Goal: Task Accomplishment & Management: Use online tool/utility

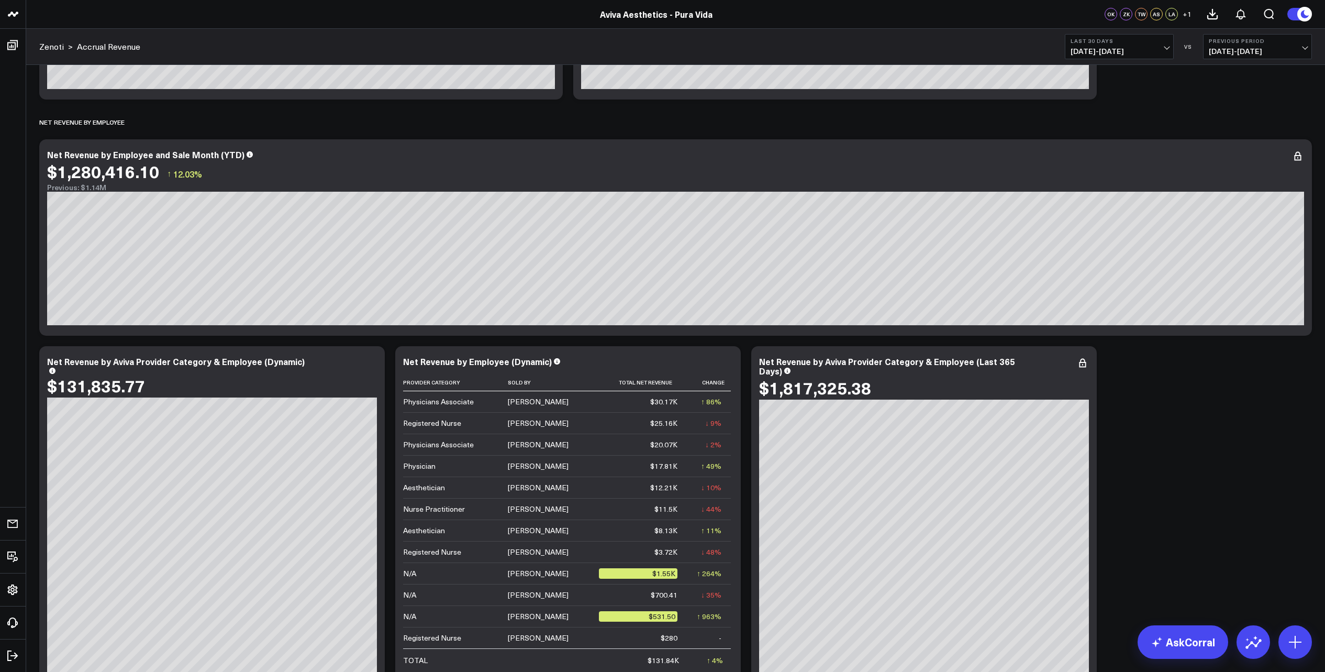
scroll to position [458, 0]
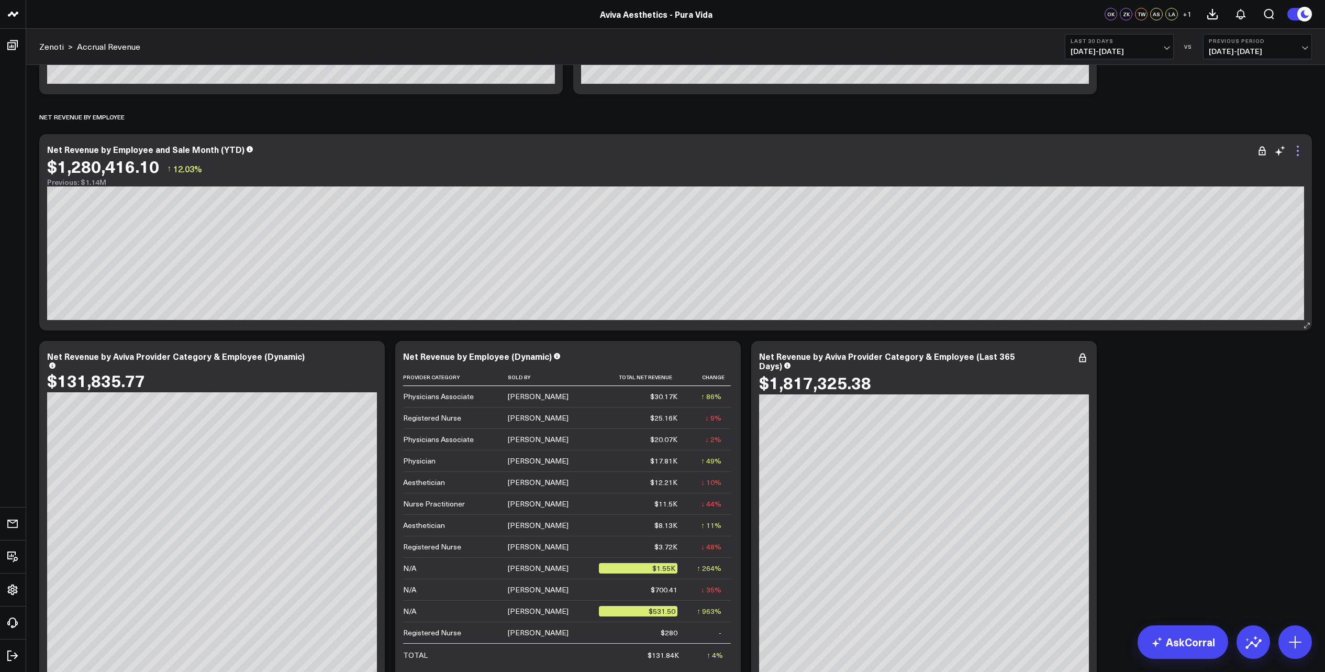
click at [1299, 154] on icon at bounding box center [1297, 150] width 13 height 13
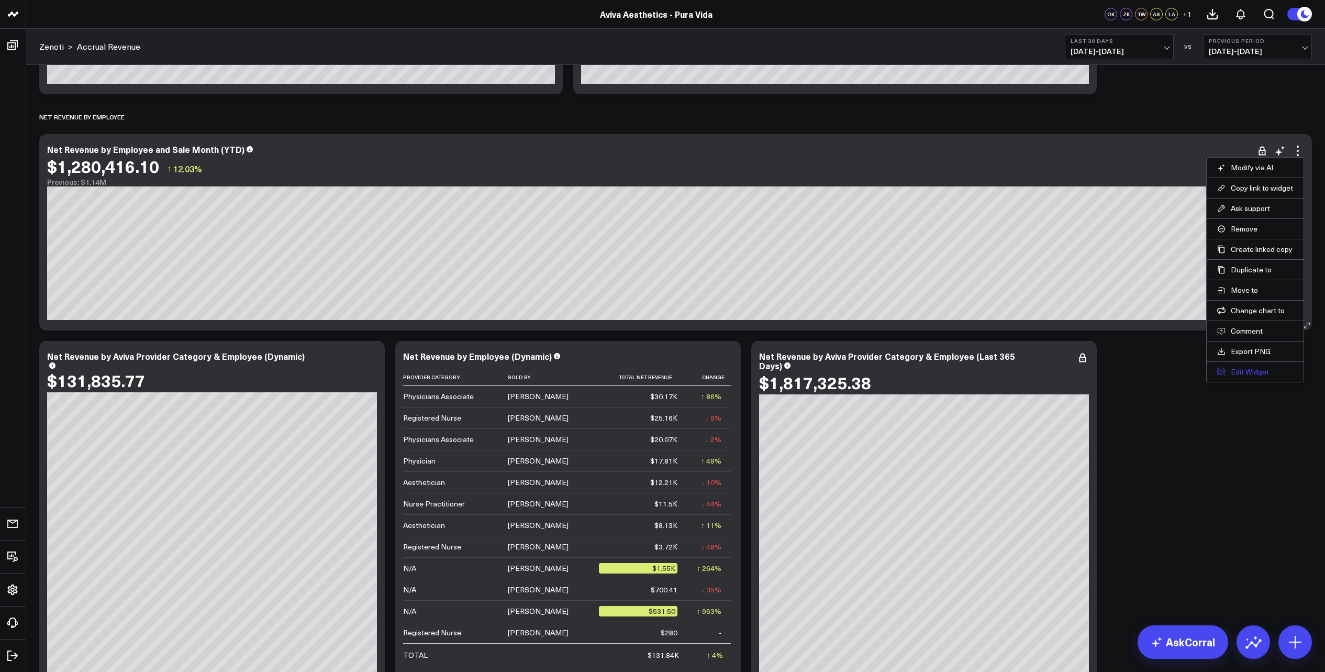
click at [1260, 372] on button "Edit Widget" at bounding box center [1255, 371] width 76 height 9
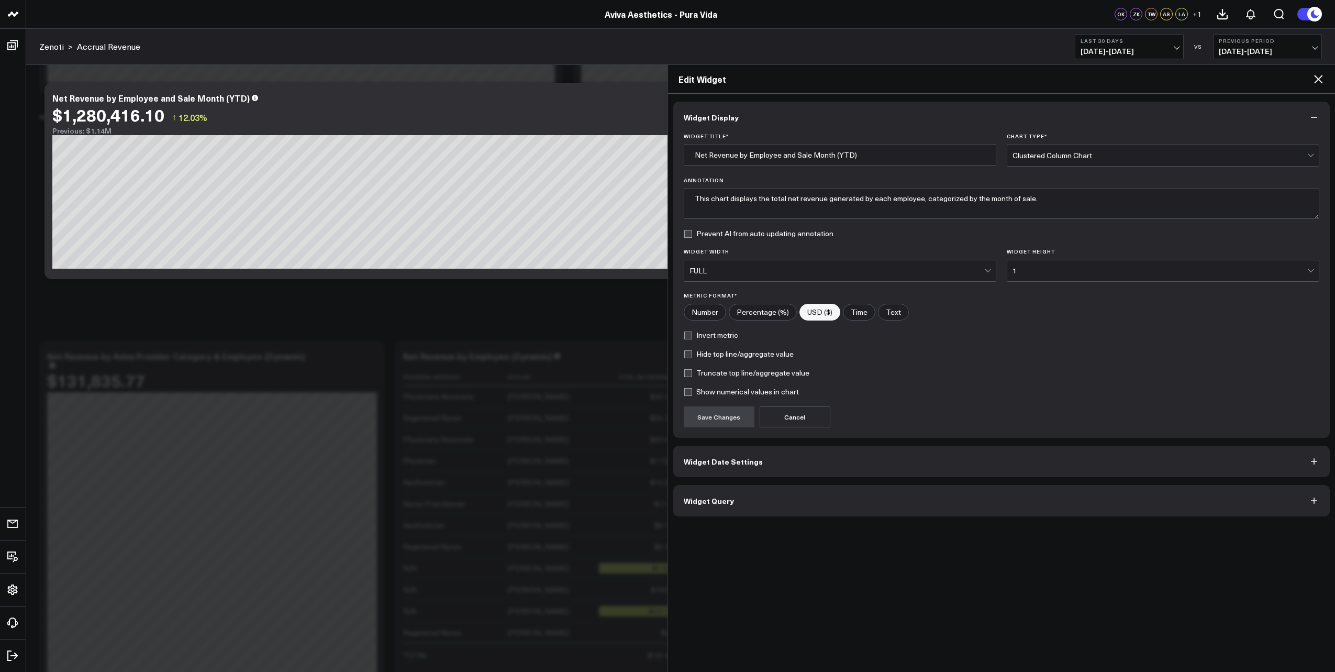
click at [729, 465] on span "Widget Date Settings" at bounding box center [723, 461] width 79 height 8
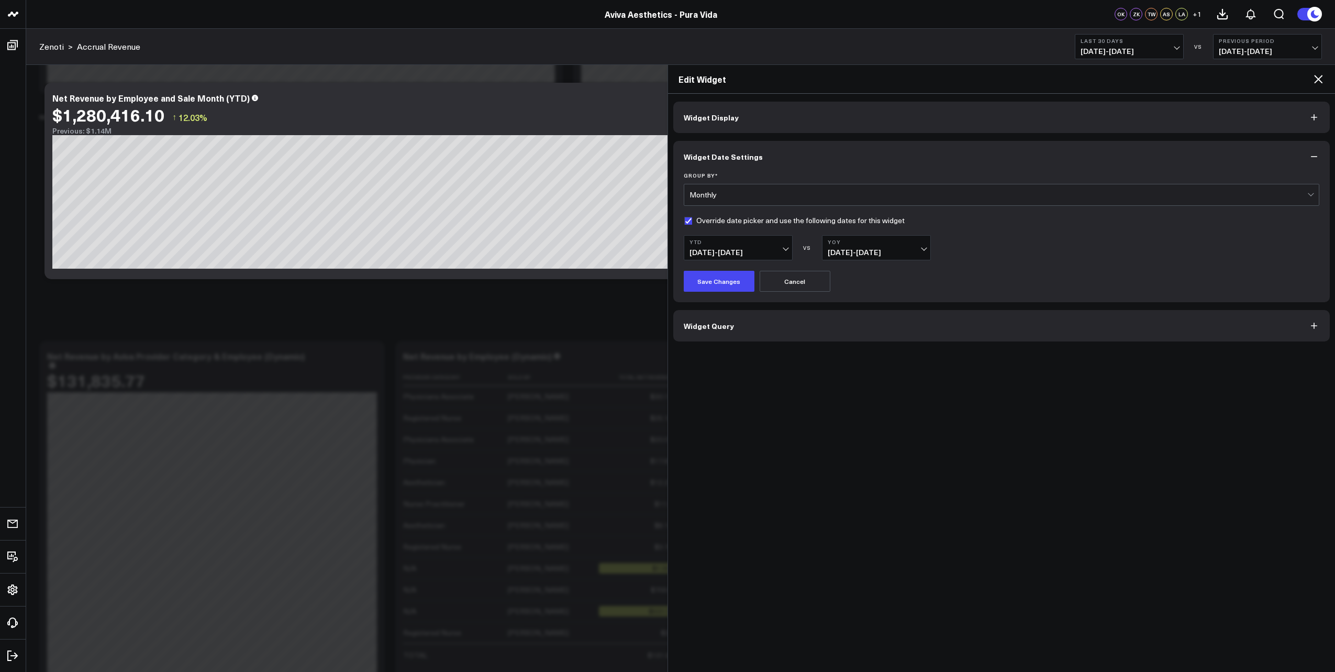
click at [1320, 81] on icon at bounding box center [1318, 79] width 13 height 13
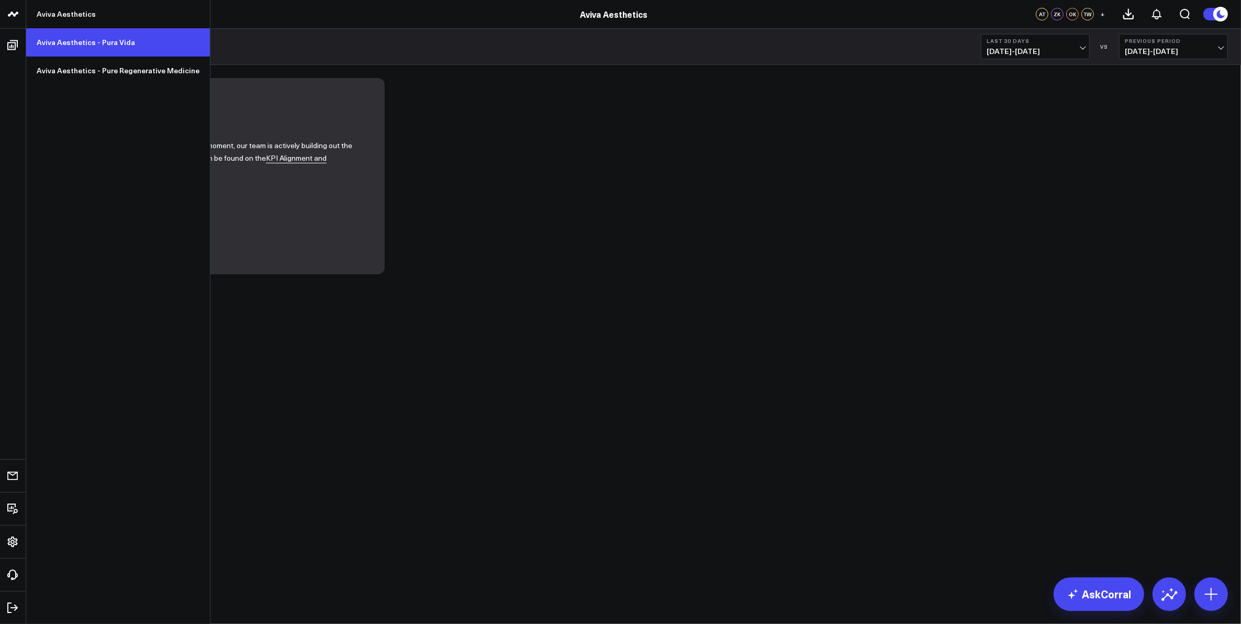
click at [64, 38] on link "Aviva Aesthetics - Pura Vida" at bounding box center [118, 42] width 184 height 28
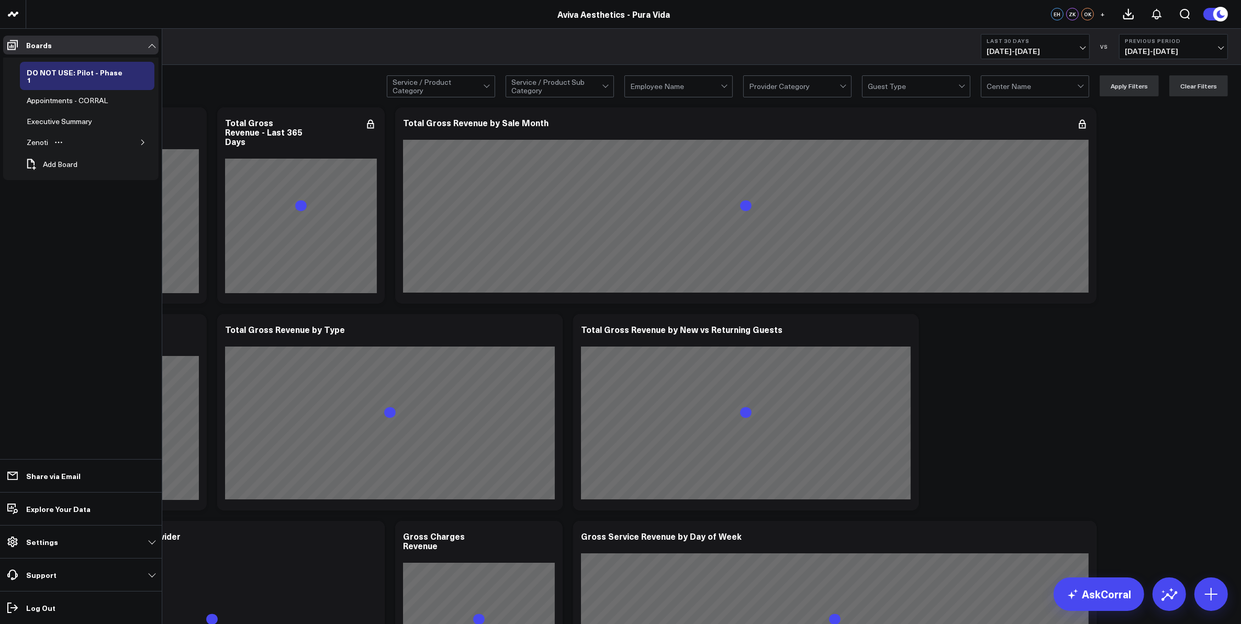
click at [142, 139] on icon "button" at bounding box center [143, 142] width 6 height 6
click at [71, 178] on div "Appointments" at bounding box center [57, 184] width 51 height 13
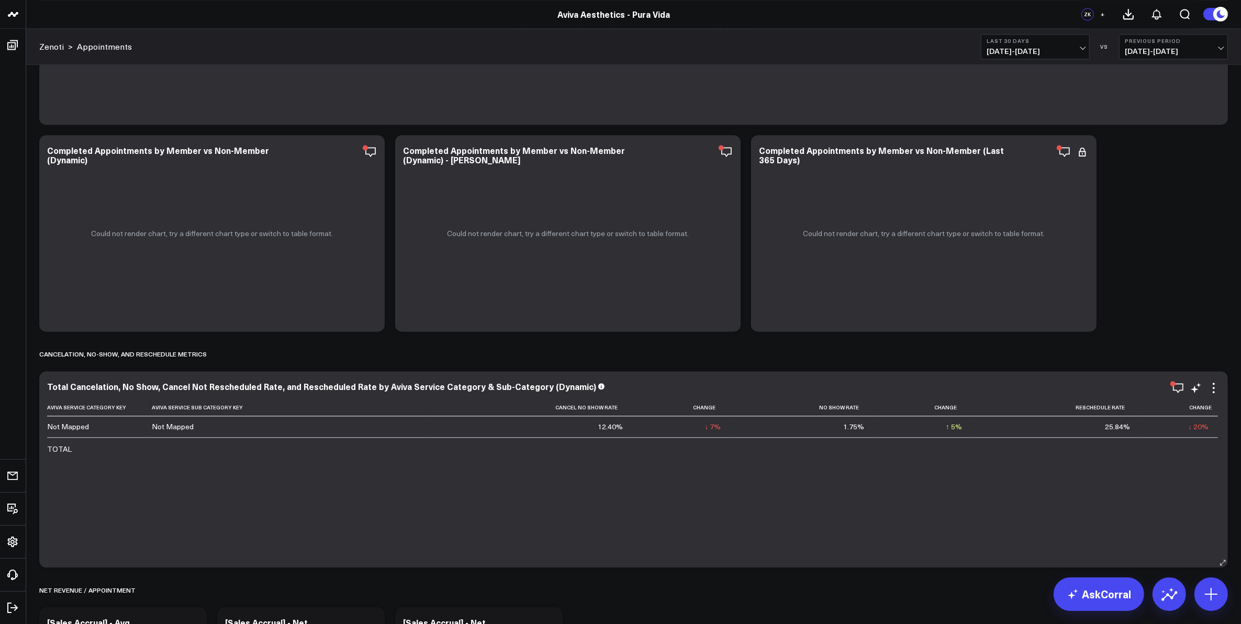
scroll to position [2945, 0]
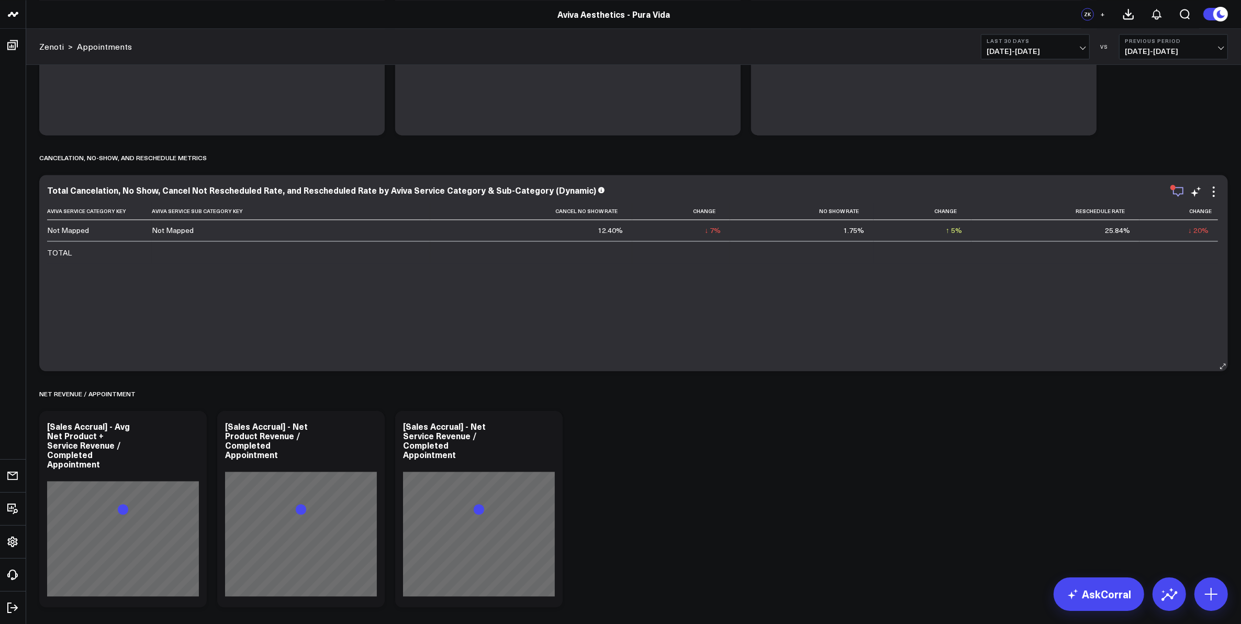
click at [1179, 192] on icon "button" at bounding box center [1178, 191] width 13 height 13
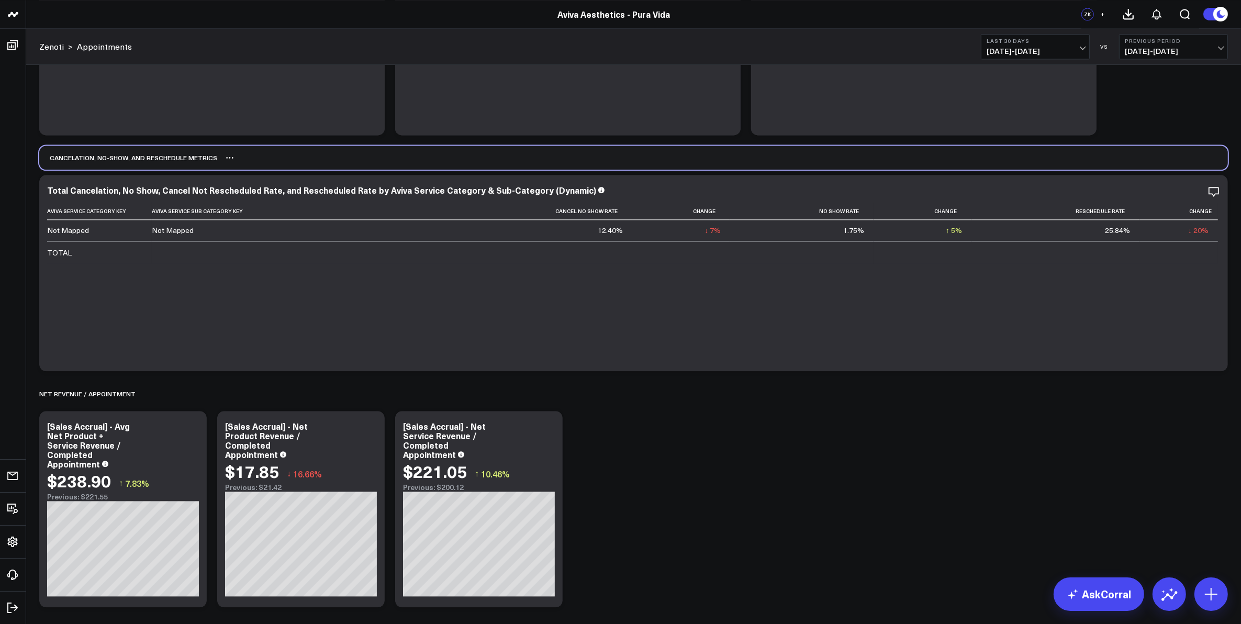
click at [1149, 152] on div "Cancelation, No-Show, and Reschedule Metrics" at bounding box center [633, 158] width 1189 height 24
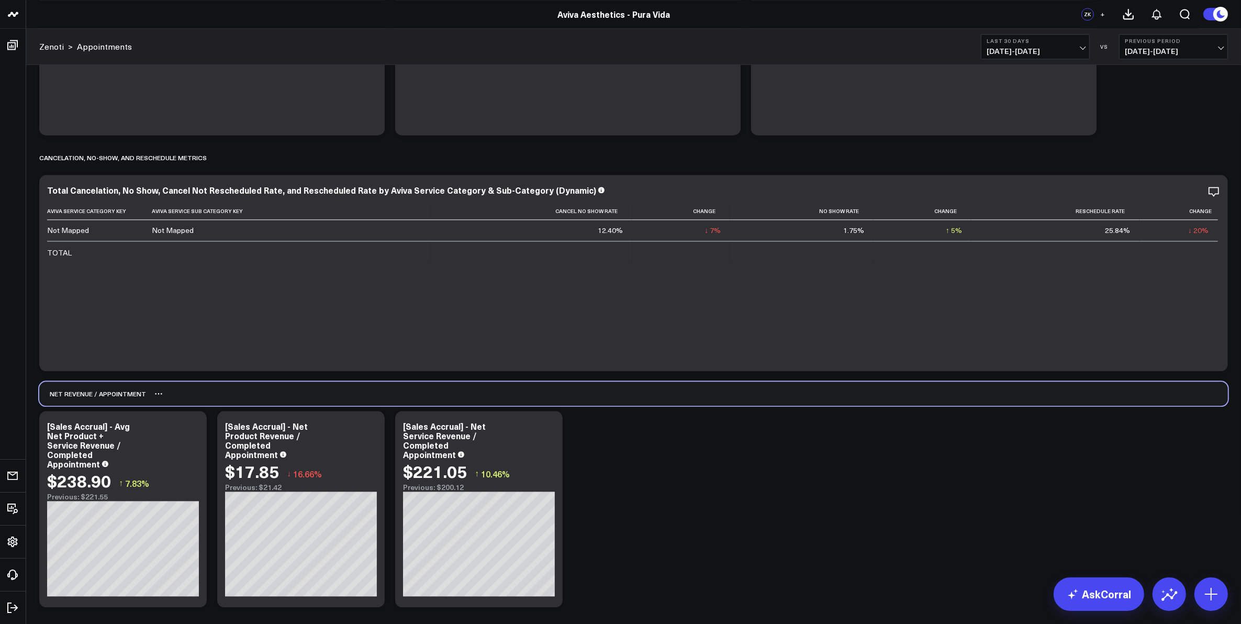
click at [184, 394] on div "Net Revenue / Appointment" at bounding box center [633, 394] width 1189 height 24
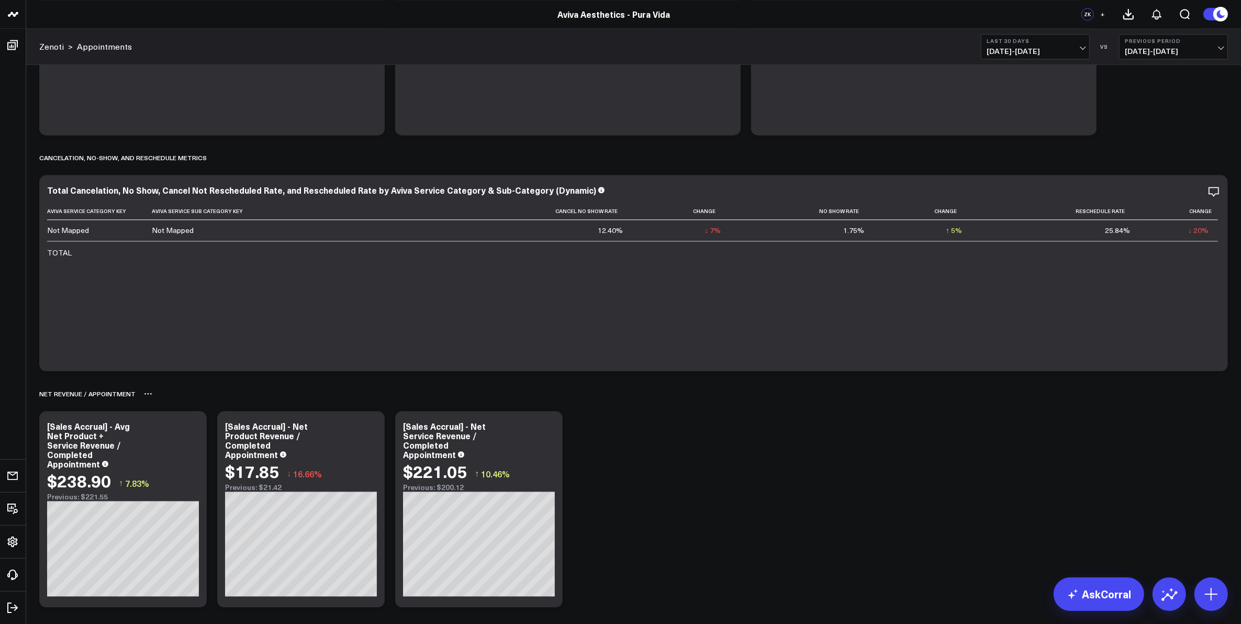
click at [147, 396] on icon at bounding box center [148, 393] width 8 height 8
click at [1209, 589] on icon at bounding box center [1211, 594] width 17 height 17
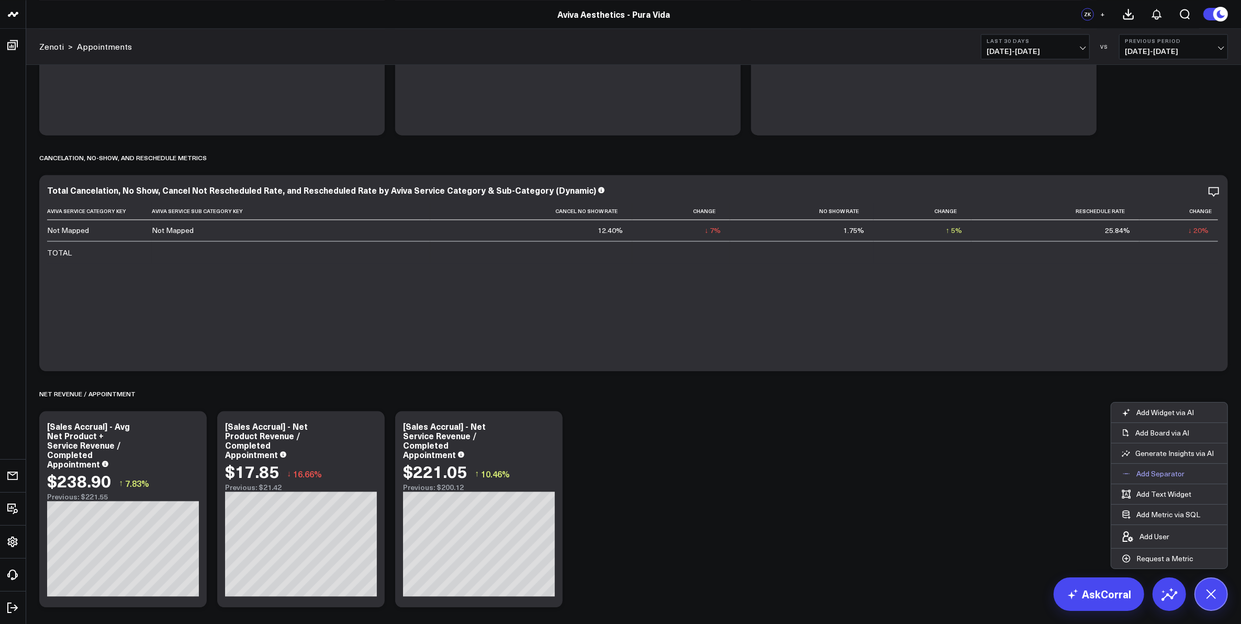
click at [1169, 478] on button "Add Separator" at bounding box center [1153, 474] width 84 height 20
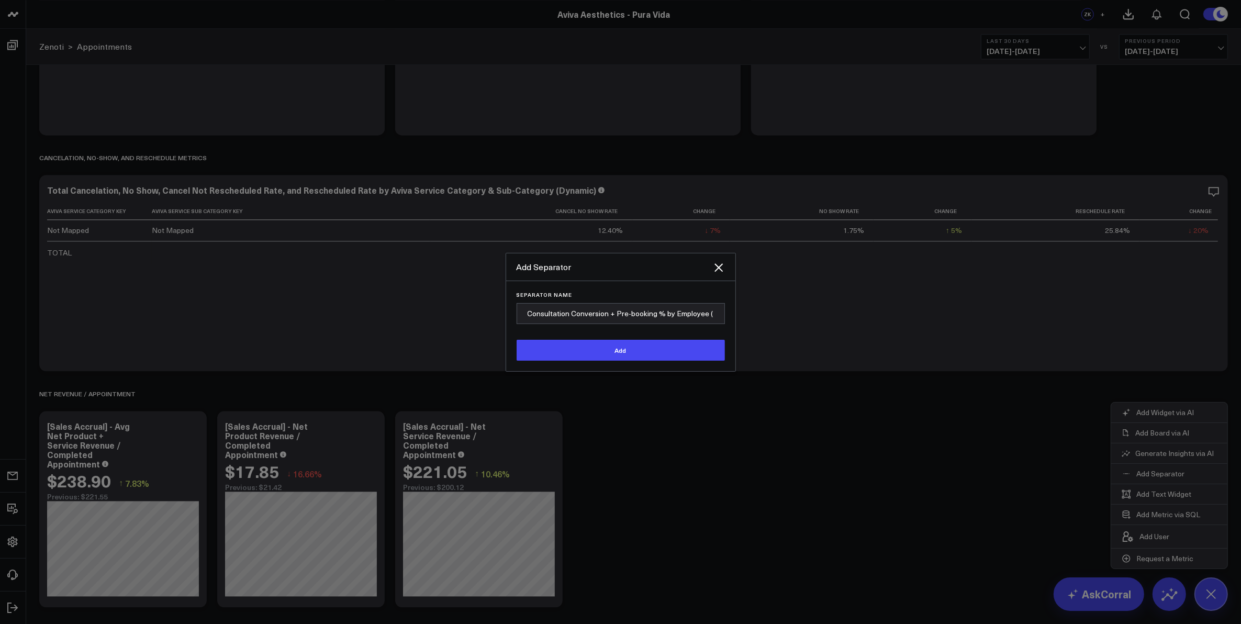
scroll to position [0, 0]
type input "Consultation Conversion + Pre-booking %"
click at [644, 352] on button "Add" at bounding box center [621, 350] width 208 height 21
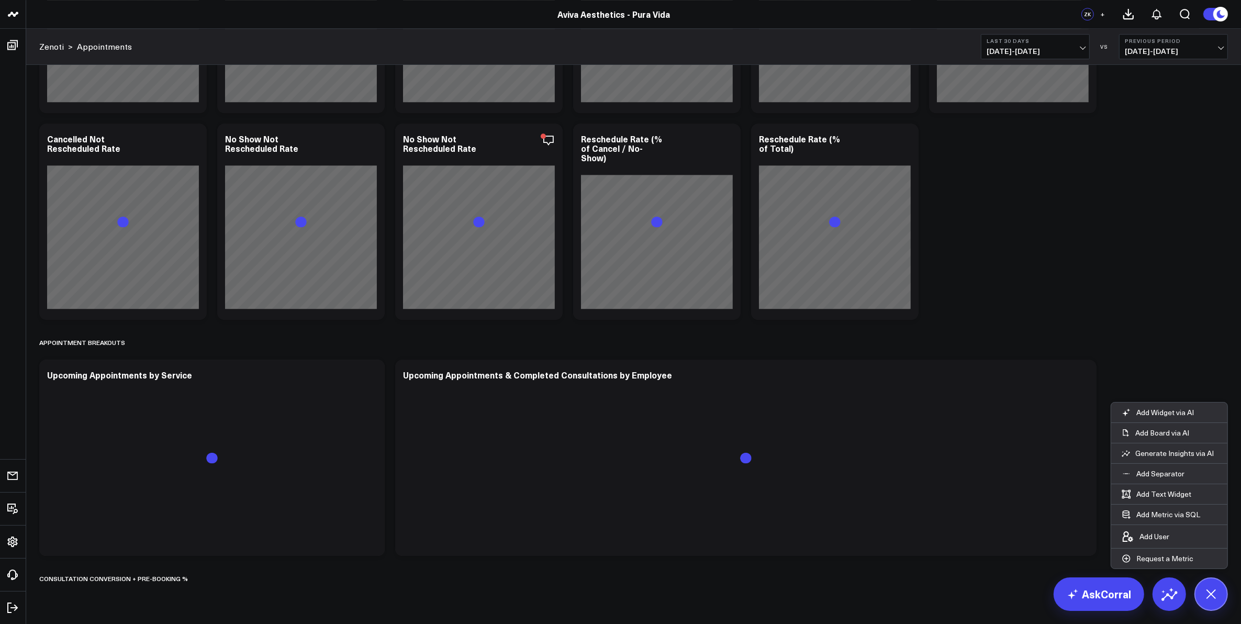
scroll to position [3911, 0]
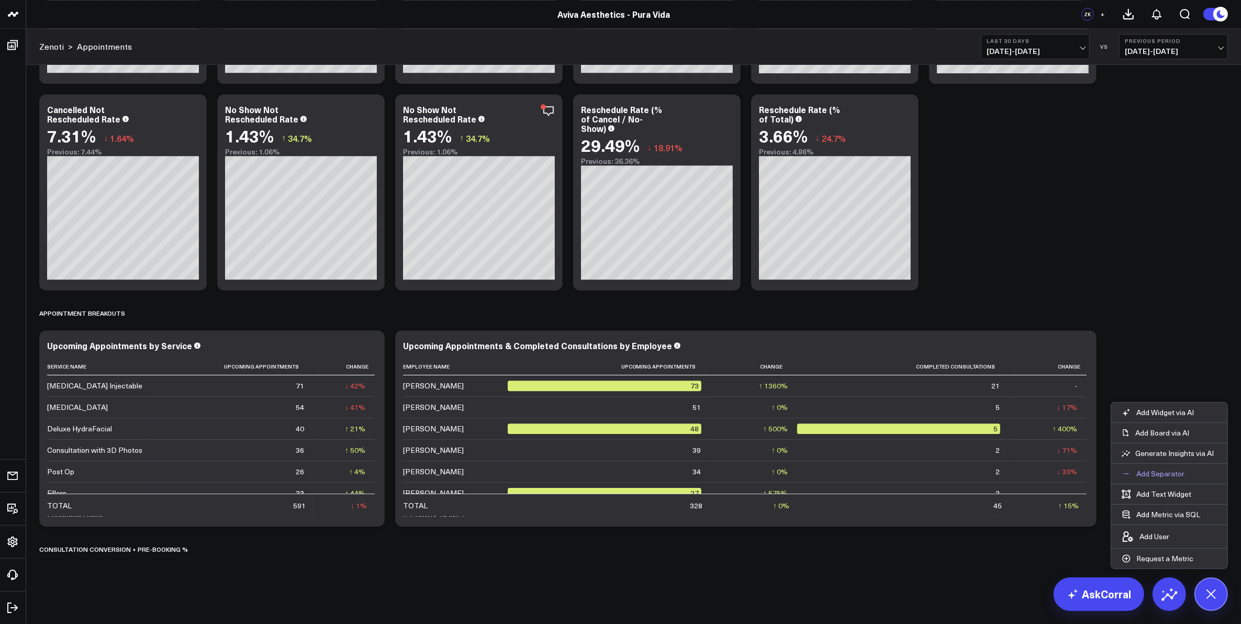
click at [1167, 470] on p "Add Separator" at bounding box center [1161, 473] width 48 height 9
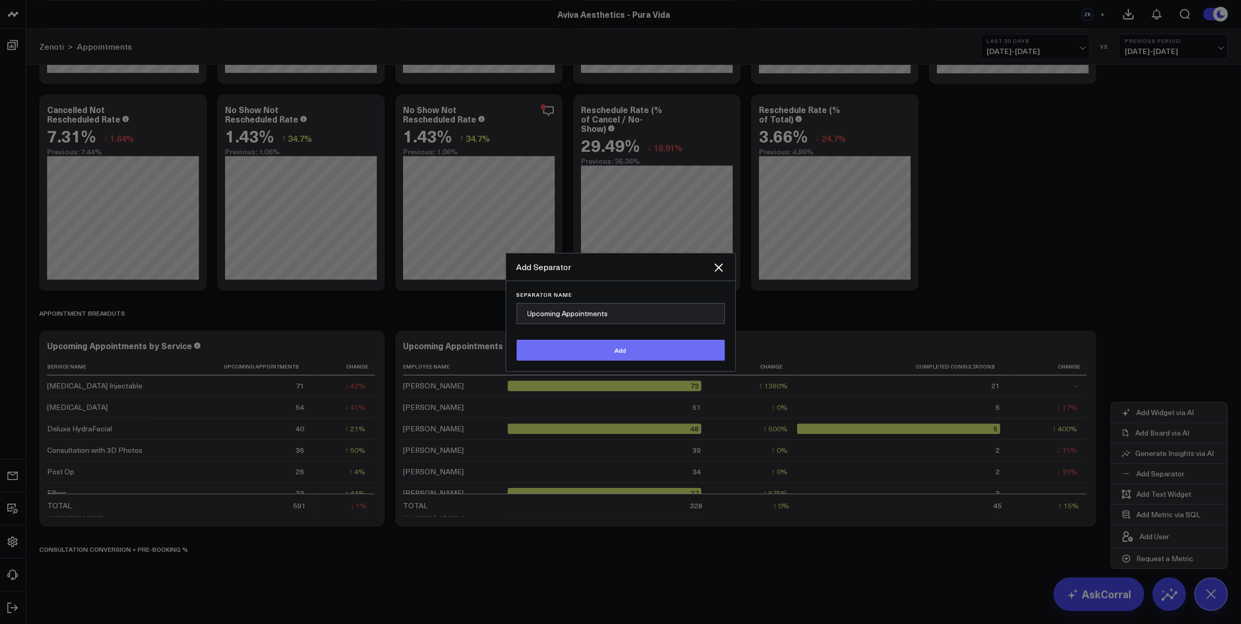
type input "Upcoming Appointments"
click at [573, 351] on button "Add" at bounding box center [621, 350] width 208 height 21
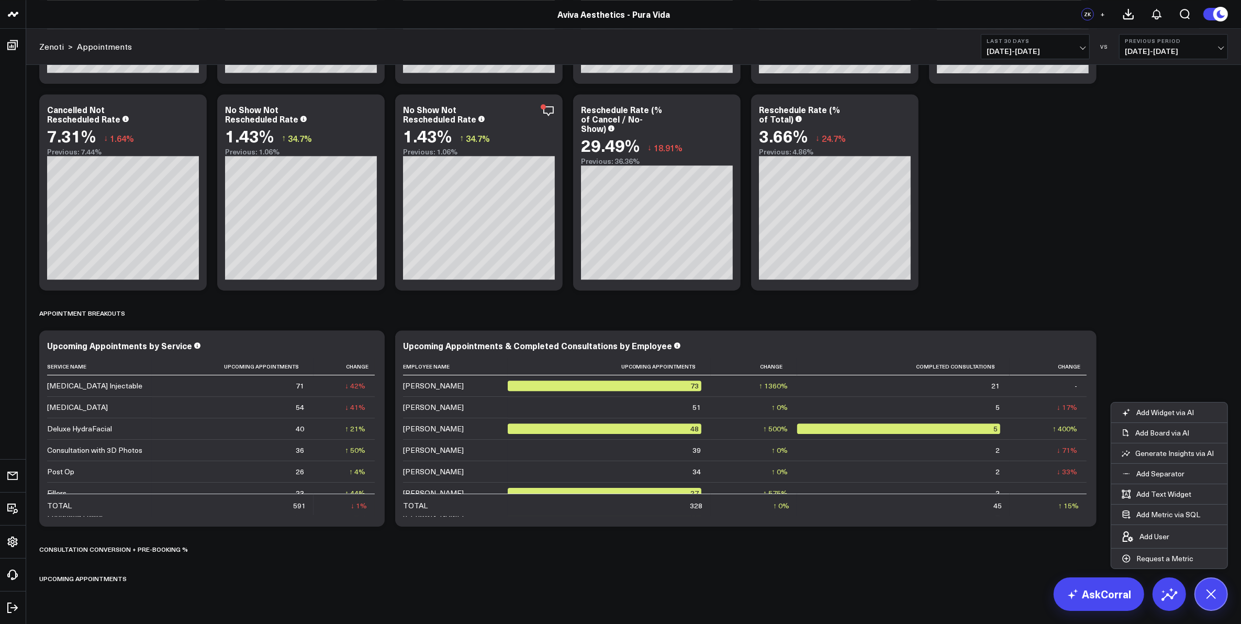
scroll to position [3940, 0]
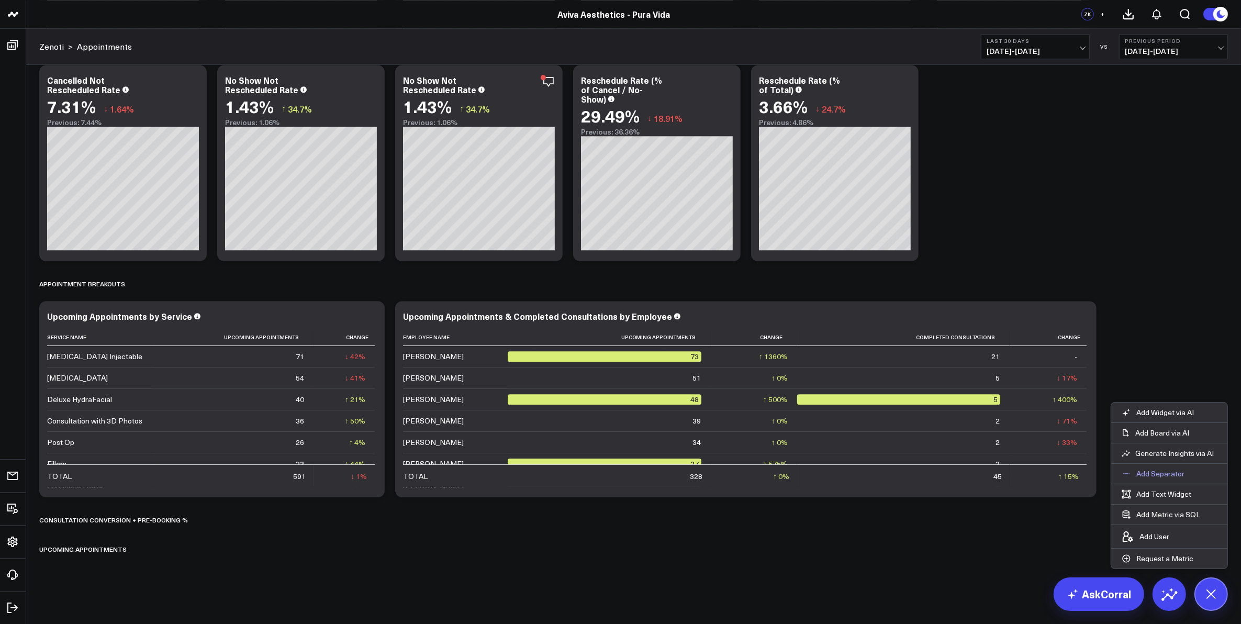
click at [1175, 472] on p "Add Separator" at bounding box center [1161, 473] width 48 height 9
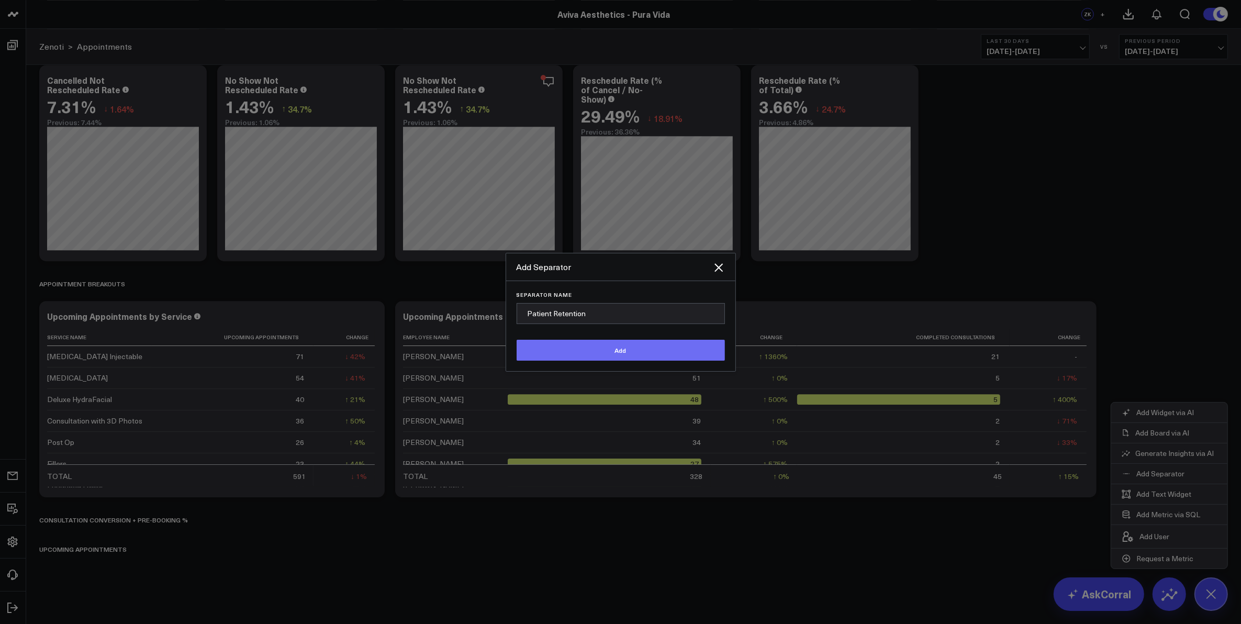
type input "Patient Retention"
click at [587, 352] on button "Add" at bounding box center [621, 350] width 208 height 21
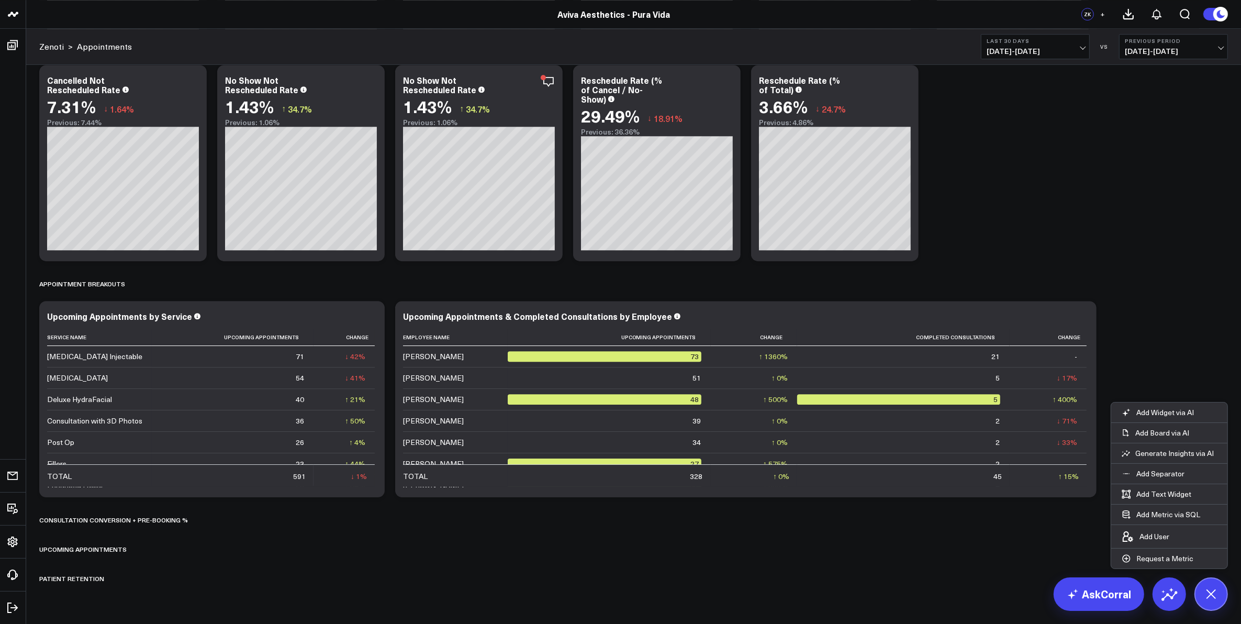
scroll to position [3970, 0]
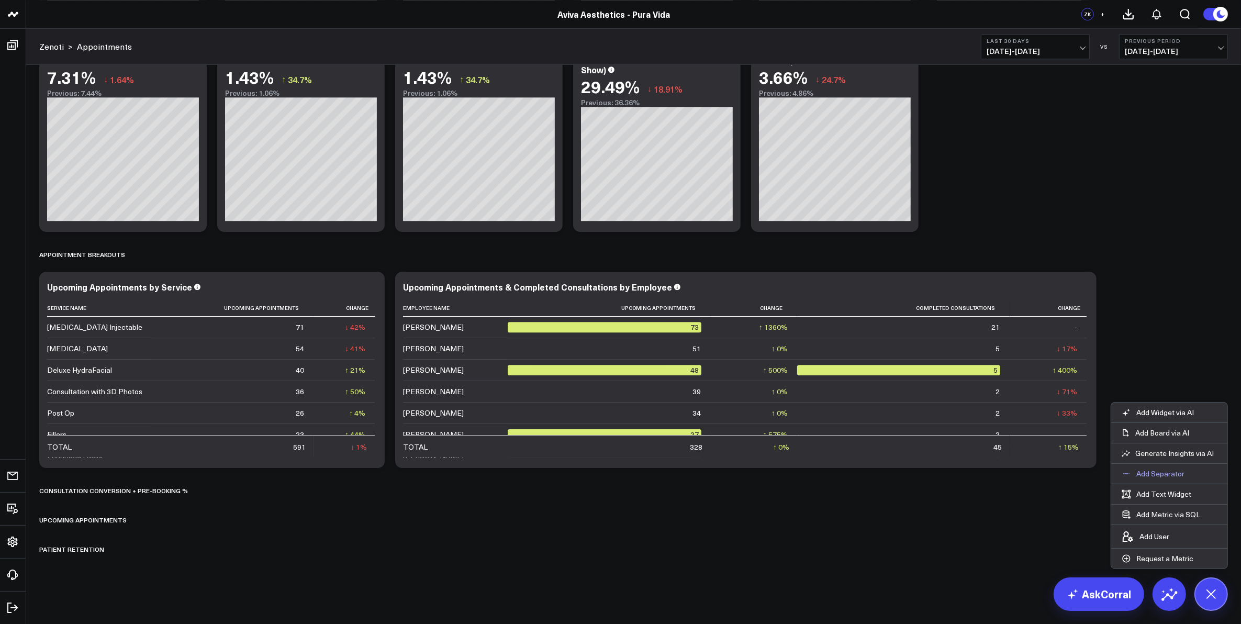
click at [1169, 469] on p "Add Separator" at bounding box center [1161, 473] width 48 height 9
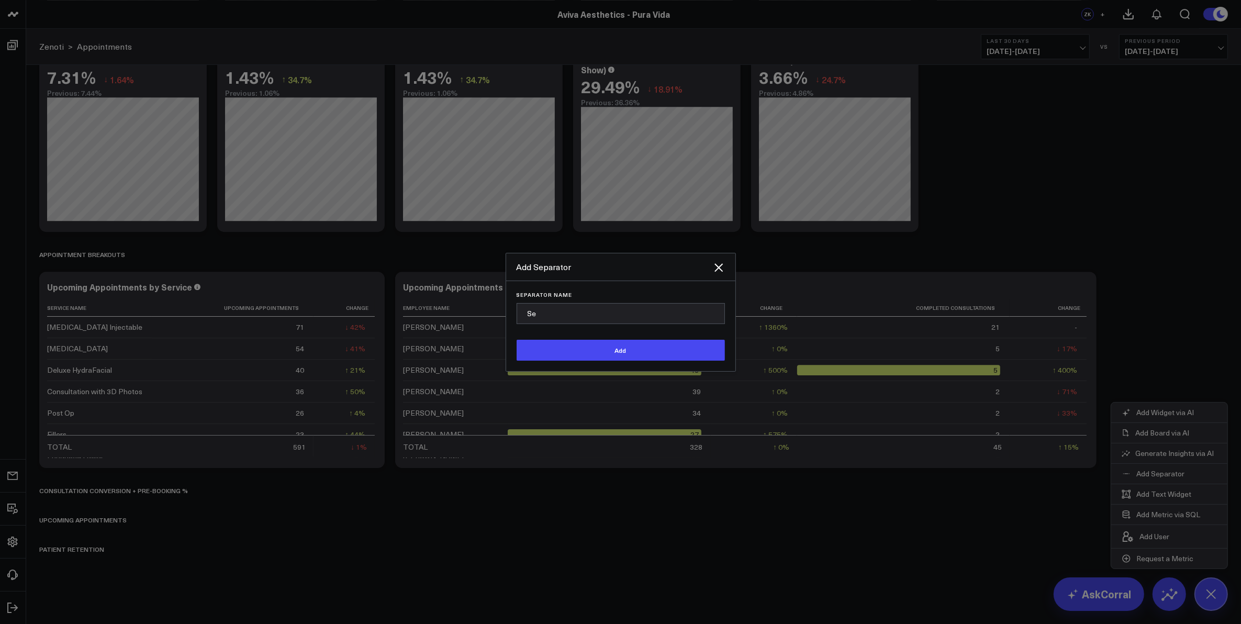
type input "S"
type input "Average Service & Product Net Revenue per Completed Appointment"
click at [609, 357] on button "Add" at bounding box center [621, 350] width 208 height 21
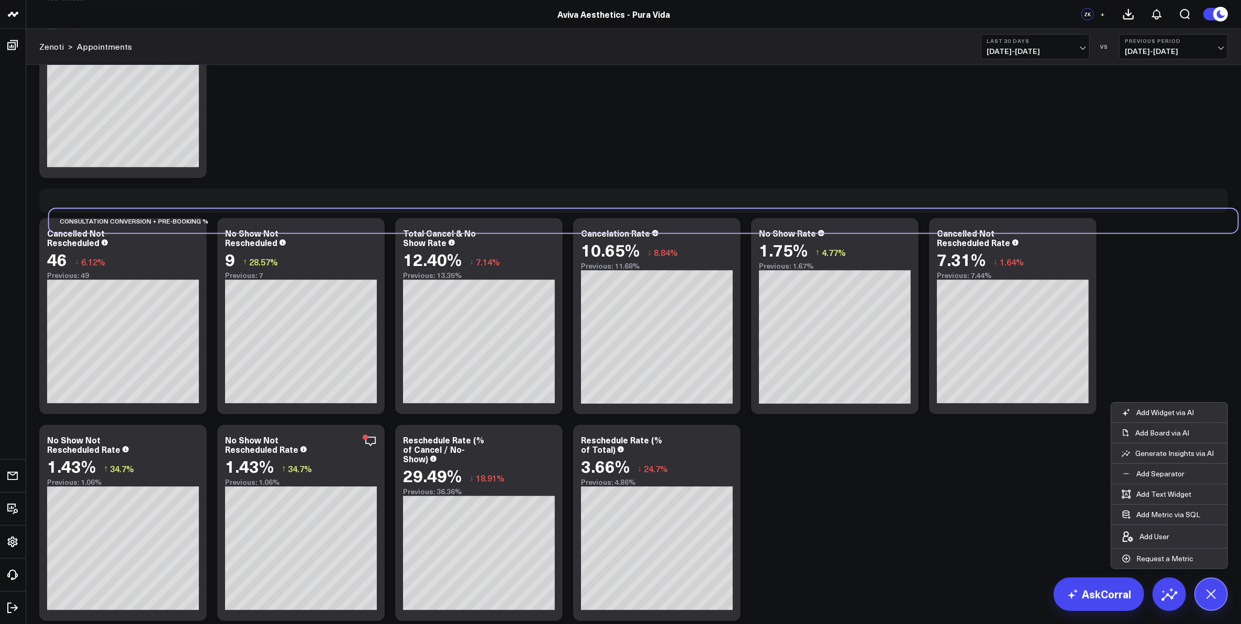
scroll to position [3806, 0]
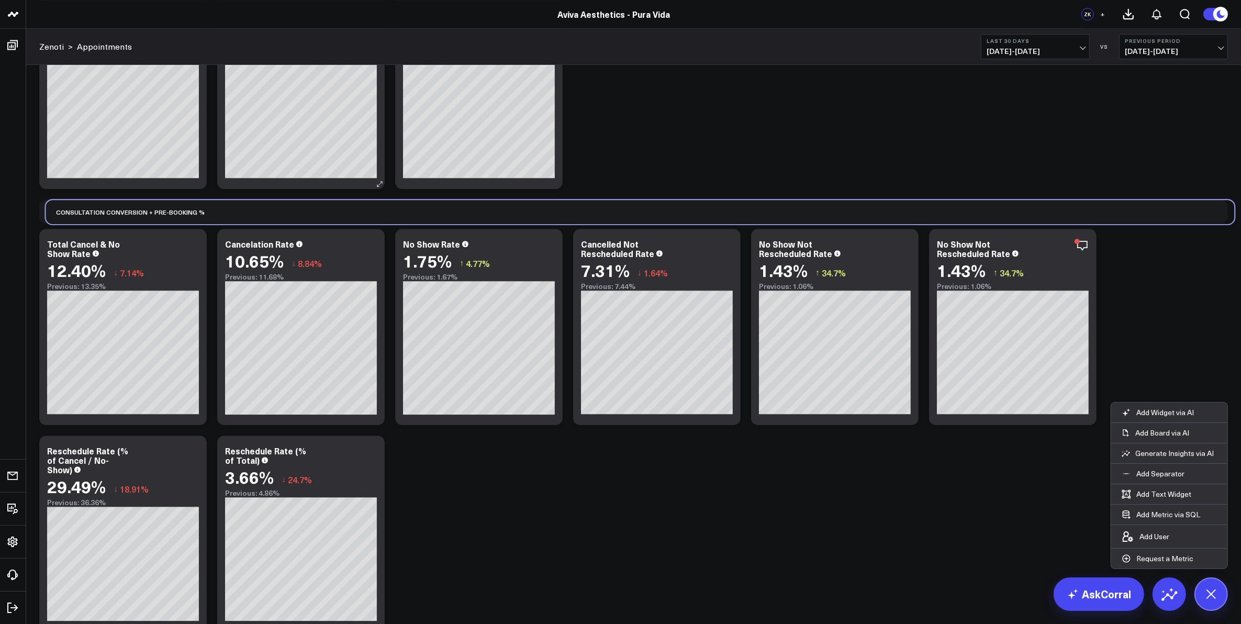
drag, startPoint x: 263, startPoint y: 558, endPoint x: 270, endPoint y: 182, distance: 376.5
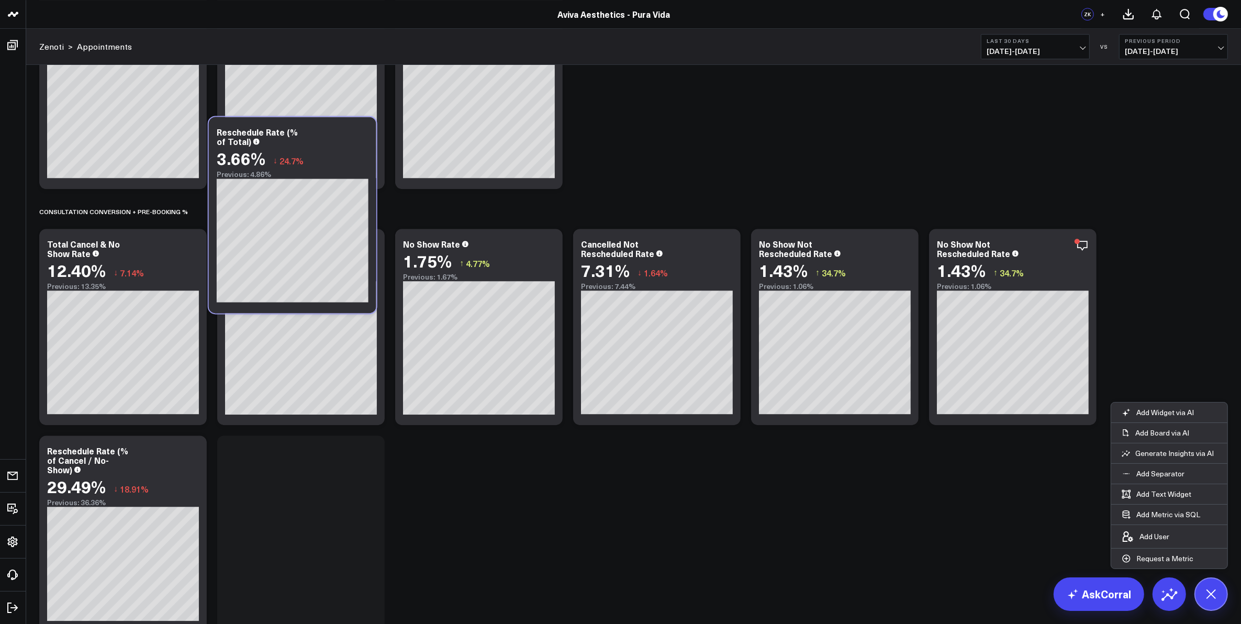
scroll to position [3479, 0]
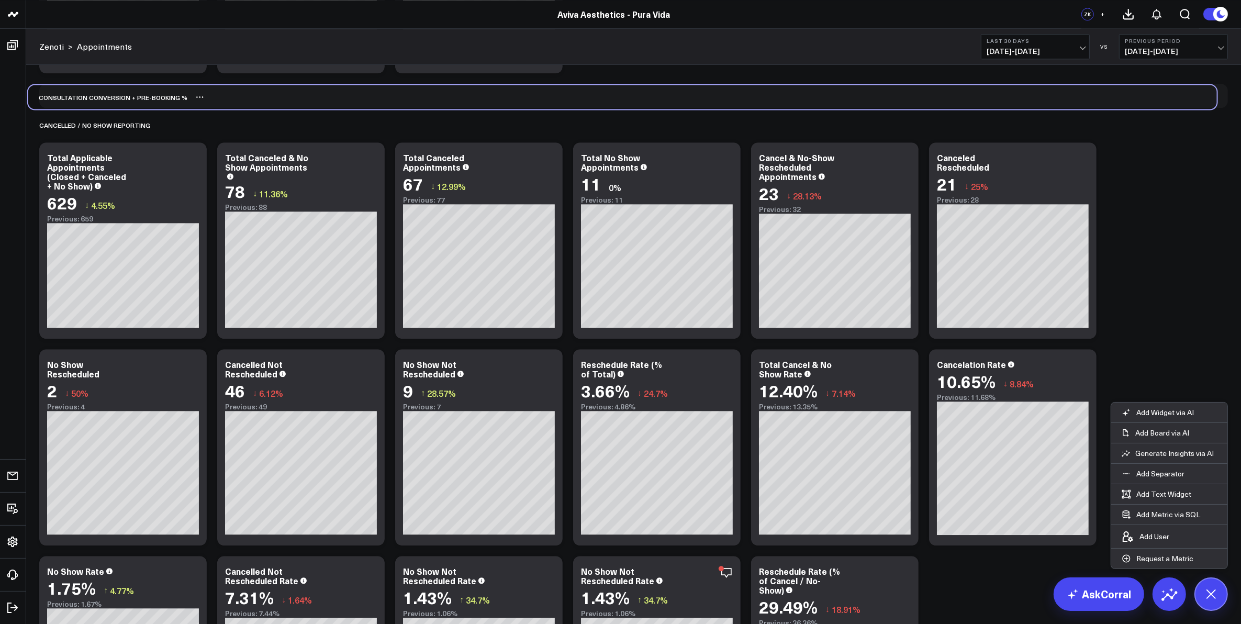
click at [196, 99] on icon at bounding box center [200, 97] width 8 height 8
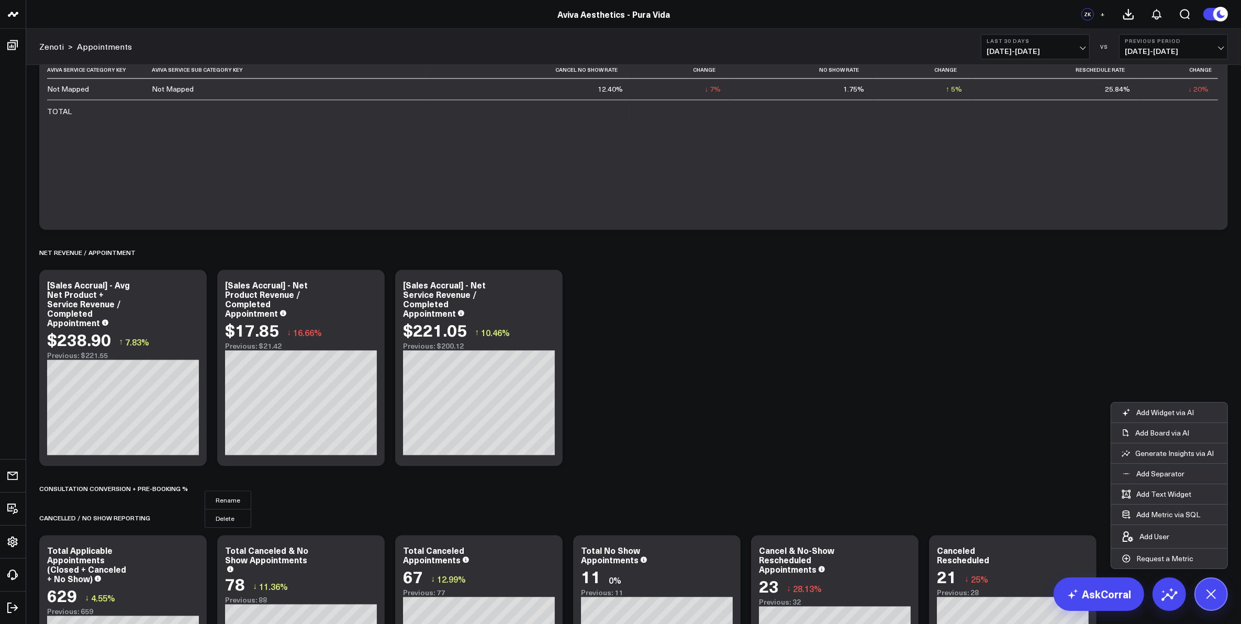
scroll to position [3021, 0]
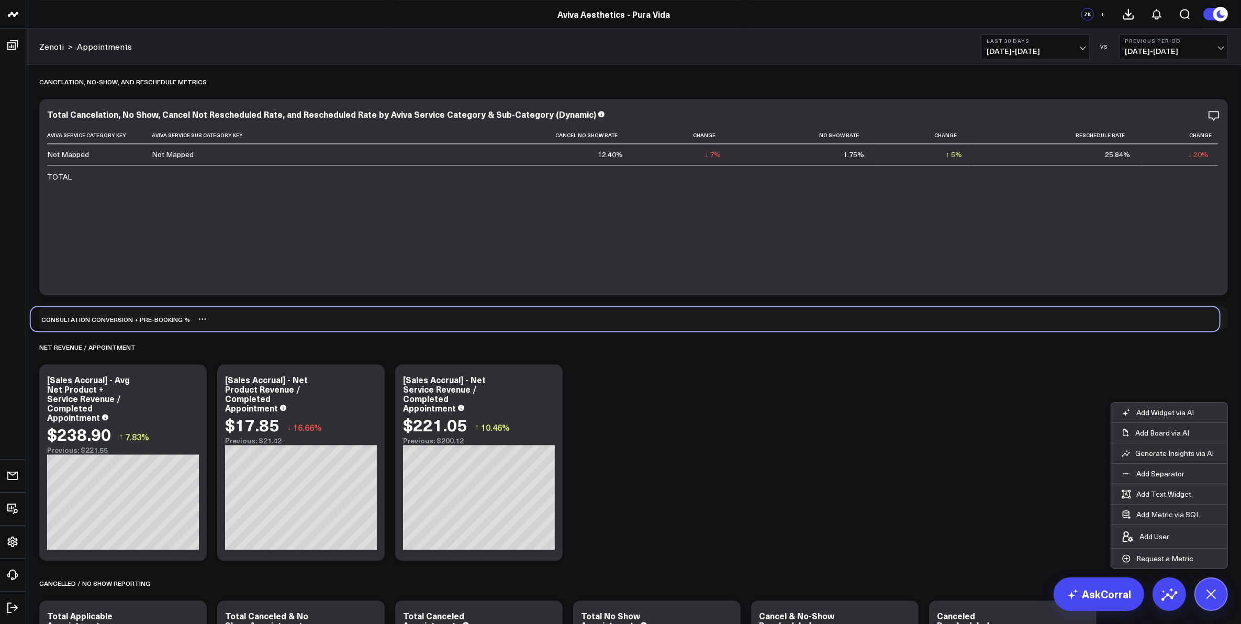
drag, startPoint x: 168, startPoint y: 556, endPoint x: 160, endPoint y: 322, distance: 234.7
click at [160, 322] on div "Consultation Conversion + Pre-booking %" at bounding box center [110, 319] width 159 height 24
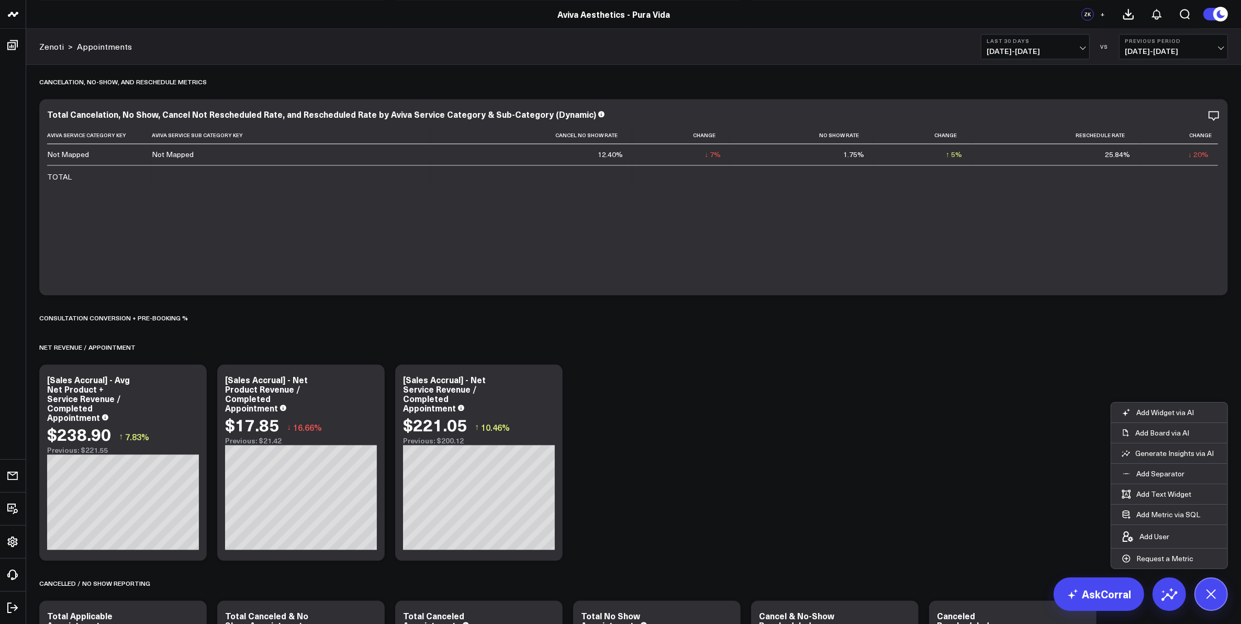
scroll to position [3999, 0]
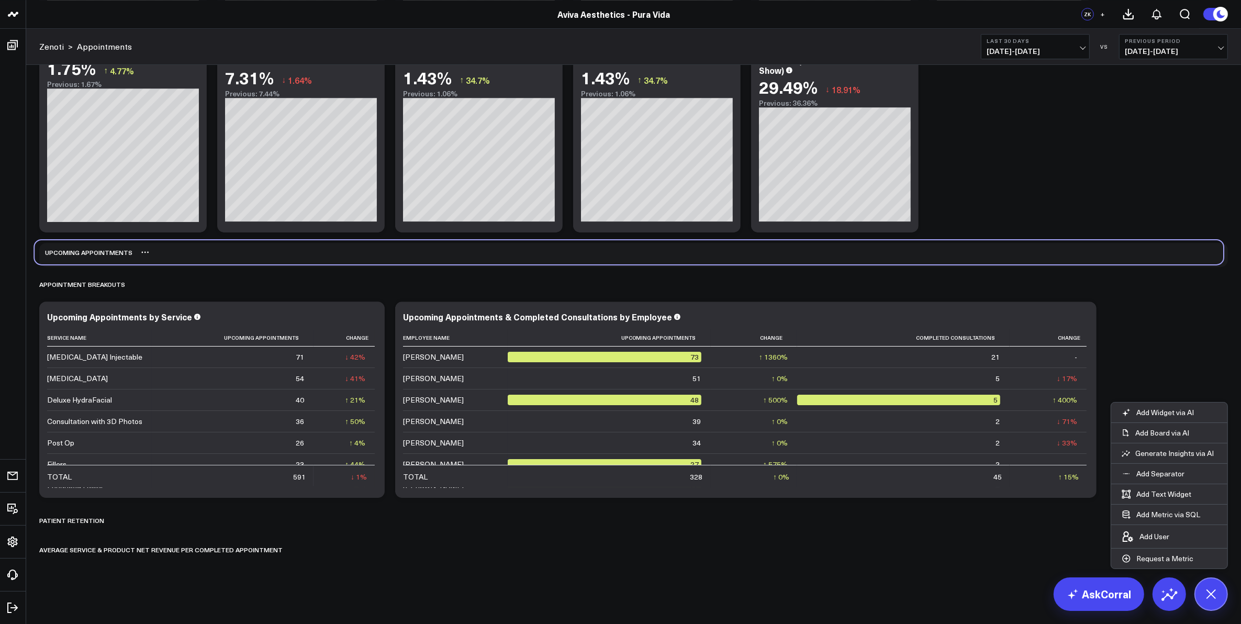
drag, startPoint x: 143, startPoint y: 493, endPoint x: 139, endPoint y: 254, distance: 238.8
click at [139, 254] on div "Upcoming Appointments" at bounding box center [629, 252] width 1189 height 24
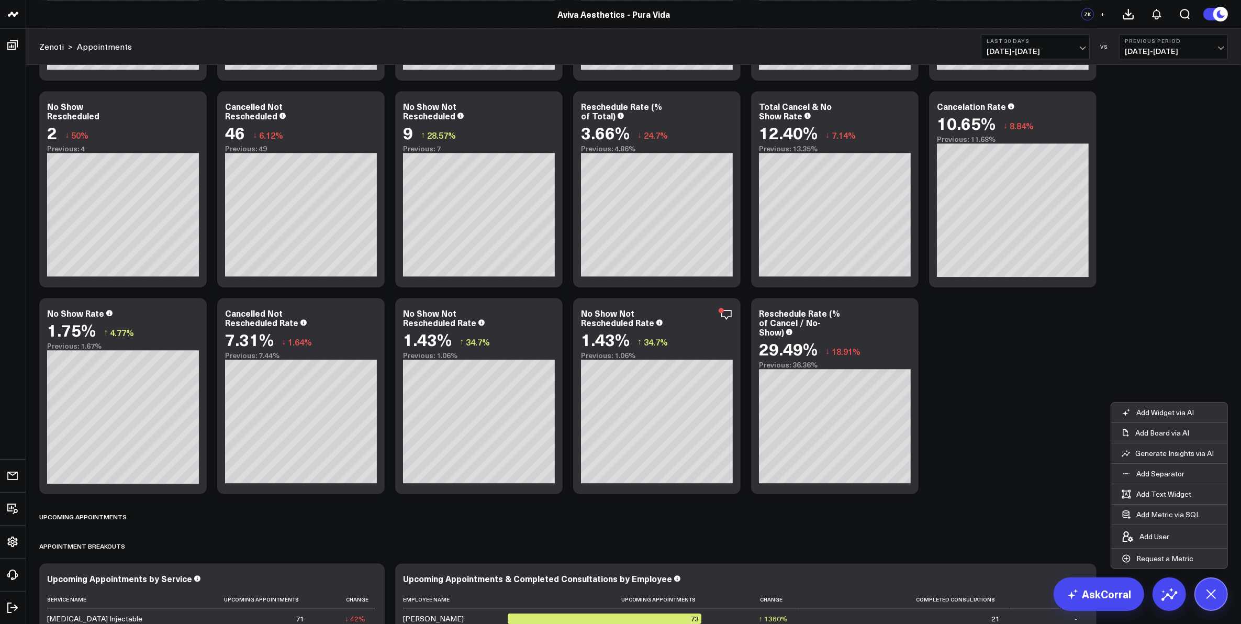
scroll to position [3671, 0]
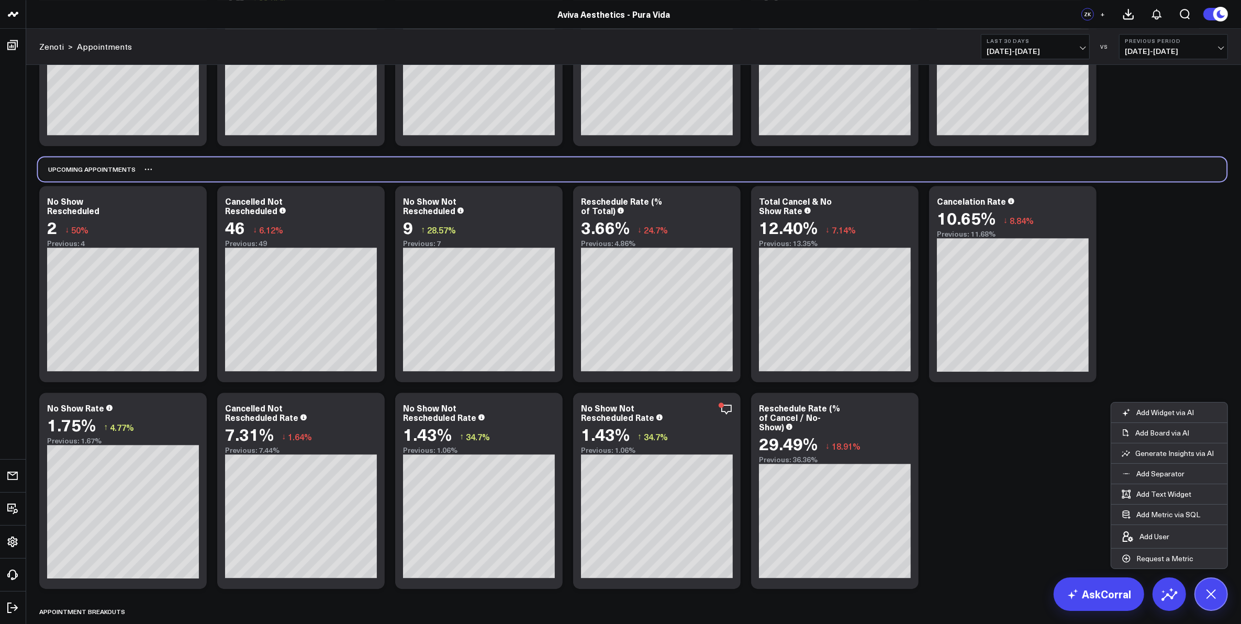
drag, startPoint x: 224, startPoint y: 582, endPoint x: 223, endPoint y: 169, distance: 413.0
click at [223, 169] on div "Upcoming Appointments" at bounding box center [632, 169] width 1189 height 24
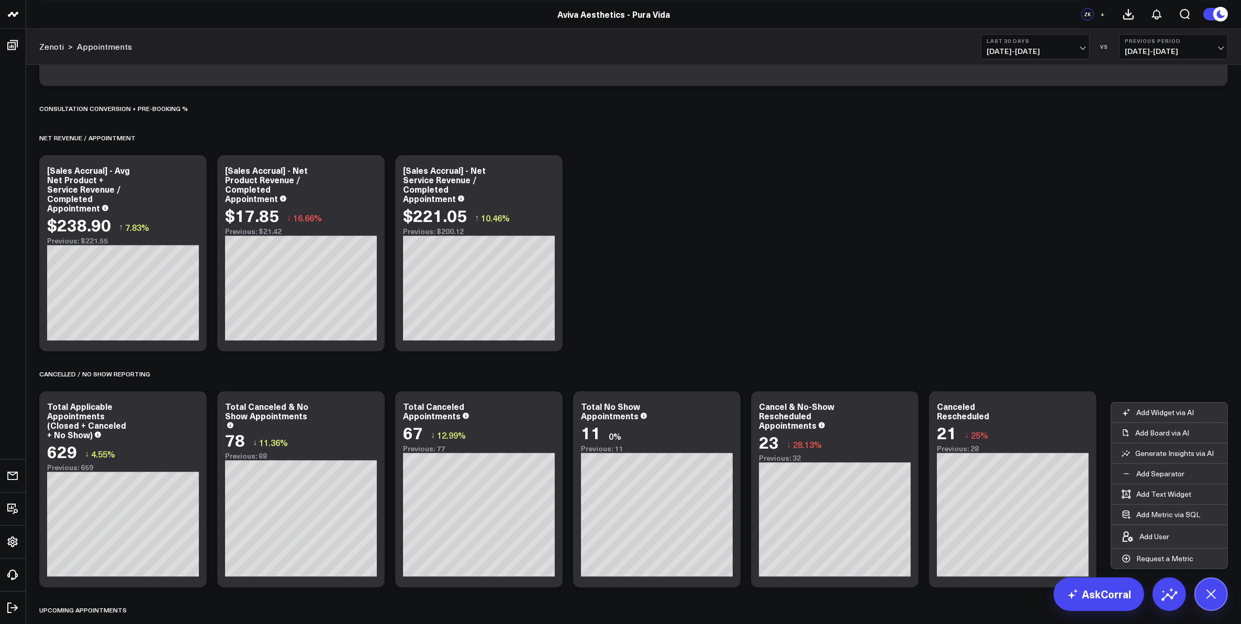
scroll to position [3279, 0]
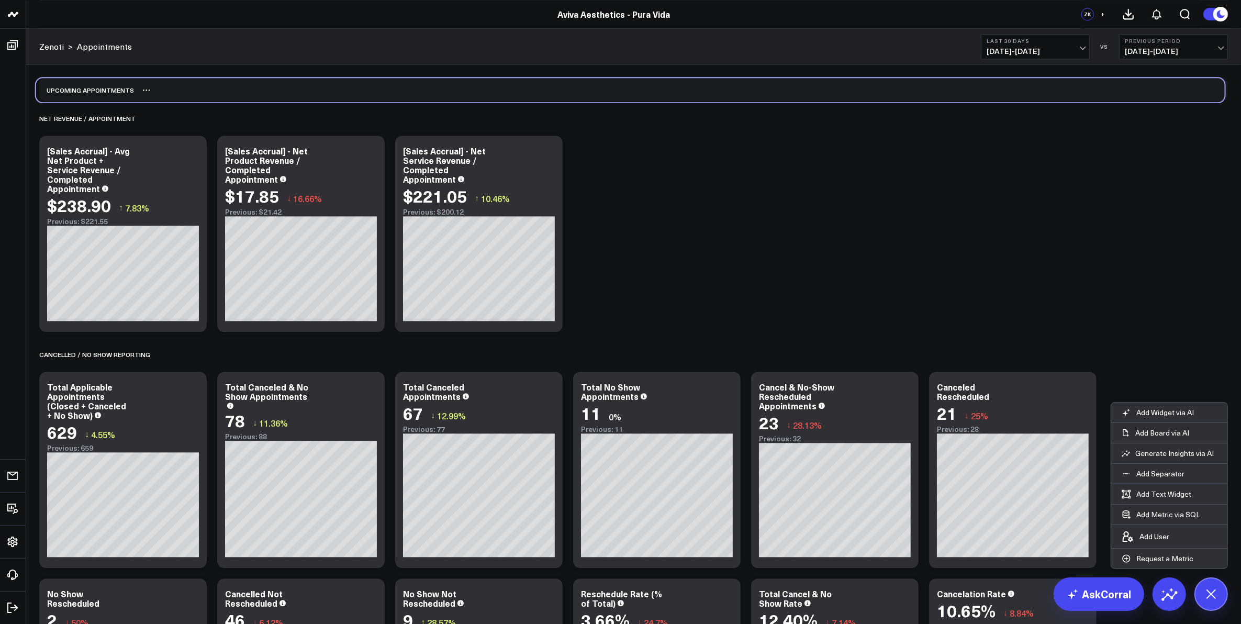
drag, startPoint x: 187, startPoint y: 558, endPoint x: 184, endPoint y: 87, distance: 471.2
click at [184, 87] on div "Upcoming Appointments" at bounding box center [630, 90] width 1189 height 24
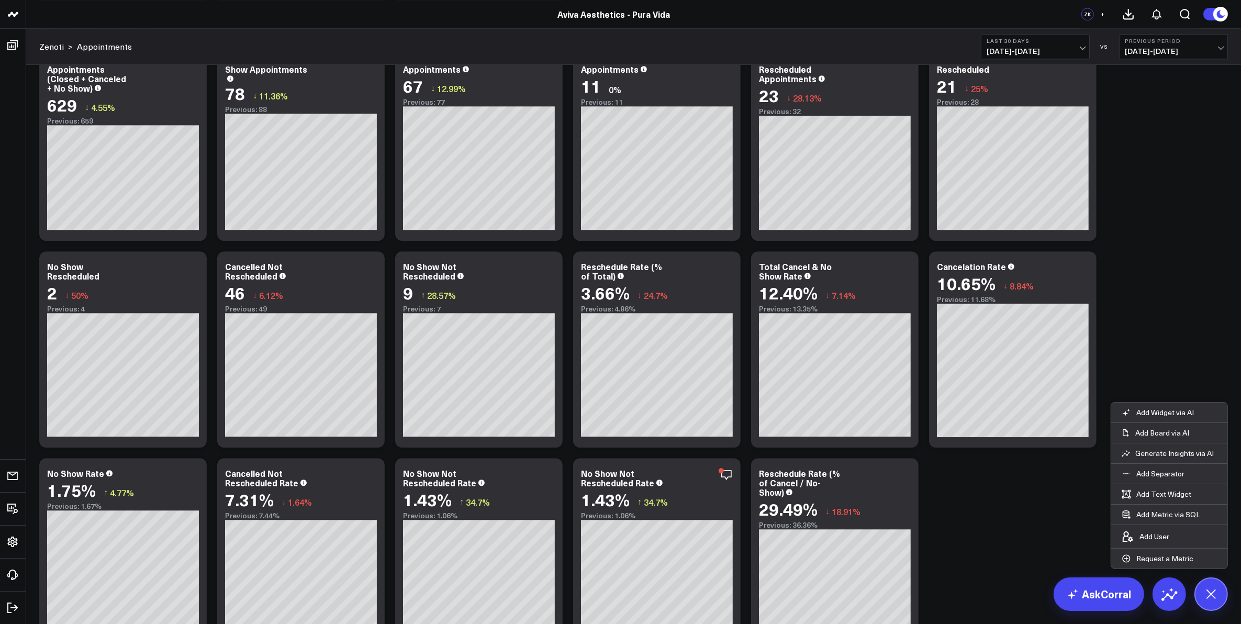
scroll to position [3999, 0]
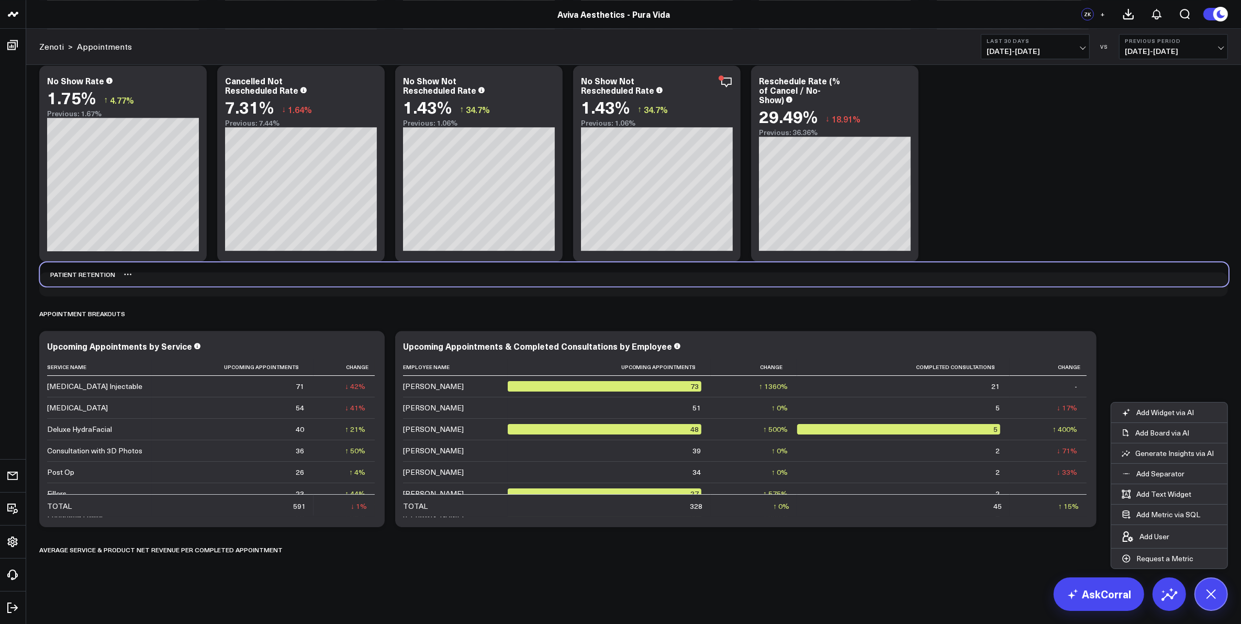
drag, startPoint x: 182, startPoint y: 524, endPoint x: 183, endPoint y: 277, distance: 246.0
click at [183, 277] on div "Patient Retention" at bounding box center [634, 274] width 1189 height 24
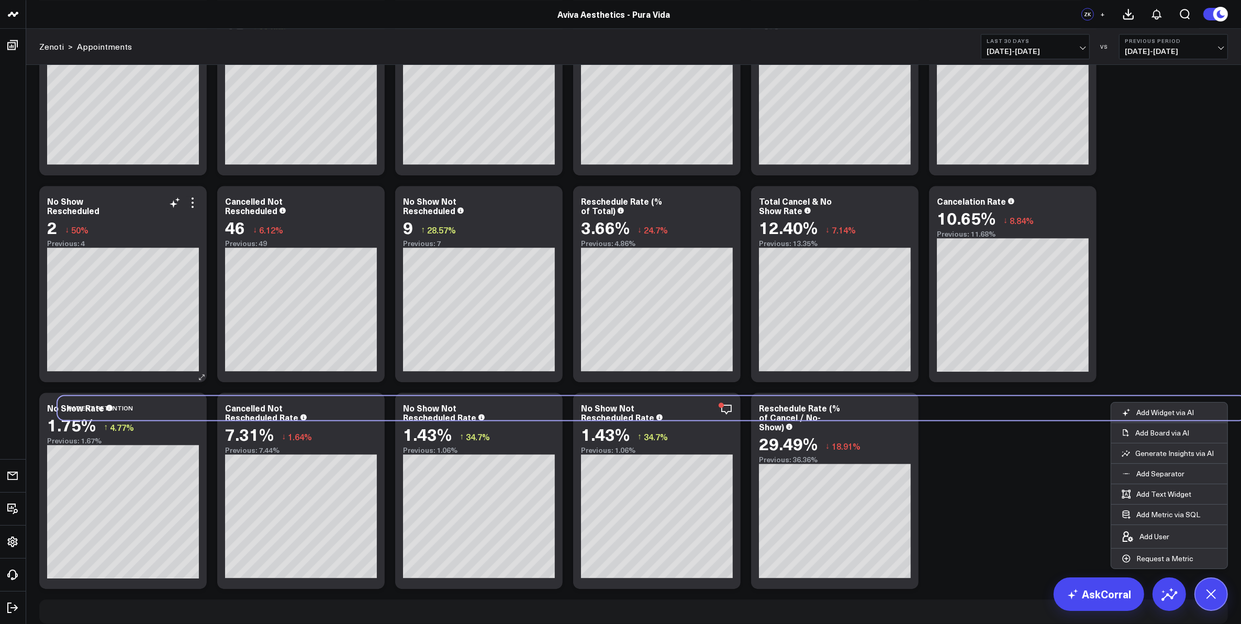
scroll to position [3713, 0]
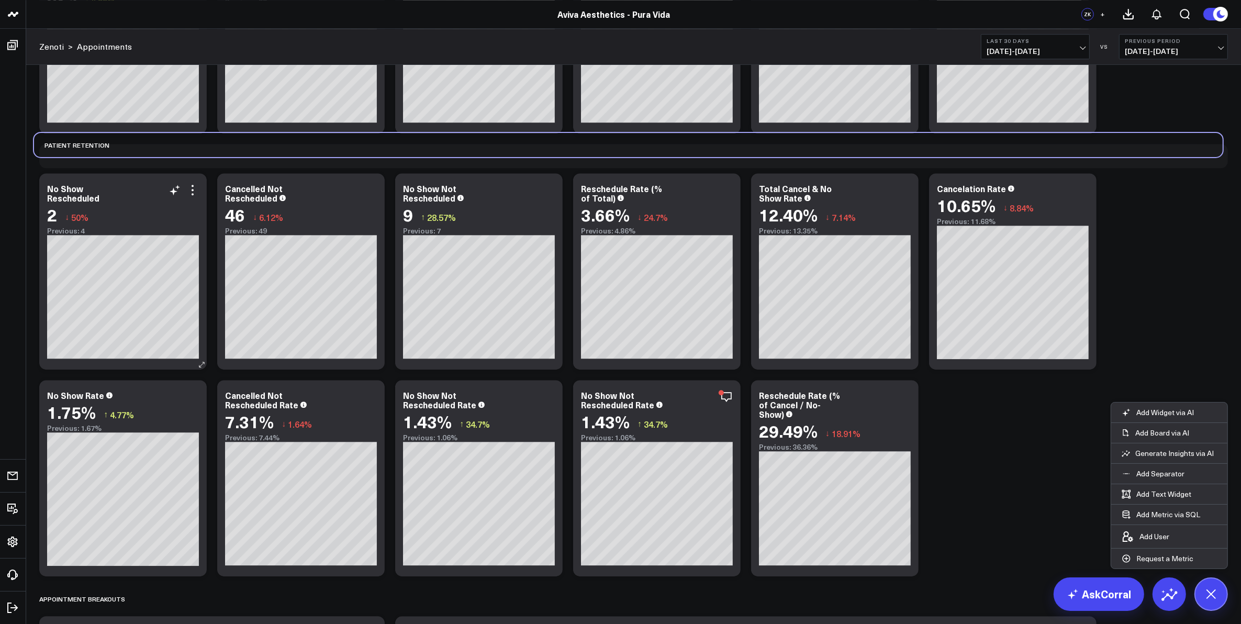
drag, startPoint x: 147, startPoint y: 614, endPoint x: 142, endPoint y: 166, distance: 447.1
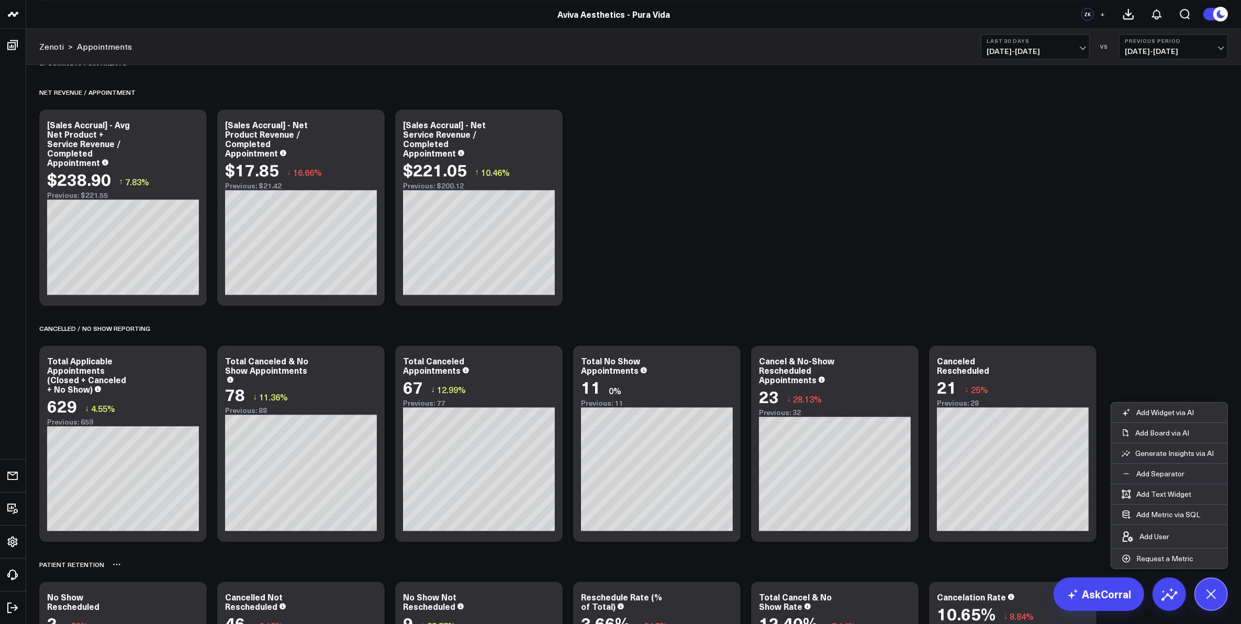
scroll to position [3255, 0]
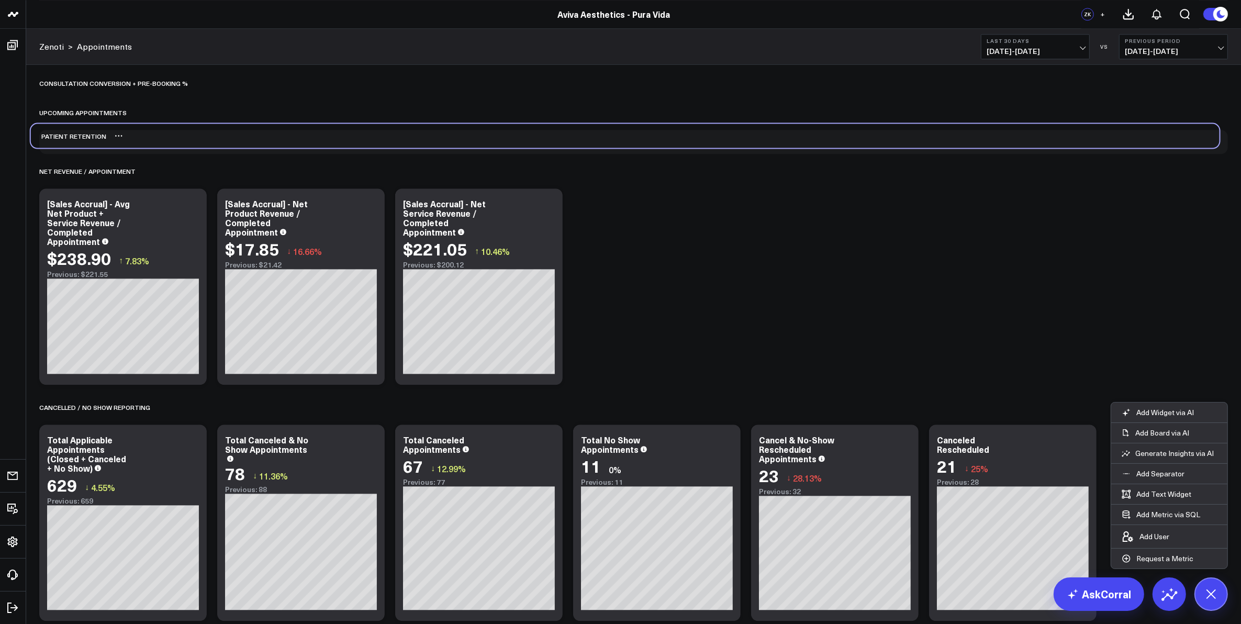
drag, startPoint x: 165, startPoint y: 609, endPoint x: 158, endPoint y: 131, distance: 477.5
click at [158, 131] on div "Patient Retention" at bounding box center [625, 136] width 1189 height 24
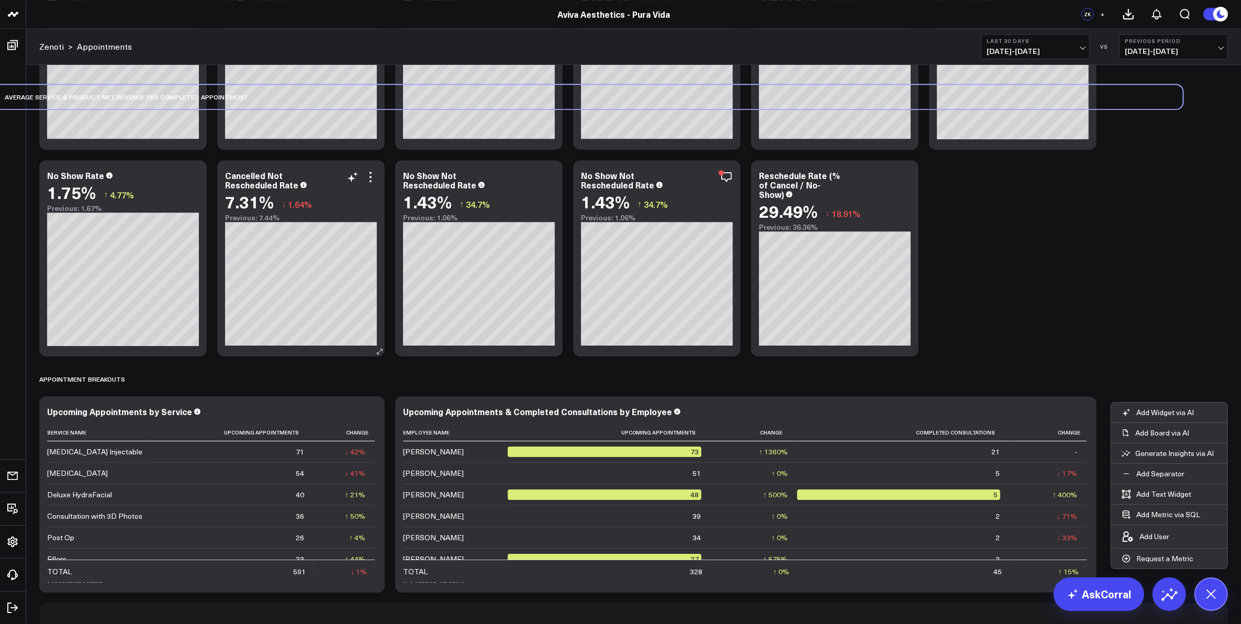
scroll to position [3967, 0]
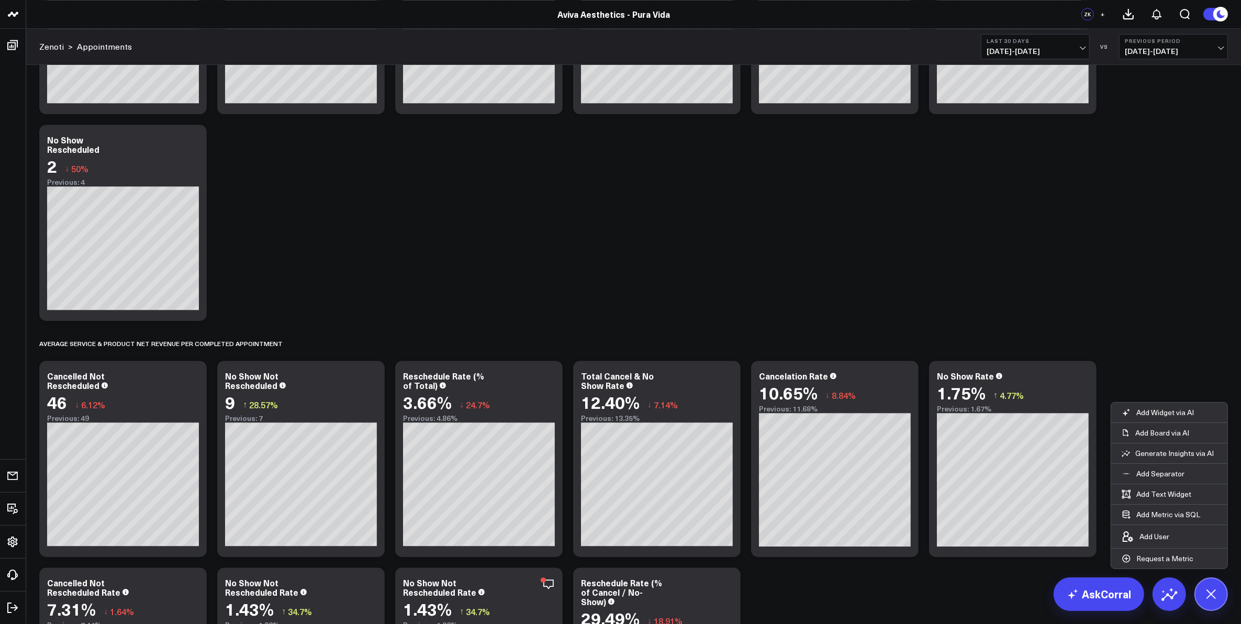
scroll to position [3640, 0]
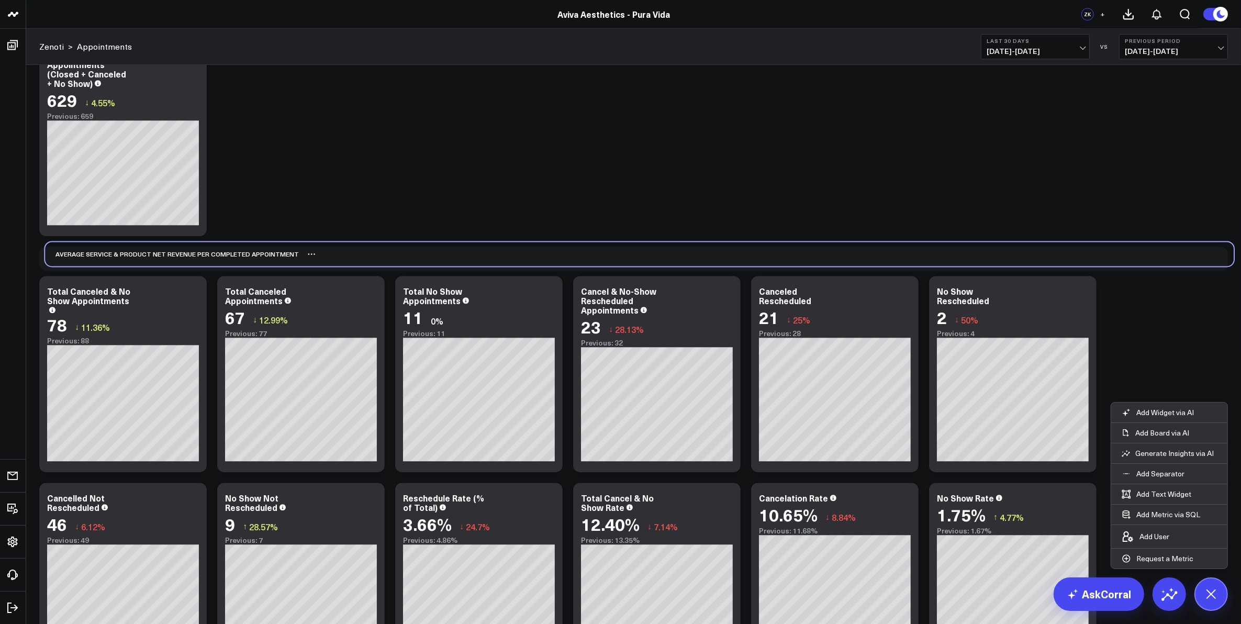
drag, startPoint x: 337, startPoint y: 466, endPoint x: 343, endPoint y: 254, distance: 211.6
click at [343, 254] on div "Average Service & Product Net Revenue per Completed Appointment" at bounding box center [639, 254] width 1189 height 24
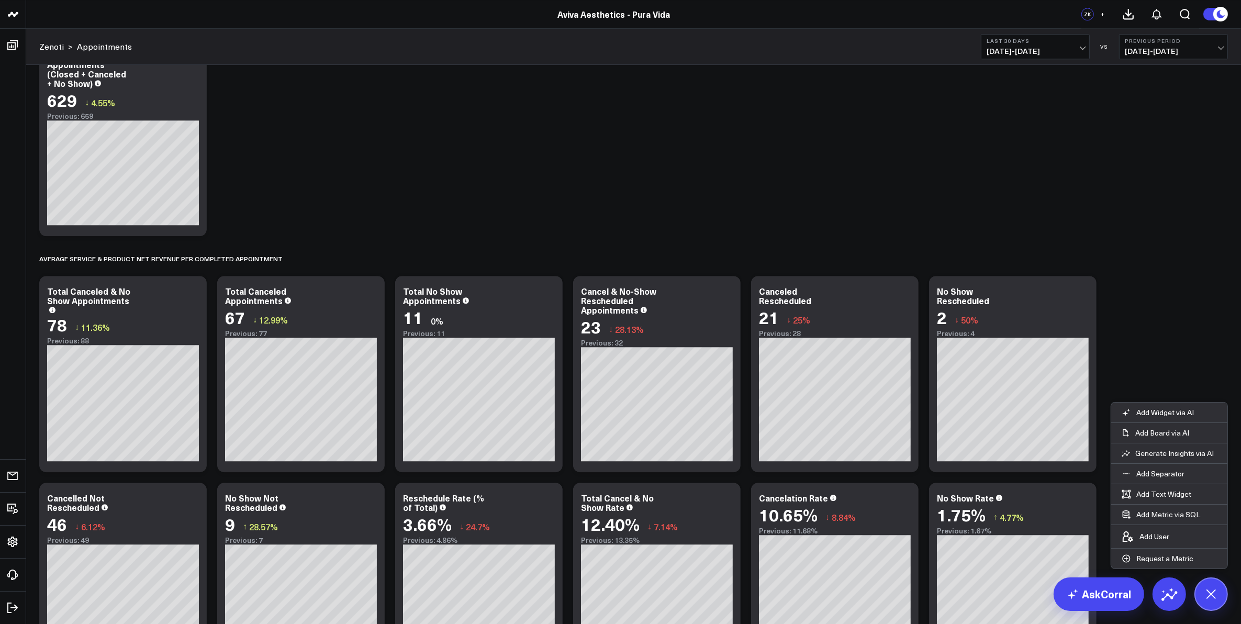
scroll to position [3313, 0]
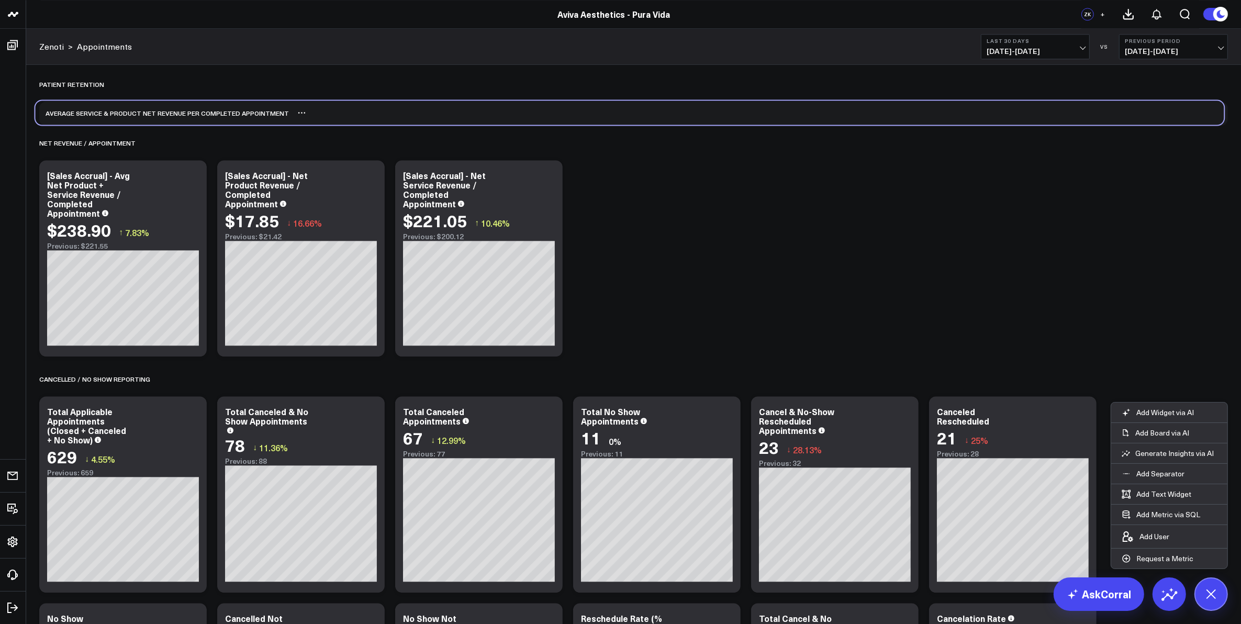
drag, startPoint x: 344, startPoint y: 585, endPoint x: 341, endPoint y: 112, distance: 473.3
click at [341, 112] on div "Average Service & Product Net Revenue per Completed Appointment" at bounding box center [630, 113] width 1189 height 24
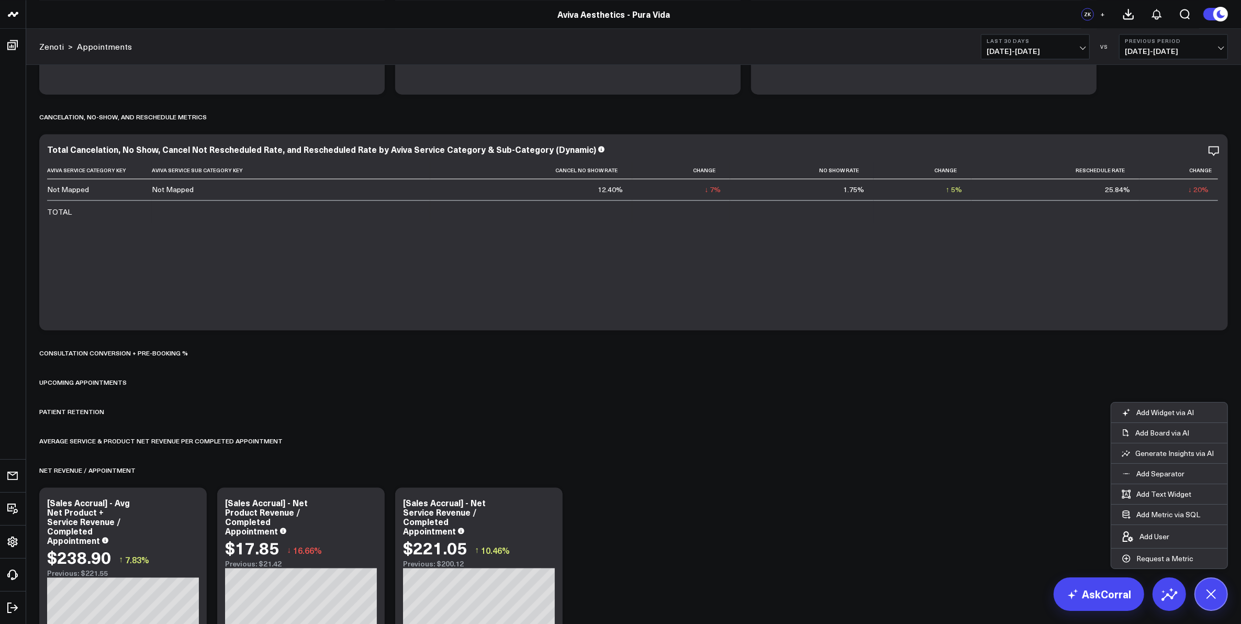
scroll to position [3051, 0]
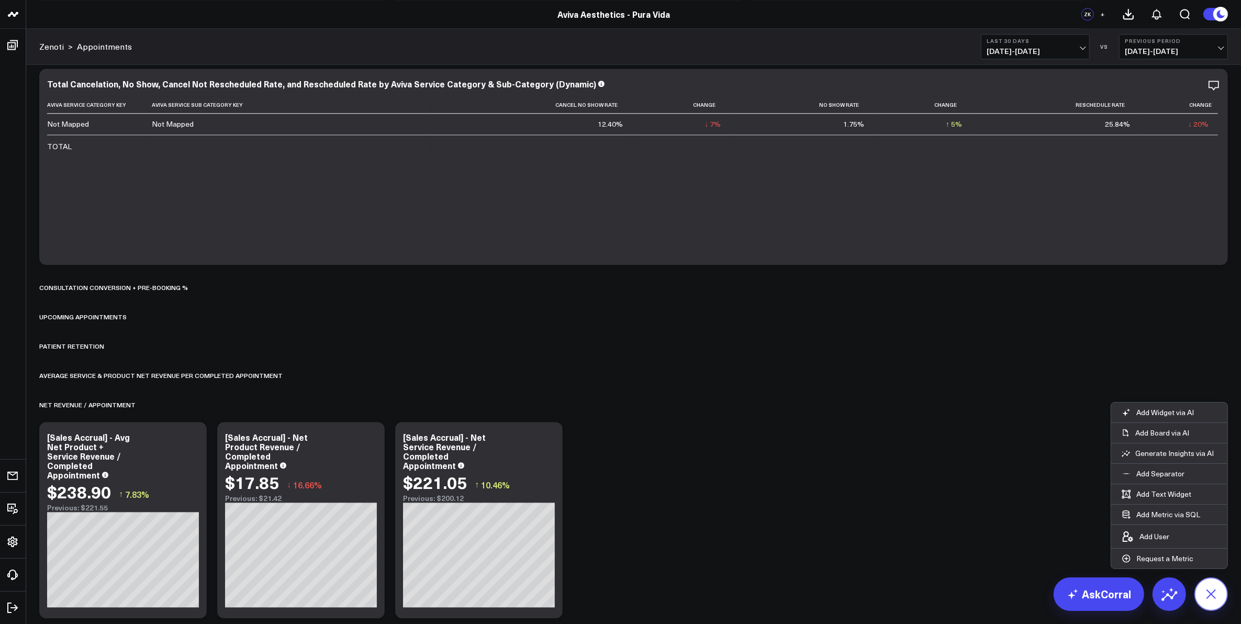
click at [1215, 599] on icon at bounding box center [1211, 594] width 24 height 24
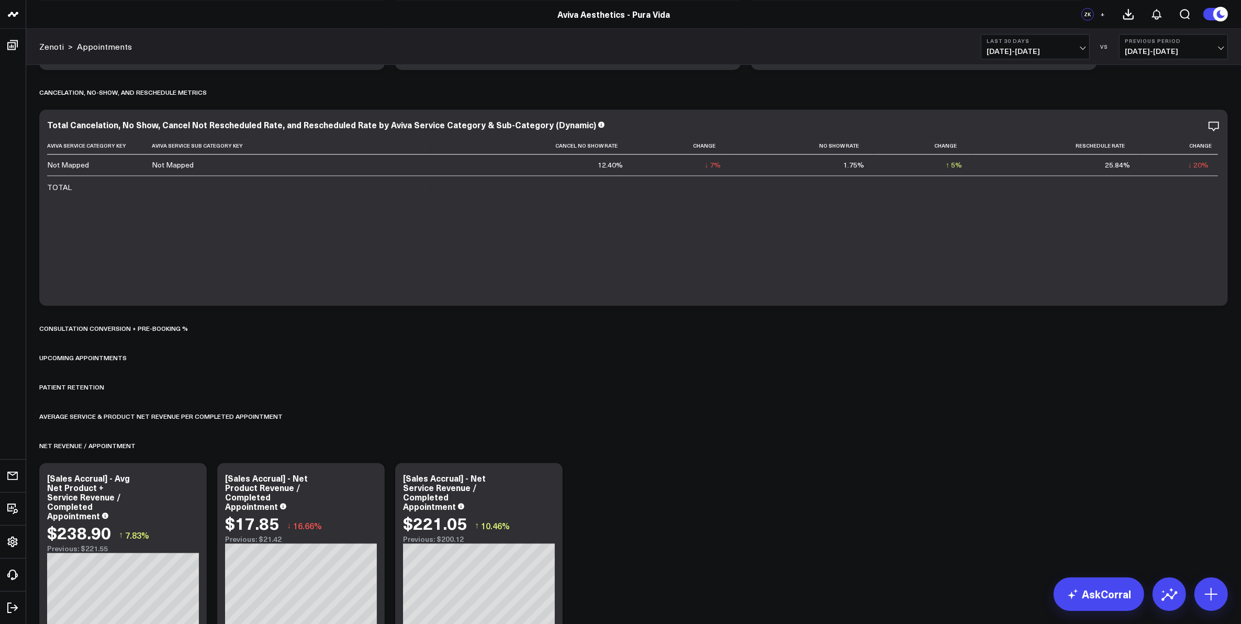
scroll to position [3141, 0]
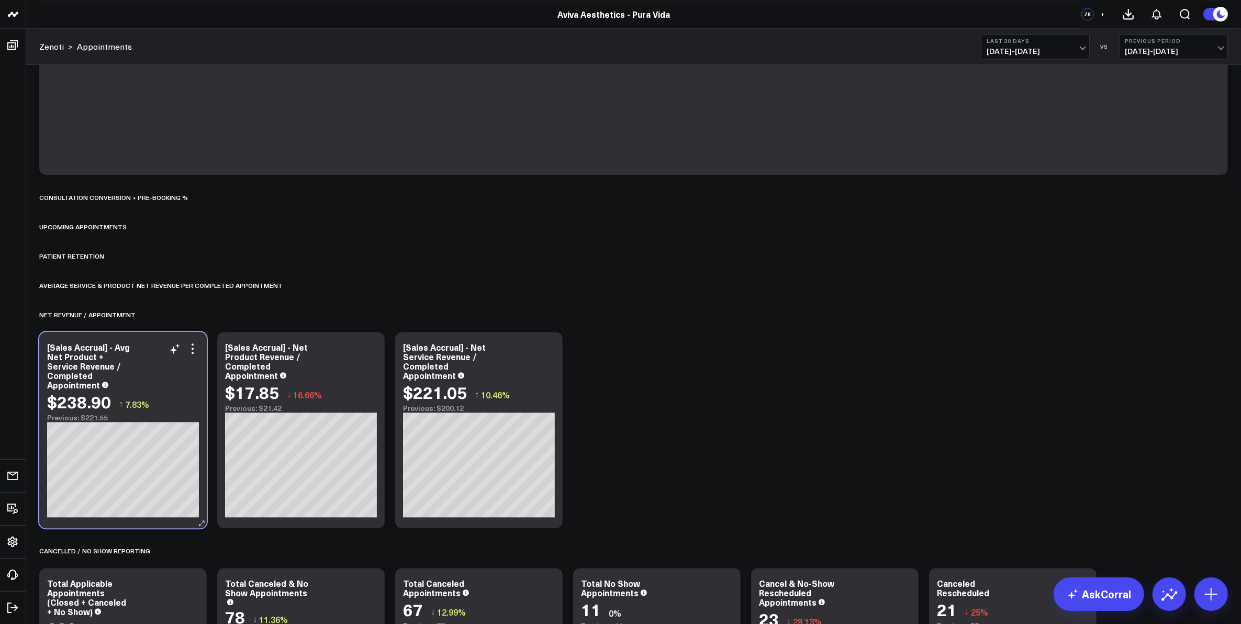
click at [190, 417] on div "Previous: $221.55" at bounding box center [123, 418] width 152 height 8
click at [194, 348] on icon at bounding box center [192, 348] width 13 height 13
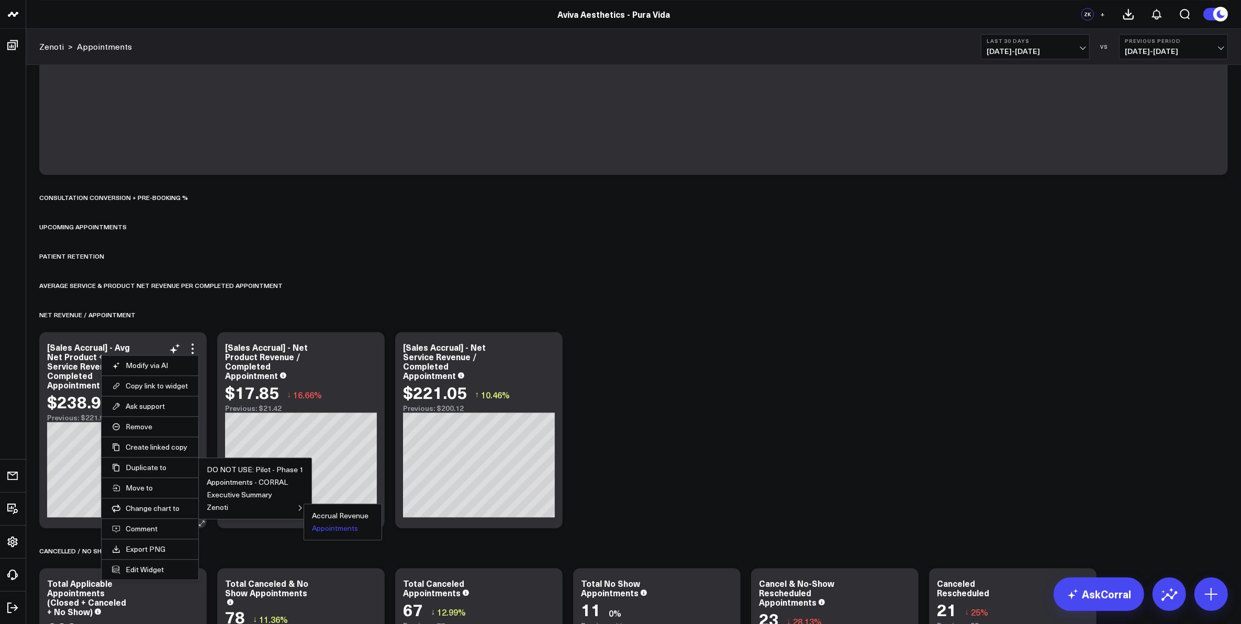
click at [352, 530] on button "Appointments" at bounding box center [335, 528] width 46 height 7
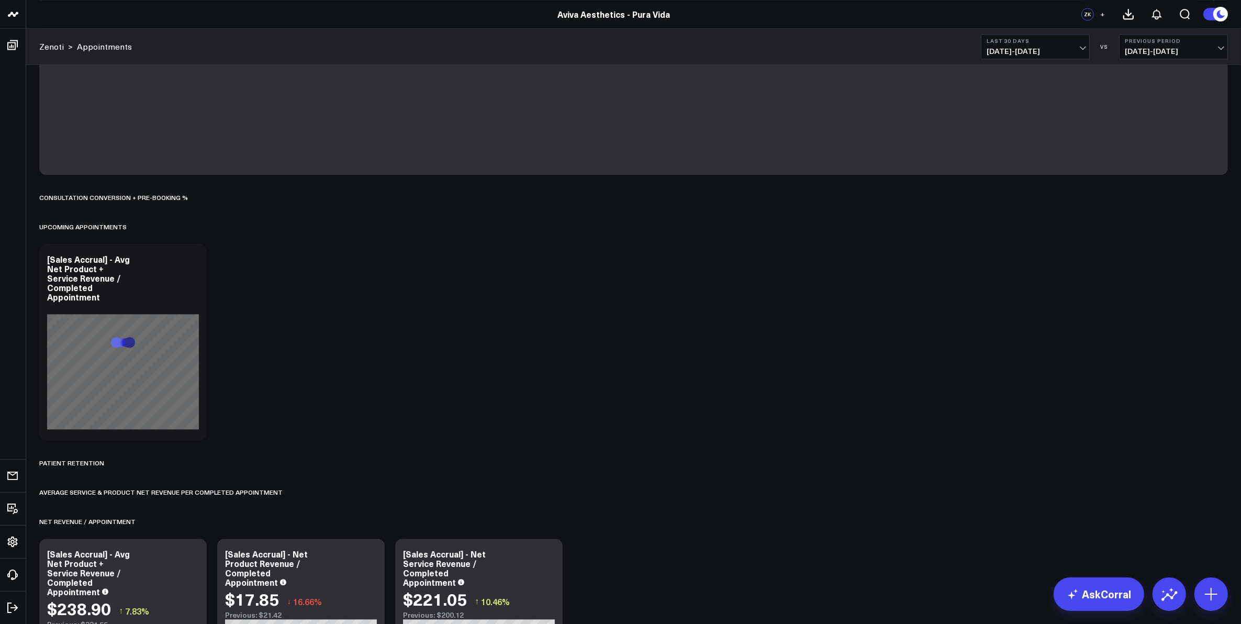
scroll to position [3206, 0]
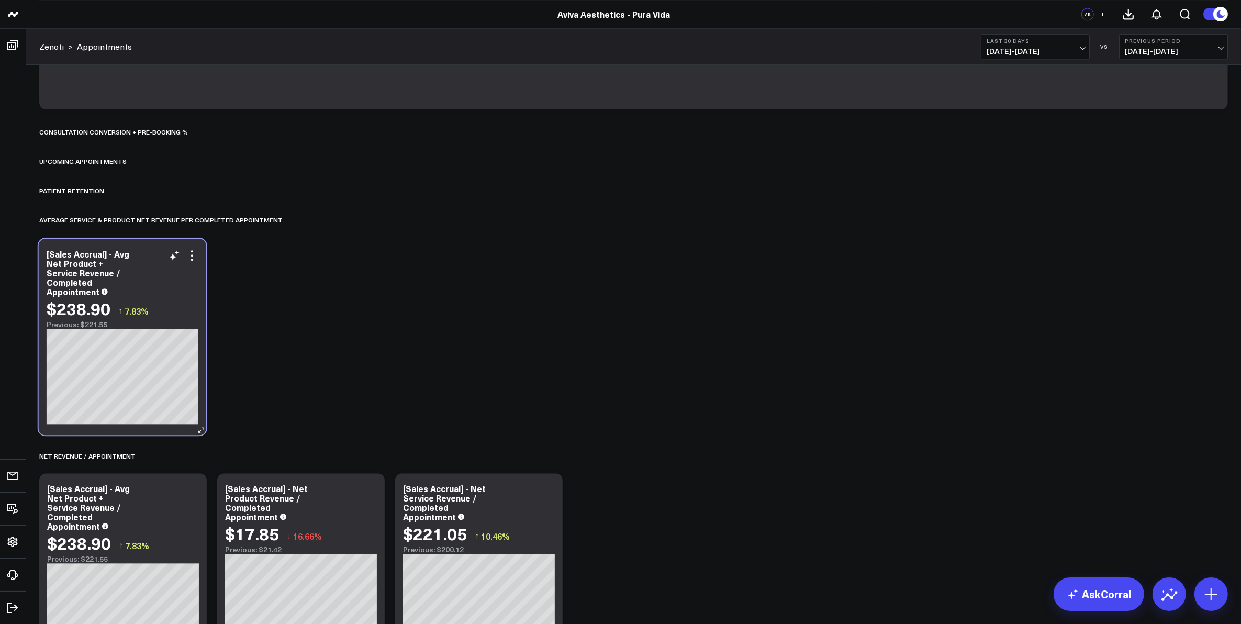
drag, startPoint x: 144, startPoint y: 189, endPoint x: 144, endPoint y: 249, distance: 60.2
click at [144, 249] on div "[Sales Accrual] - Avg Net Product + Service Revenue / Completed Appointment" at bounding box center [123, 272] width 152 height 47
click at [192, 254] on icon at bounding box center [193, 254] width 2 height 2
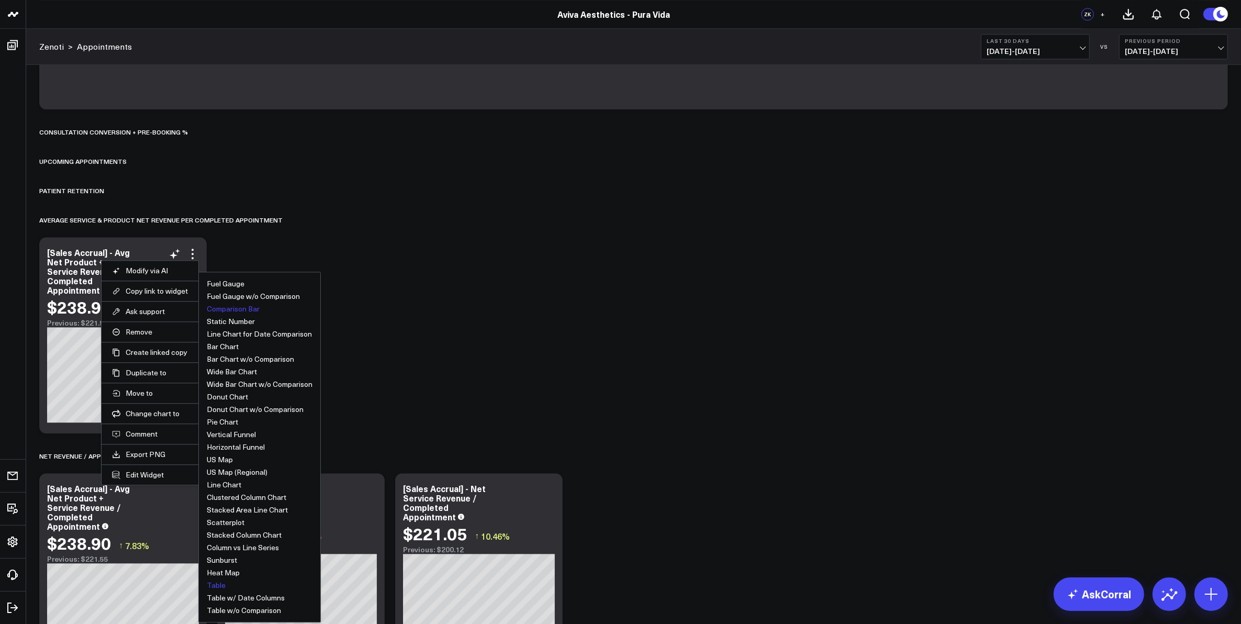
click at [221, 587] on button "Table" at bounding box center [216, 585] width 19 height 7
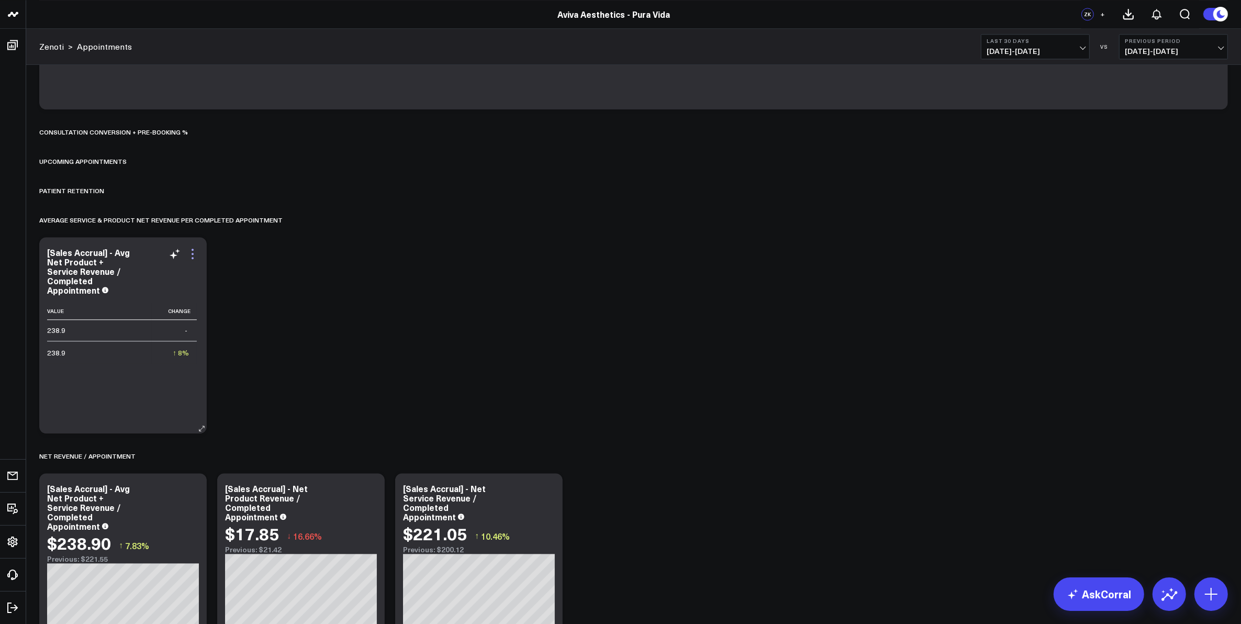
click at [195, 260] on icon at bounding box center [192, 254] width 13 height 13
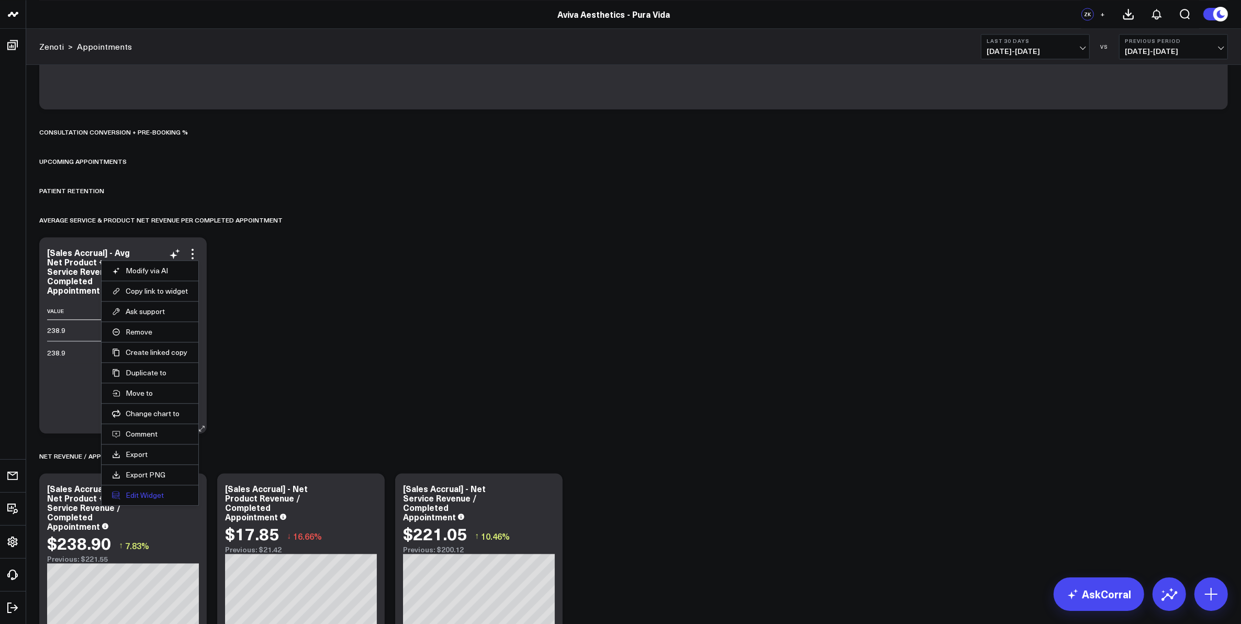
click at [143, 494] on button "Edit Widget" at bounding box center [150, 495] width 76 height 9
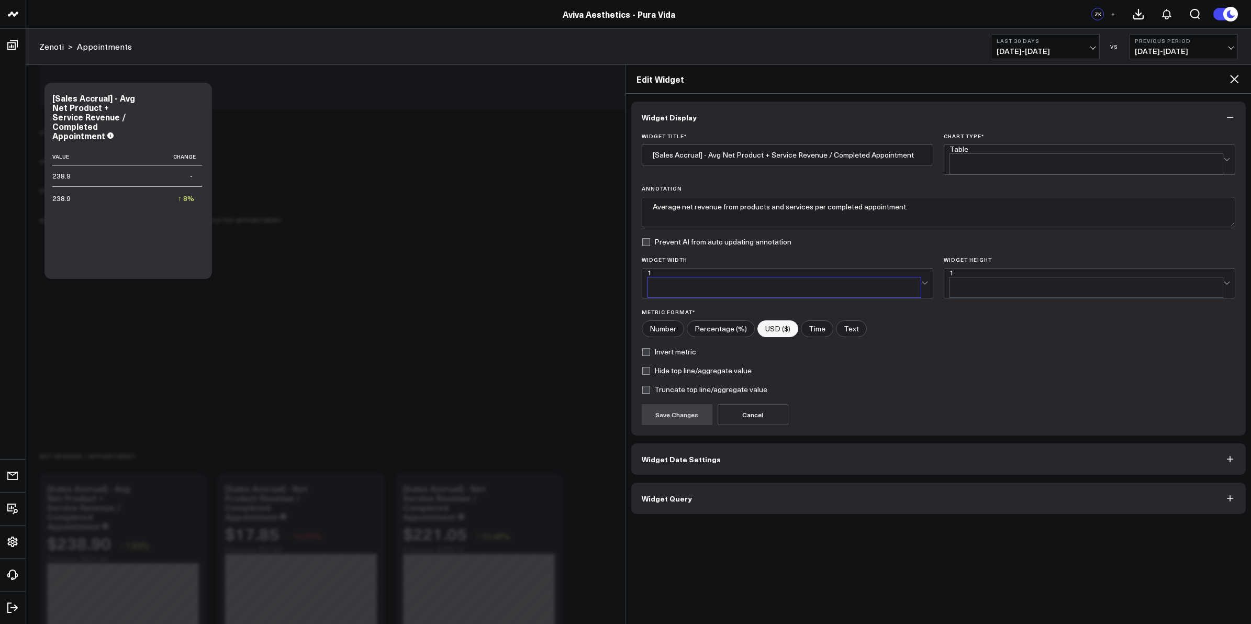
click at [921, 269] on span at bounding box center [921, 283] width 1 height 29
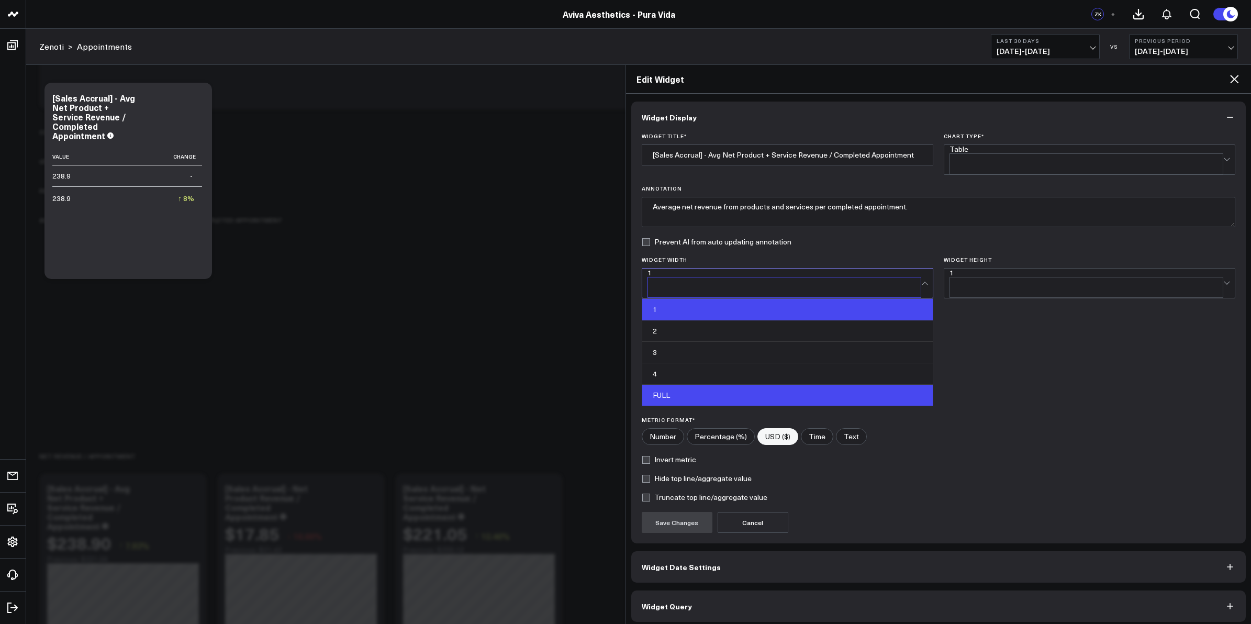
click at [842, 385] on div "FULL" at bounding box center [787, 395] width 291 height 21
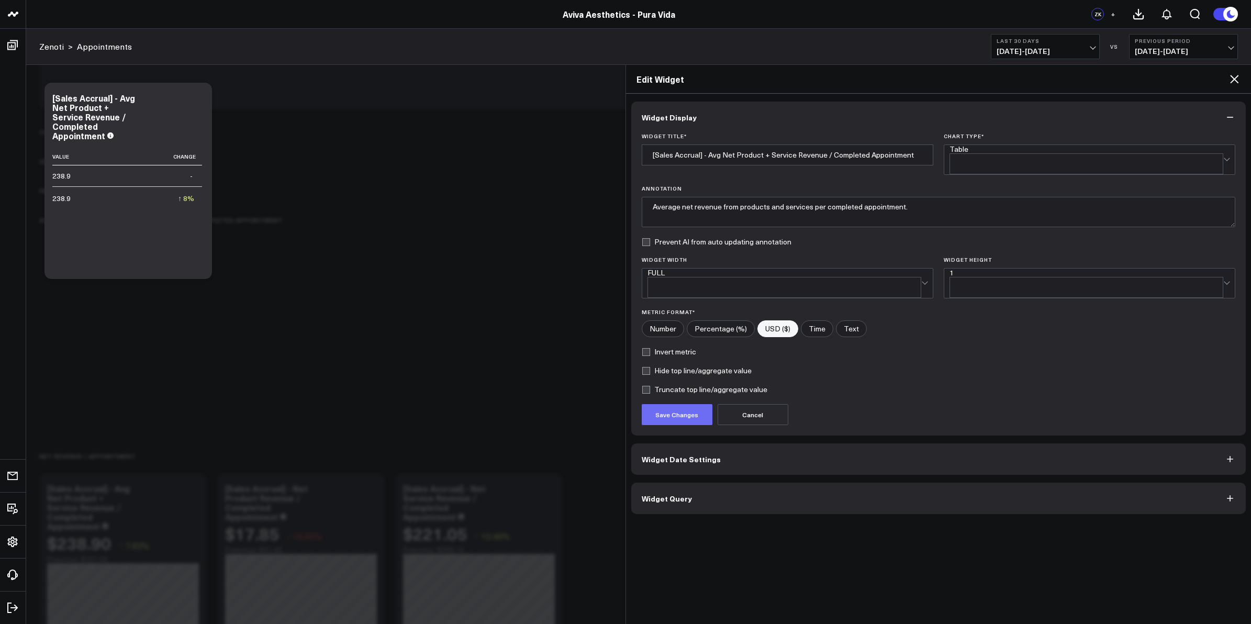
click at [679, 404] on button "Save Changes" at bounding box center [677, 414] width 71 height 21
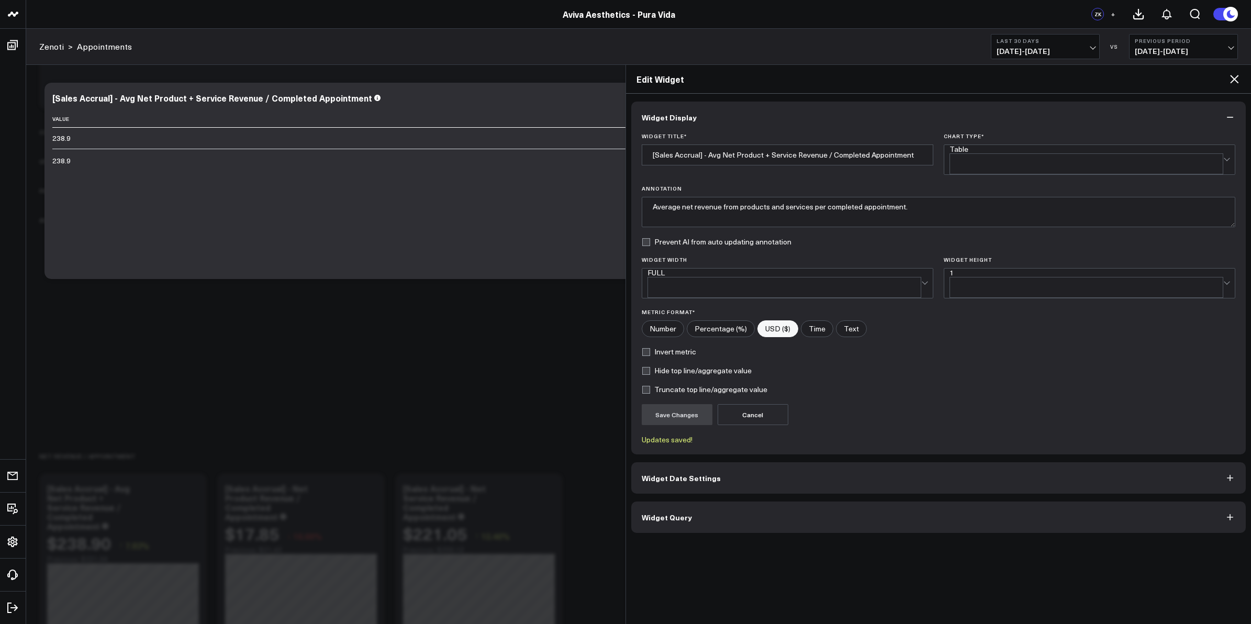
click at [1235, 77] on icon at bounding box center [1234, 79] width 13 height 13
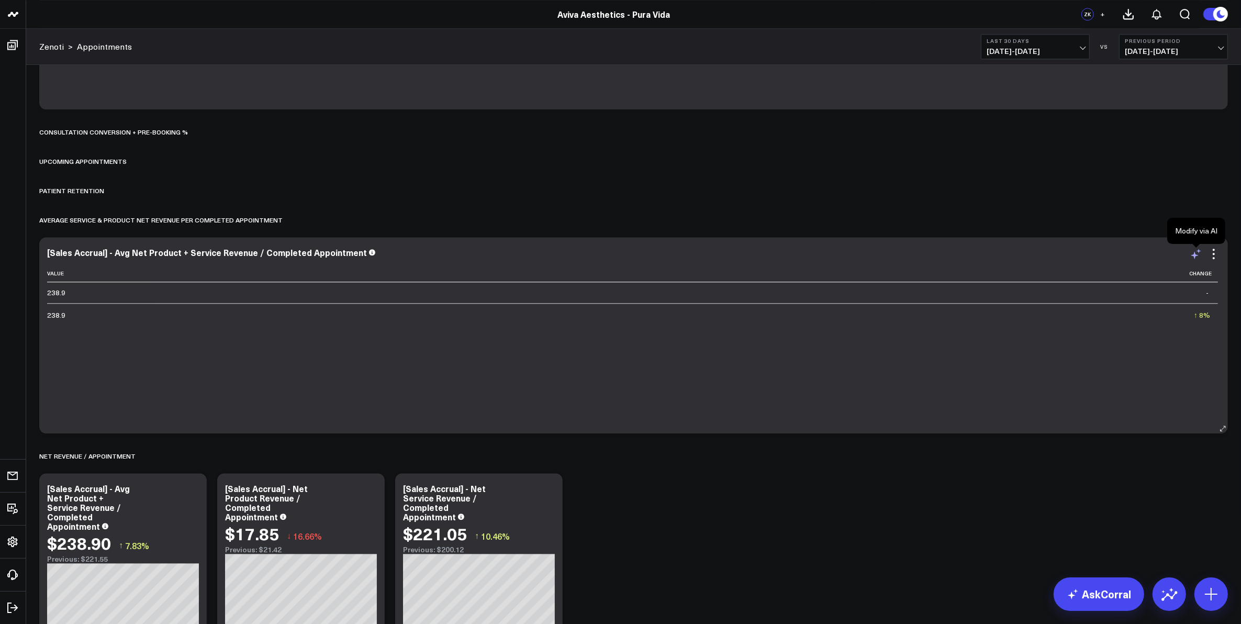
click at [1197, 258] on icon at bounding box center [1196, 254] width 13 height 13
click at [1143, 280] on textarea at bounding box center [1139, 277] width 177 height 47
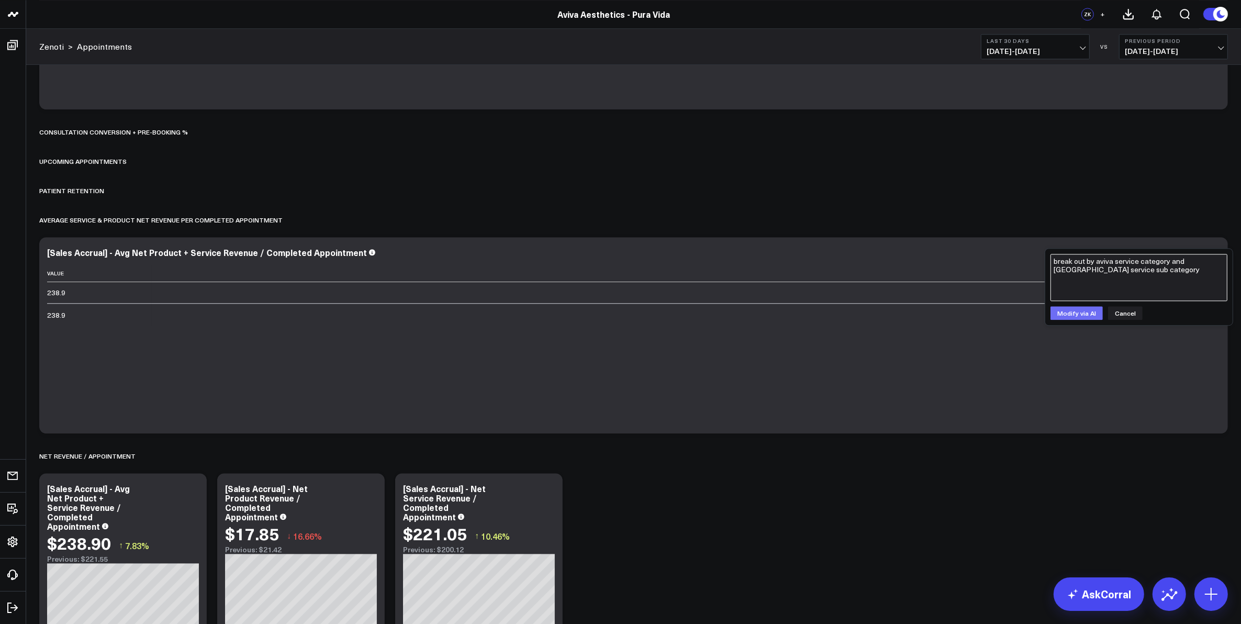
type textarea "break out by aviva service category and aviva service sub category"
click at [1089, 313] on button "Modify via AI" at bounding box center [1077, 313] width 52 height 14
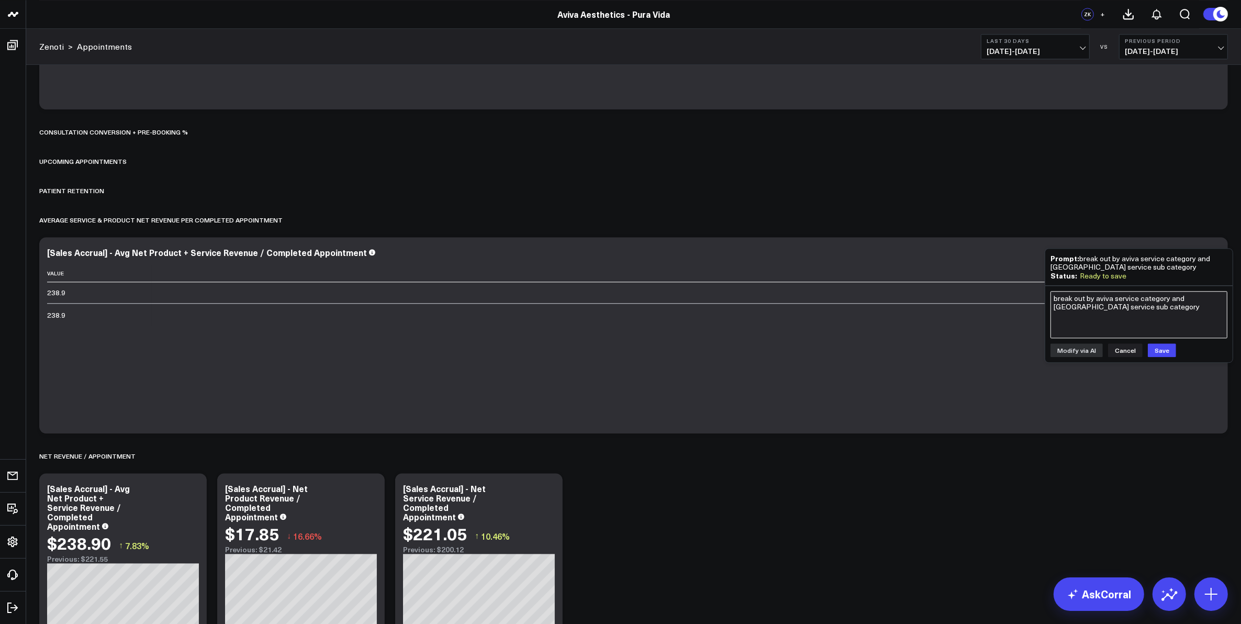
click at [1114, 322] on textarea "break out by aviva service category and aviva service sub category" at bounding box center [1139, 314] width 177 height 47
type textarea "group by aviva_service_category_key and aviva_service_sub_category_key"
click at [1075, 354] on button "Modify via AI" at bounding box center [1077, 350] width 52 height 14
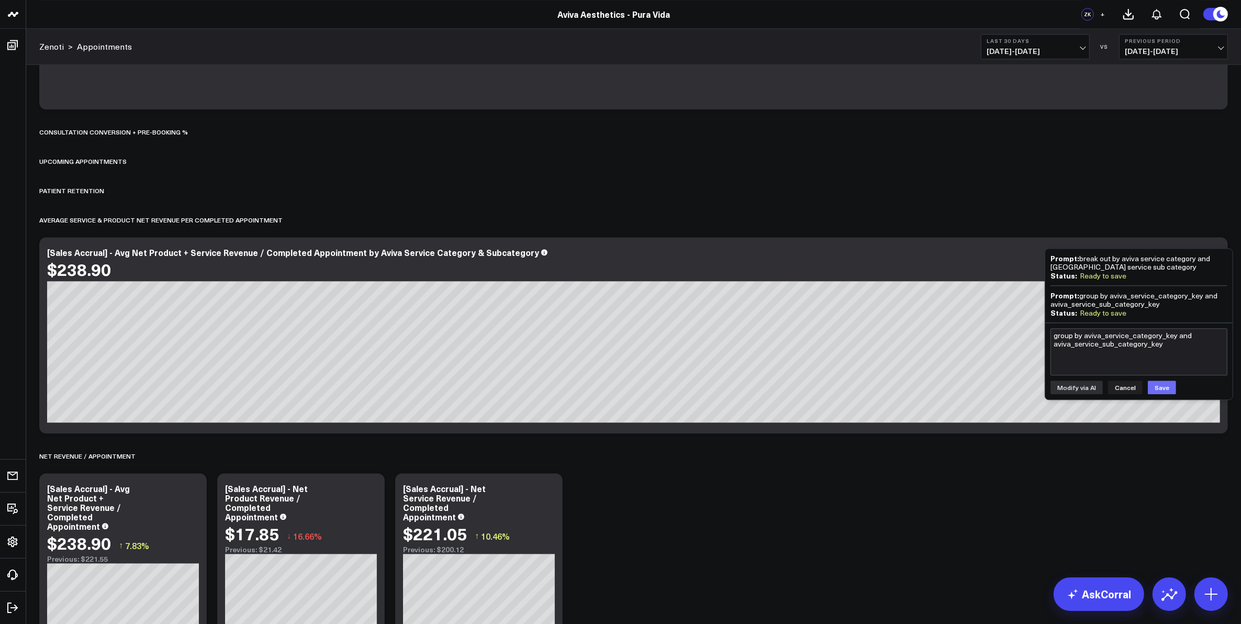
click at [1151, 385] on button "Save" at bounding box center [1162, 388] width 28 height 14
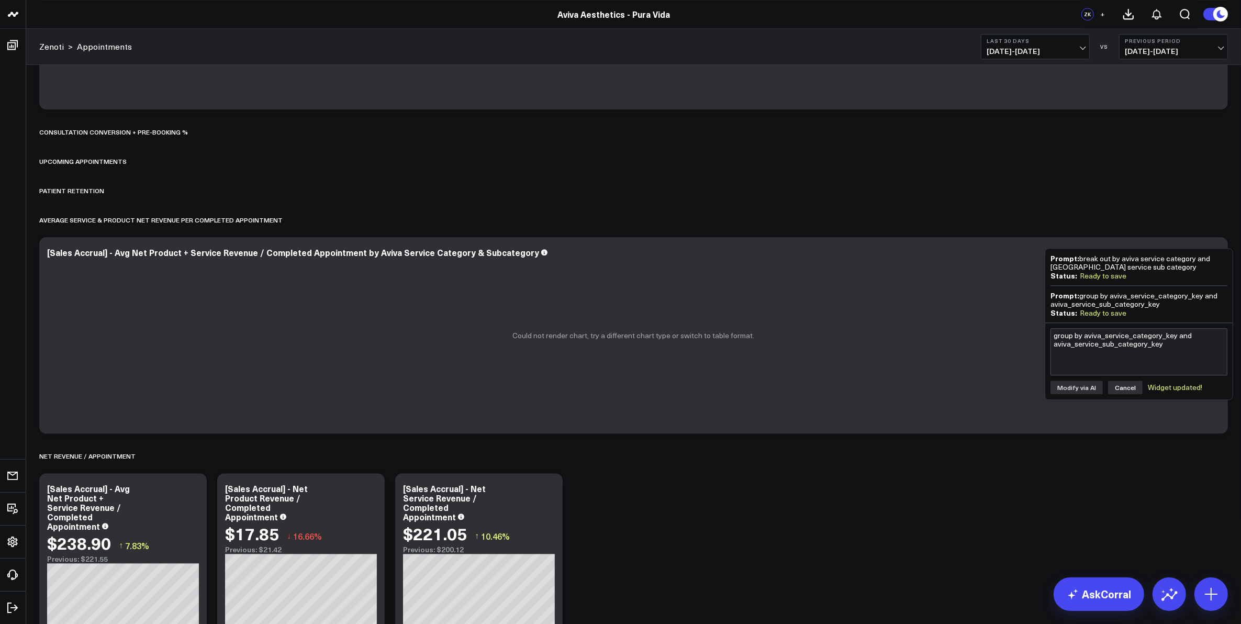
click at [1123, 386] on button "Cancel" at bounding box center [1125, 388] width 35 height 14
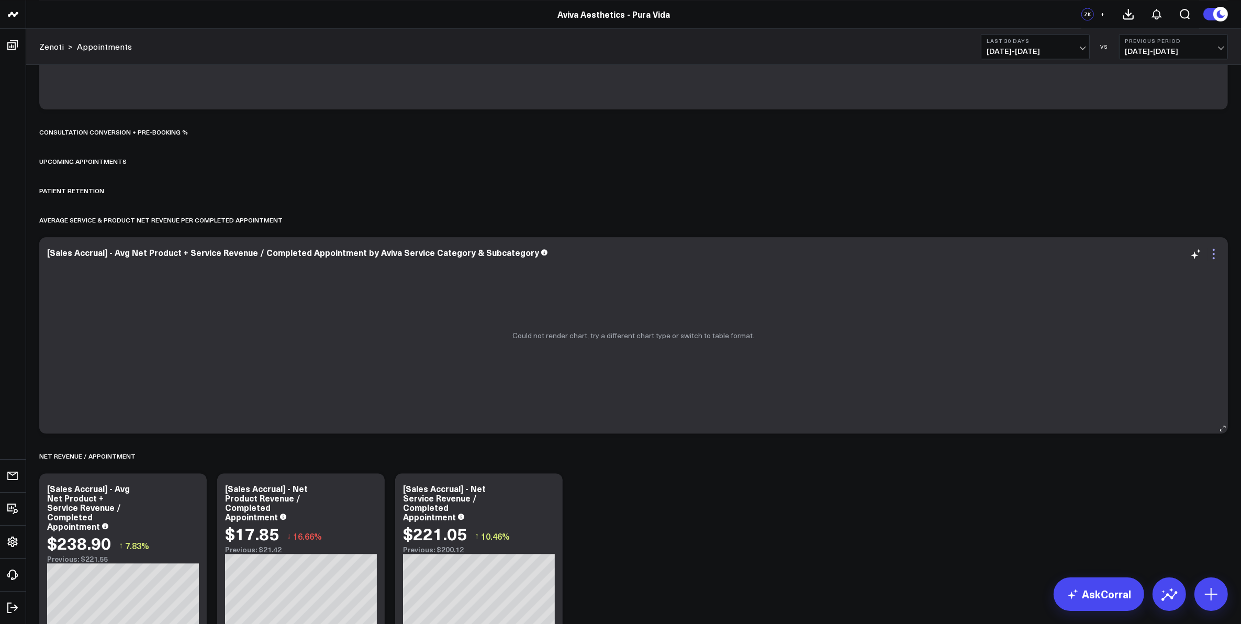
click at [1213, 255] on icon at bounding box center [1214, 254] width 13 height 13
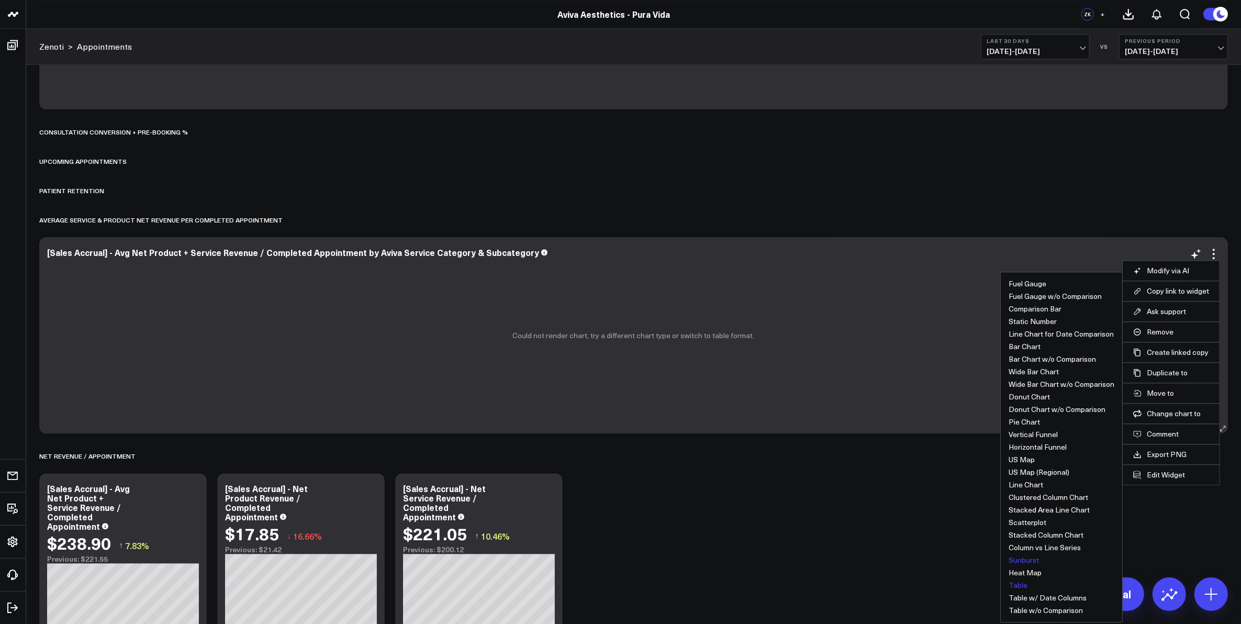
click at [1022, 585] on button "Table" at bounding box center [1018, 585] width 19 height 7
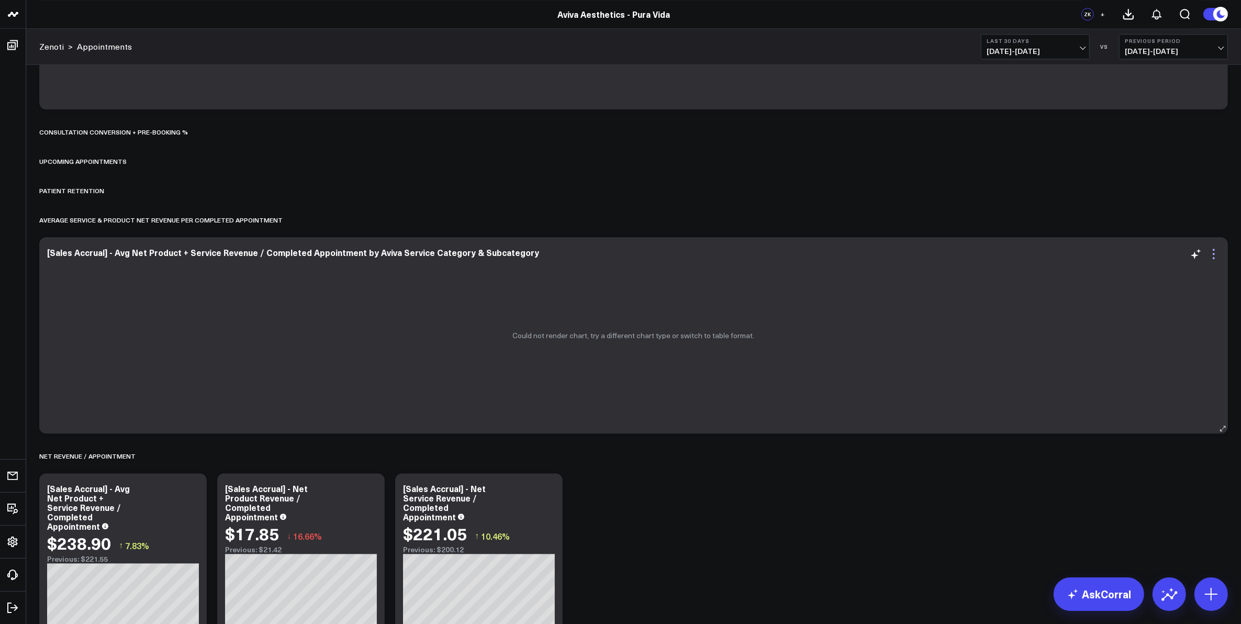
click at [1215, 255] on icon at bounding box center [1214, 254] width 2 height 2
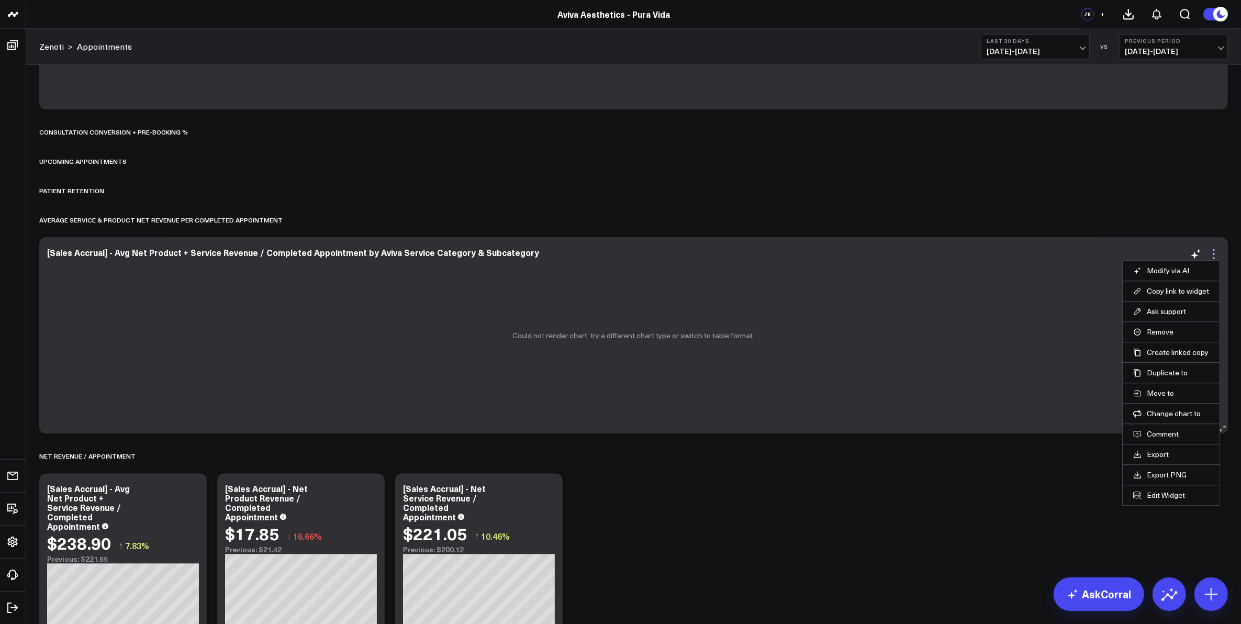
click at [1213, 254] on icon at bounding box center [1214, 254] width 2 height 2
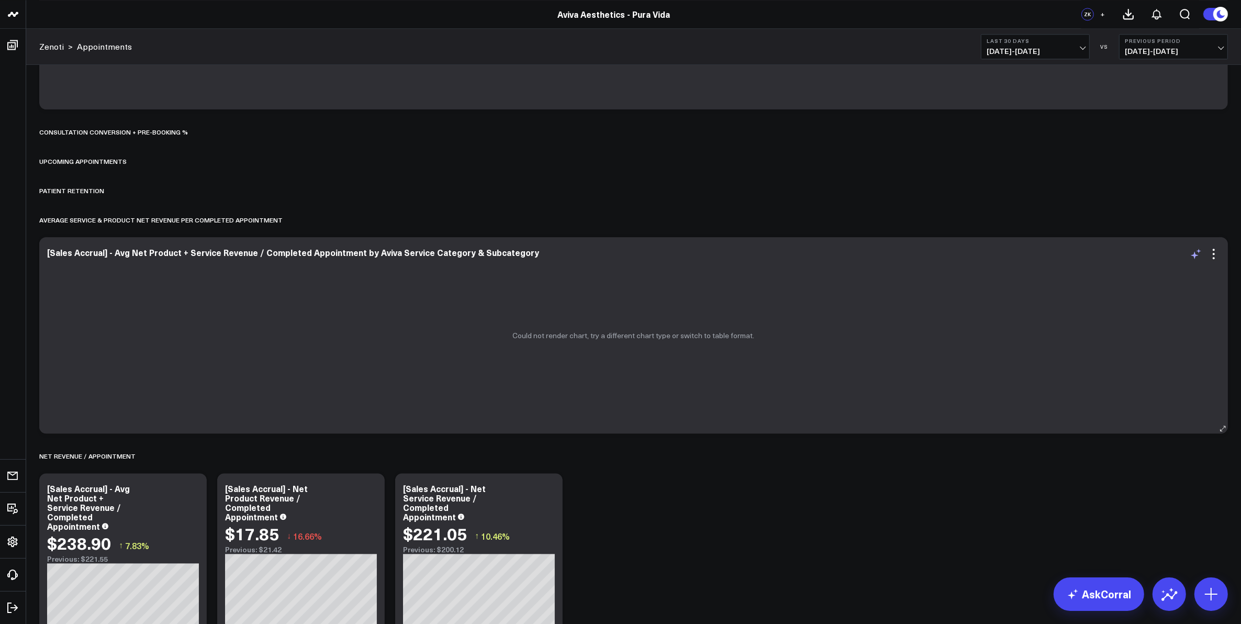
click at [1198, 255] on icon at bounding box center [1196, 254] width 13 height 13
click at [1179, 271] on textarea "group by aviva_service_category_key and aviva_service_sub_category_key" at bounding box center [1139, 277] width 177 height 47
type textarea "show a table of [sales accrual] - avg net product + service revenue / completed…"
click at [1084, 311] on button "Modify via AI" at bounding box center [1077, 313] width 52 height 14
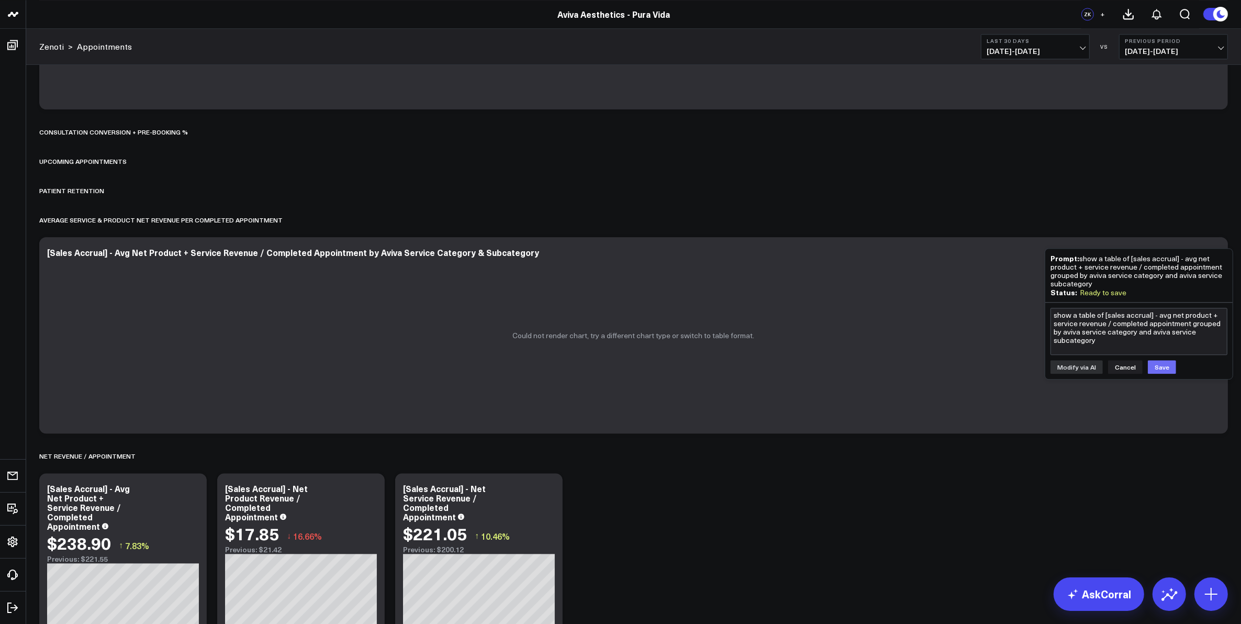
click at [1160, 362] on button "Save" at bounding box center [1162, 367] width 28 height 14
click at [817, 403] on div "Could not render chart, try a different chart type or switch to table format." at bounding box center [633, 335] width 1189 height 196
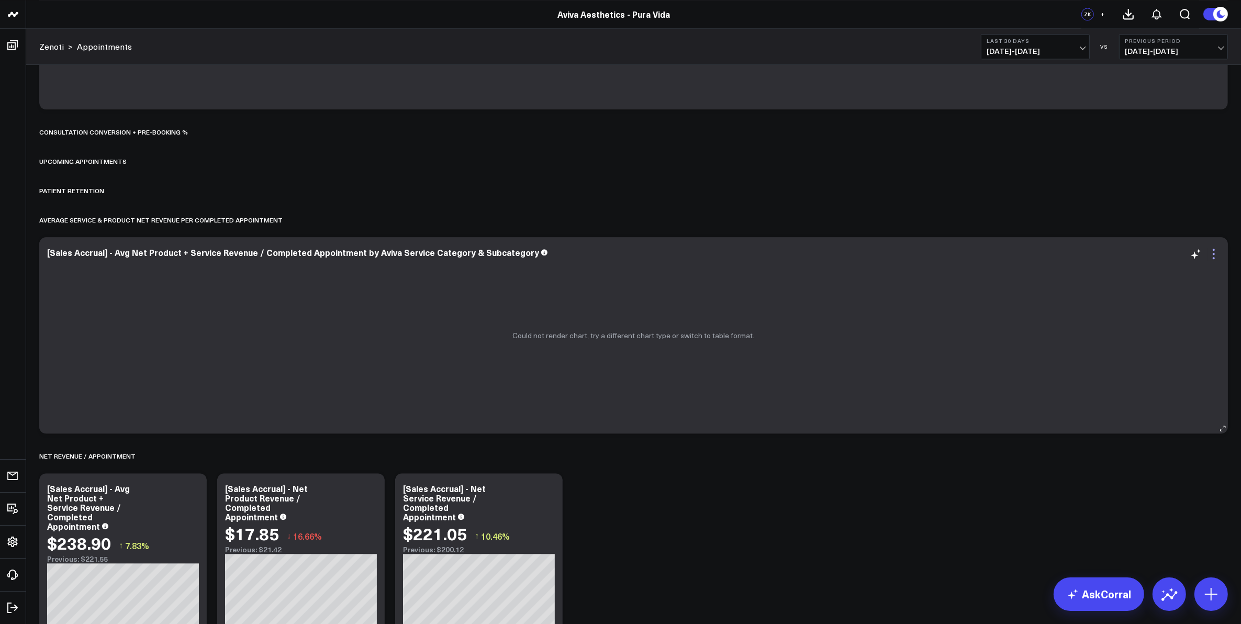
click at [1217, 255] on icon at bounding box center [1214, 254] width 13 height 13
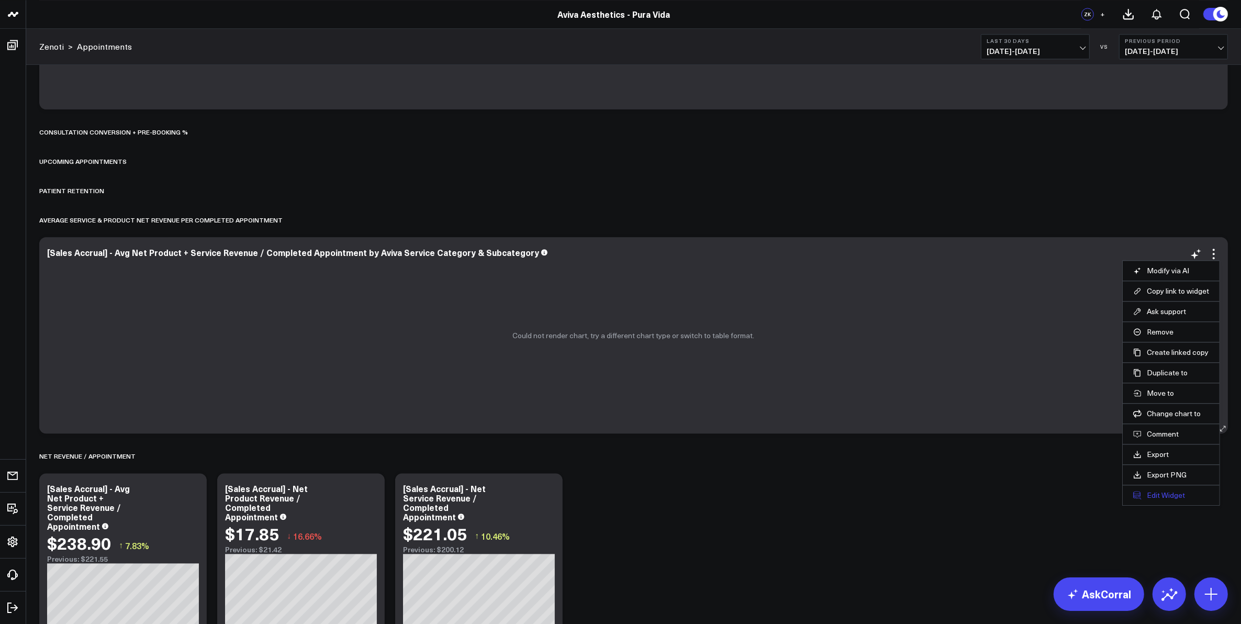
click at [1150, 498] on button "Edit Widget" at bounding box center [1171, 495] width 76 height 9
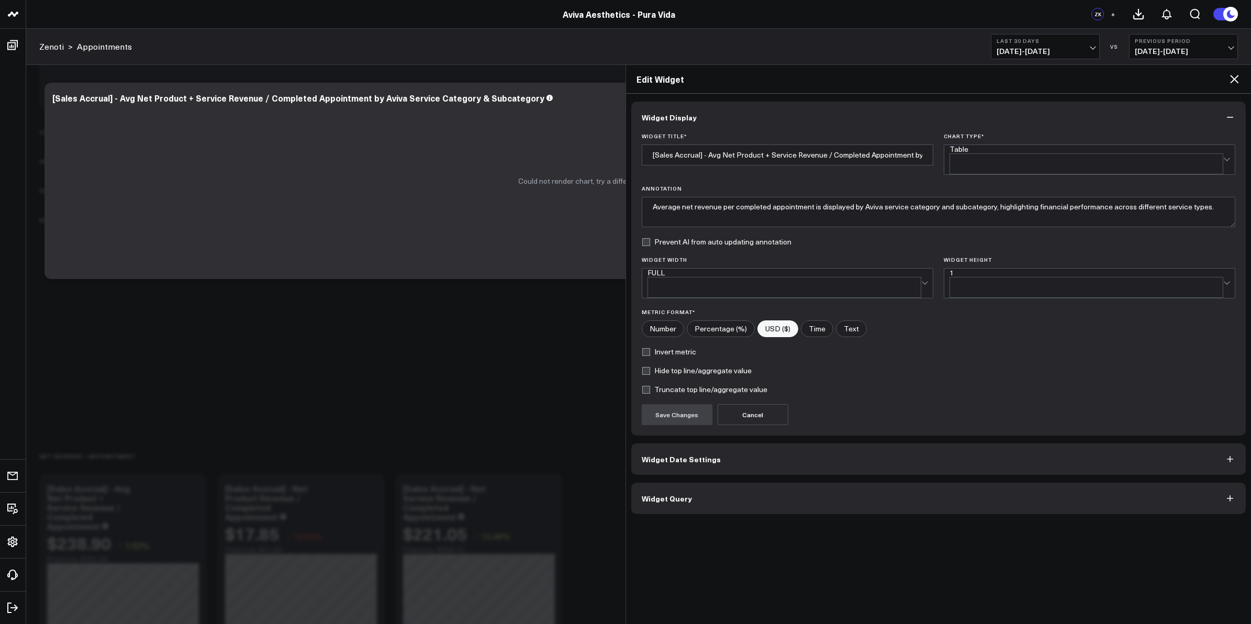
click at [753, 484] on button "Widget Query" at bounding box center [938, 498] width 615 height 31
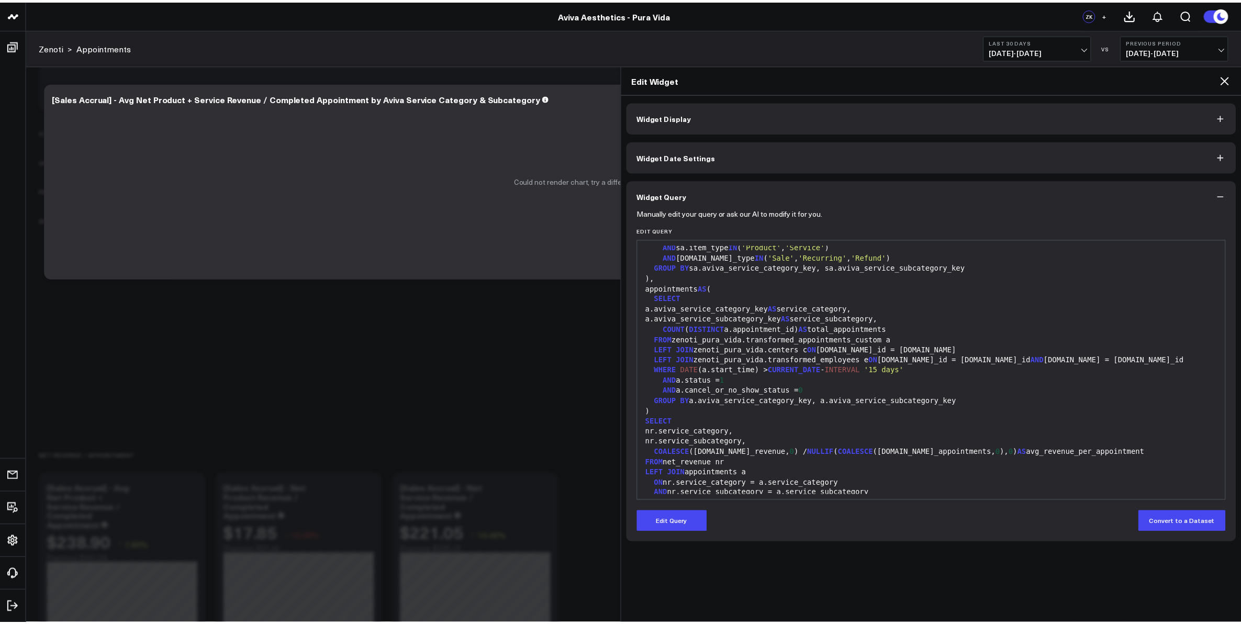
scroll to position [133, 0]
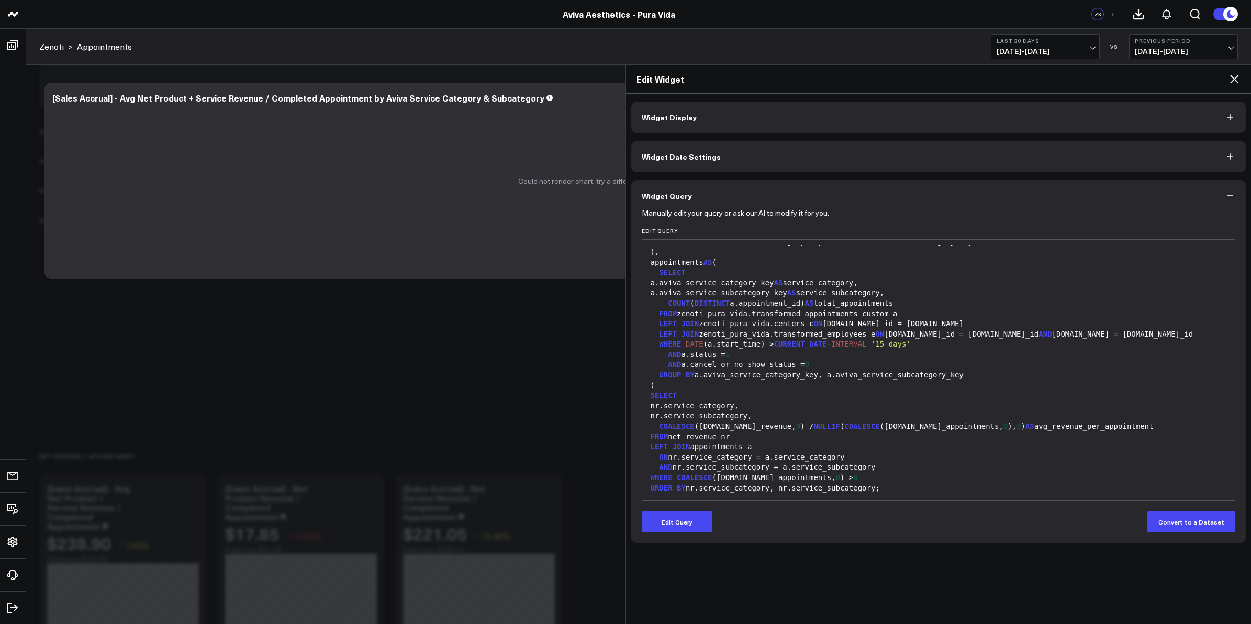
click at [1234, 81] on icon at bounding box center [1234, 79] width 13 height 13
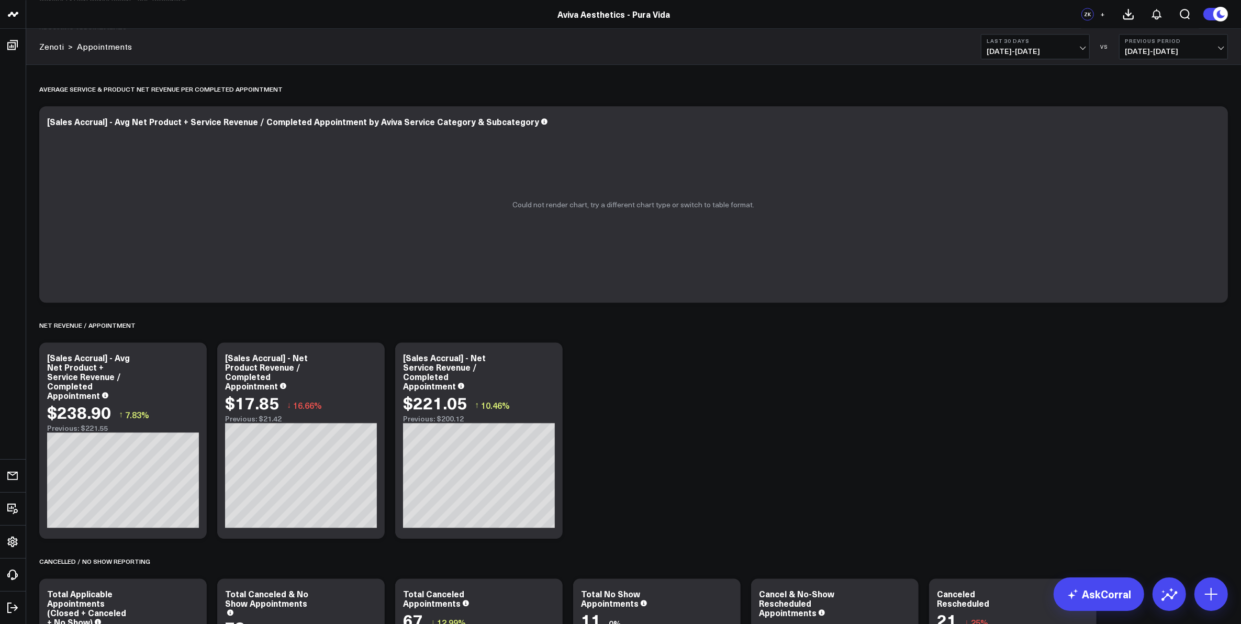
scroll to position [3272, 0]
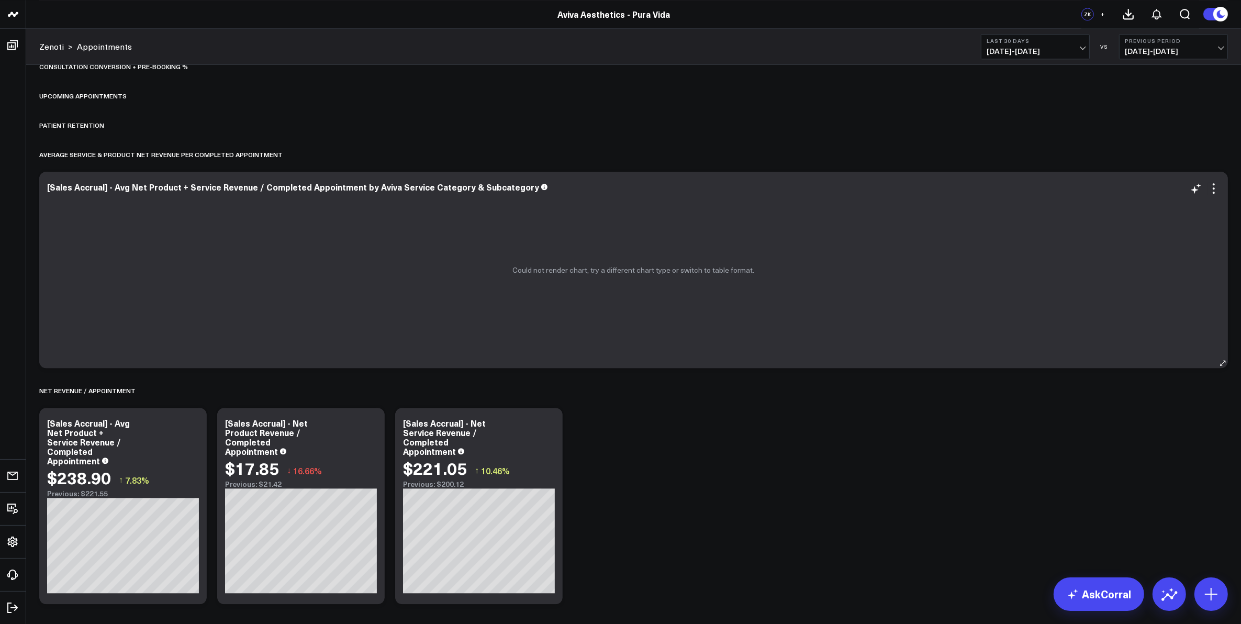
click at [1122, 187] on div "[Sales Accrual] - Avg Net Product + Service Revenue / Completed Appointment by …" at bounding box center [633, 186] width 1173 height 9
click at [1213, 193] on icon at bounding box center [1214, 193] width 2 height 2
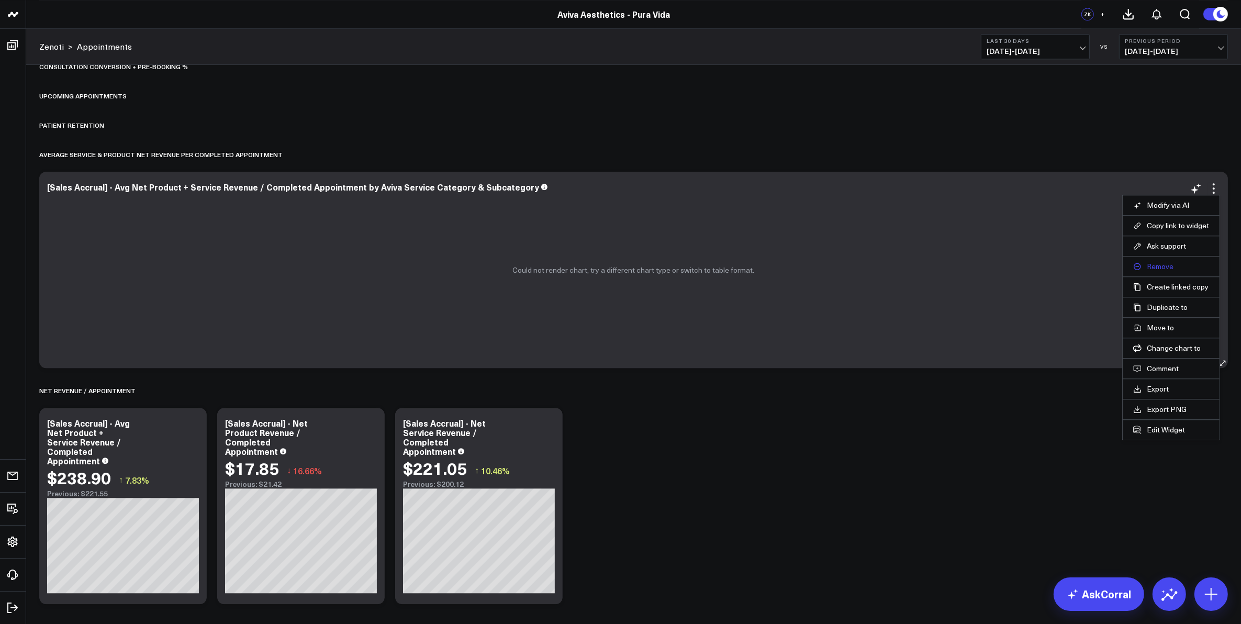
click at [1170, 271] on button "Remove" at bounding box center [1171, 266] width 76 height 9
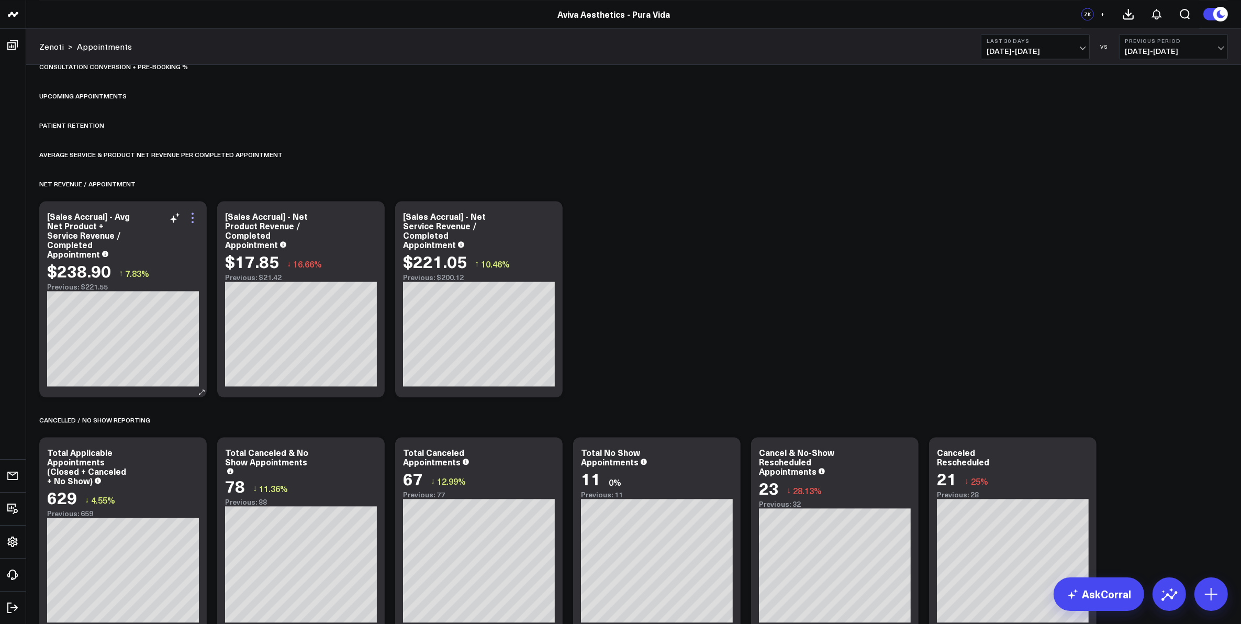
click at [193, 222] on icon at bounding box center [193, 222] width 2 height 2
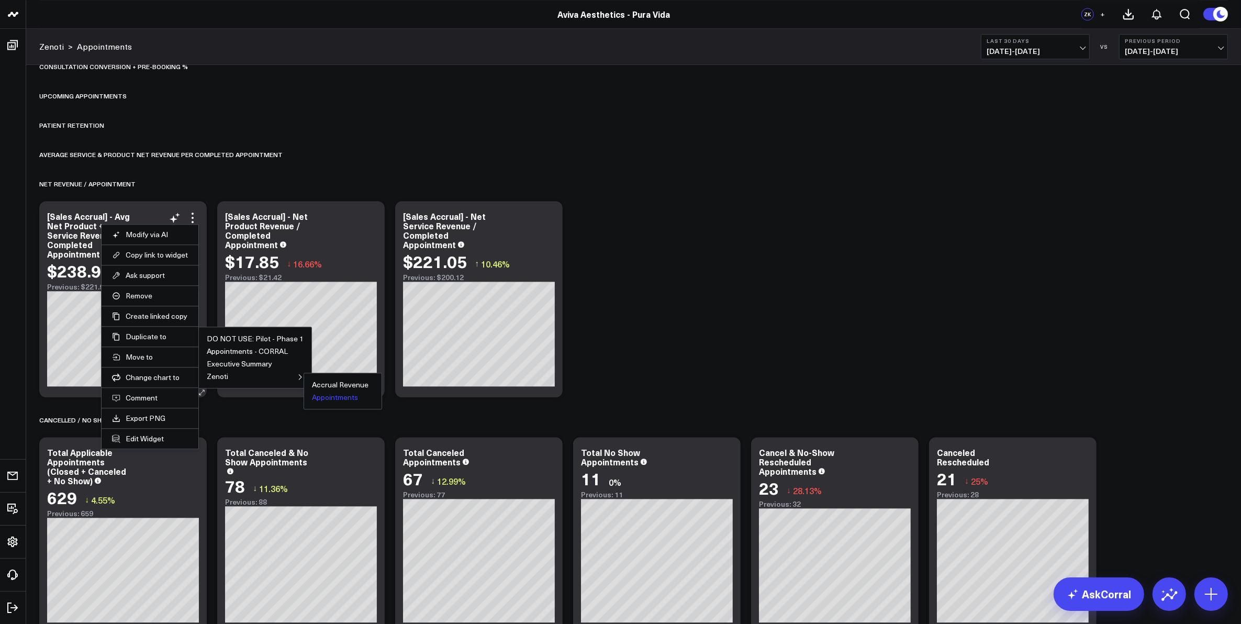
click at [325, 397] on button "Appointments" at bounding box center [335, 397] width 46 height 7
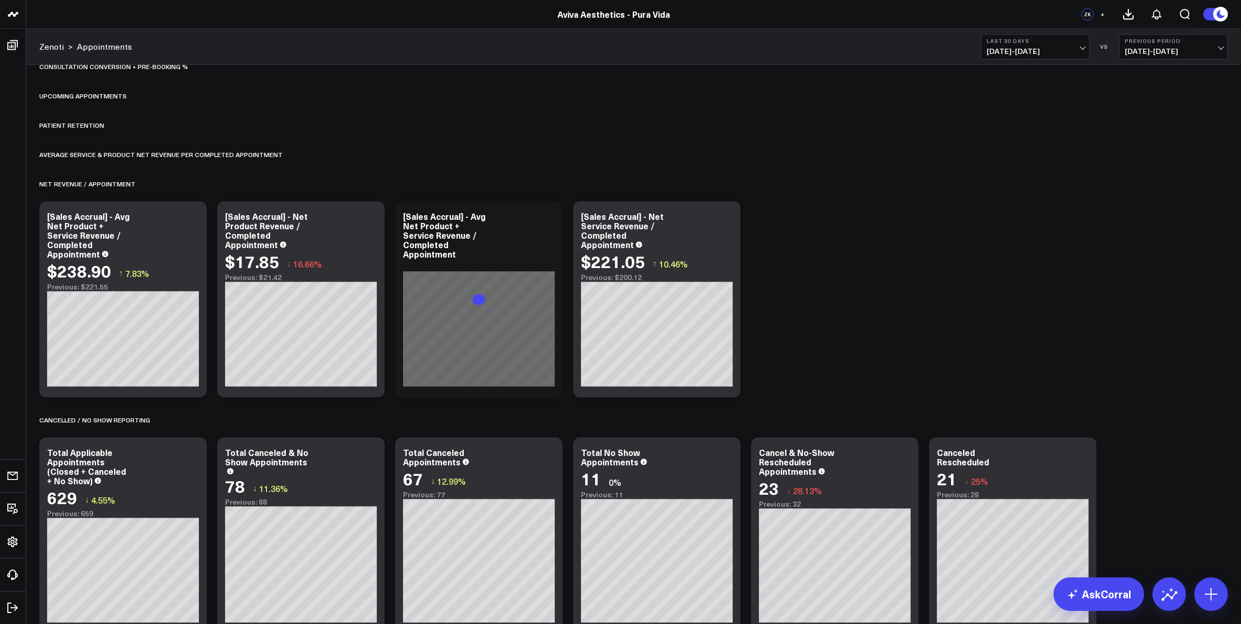
scroll to position [3141, 0]
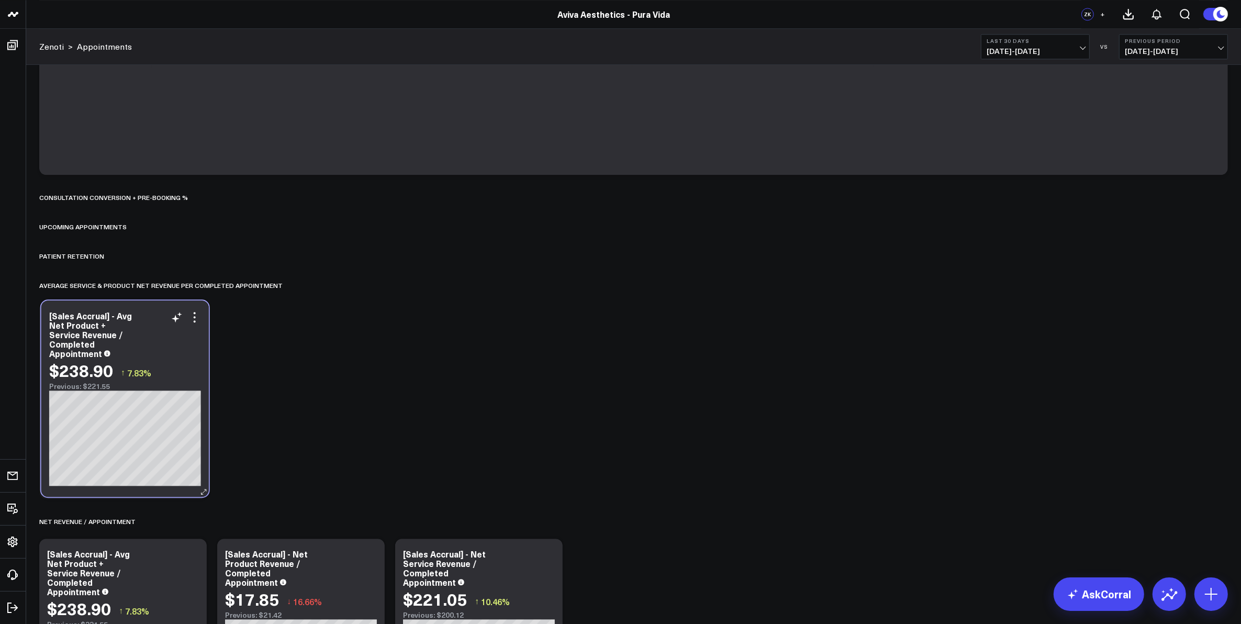
drag, startPoint x: 502, startPoint y: 351, endPoint x: 148, endPoint y: 319, distance: 355.3
click at [148, 319] on div "[Sales Accrual] - Avg Net Product + Service Revenue / Completed Appointment" at bounding box center [125, 334] width 152 height 47
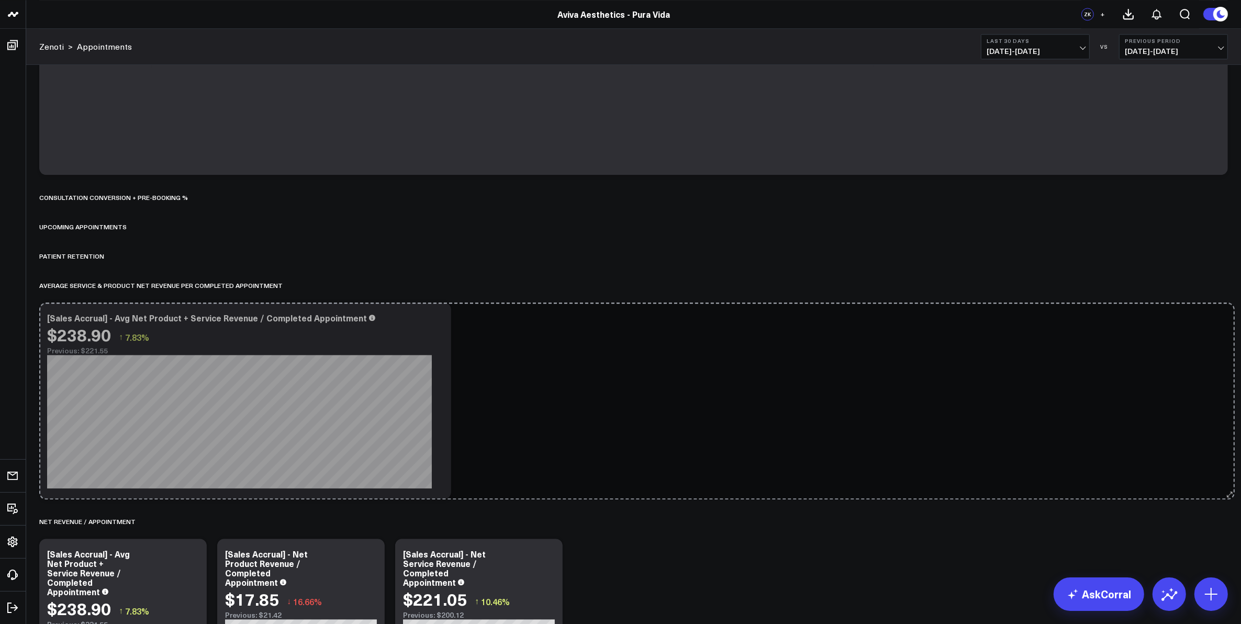
drag, startPoint x: 202, startPoint y: 495, endPoint x: 1231, endPoint y: 495, distance: 1028.7
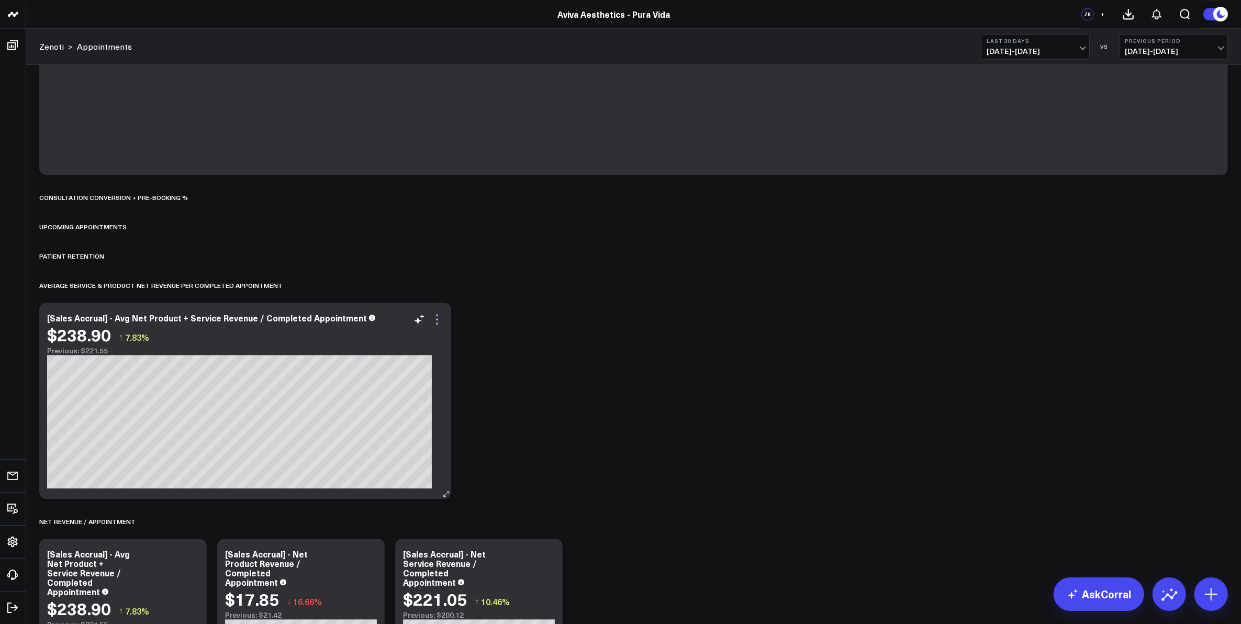
click at [431, 326] on icon at bounding box center [437, 319] width 13 height 13
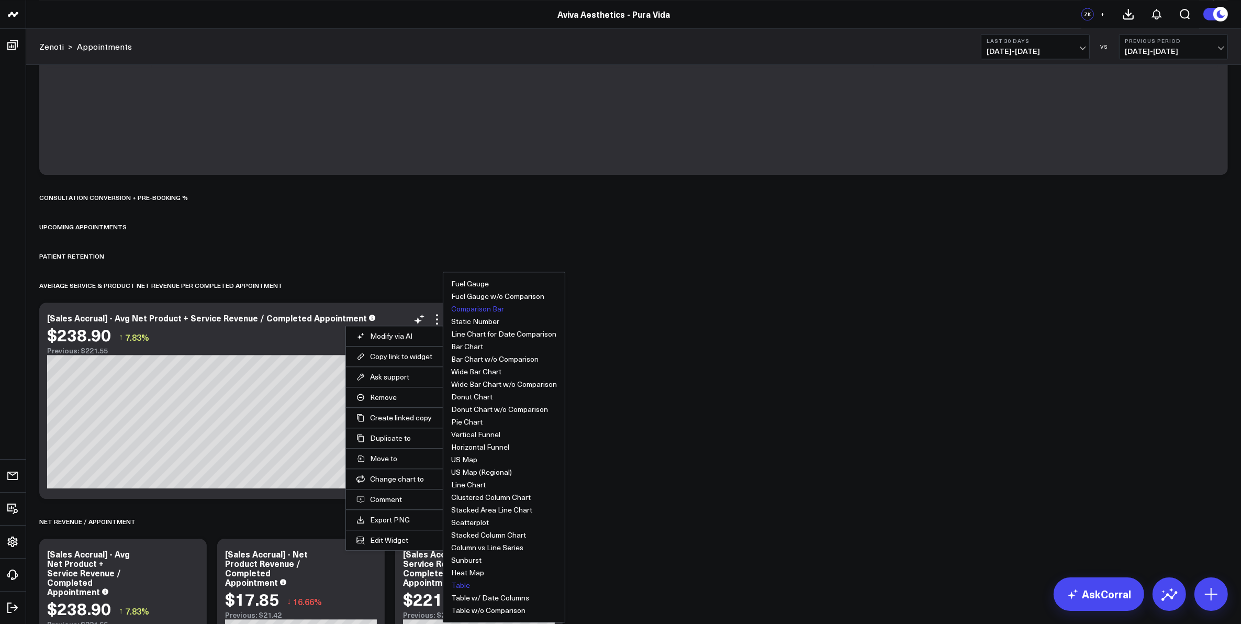
click at [451, 584] on button "Table" at bounding box center [460, 585] width 19 height 7
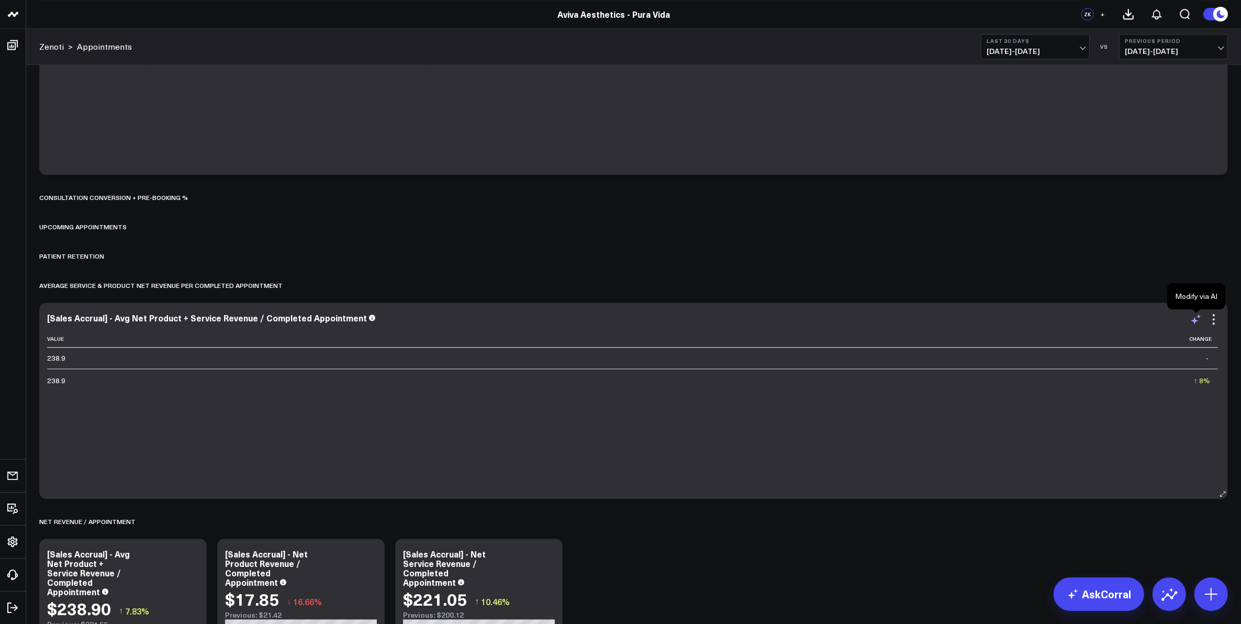
click at [1198, 319] on icon at bounding box center [1196, 319] width 13 height 13
click at [1137, 352] on textarea "show a table of [sales accrual] - avg net product + service revenue / completed…" at bounding box center [1139, 342] width 177 height 47
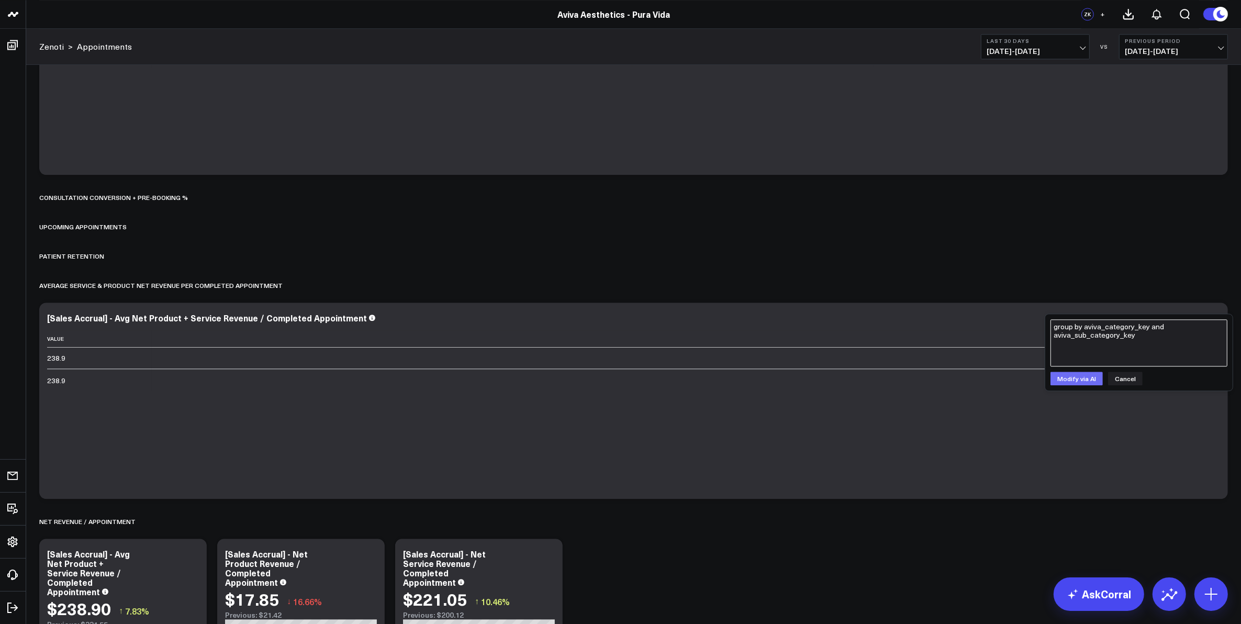
type textarea "group by aviva_category_key and aviva_sub_category_key"
click at [1071, 381] on button "Modify via AI" at bounding box center [1077, 379] width 52 height 14
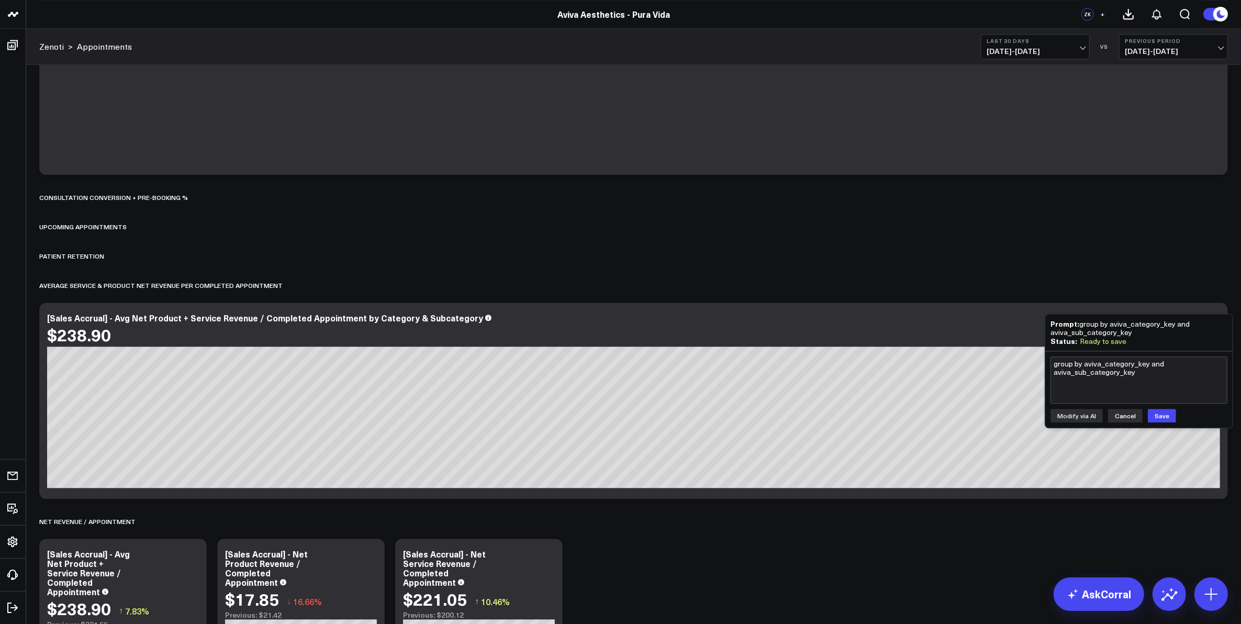
click at [1118, 415] on button "Cancel" at bounding box center [1125, 416] width 35 height 14
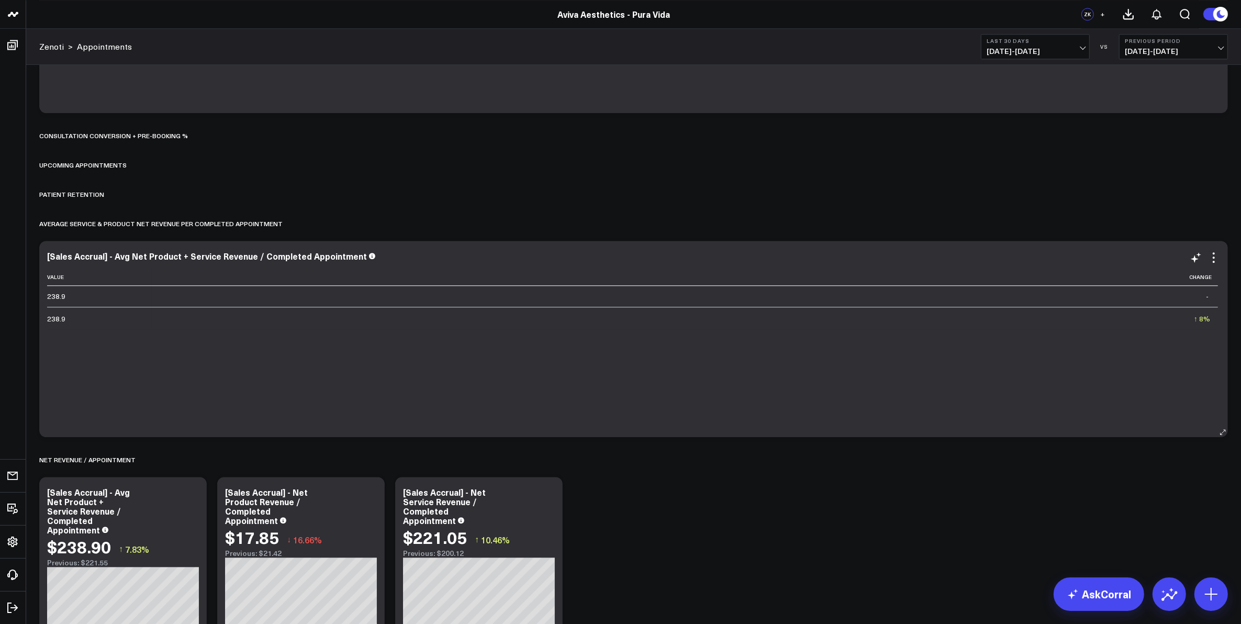
scroll to position [3206, 0]
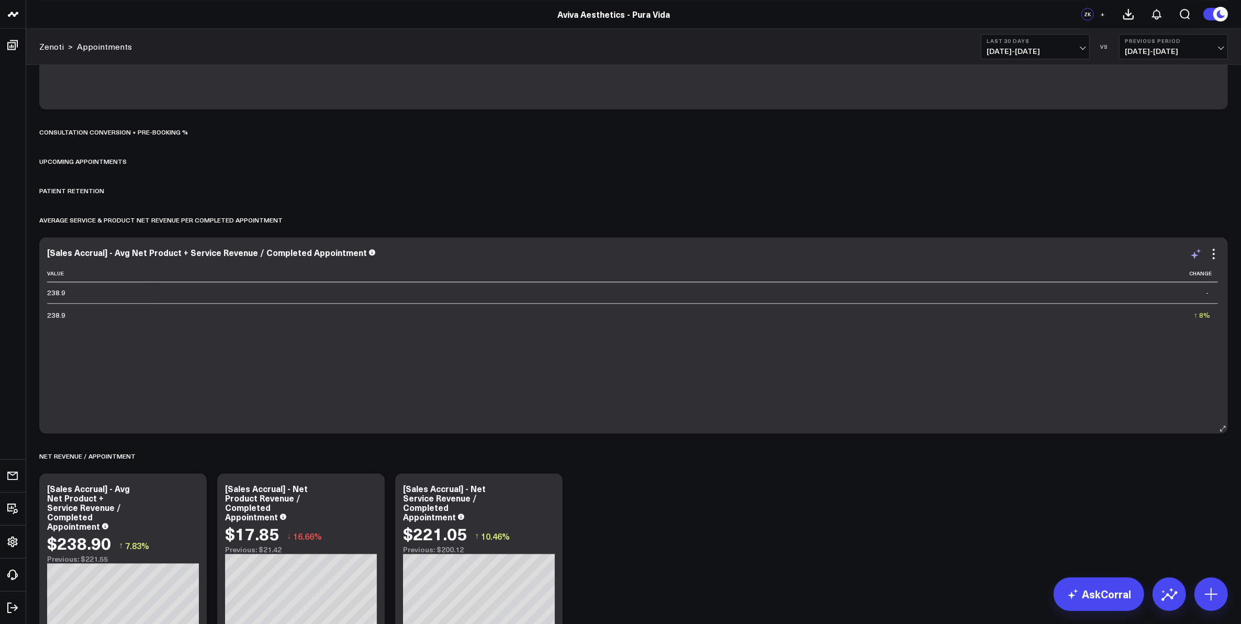
click at [1196, 258] on icon at bounding box center [1196, 254] width 13 height 13
click at [1184, 227] on div "Average Service & Product Net Revenue per Completed Appointment" at bounding box center [633, 220] width 1189 height 24
click at [1212, 252] on icon at bounding box center [1214, 254] width 13 height 13
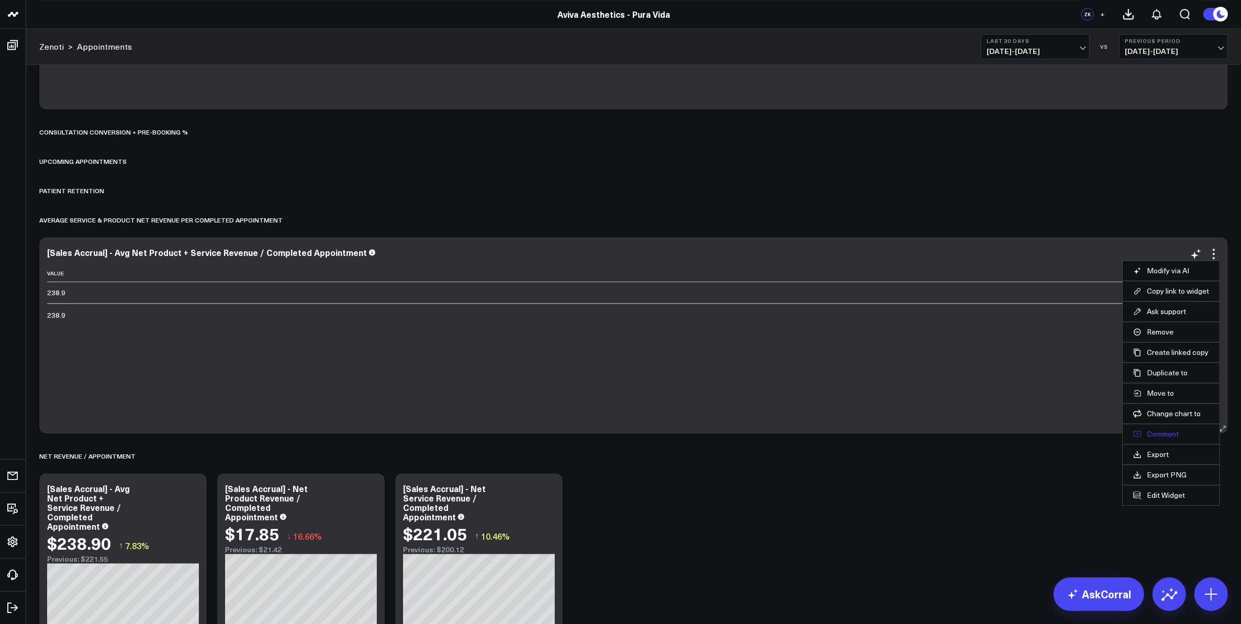
click at [1171, 433] on button "Comment" at bounding box center [1171, 433] width 76 height 9
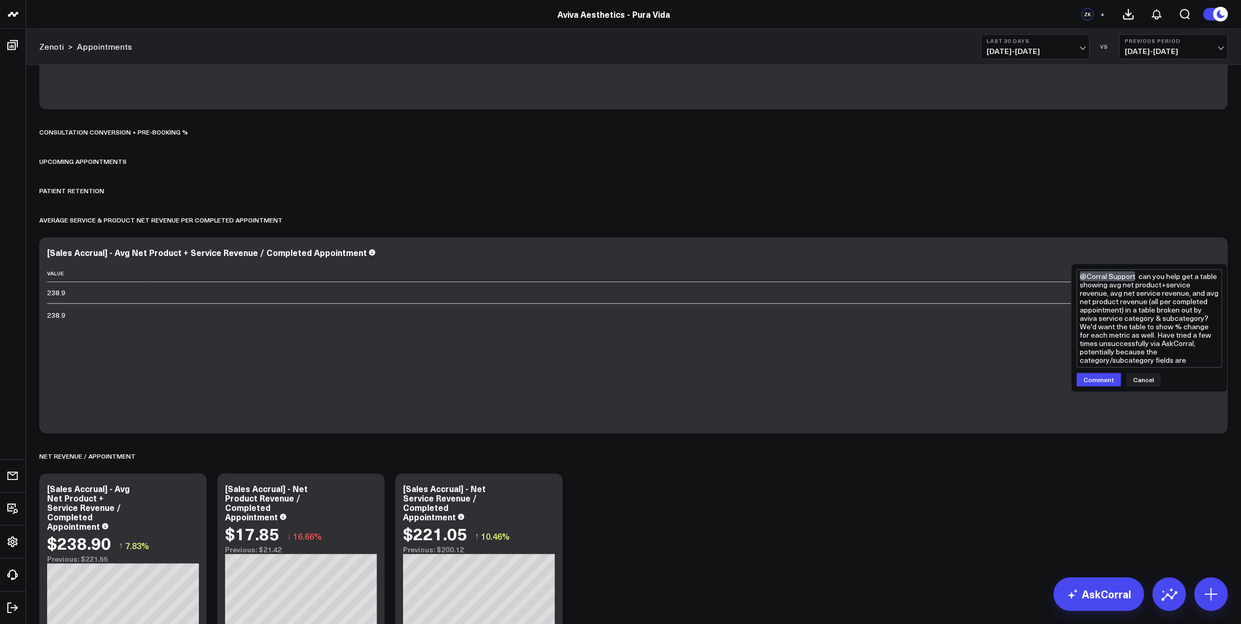
click at [1108, 353] on textarea "@Corral Support can you help get a table showing avg net product+service revenu…" at bounding box center [1150, 318] width 146 height 98
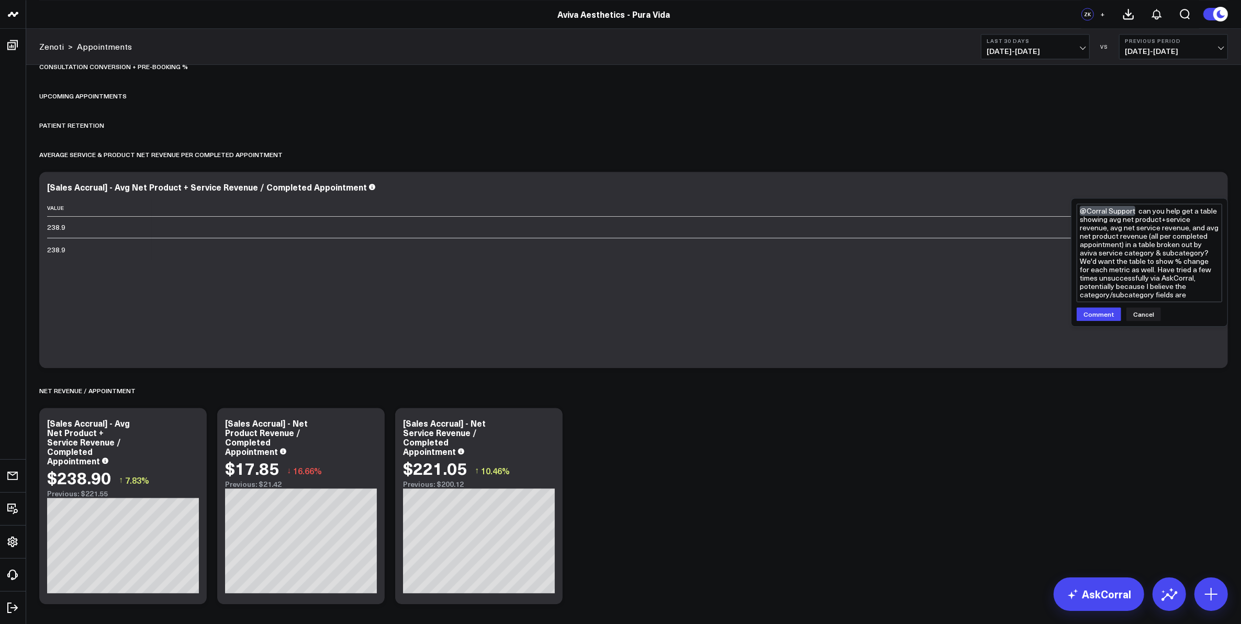
click at [1191, 299] on textarea "@Corral Support can you help get a table showing avg net product+service revenu…" at bounding box center [1150, 253] width 146 height 98
type textarea "@Corral Support can you help get a table showing avg net product+service revenu…"
click at [1108, 333] on button "Comment" at bounding box center [1099, 331] width 44 height 14
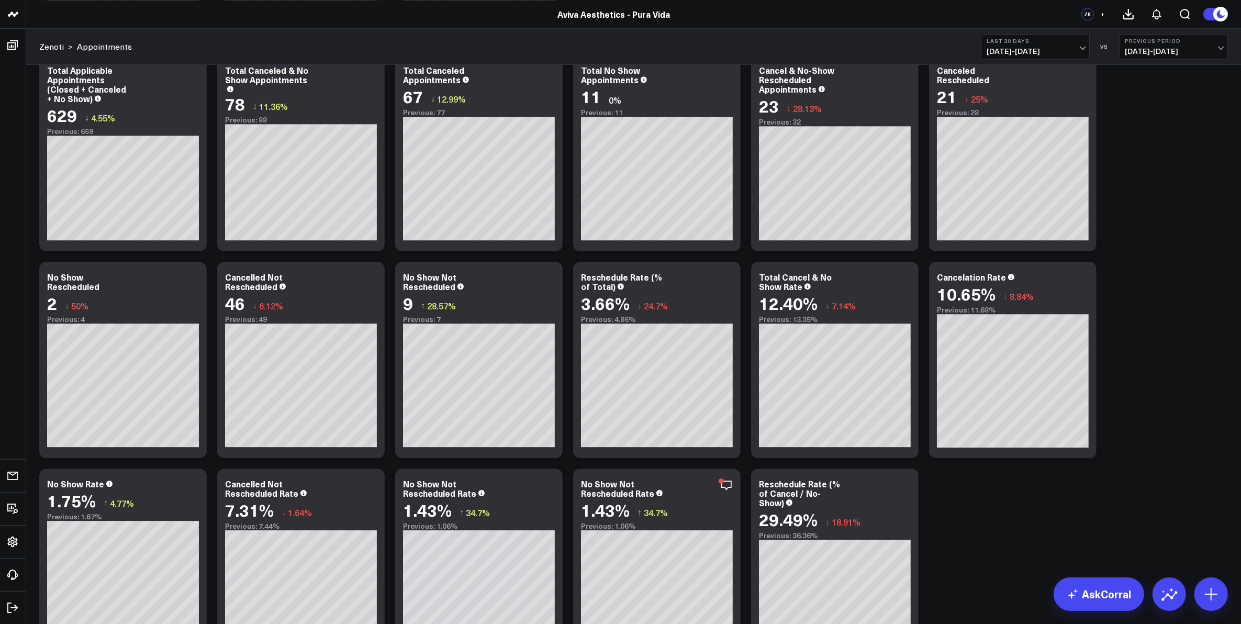
scroll to position [4057, 0]
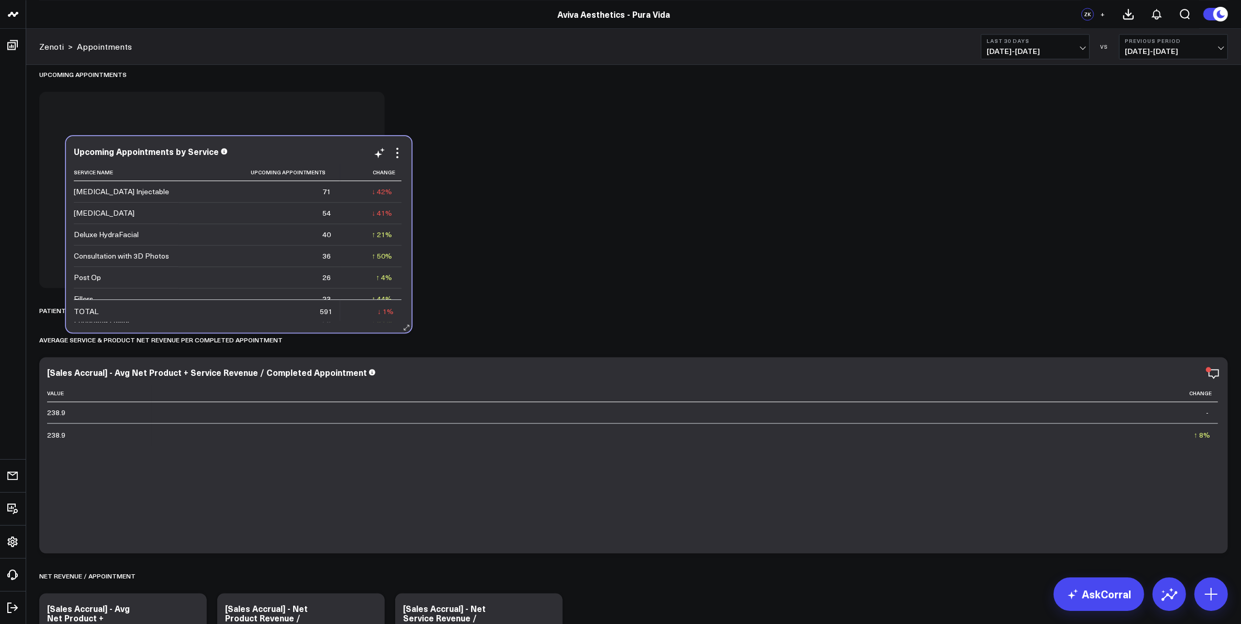
scroll to position [3265, 0]
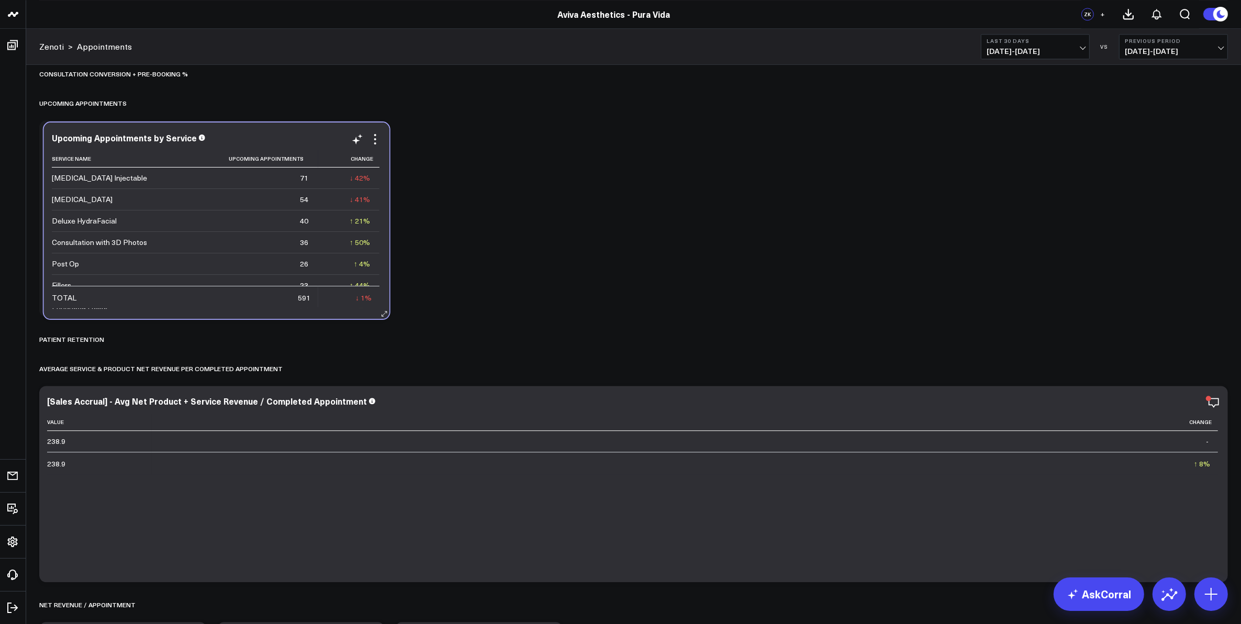
drag, startPoint x: 238, startPoint y: 435, endPoint x: 242, endPoint y: 131, distance: 304.2
click at [242, 131] on div "Upcoming Appointments by Service Service Name Upcoming Appointments Change Neur…" at bounding box center [217, 220] width 346 height 196
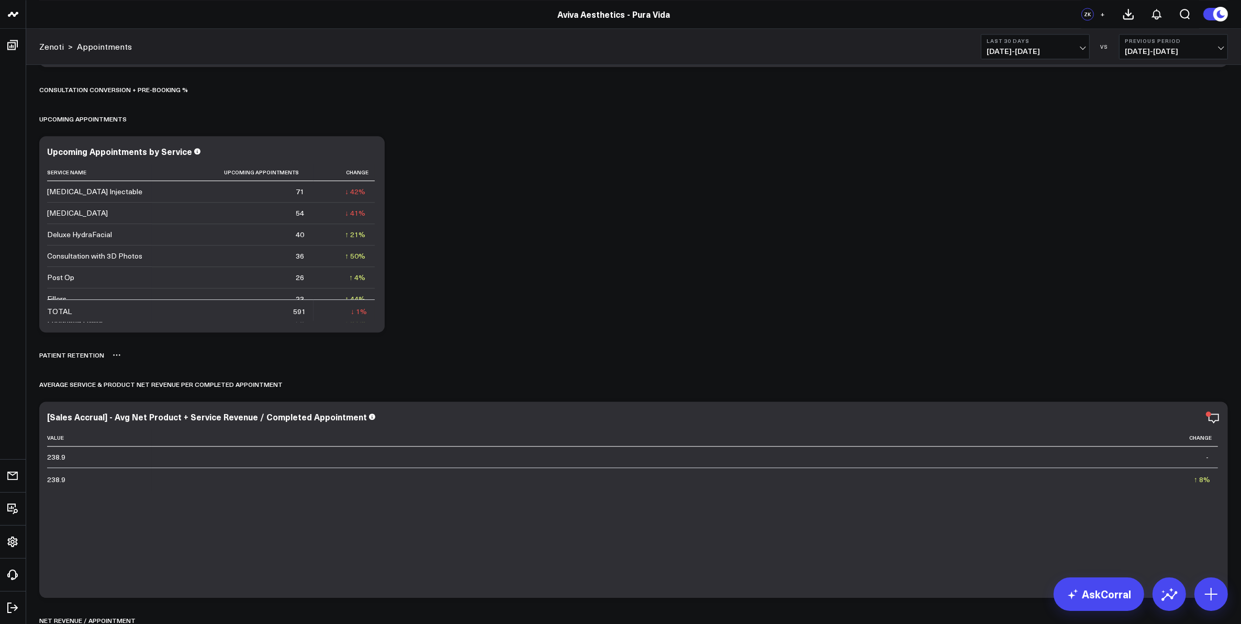
scroll to position [3199, 0]
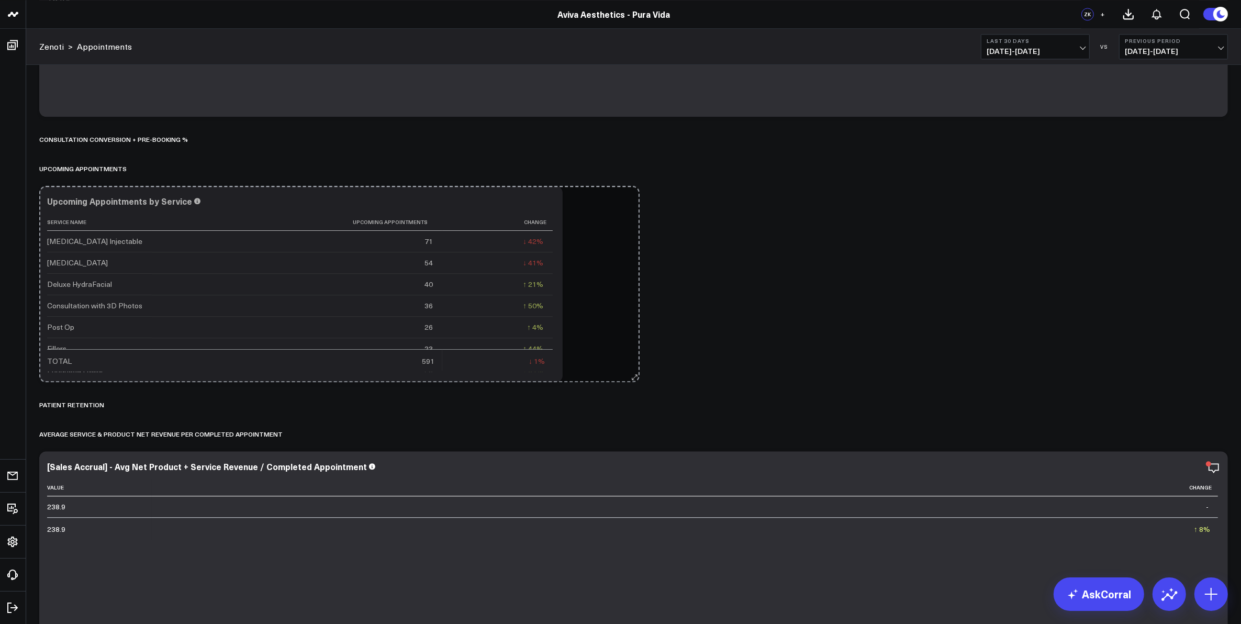
drag, startPoint x: 380, startPoint y: 378, endPoint x: 635, endPoint y: 375, distance: 255.0
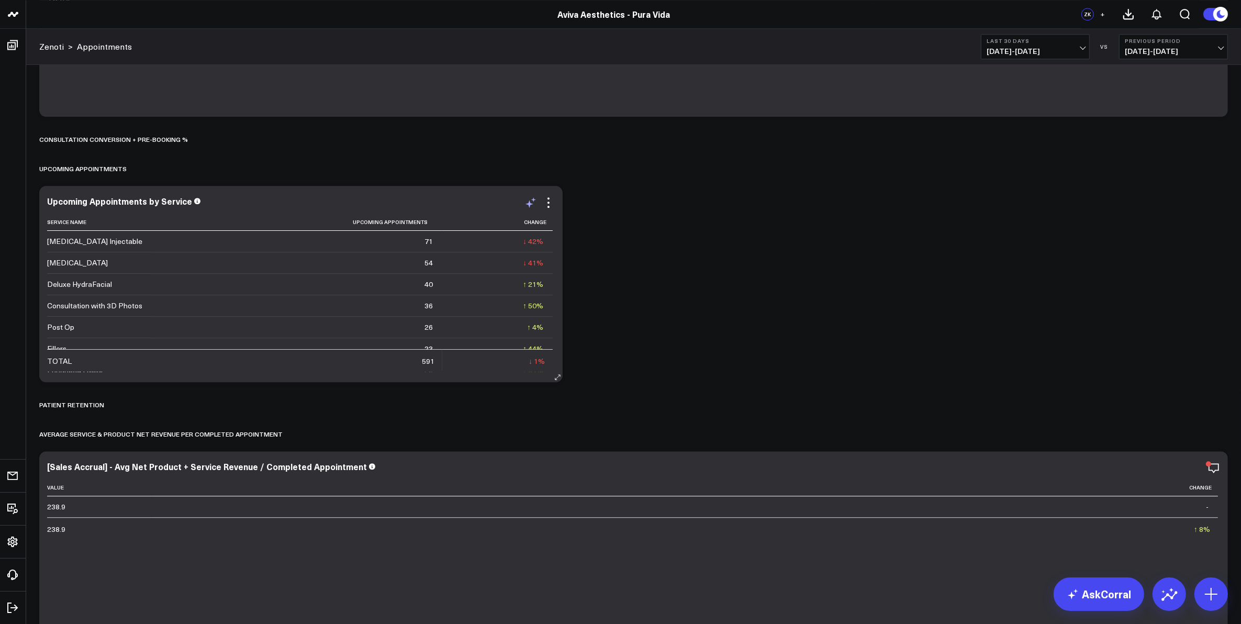
click at [530, 205] on icon at bounding box center [530, 204] width 8 height 8
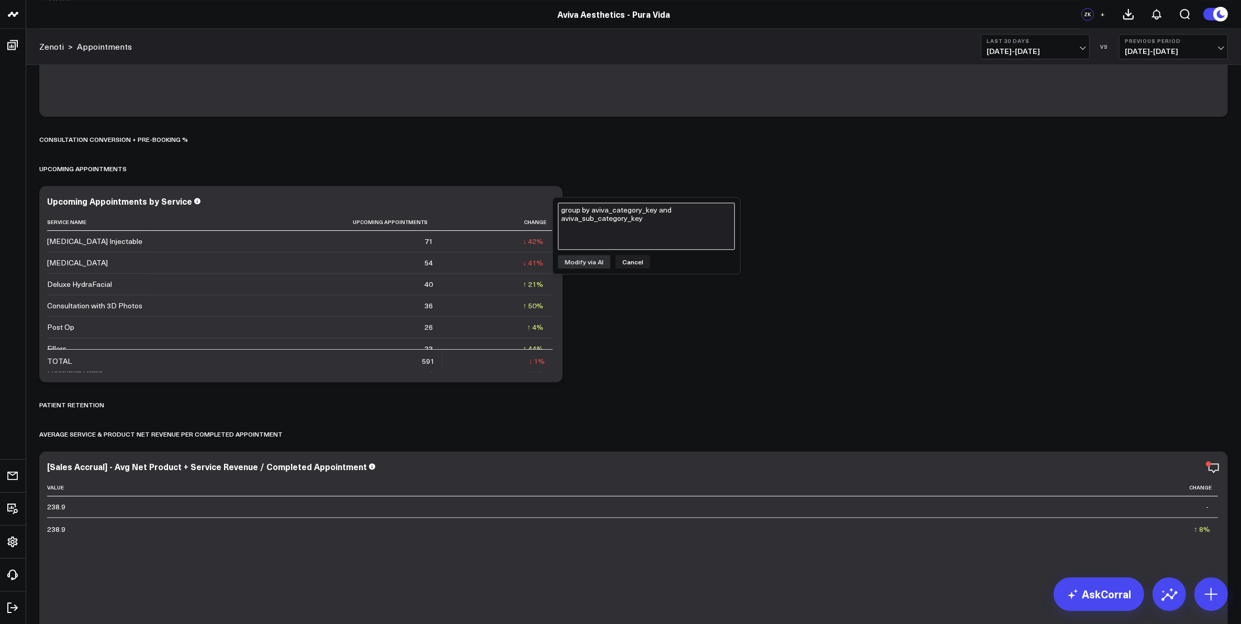
click at [610, 229] on textarea "group by aviva_category_key and aviva_sub_category_key" at bounding box center [646, 226] width 177 height 47
type textarea "add a column for aviva_service_category to the left of service name"
click at [597, 262] on button "Modify via AI" at bounding box center [584, 262] width 52 height 14
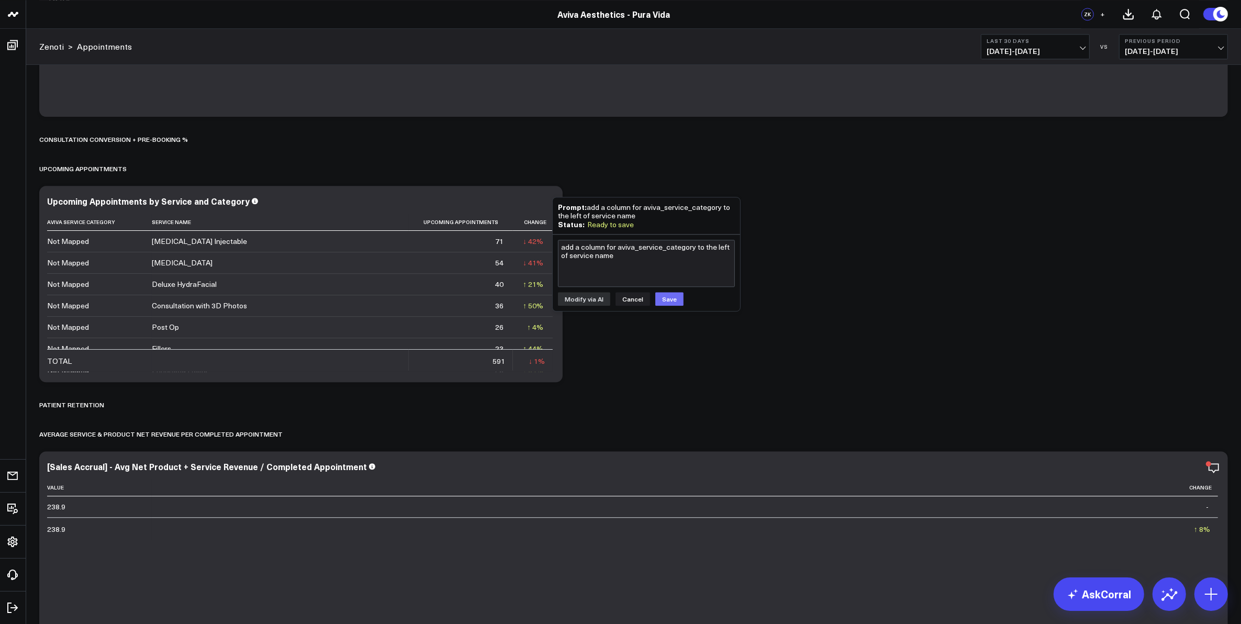
click at [669, 295] on button "Save" at bounding box center [669, 299] width 28 height 14
click at [606, 260] on textarea "add a column for aviva_service_category to the left of service name" at bounding box center [646, 263] width 177 height 47
type textarea "add a column for aviva_service_sub_category to the right of aviva service categ…"
click at [594, 297] on button "Modify via AI" at bounding box center [584, 299] width 52 height 14
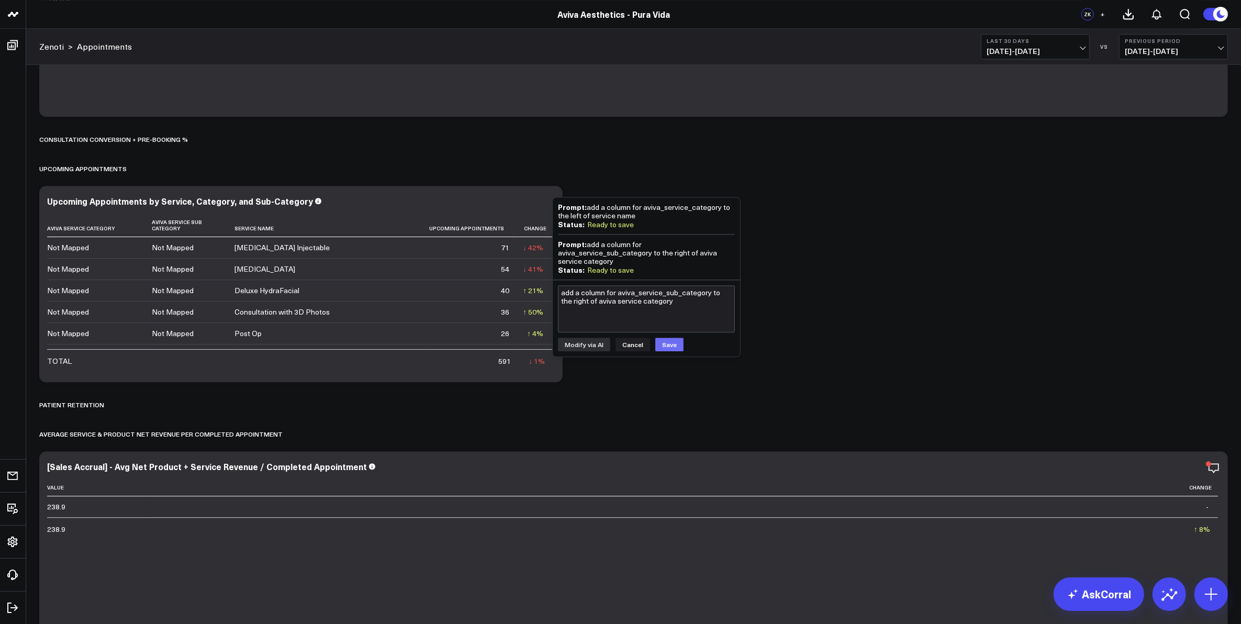
click at [666, 339] on button "Save" at bounding box center [669, 345] width 28 height 14
click at [667, 393] on div "Patient Retention" at bounding box center [633, 405] width 1189 height 24
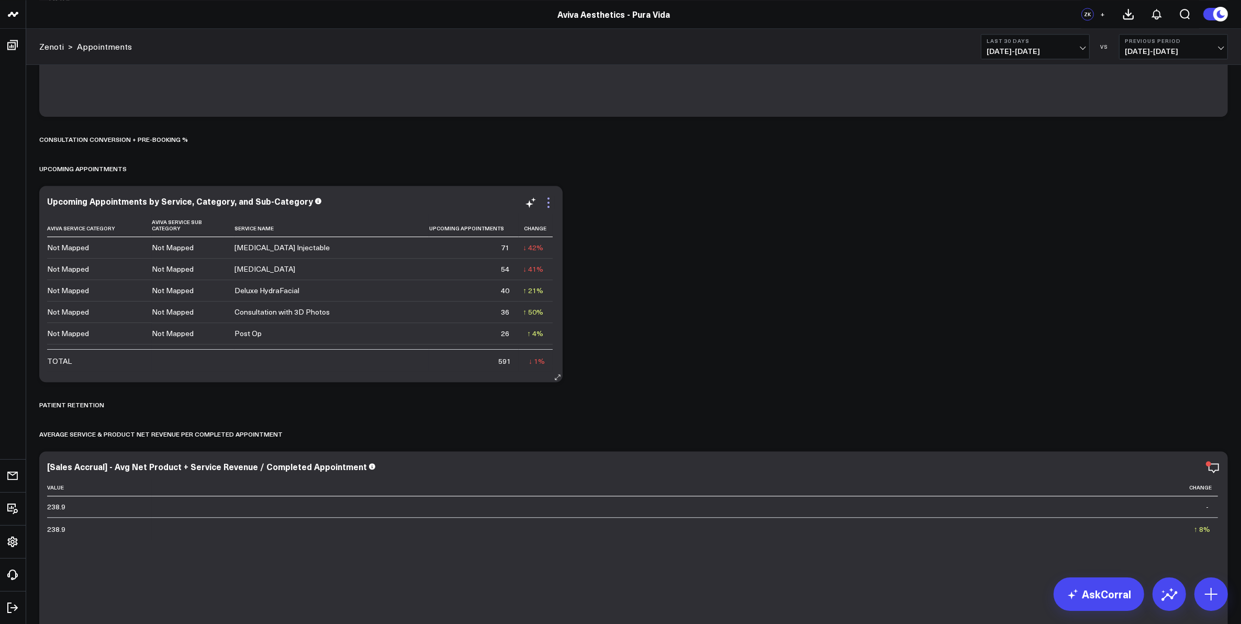
click at [550, 205] on icon at bounding box center [548, 202] width 13 height 13
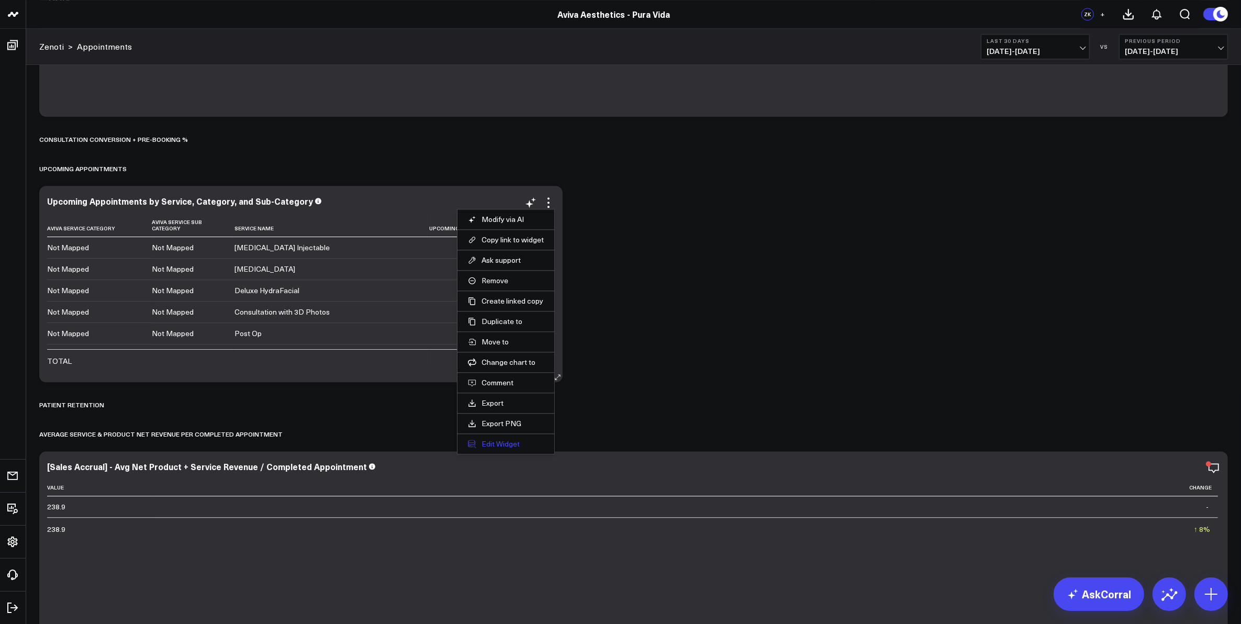
click at [507, 449] on button "Edit Widget" at bounding box center [506, 443] width 76 height 9
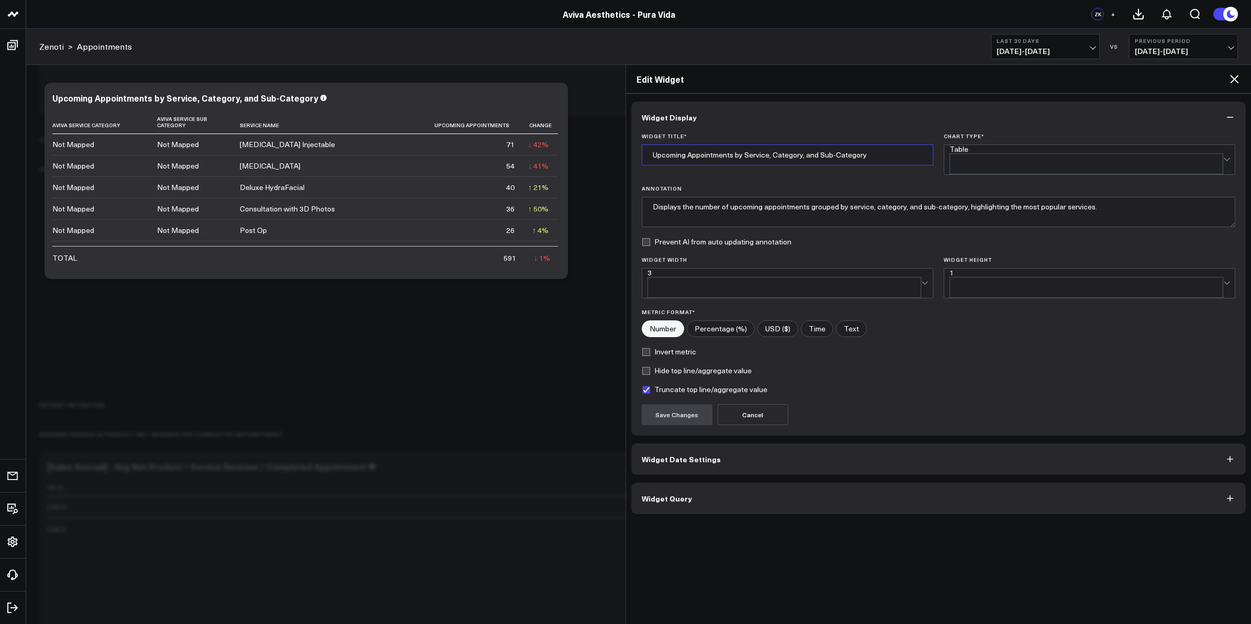
click at [775, 155] on input "Upcoming Appointments by Service, Category, and Sub-Category" at bounding box center [788, 154] width 292 height 21
drag, startPoint x: 744, startPoint y: 157, endPoint x: 775, endPoint y: 157, distance: 30.4
click at [775, 157] on input "Upcoming Appointments by Service, Aviva Category, and Sub-Category" at bounding box center [788, 154] width 292 height 21
click at [801, 154] on input "Upcoming Appointments by Aviva Category, and Sub-Category" at bounding box center [788, 154] width 292 height 21
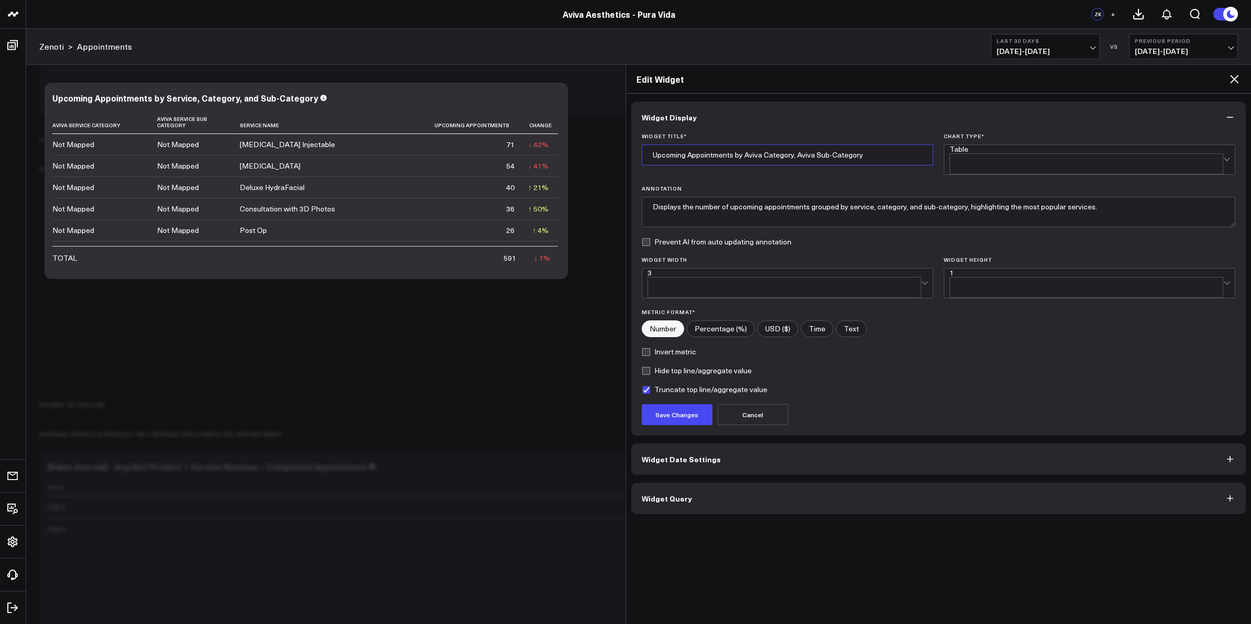
click at [871, 156] on input "Upcoming Appointments by Aviva Category, Aviva Sub-Category" at bounding box center [788, 154] width 292 height 21
type input "Upcoming Appointments by [PERSON_NAME] Category, Aviva Sub-Category & Service N…"
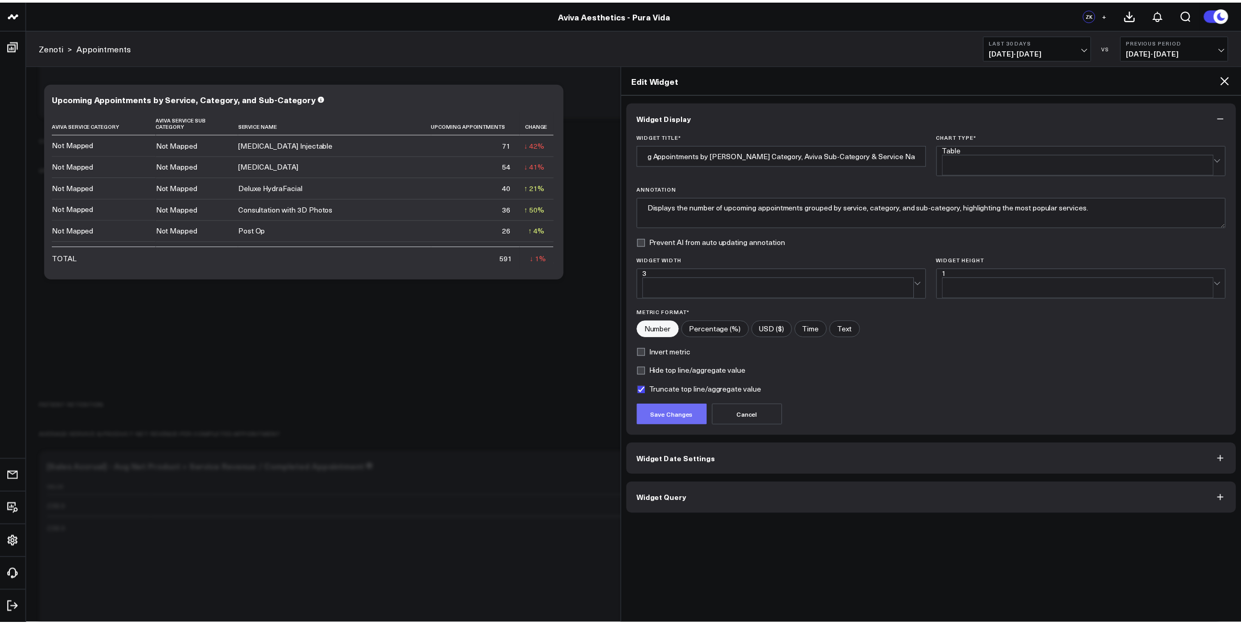
scroll to position [0, 0]
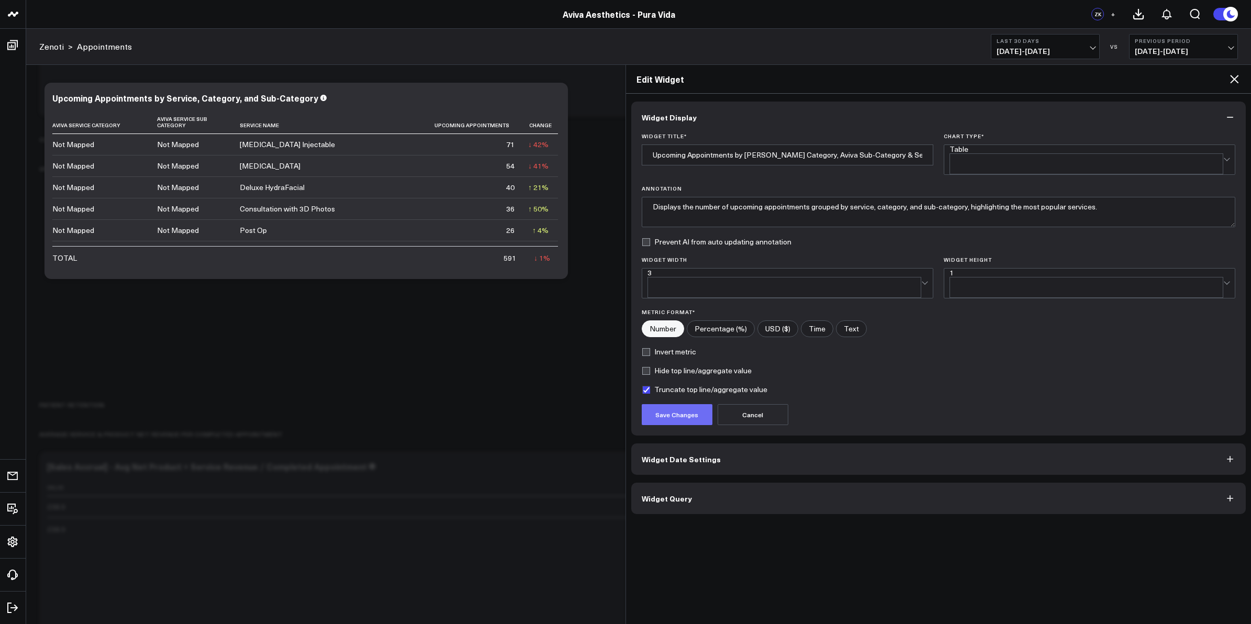
click at [684, 407] on button "Save Changes" at bounding box center [677, 414] width 71 height 21
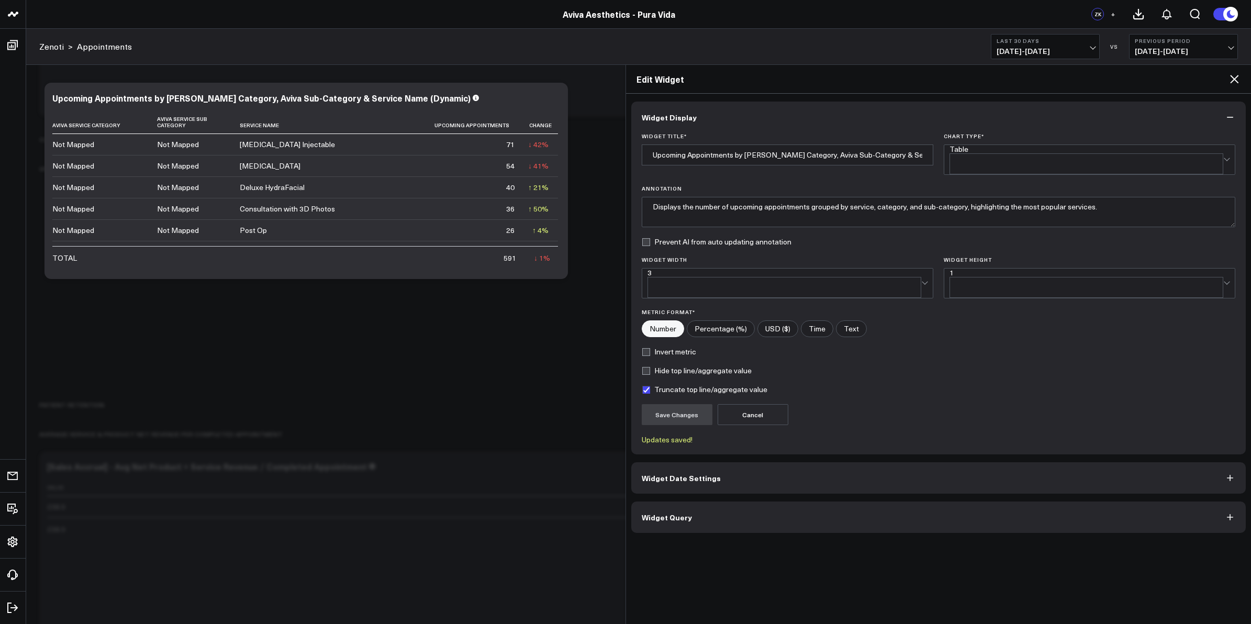
click at [1234, 77] on icon at bounding box center [1234, 79] width 13 height 13
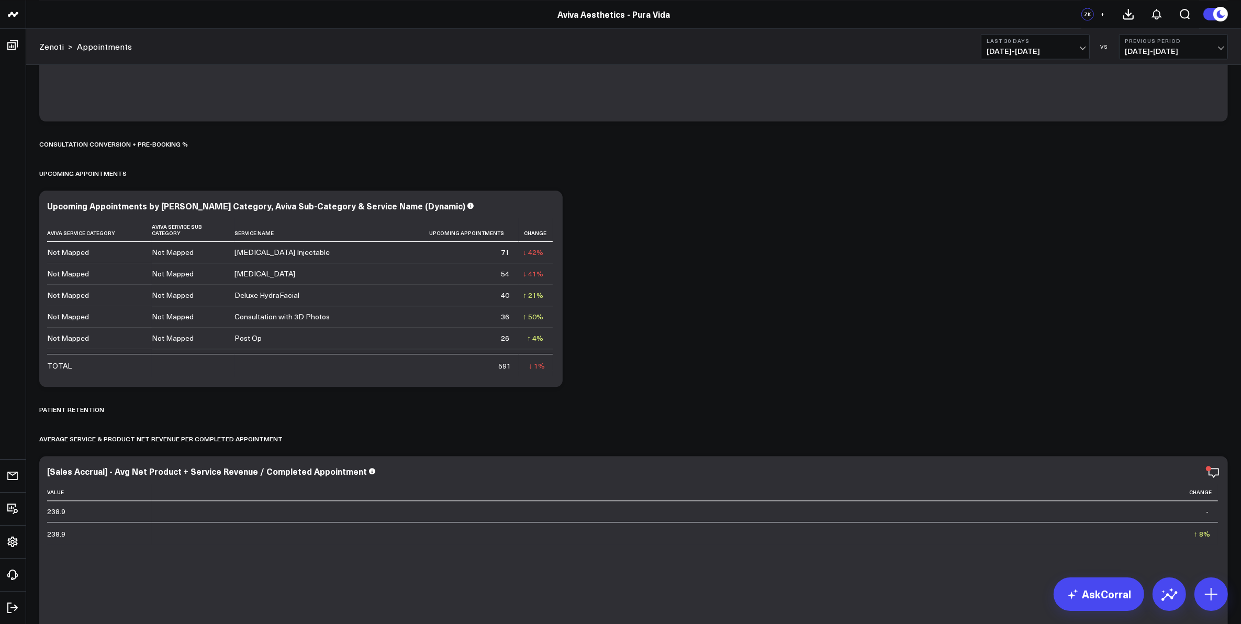
scroll to position [3199, 0]
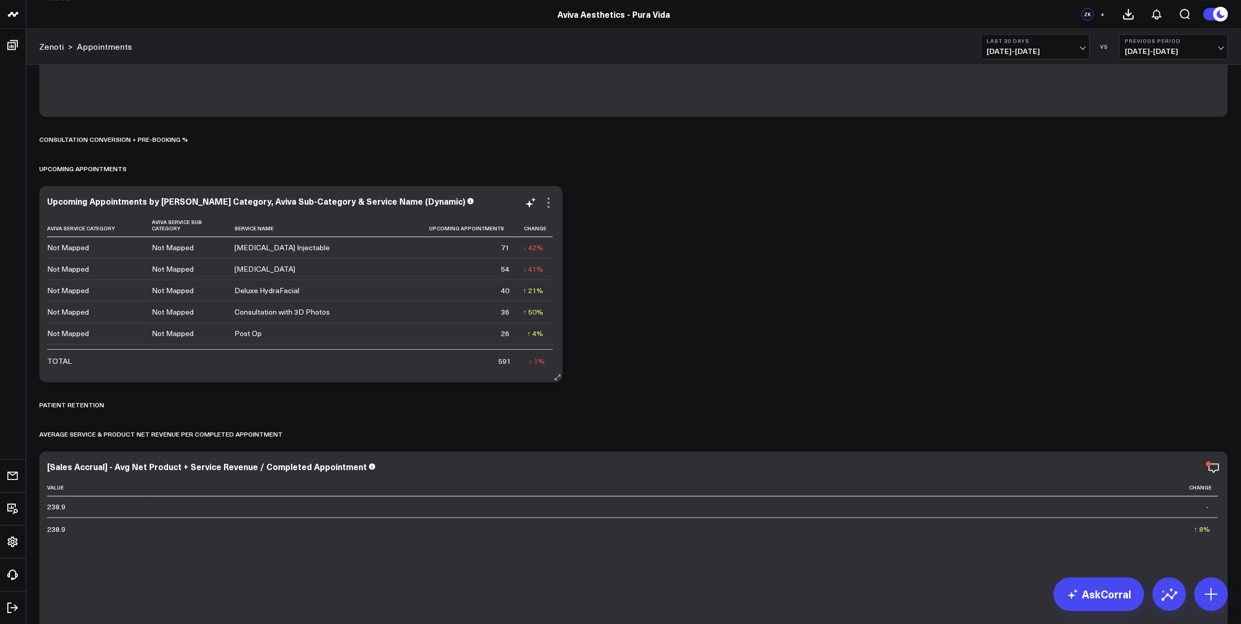
click at [551, 202] on icon at bounding box center [548, 202] width 13 height 13
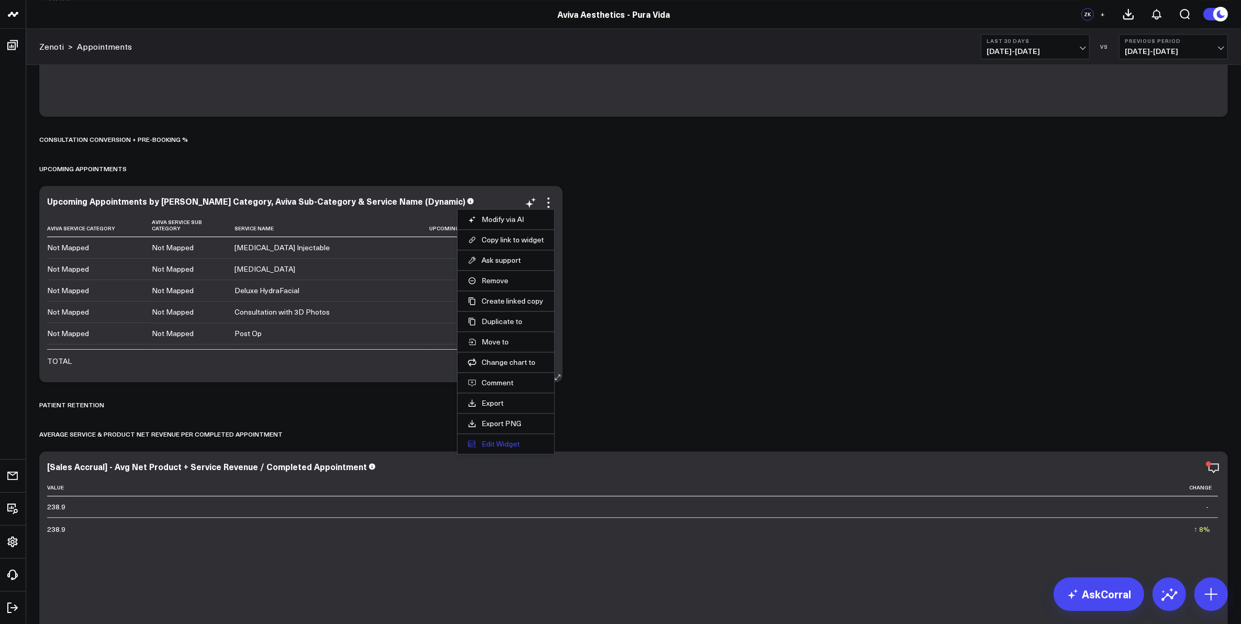
click at [517, 441] on button "Edit Widget" at bounding box center [506, 443] width 76 height 9
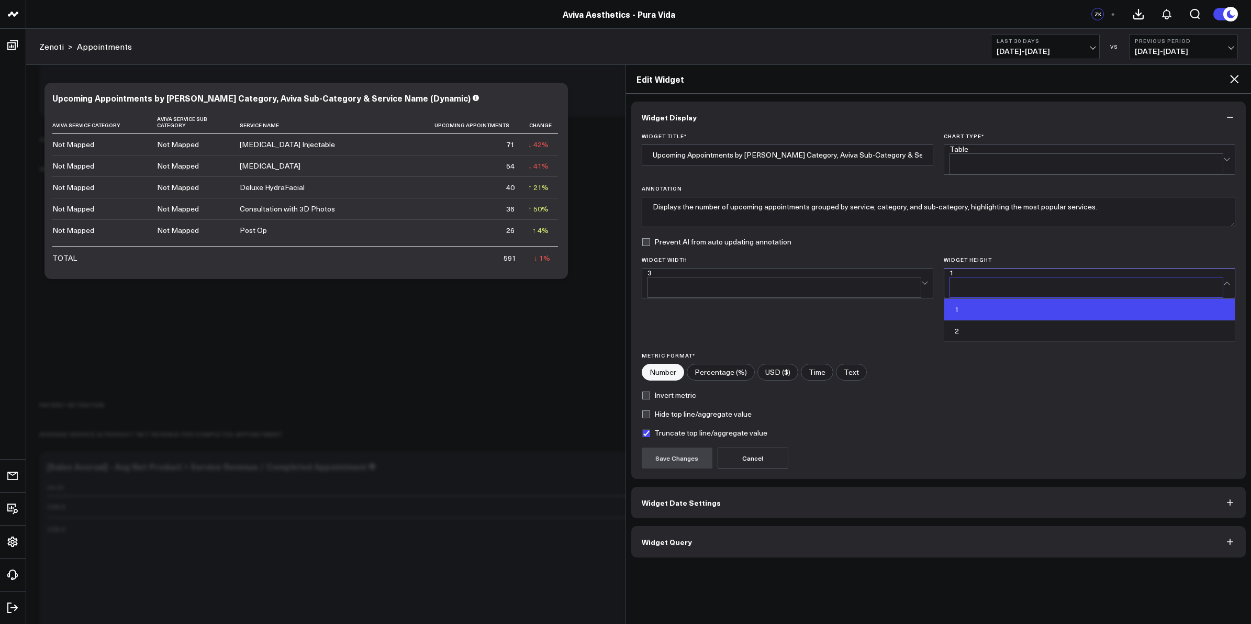
click at [970, 269] on div "1" at bounding box center [1087, 283] width 274 height 29
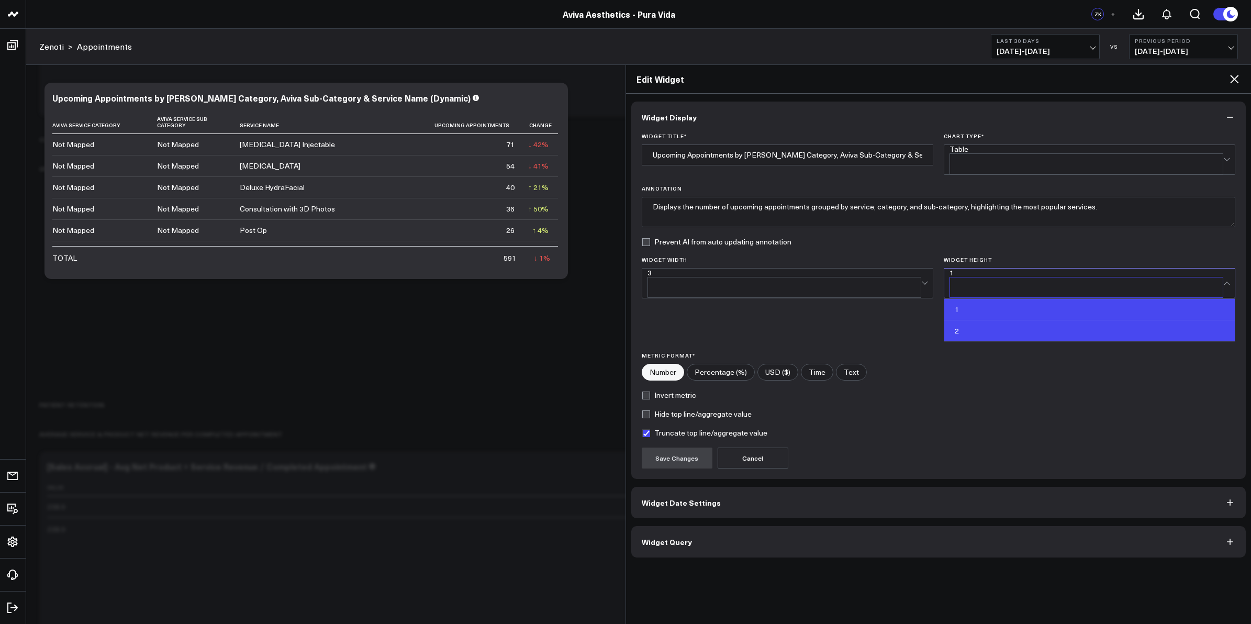
click at [970, 320] on div "2" at bounding box center [1089, 330] width 291 height 21
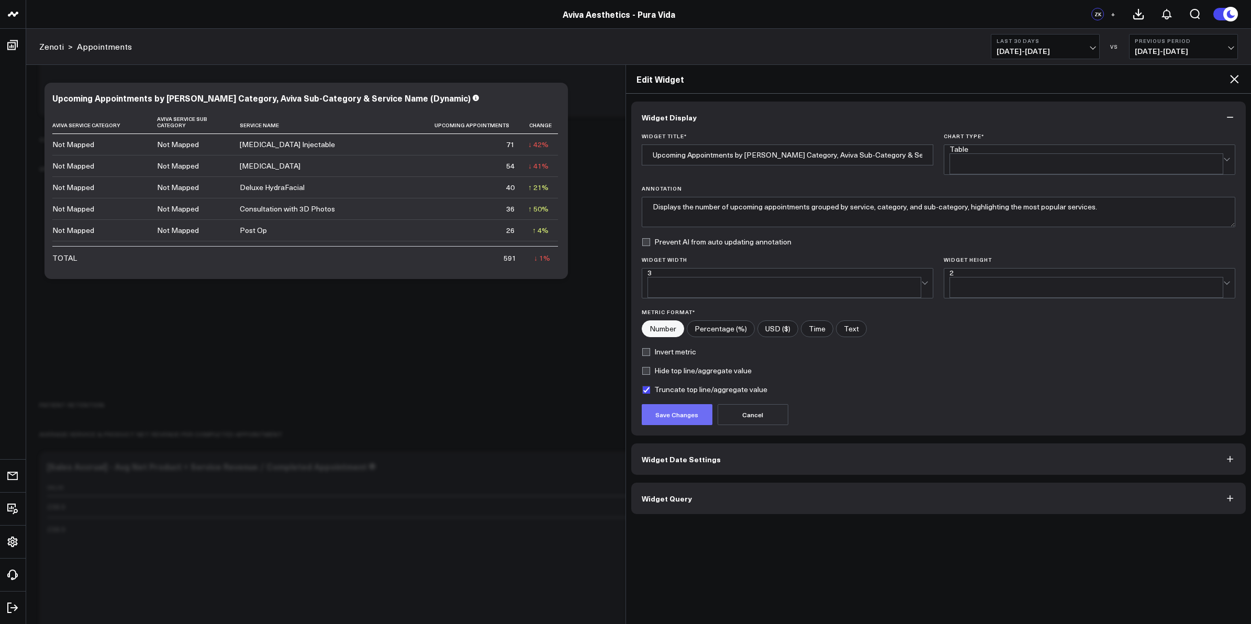
click at [689, 404] on button "Save Changes" at bounding box center [677, 414] width 71 height 21
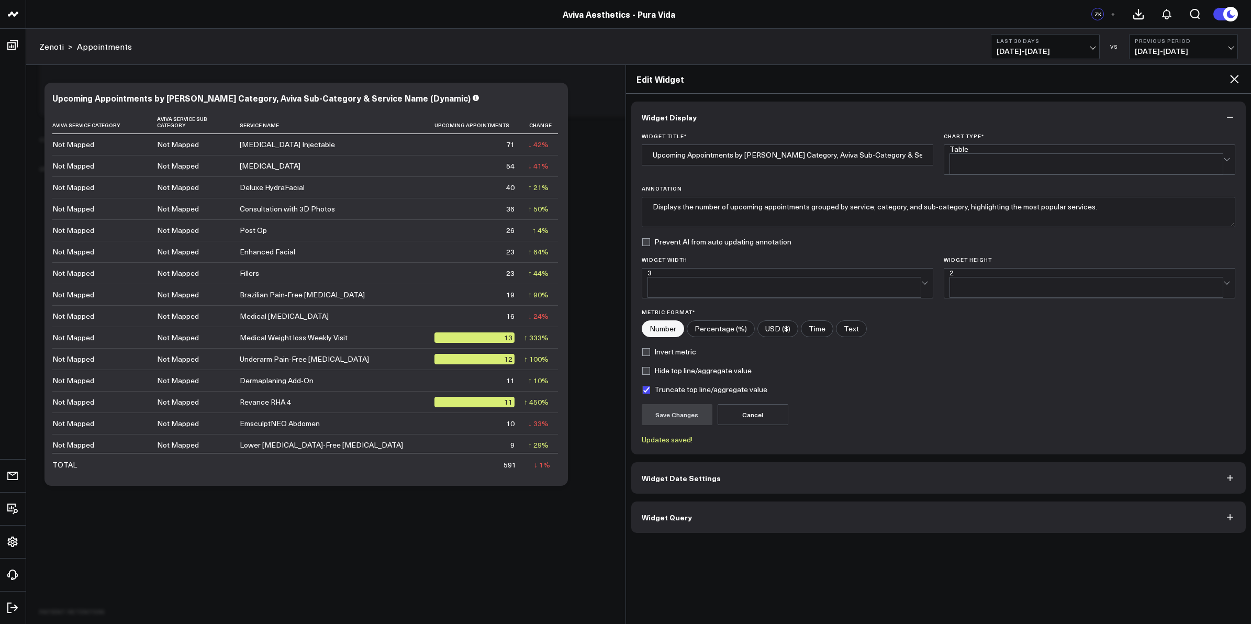
click at [1233, 77] on icon at bounding box center [1234, 79] width 8 height 8
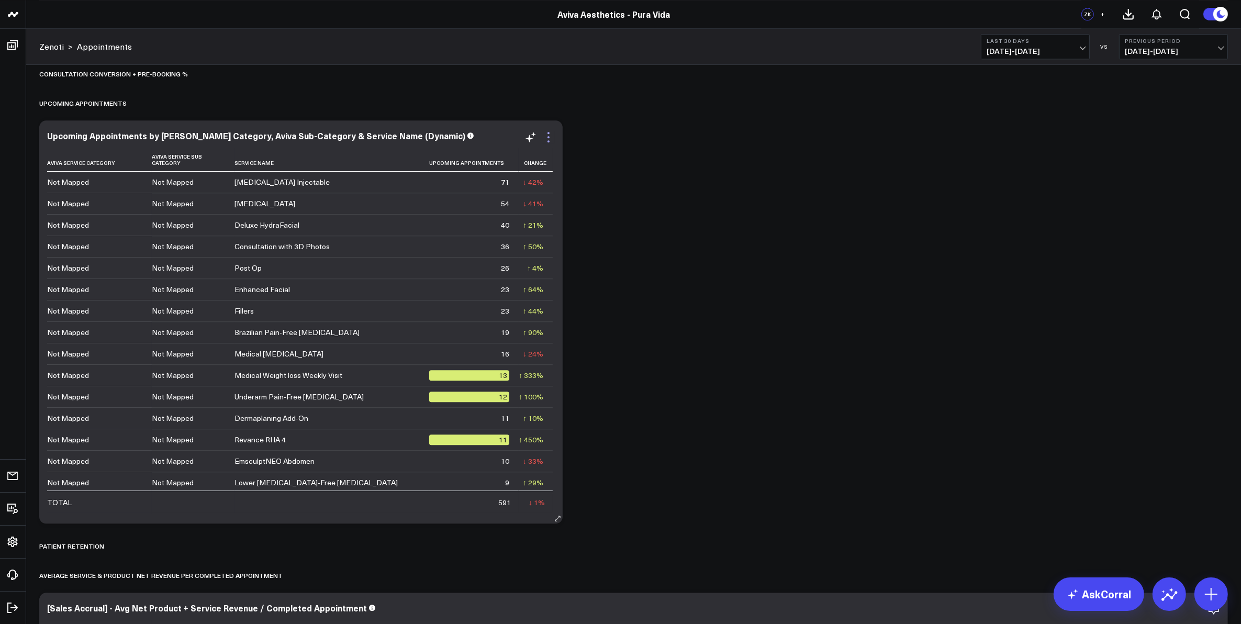
click at [548, 135] on icon at bounding box center [548, 137] width 13 height 13
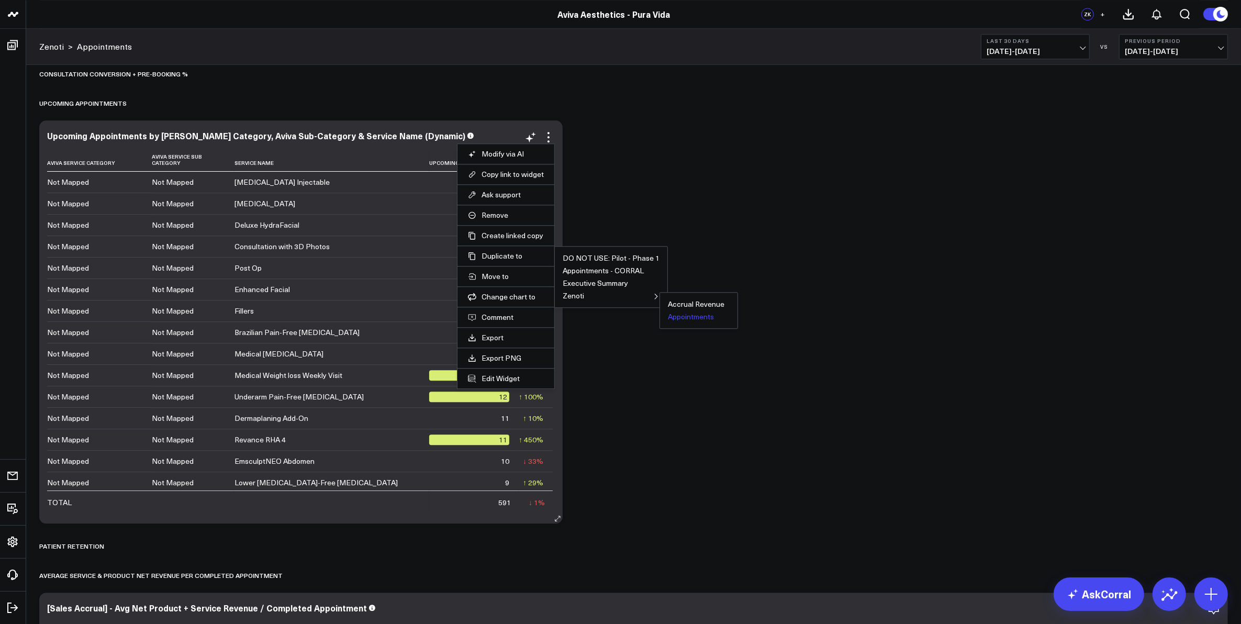
click at [686, 320] on button "Appointments" at bounding box center [691, 316] width 46 height 7
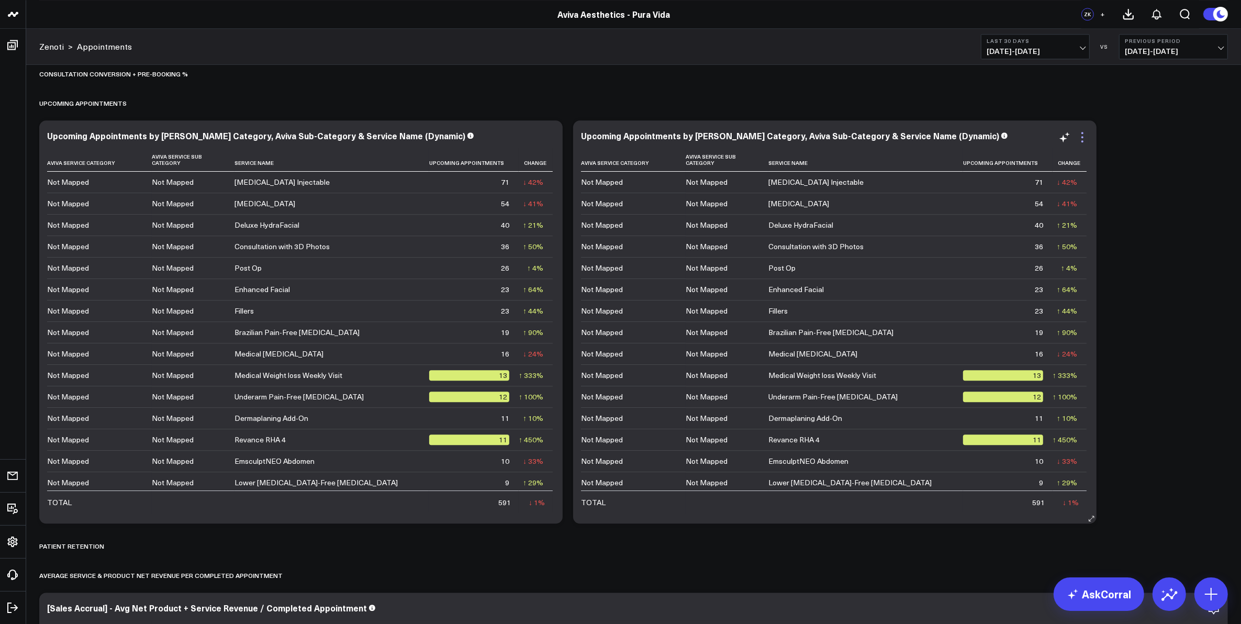
click at [1083, 139] on icon at bounding box center [1082, 137] width 13 height 13
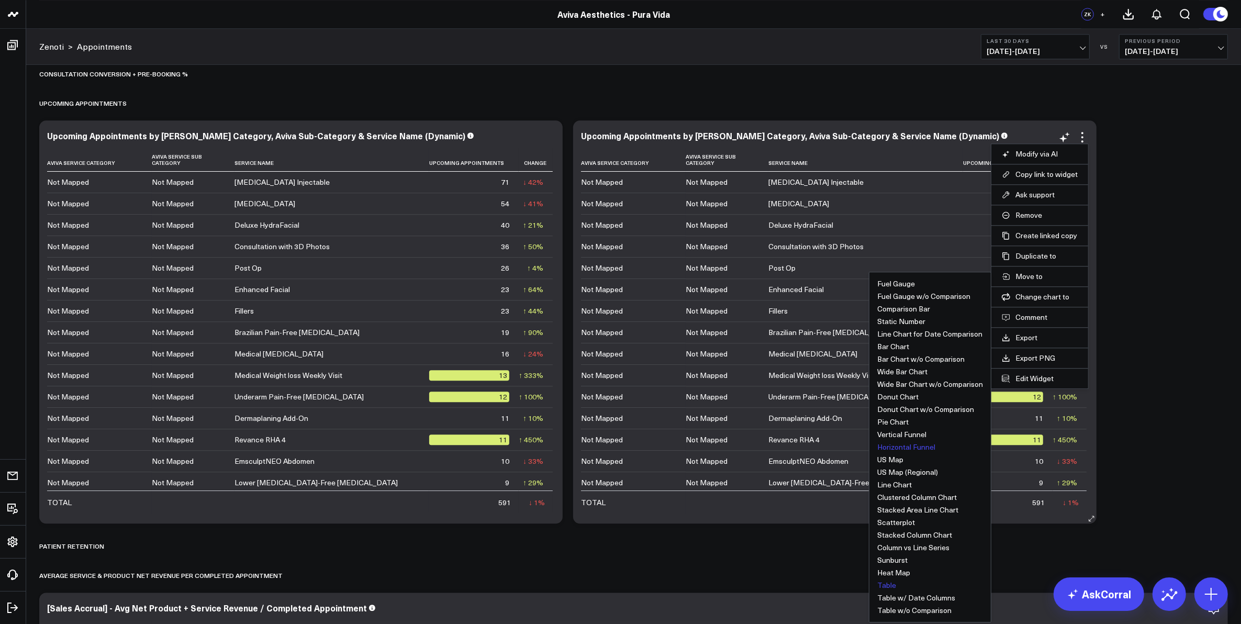
click at [903, 445] on button "Horizontal Funnel" at bounding box center [906, 446] width 58 height 7
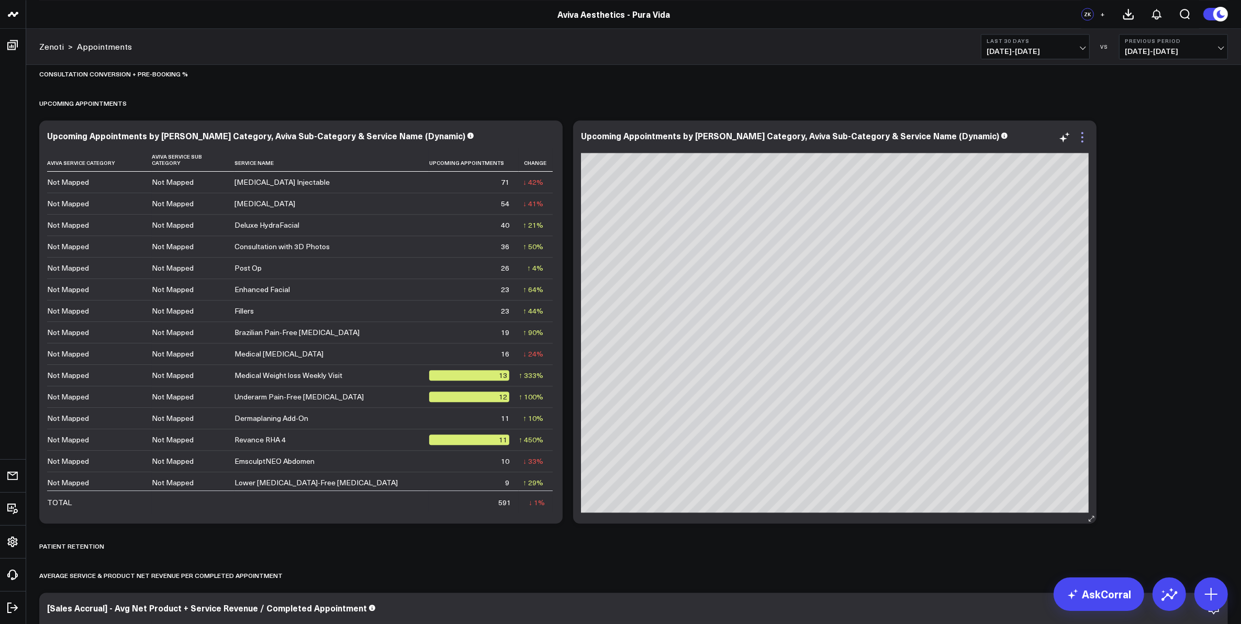
click at [1084, 137] on icon at bounding box center [1082, 137] width 13 height 13
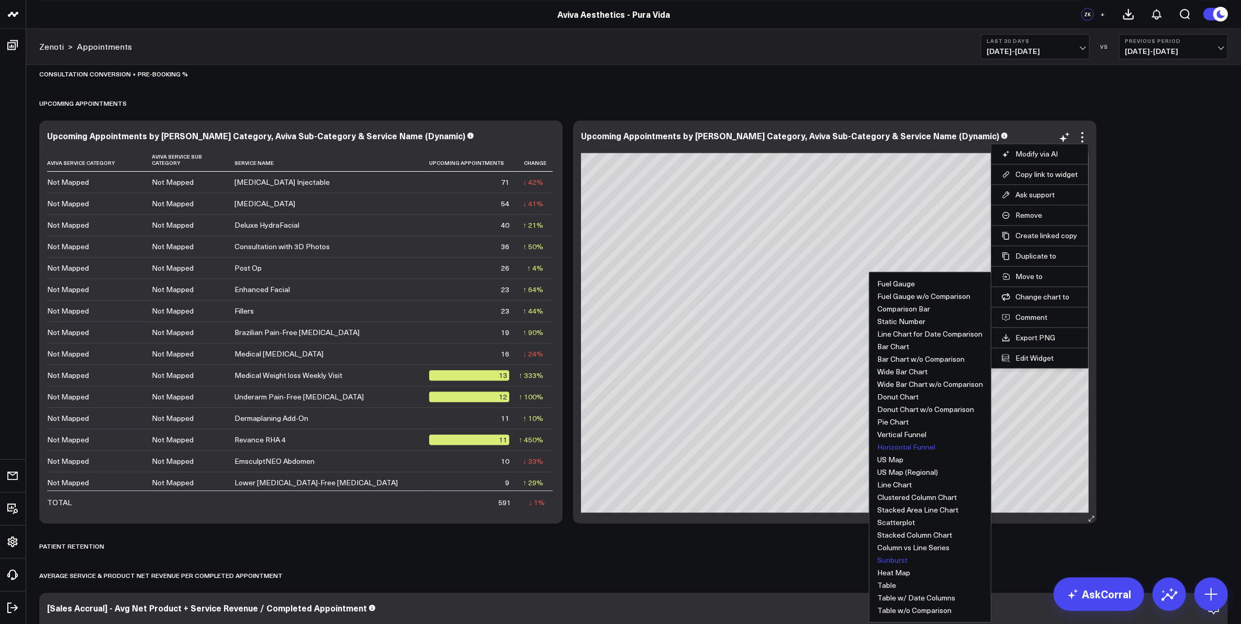
click at [899, 562] on button "Sunburst" at bounding box center [892, 559] width 30 height 7
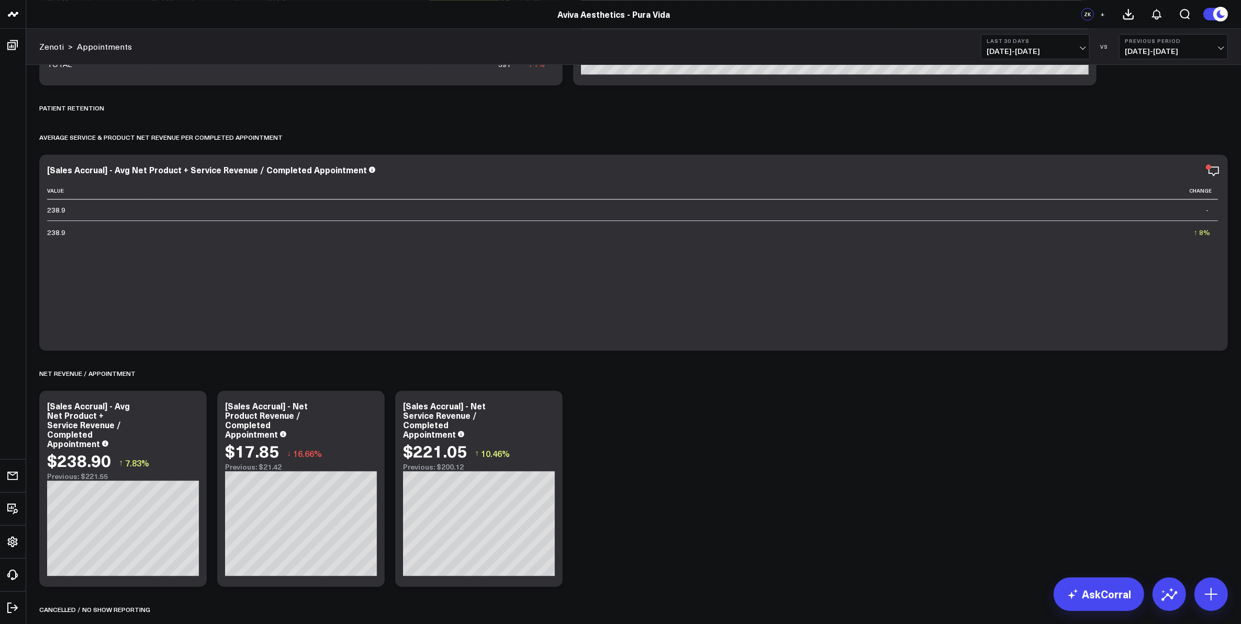
scroll to position [3637, 0]
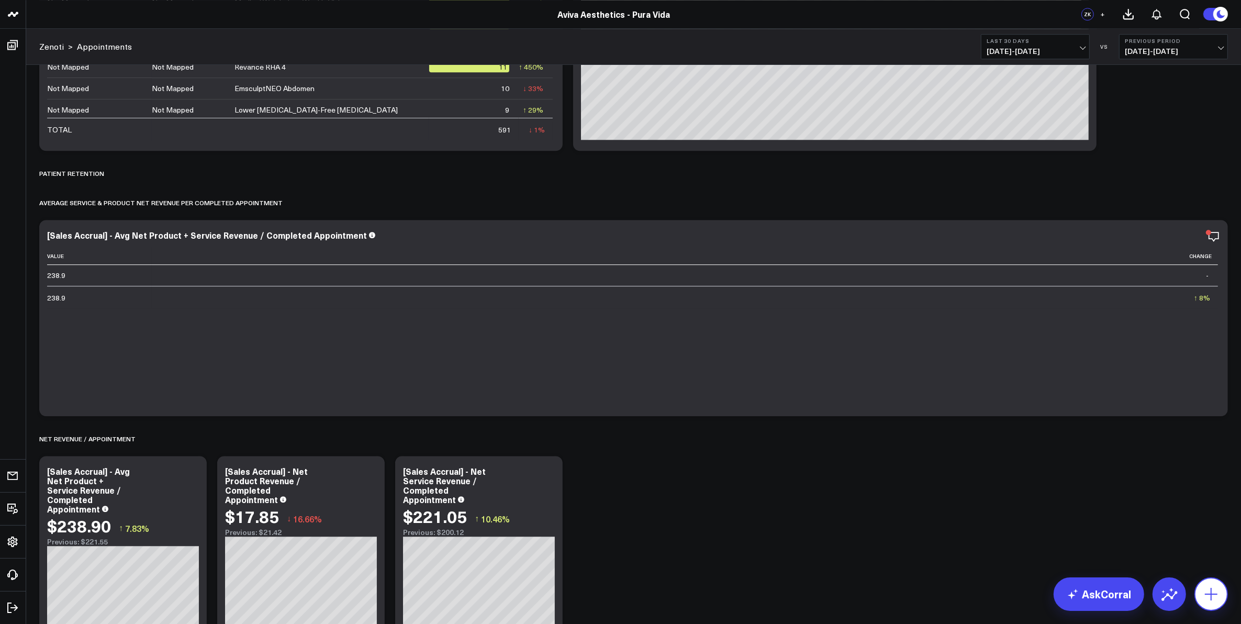
click at [1212, 593] on icon at bounding box center [1211, 594] width 13 height 13
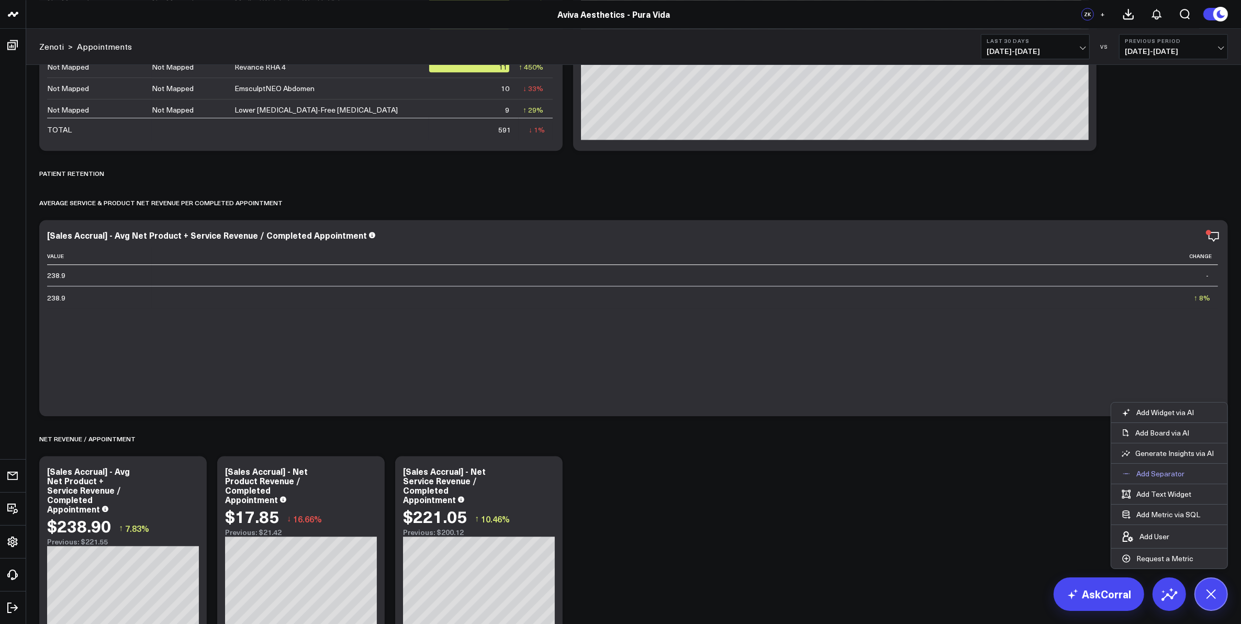
click at [1153, 473] on p "Add Separator" at bounding box center [1161, 473] width 48 height 9
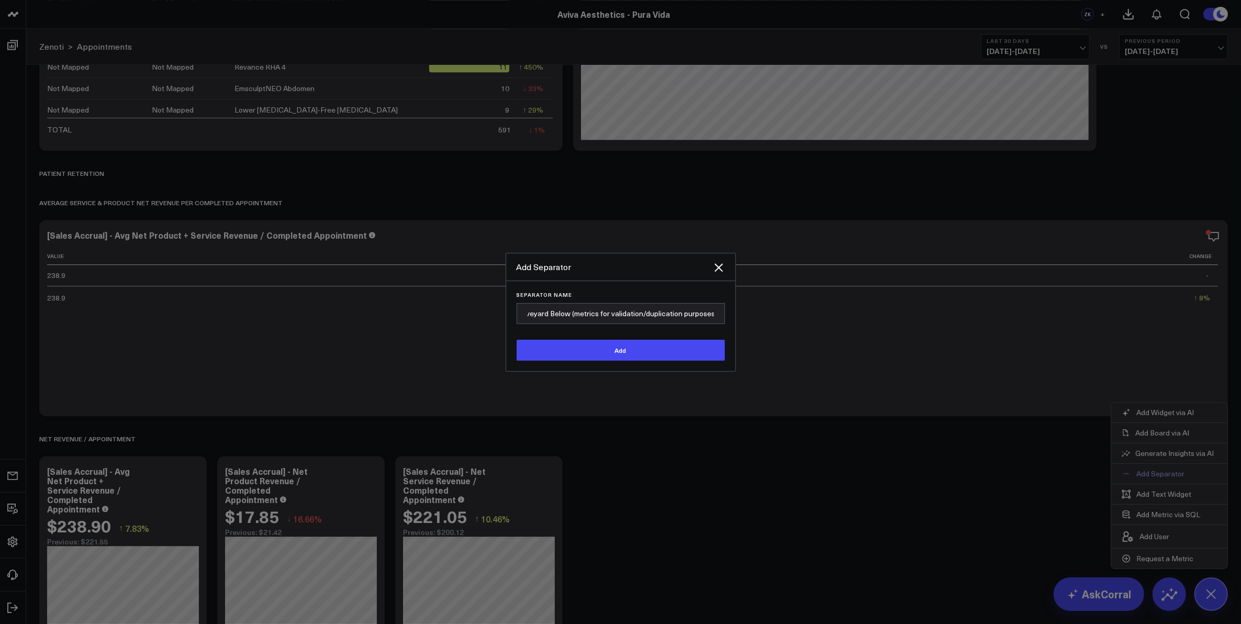
scroll to position [0, 15]
type input "Graveyard Below (metrics for validation/duplication purposes)"
click at [668, 343] on button "Add" at bounding box center [621, 350] width 208 height 21
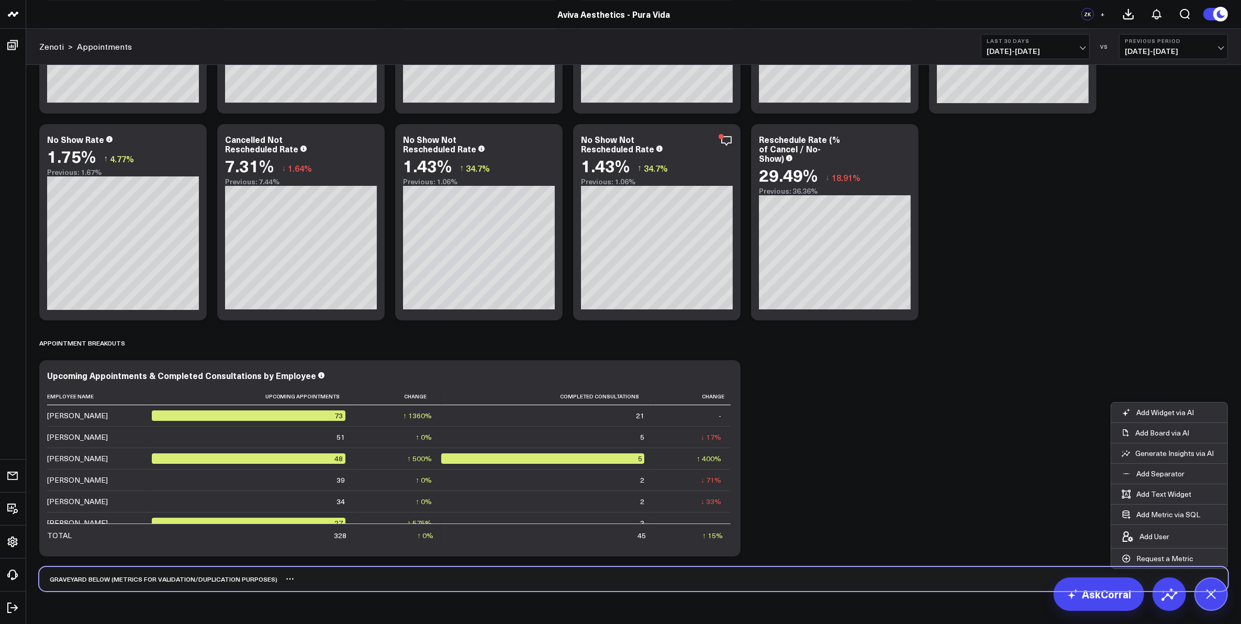
scroll to position [4621, 0]
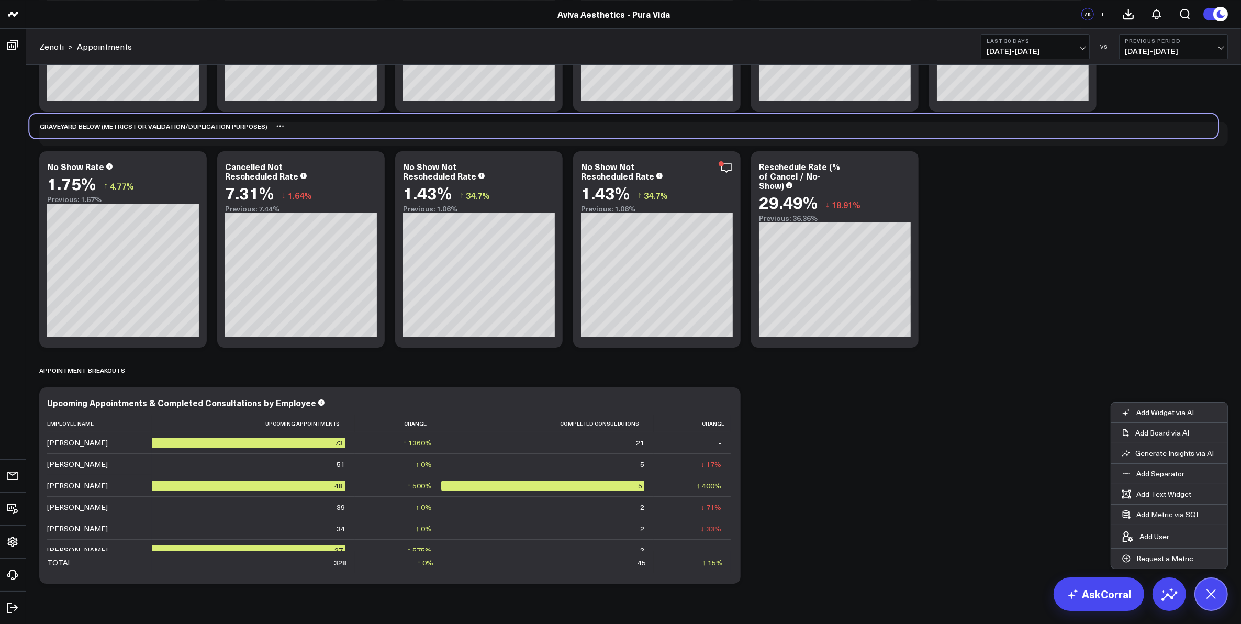
drag, startPoint x: 292, startPoint y: 579, endPoint x: 282, endPoint y: 127, distance: 452.4
click at [282, 127] on div "Graveyard Below (metrics for validation/duplication purposes)" at bounding box center [623, 126] width 1189 height 24
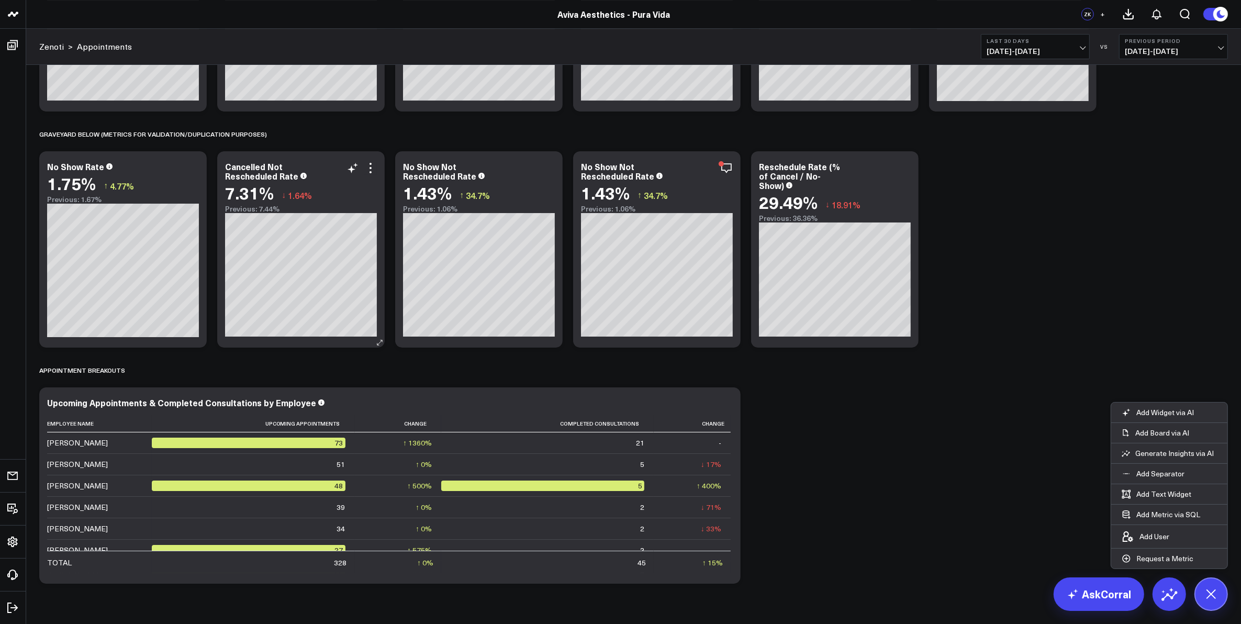
scroll to position [4183, 0]
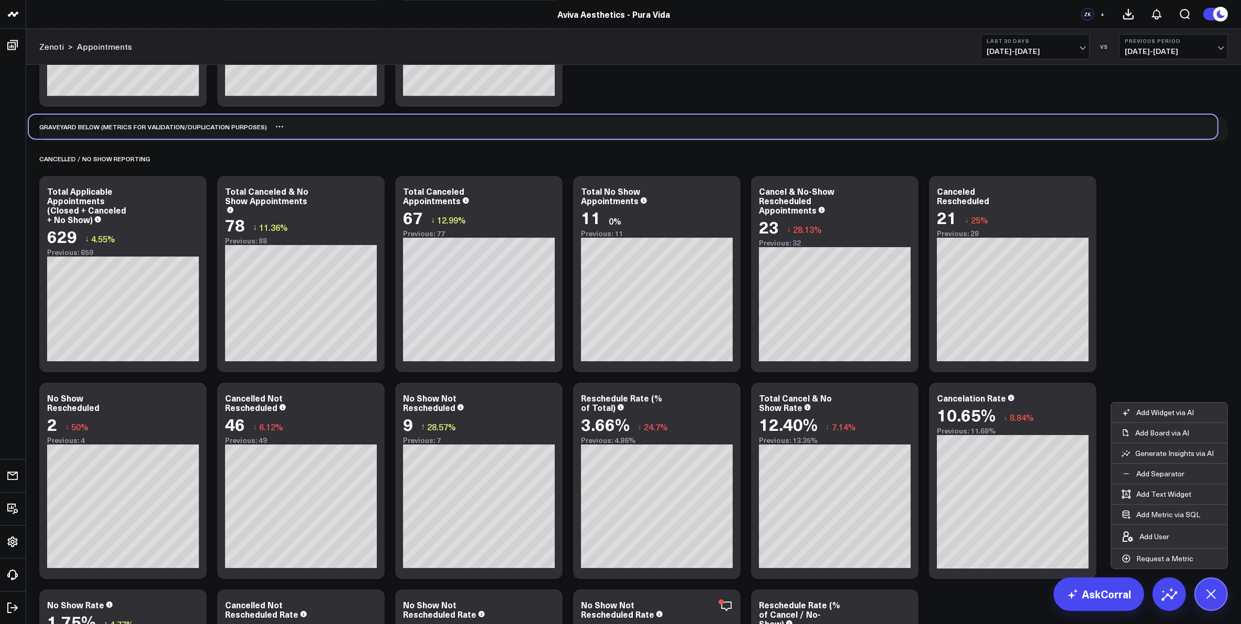
drag, startPoint x: 297, startPoint y: 574, endPoint x: 287, endPoint y: 129, distance: 445.6
click at [287, 129] on div "Graveyard Below (metrics for validation/duplication purposes)" at bounding box center [623, 127] width 1189 height 24
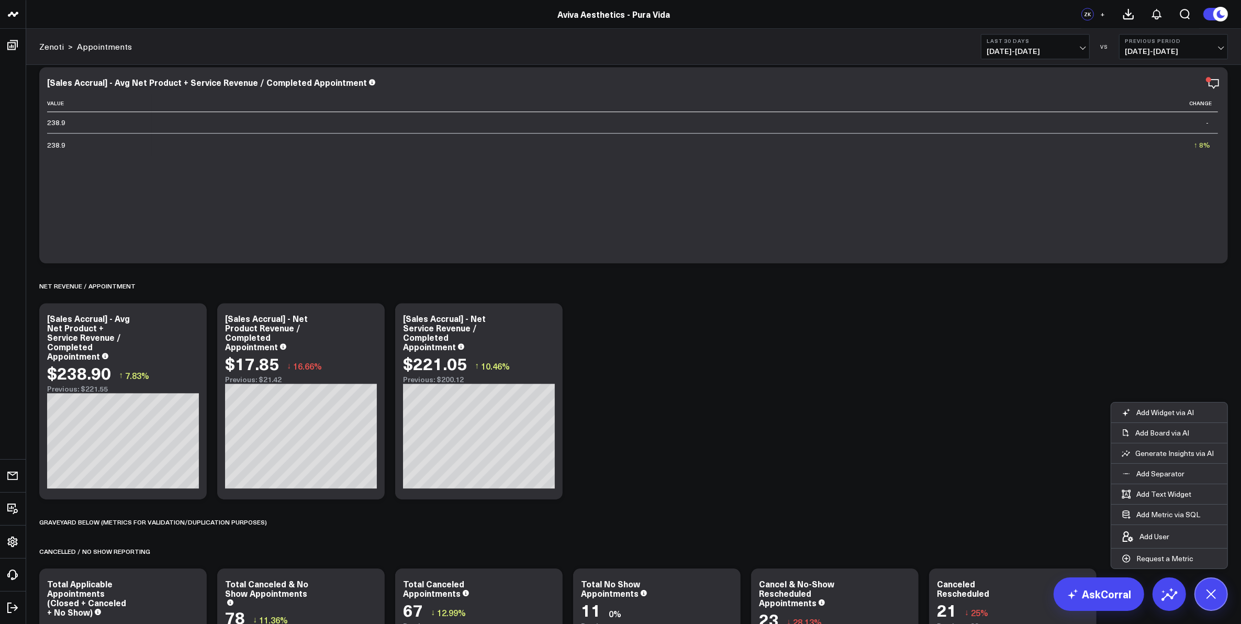
scroll to position [3725, 0]
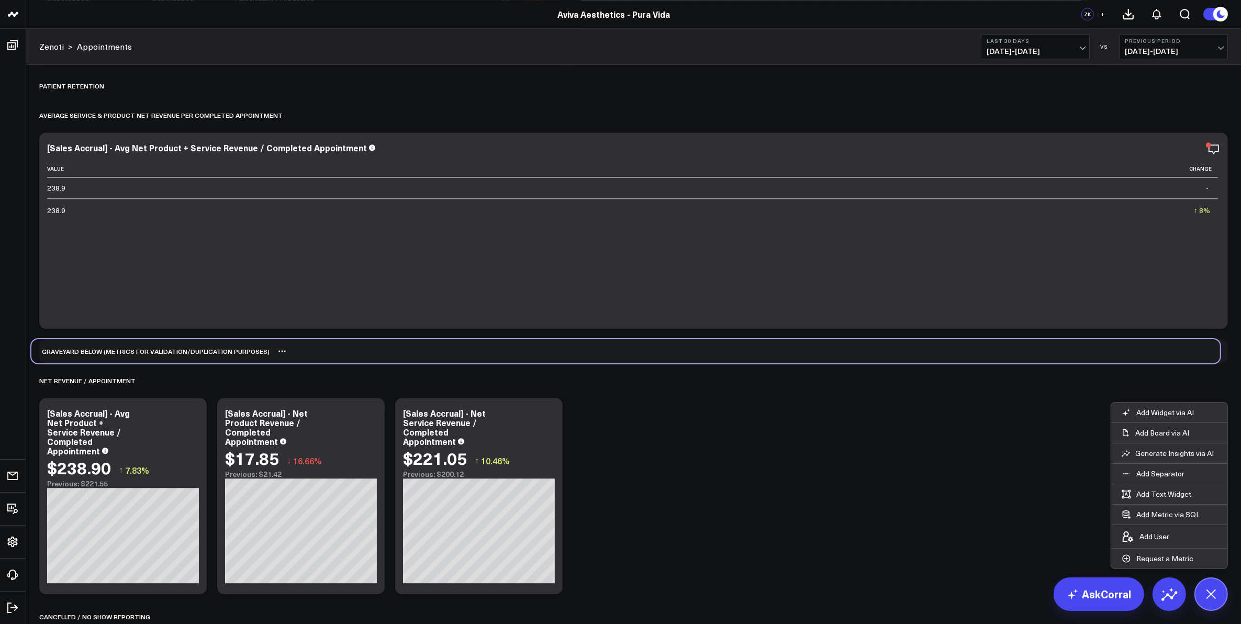
drag, startPoint x: 317, startPoint y: 589, endPoint x: 309, endPoint y: 352, distance: 236.8
click at [309, 352] on div "Graveyard Below (metrics for validation/duplication purposes)" at bounding box center [625, 351] width 1189 height 24
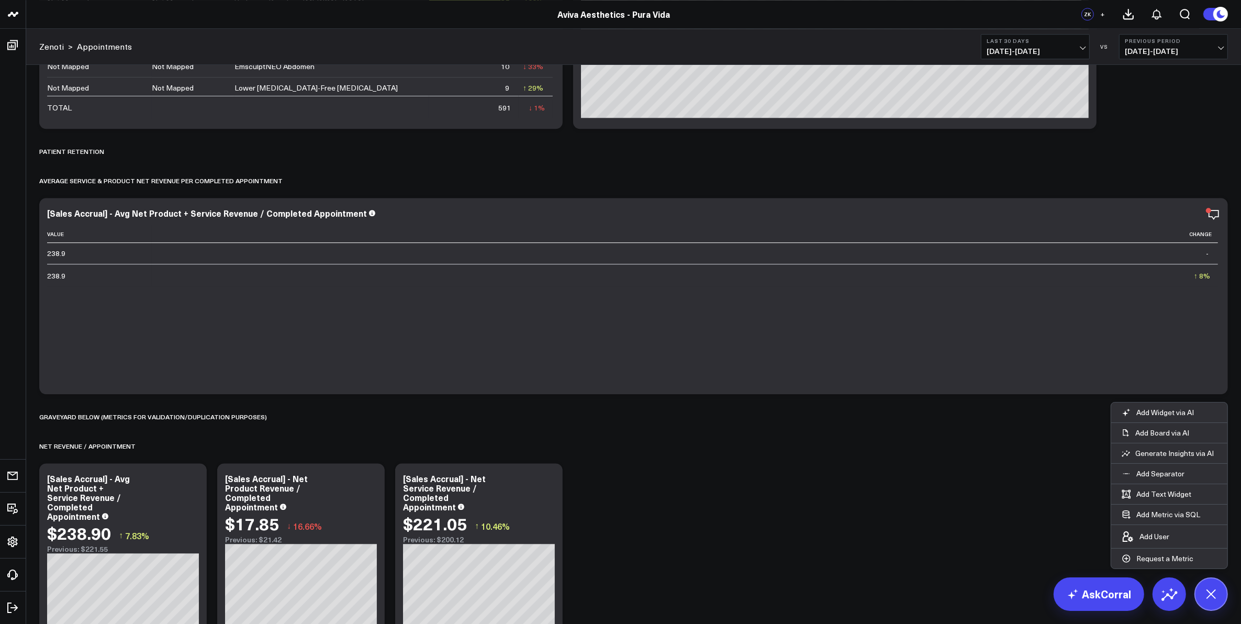
scroll to position [3594, 0]
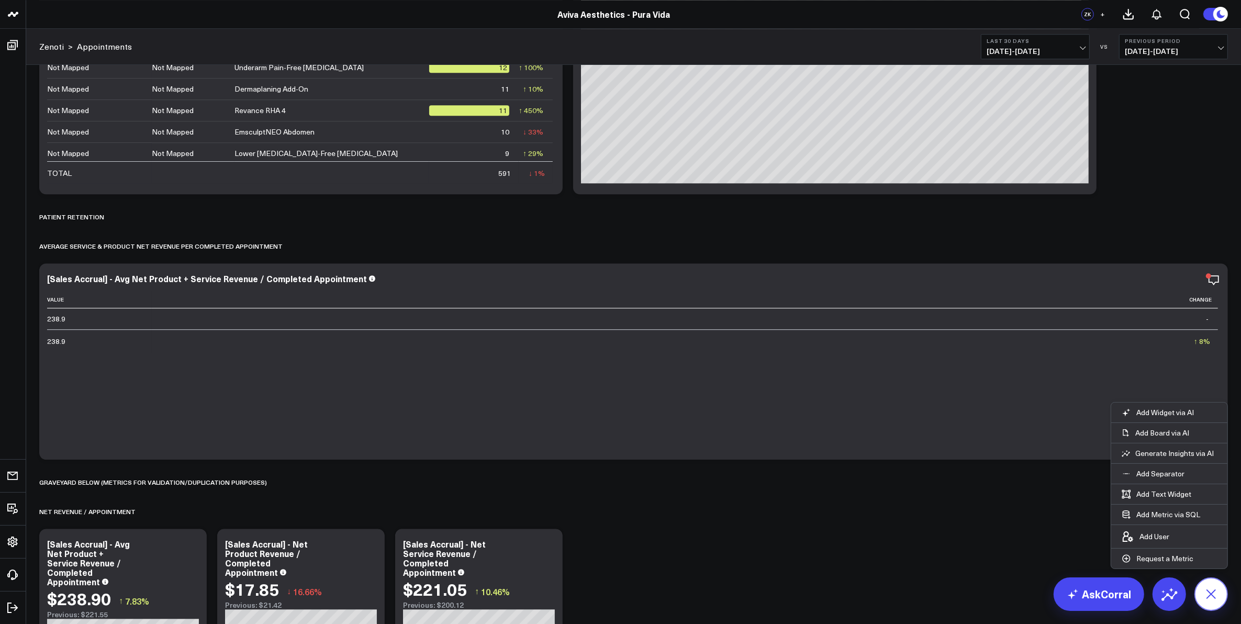
click at [1221, 595] on icon at bounding box center [1211, 594] width 24 height 24
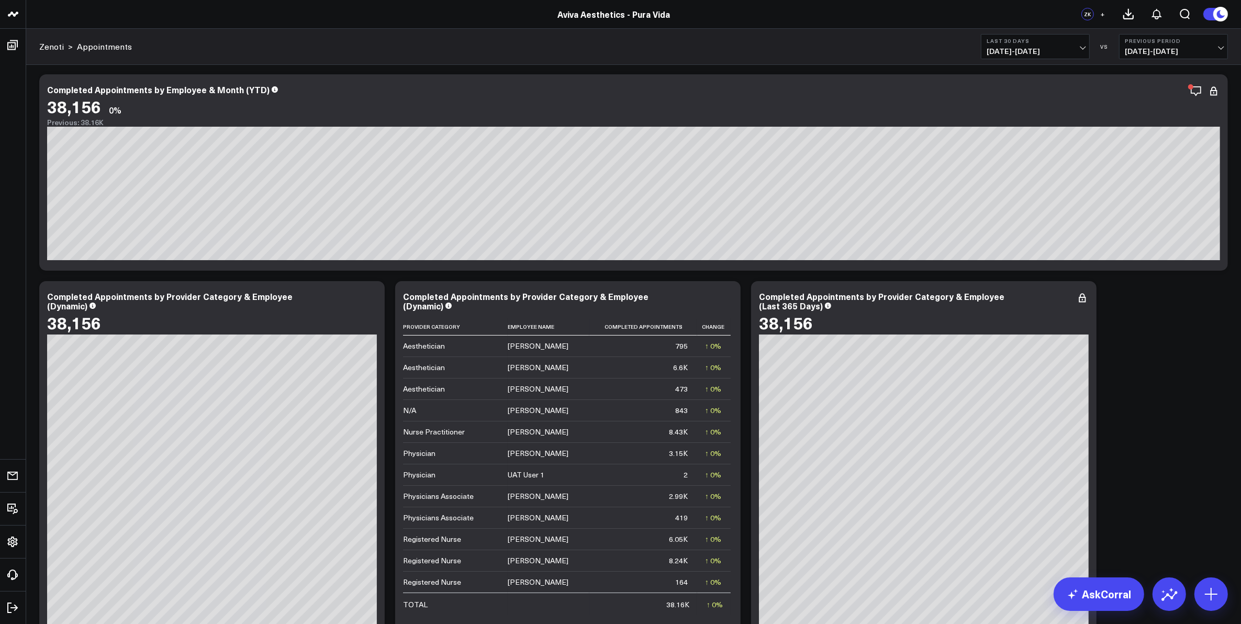
scroll to position [0, 0]
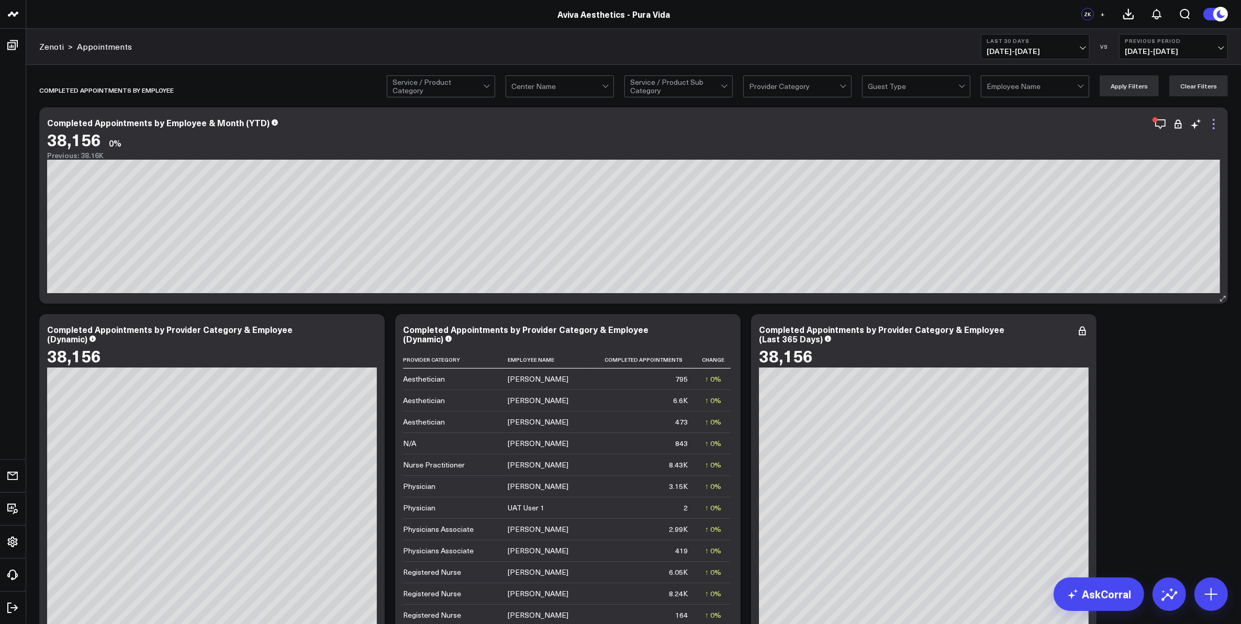
click at [1216, 130] on icon at bounding box center [1214, 124] width 13 height 13
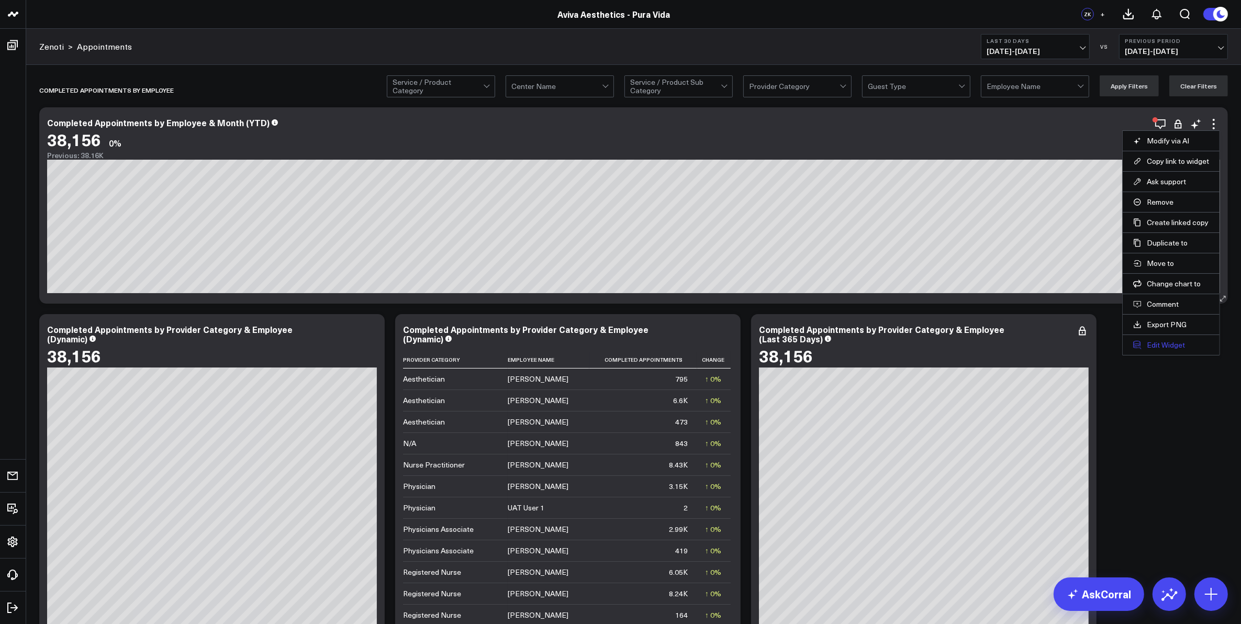
click at [1173, 341] on button "Edit Widget" at bounding box center [1171, 344] width 76 height 9
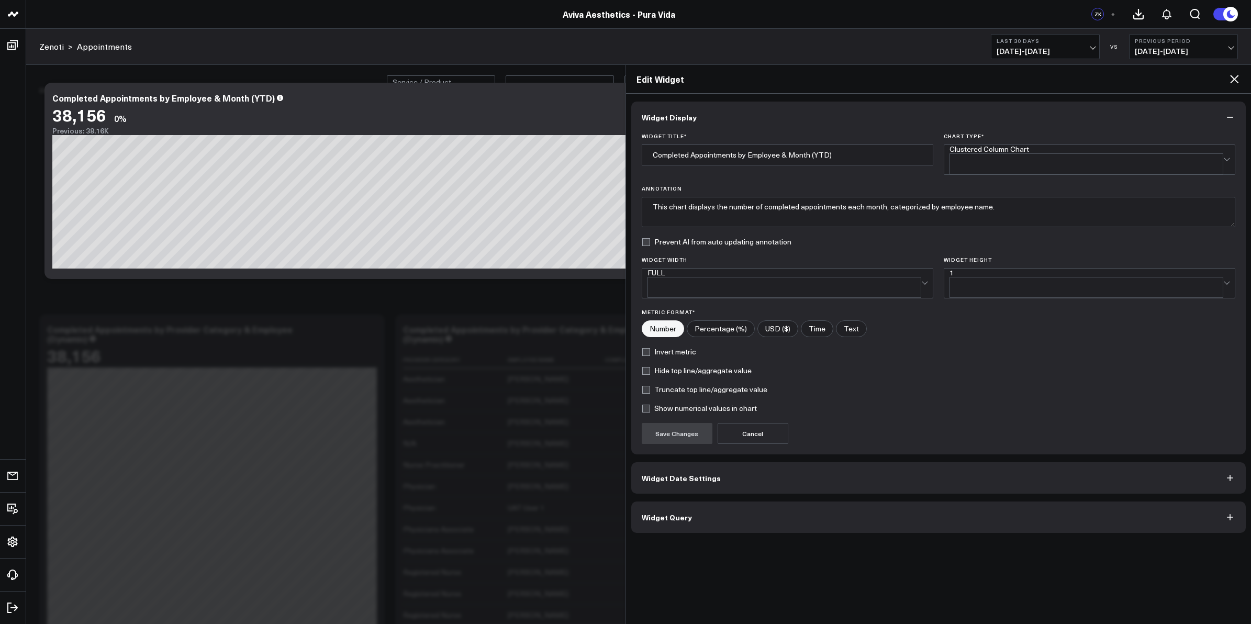
click at [712, 474] on span "Widget Date Settings" at bounding box center [681, 478] width 79 height 8
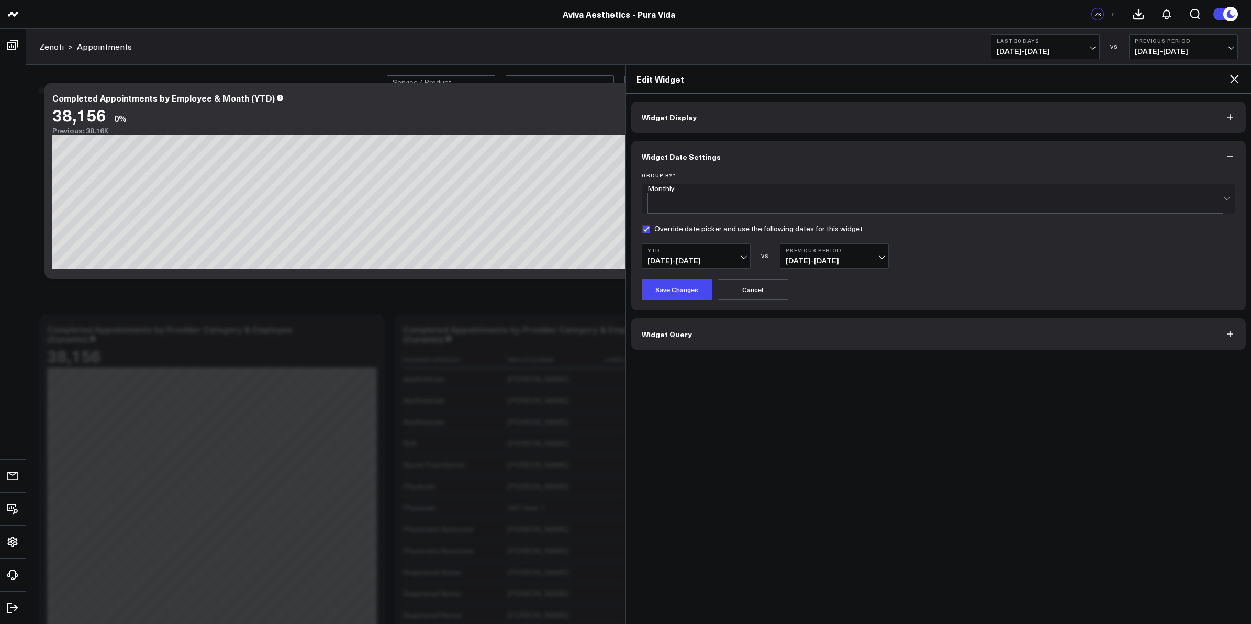
click at [878, 257] on span "[DATE] - [DATE]" at bounding box center [834, 261] width 97 height 8
click at [836, 311] on link "YoY" at bounding box center [835, 319] width 108 height 20
click at [689, 283] on button "Save Changes" at bounding box center [677, 289] width 71 height 21
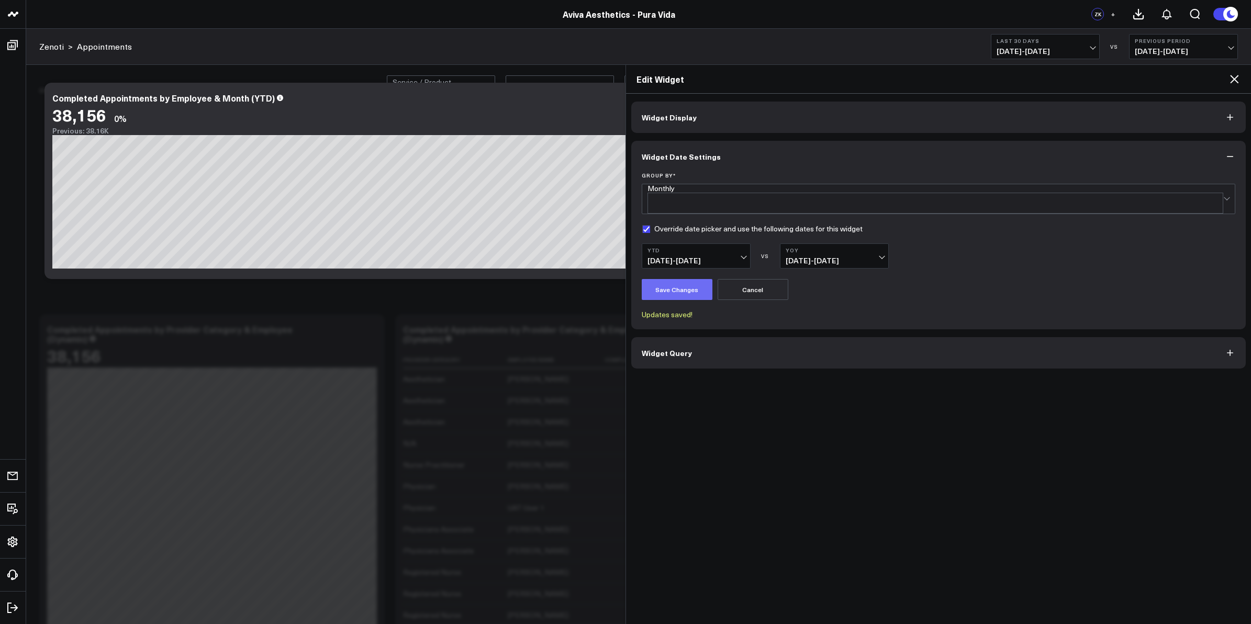
click at [691, 284] on button "Save Changes" at bounding box center [677, 289] width 71 height 21
click at [1233, 77] on icon at bounding box center [1234, 79] width 8 height 8
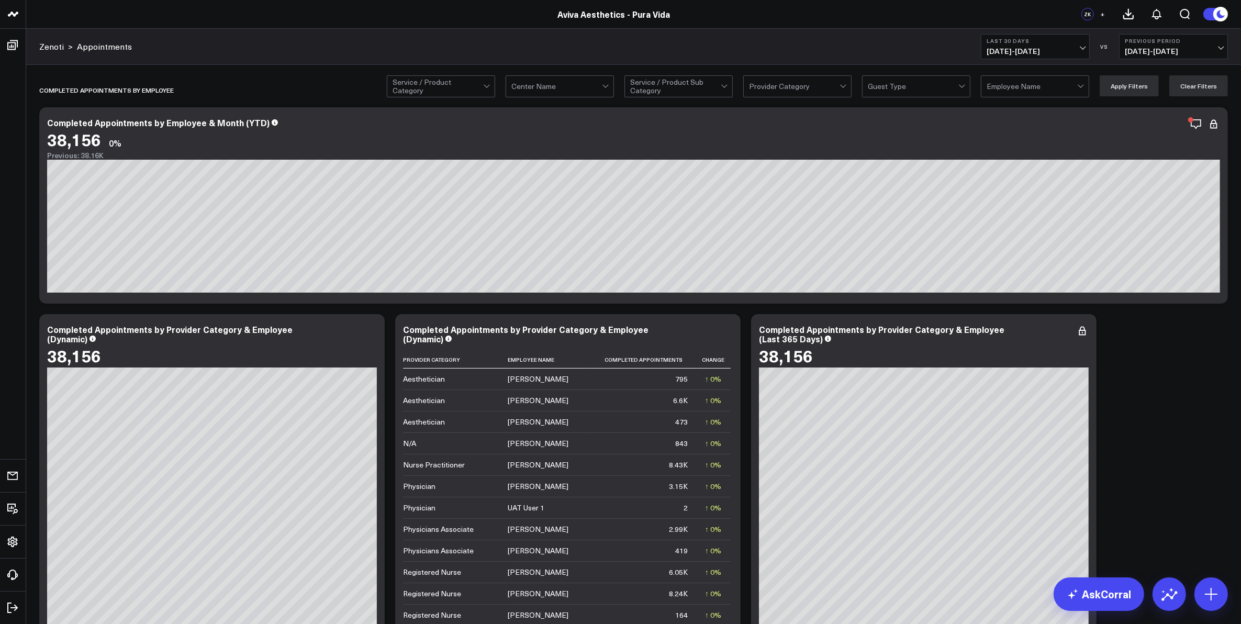
click at [1082, 47] on span "[DATE] - [DATE]" at bounding box center [1035, 51] width 97 height 8
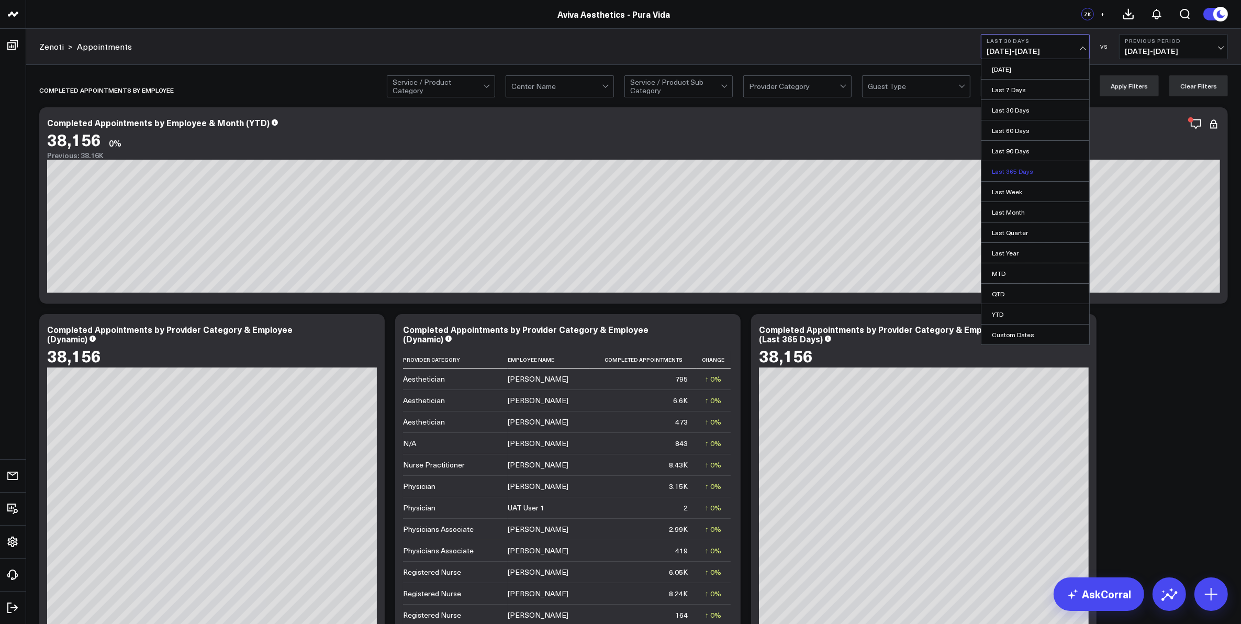
click at [1015, 170] on link "Last 365 Days" at bounding box center [1036, 171] width 108 height 20
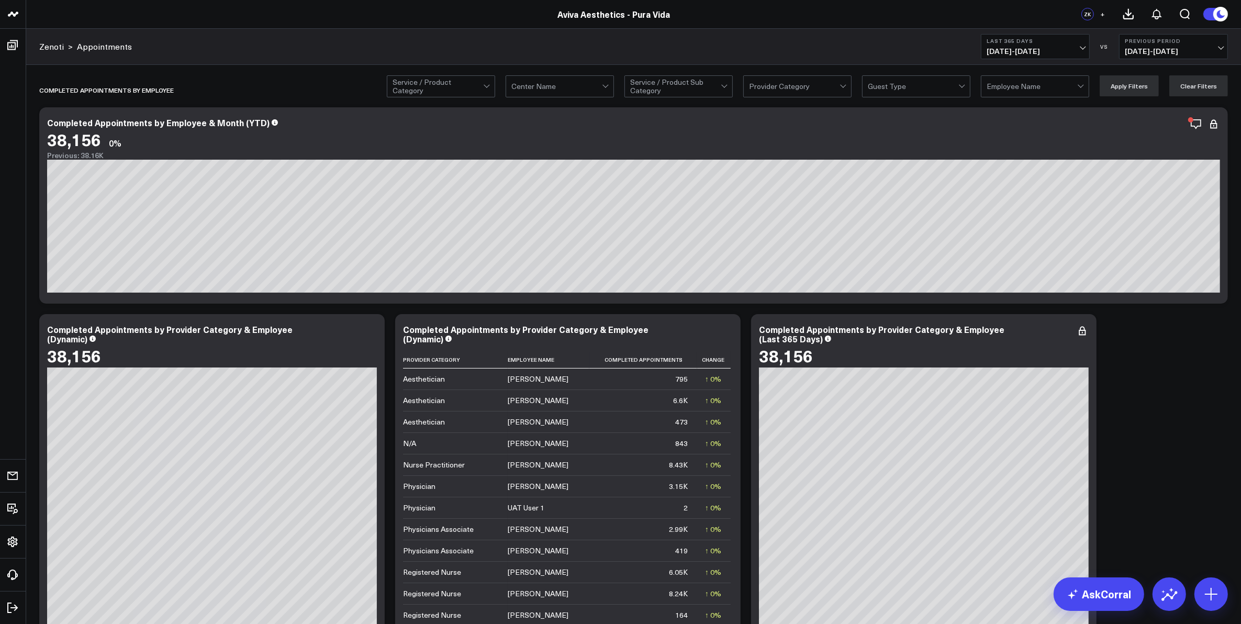
click at [1082, 47] on span "[DATE] - [DATE]" at bounding box center [1035, 51] width 97 height 8
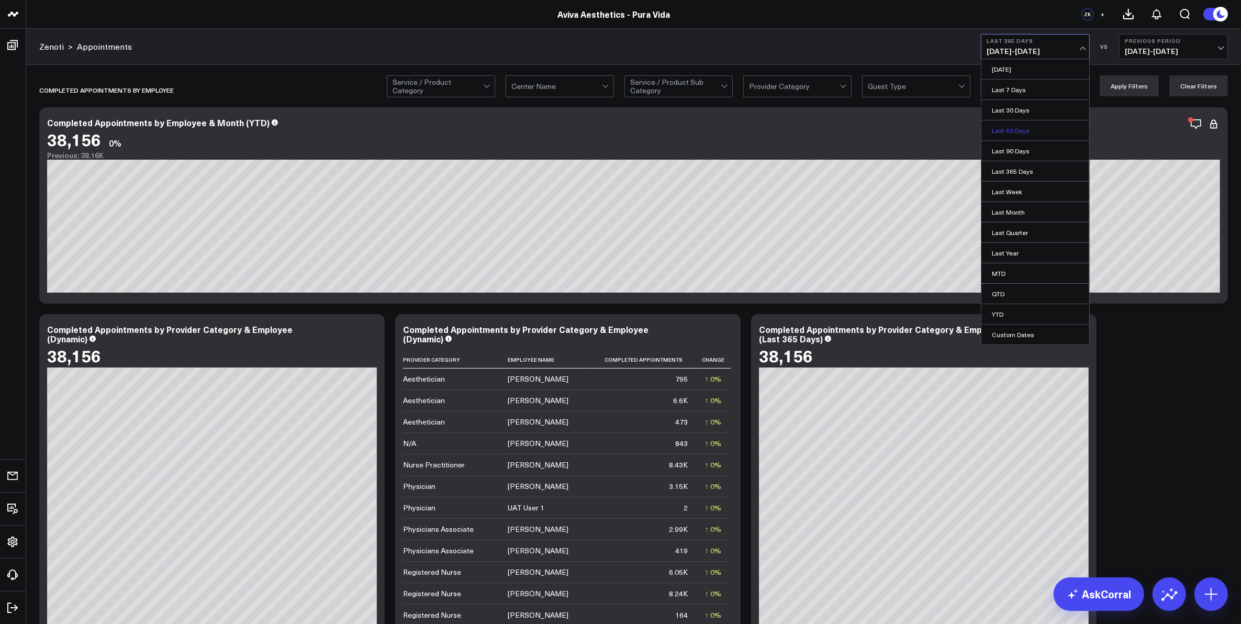
click at [1032, 129] on link "Last 60 Days" at bounding box center [1036, 130] width 108 height 20
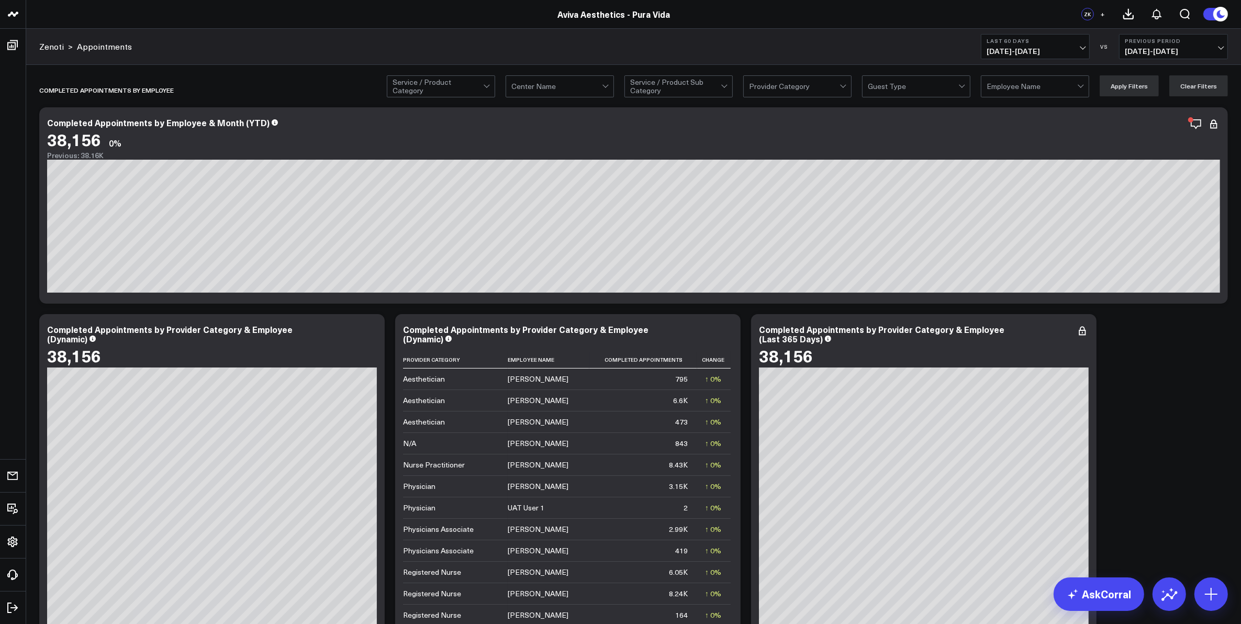
click at [1079, 48] on span "[DATE] - [DATE]" at bounding box center [1035, 51] width 97 height 8
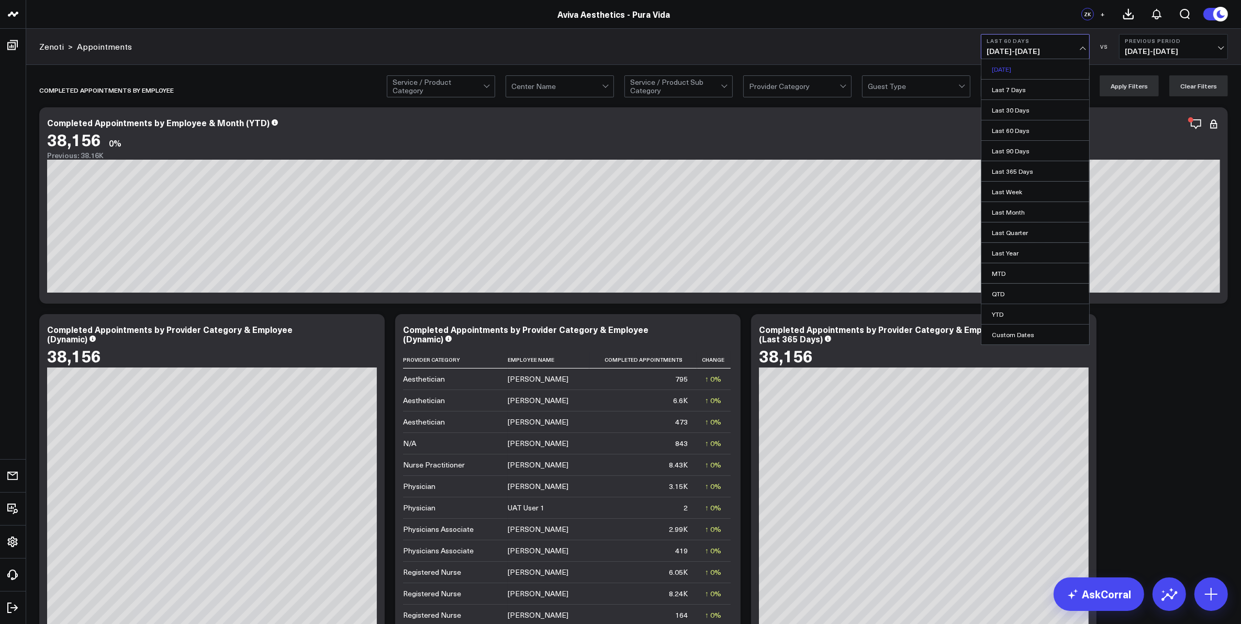
click at [1040, 70] on link "[DATE]" at bounding box center [1036, 69] width 108 height 20
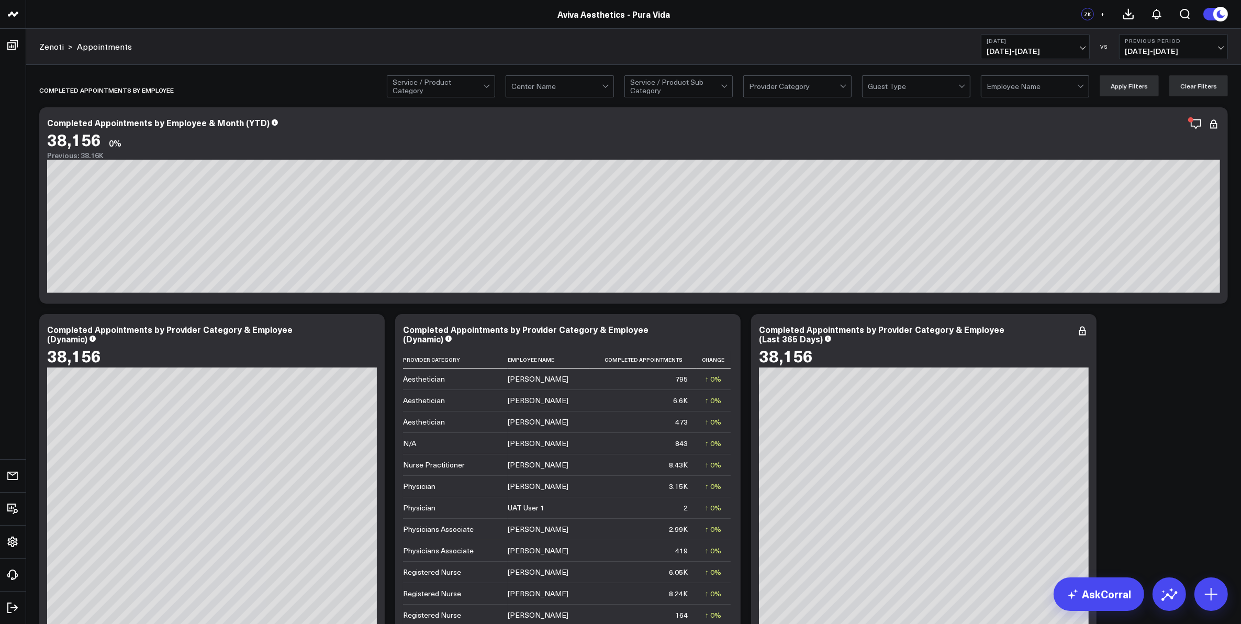
click at [1085, 48] on button "Yesterday 10/06/25 - 10/06/25" at bounding box center [1035, 46] width 109 height 25
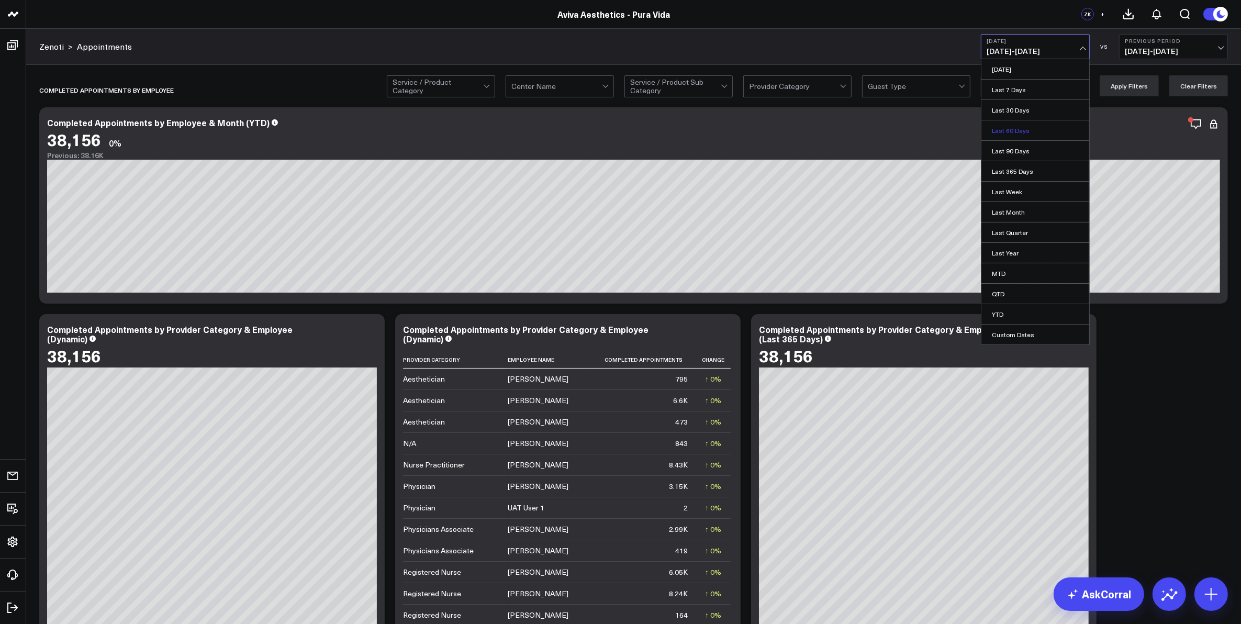
click at [1021, 132] on link "Last 60 Days" at bounding box center [1036, 130] width 108 height 20
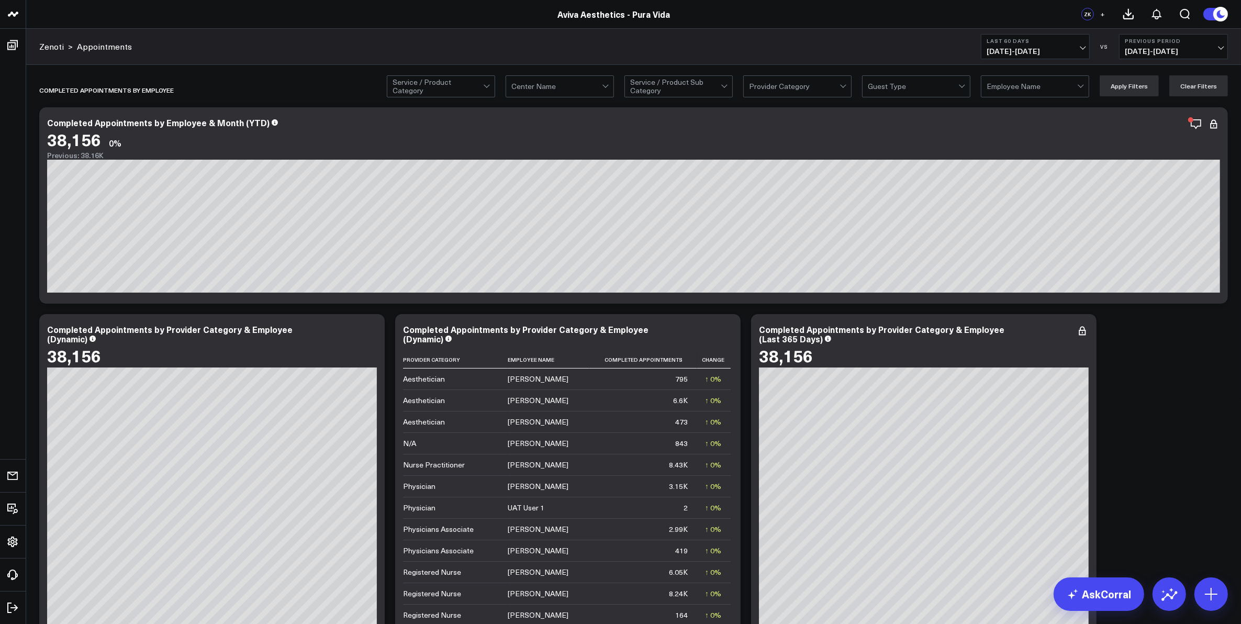
click at [1081, 48] on span "[DATE] - [DATE]" at bounding box center [1035, 51] width 97 height 8
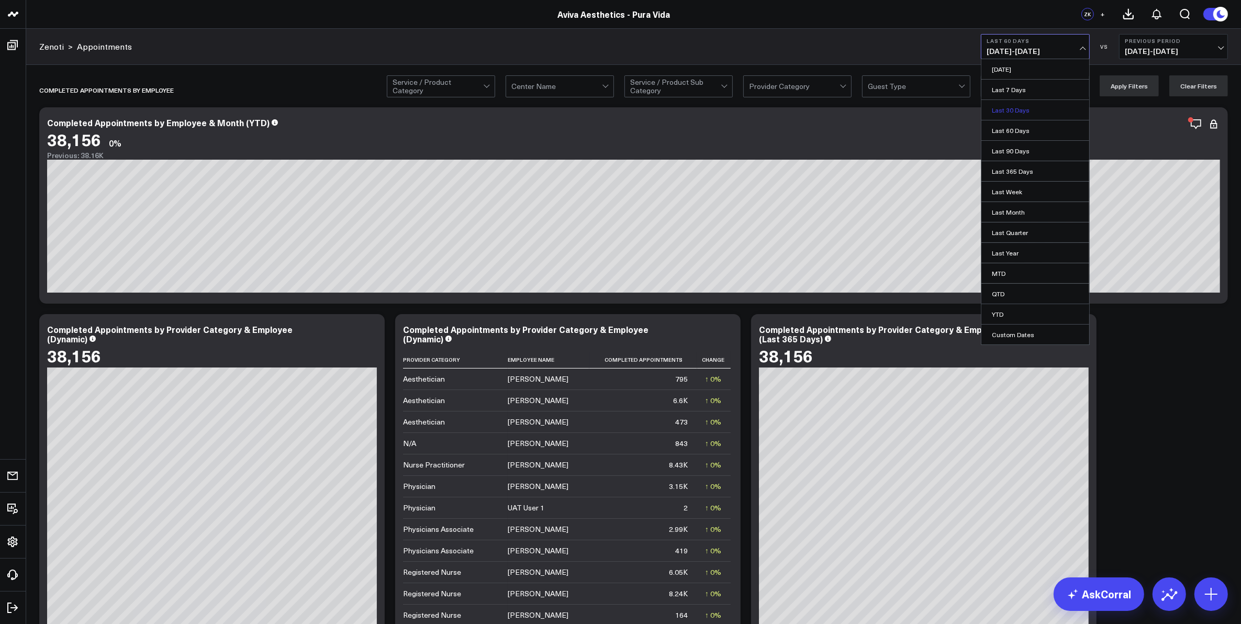
click at [1057, 106] on link "Last 30 Days" at bounding box center [1036, 110] width 108 height 20
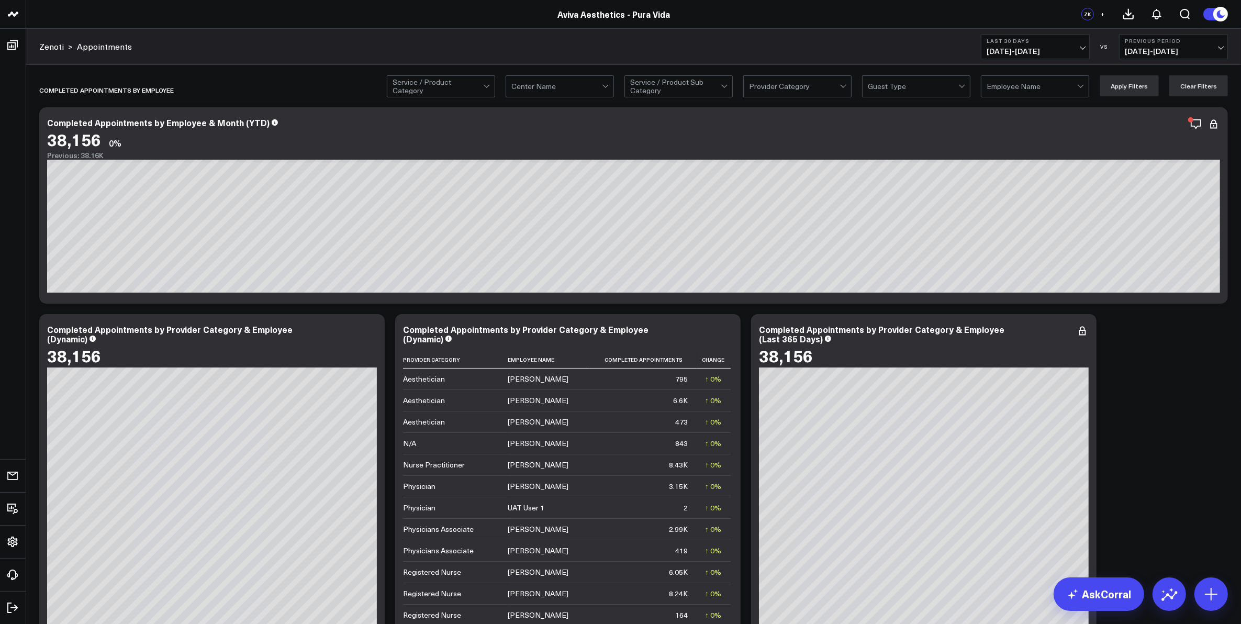
click at [1086, 47] on button "Last 30 Days [DATE] - [DATE]" at bounding box center [1035, 46] width 109 height 25
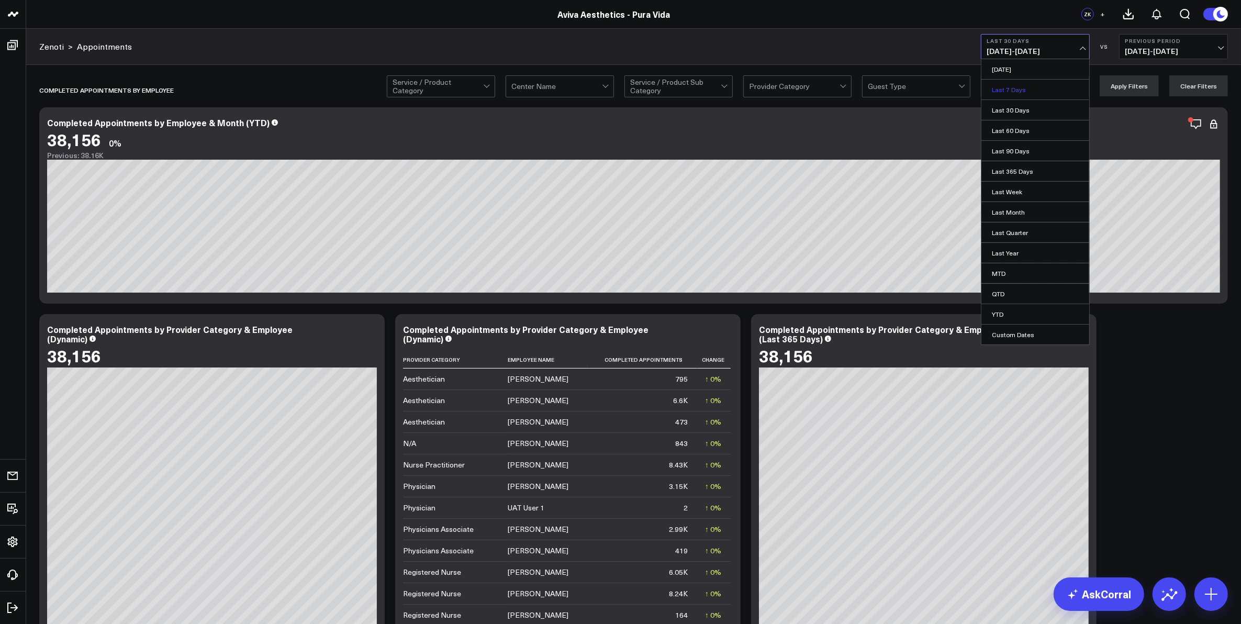
click at [1038, 88] on link "Last 7 Days" at bounding box center [1036, 90] width 108 height 20
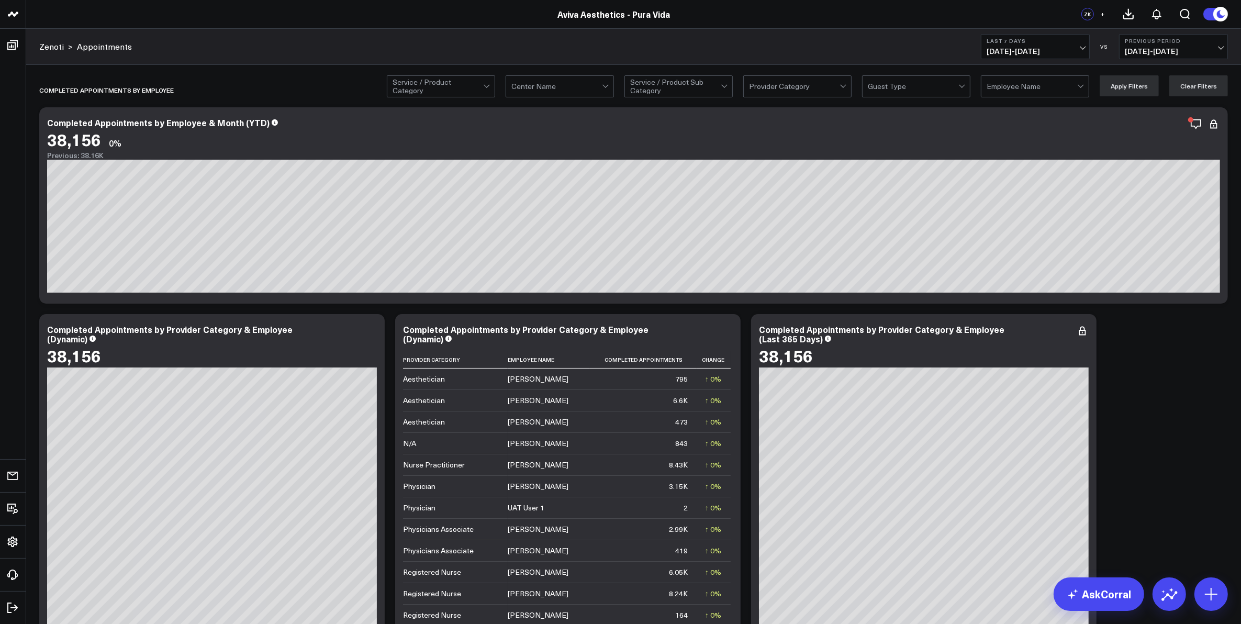
click at [1105, 15] on span "+" at bounding box center [1103, 13] width 5 height 7
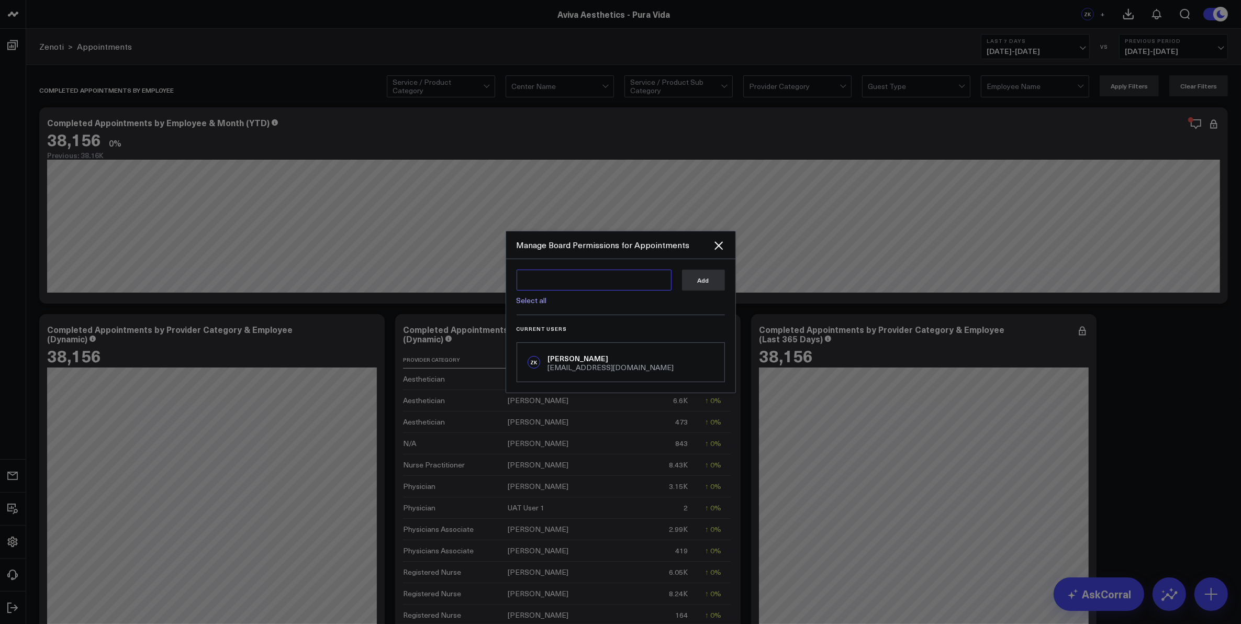
click at [621, 279] on textarea at bounding box center [594, 280] width 155 height 21
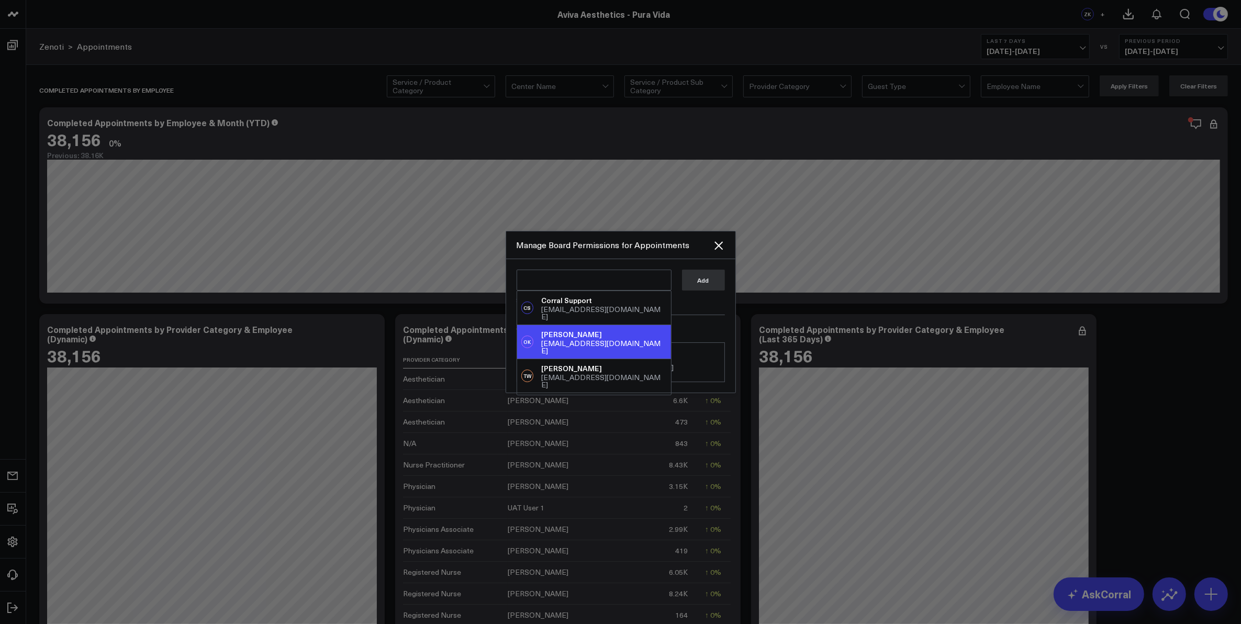
click at [606, 340] on div "[EMAIL_ADDRESS][DOMAIN_NAME]" at bounding box center [603, 347] width 125 height 15
type textarea "@[PERSON_NAME]"
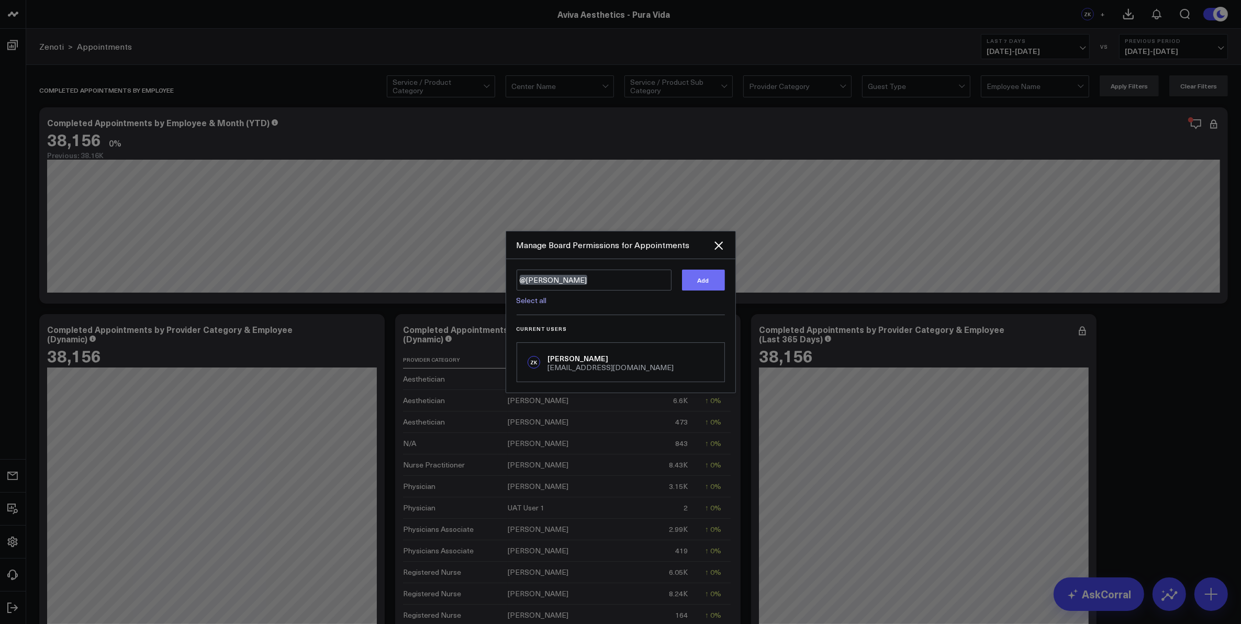
click at [697, 283] on button "Add" at bounding box center [703, 280] width 43 height 21
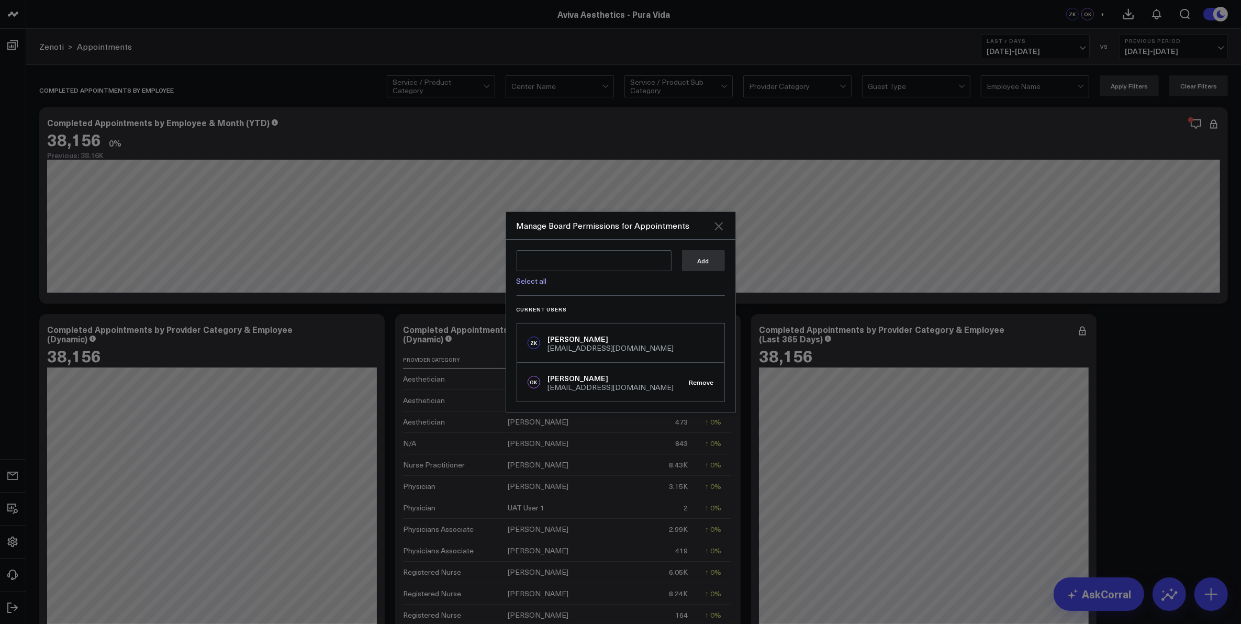
click at [720, 228] on icon "Close" at bounding box center [719, 226] width 8 height 8
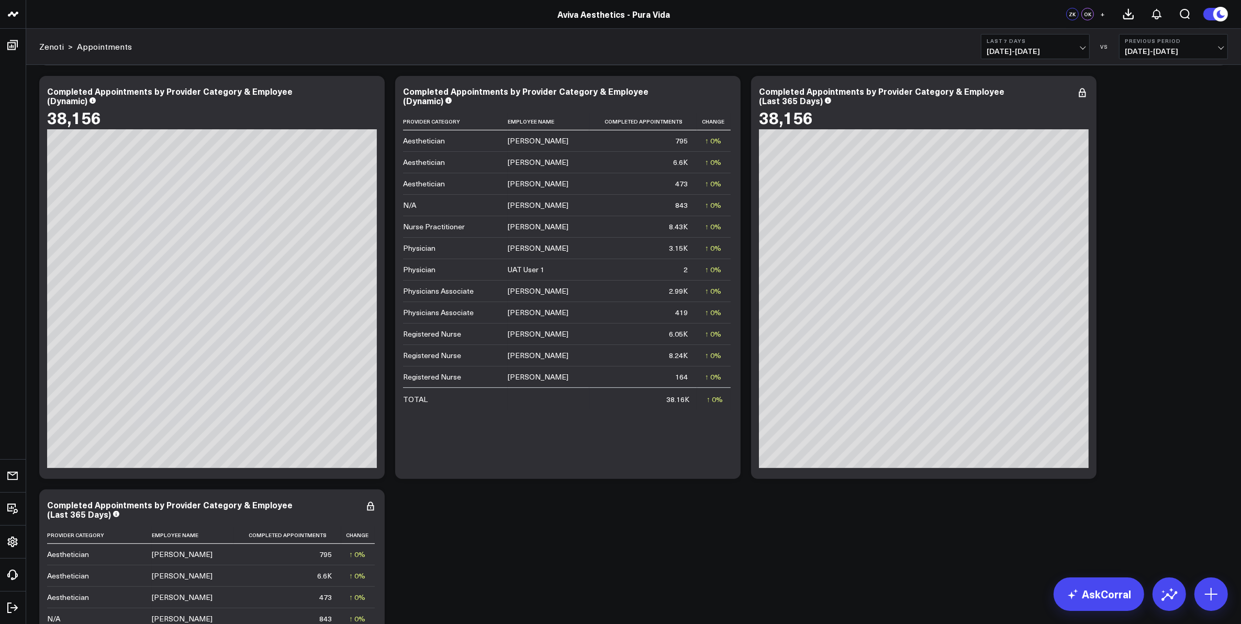
scroll to position [196, 0]
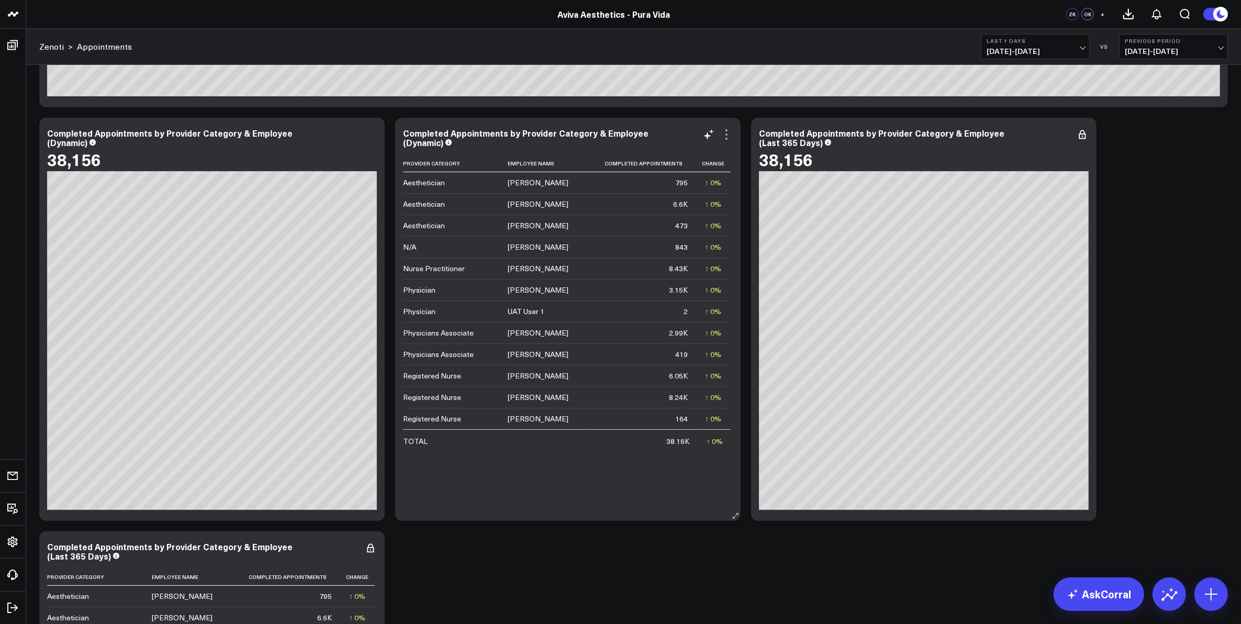
click at [725, 131] on icon at bounding box center [726, 134] width 13 height 13
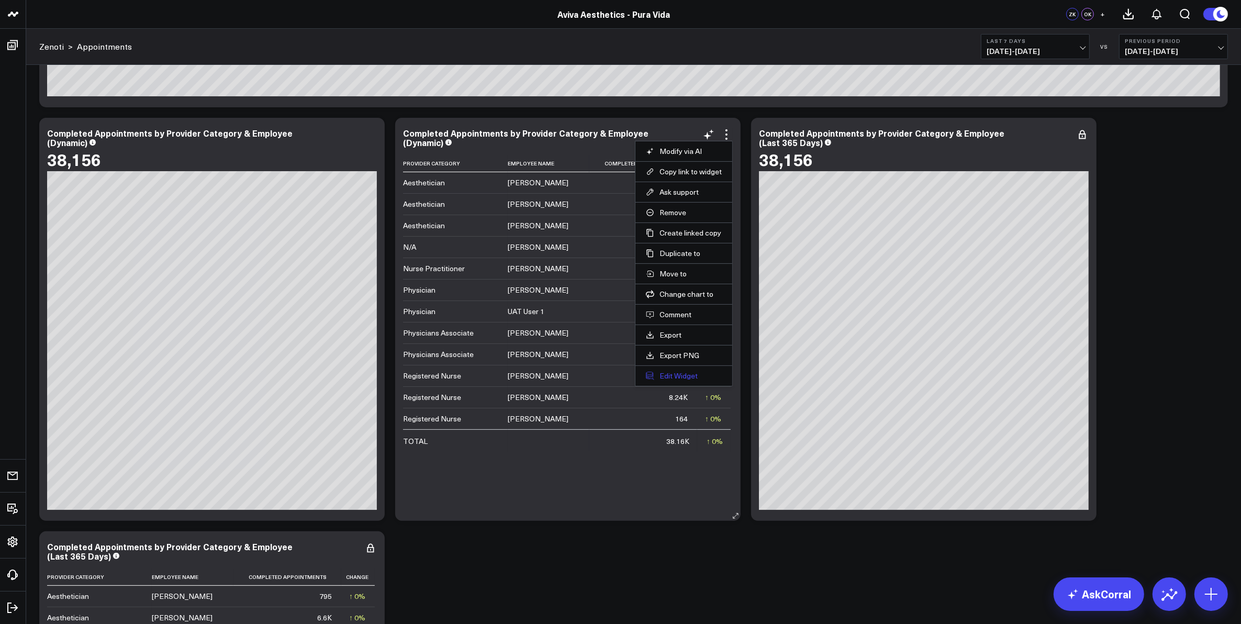
click at [681, 375] on button "Edit Widget" at bounding box center [684, 375] width 76 height 9
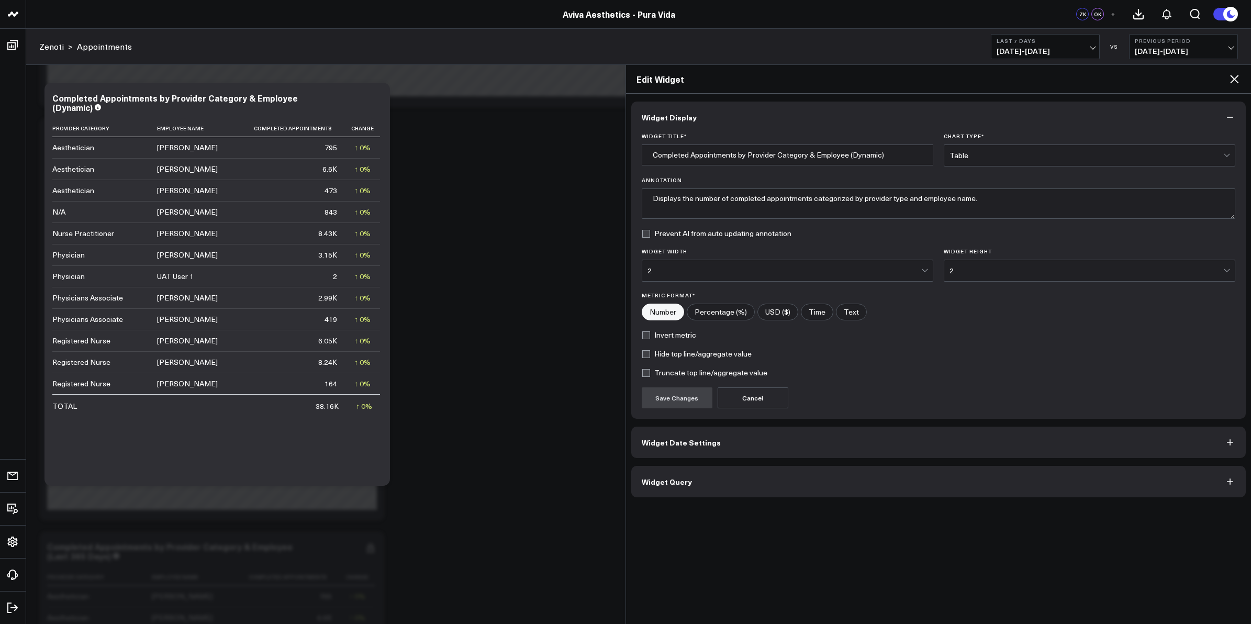
click at [684, 451] on button "Widget Date Settings" at bounding box center [938, 442] width 615 height 31
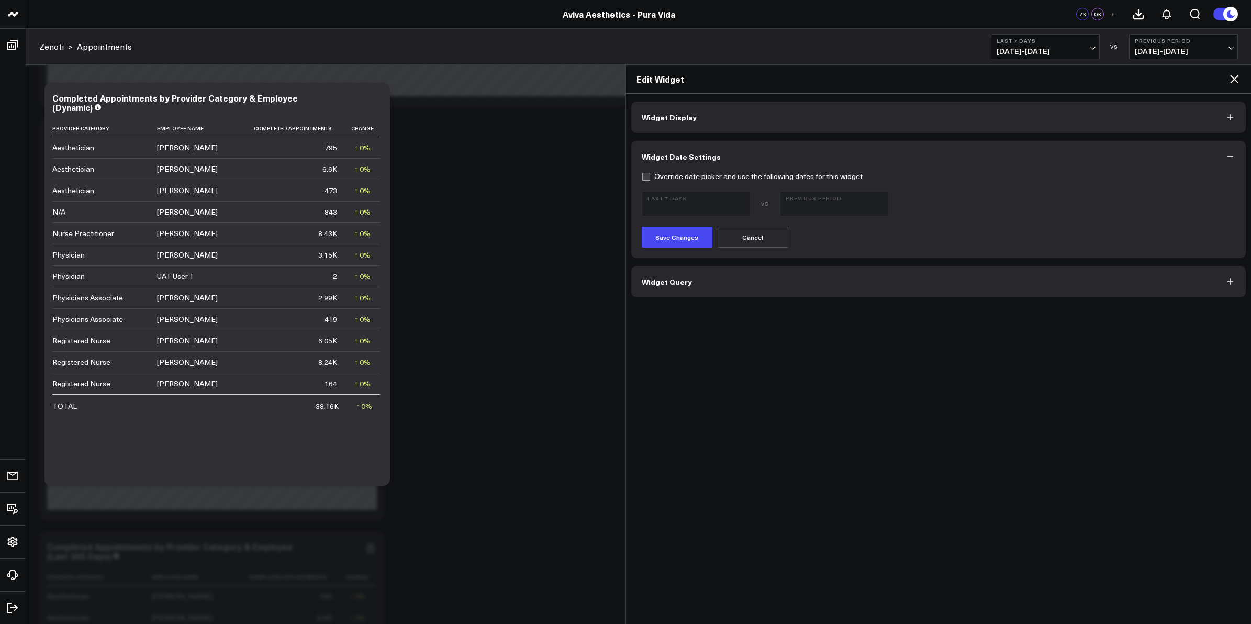
click at [1233, 79] on icon at bounding box center [1234, 79] width 13 height 13
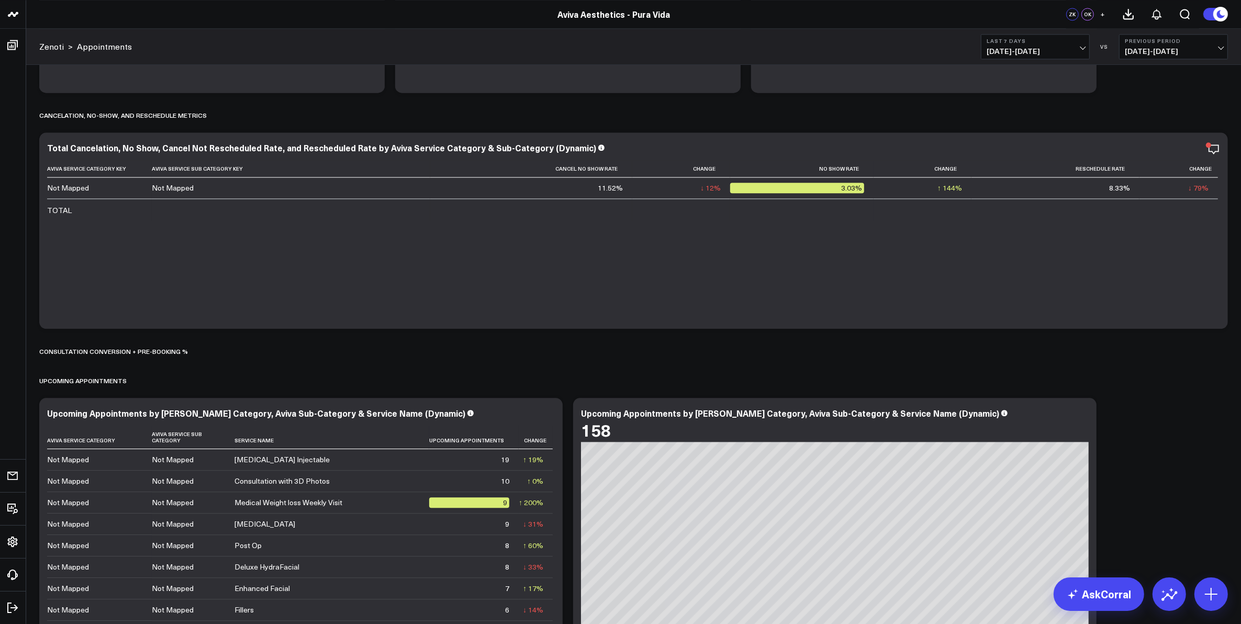
scroll to position [2945, 0]
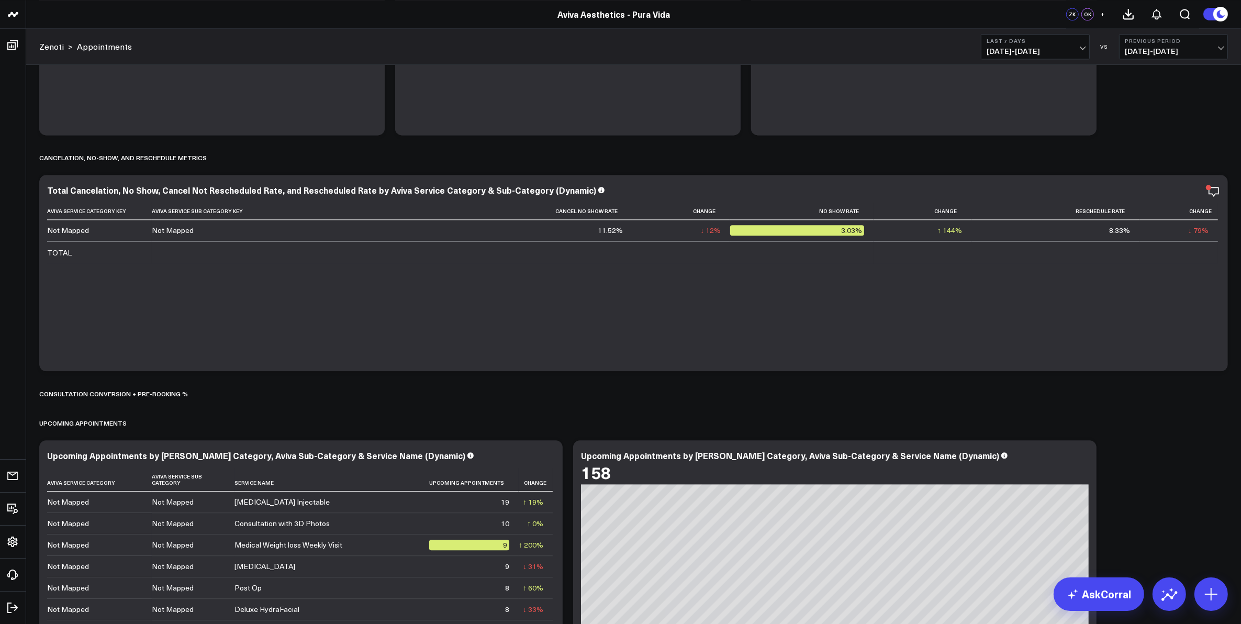
click at [1078, 48] on span "[DATE] - [DATE]" at bounding box center [1035, 51] width 97 height 8
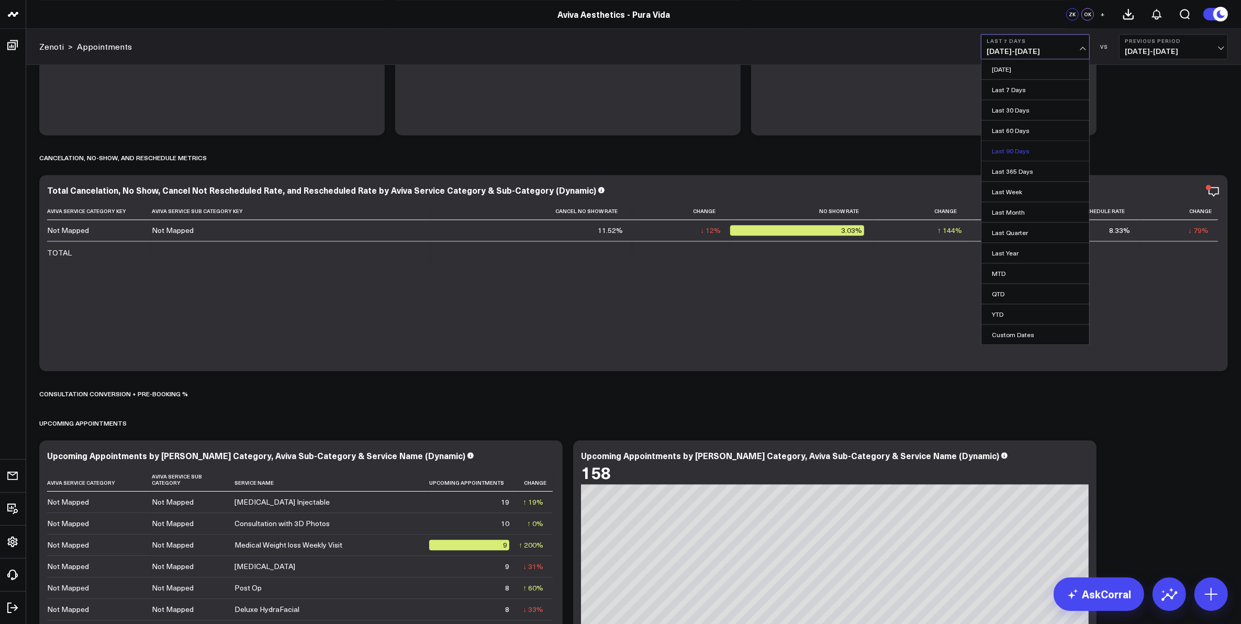
click at [1041, 148] on link "Last 90 Days" at bounding box center [1036, 151] width 108 height 20
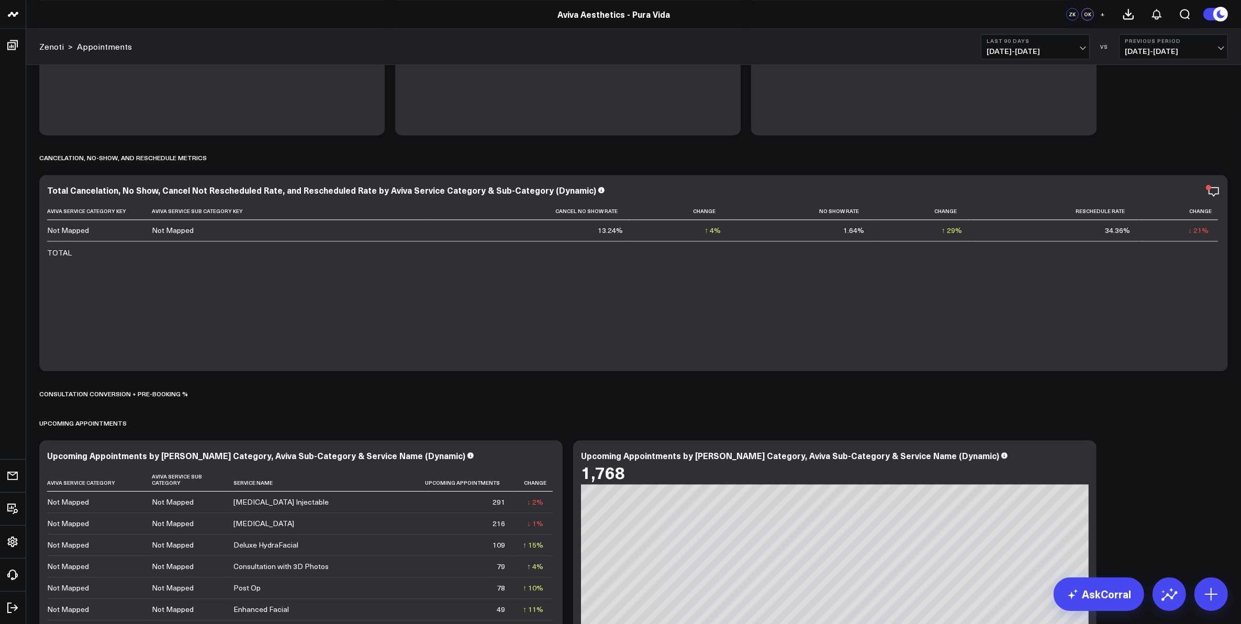
click at [1079, 43] on b "Last 90 Days" at bounding box center [1035, 41] width 97 height 6
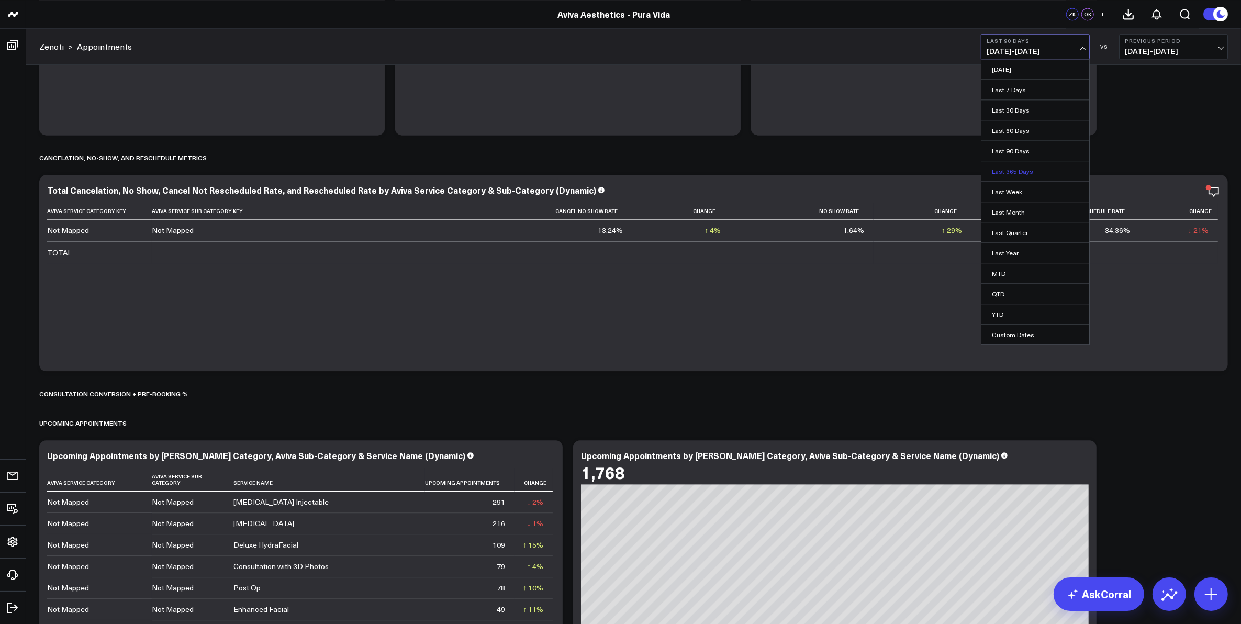
click at [1018, 174] on link "Last 365 Days" at bounding box center [1036, 171] width 108 height 20
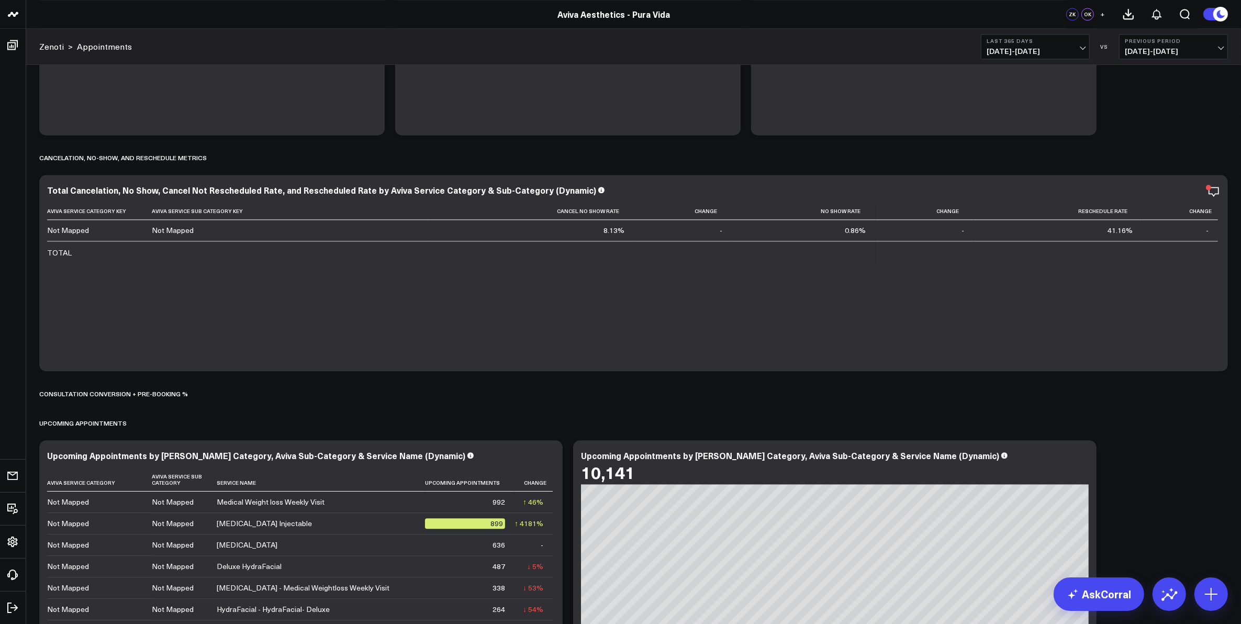
click at [1082, 47] on span "[DATE] - [DATE]" at bounding box center [1035, 51] width 97 height 8
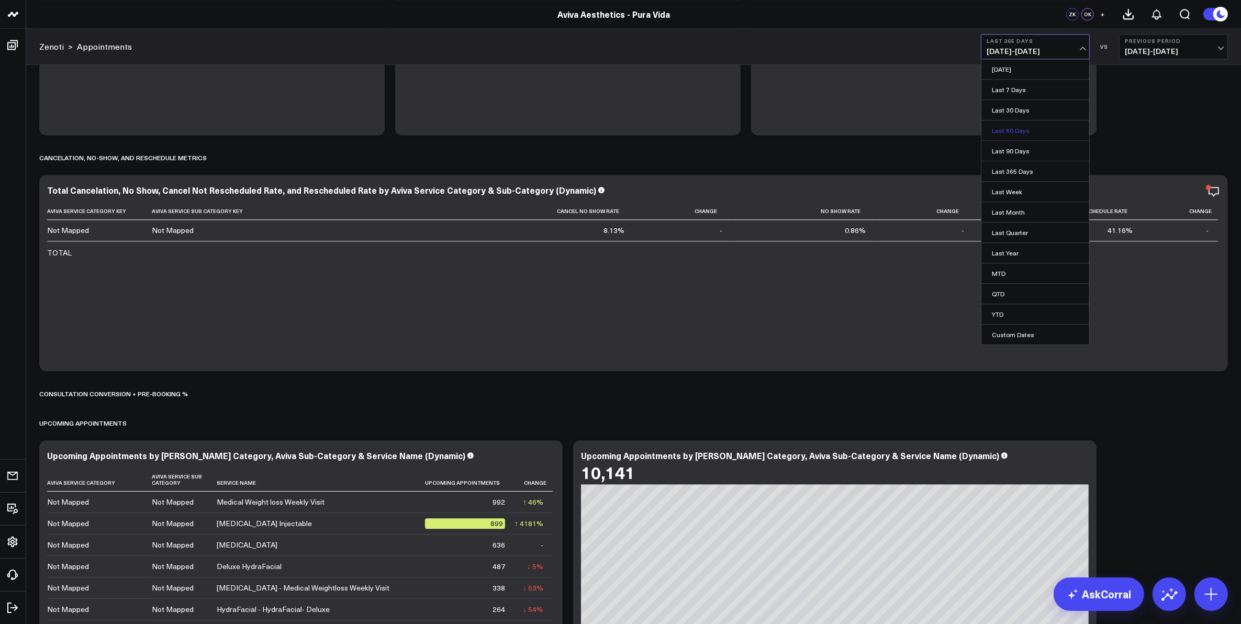
click at [1021, 126] on link "Last 60 Days" at bounding box center [1036, 130] width 108 height 20
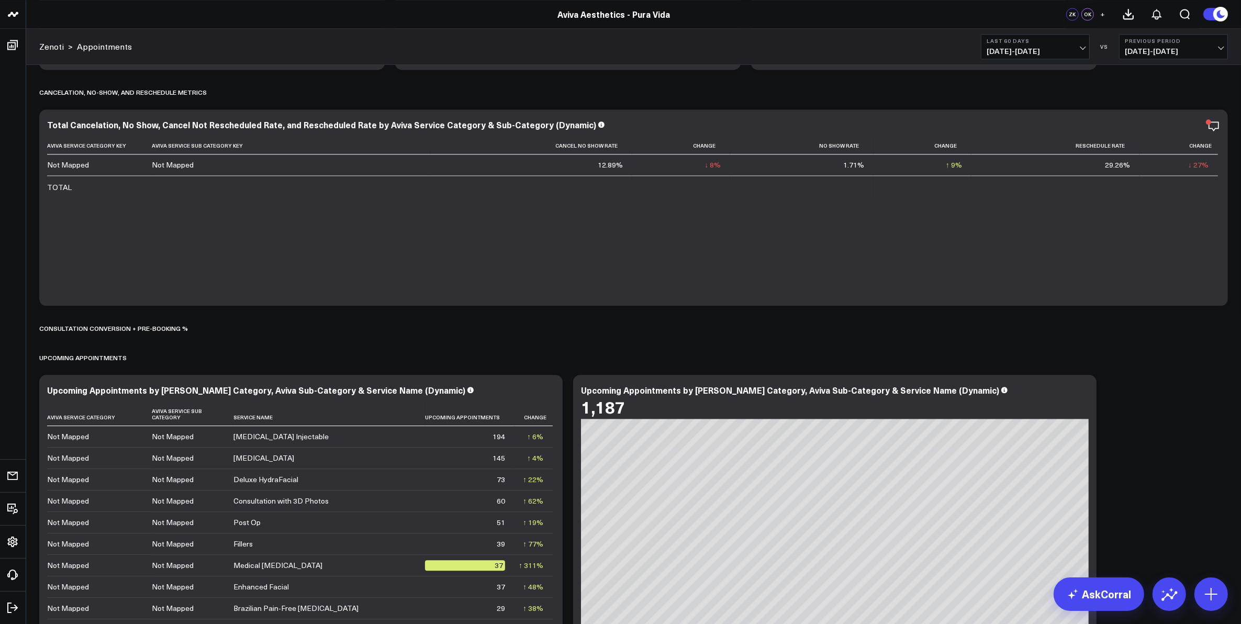
scroll to position [3206, 0]
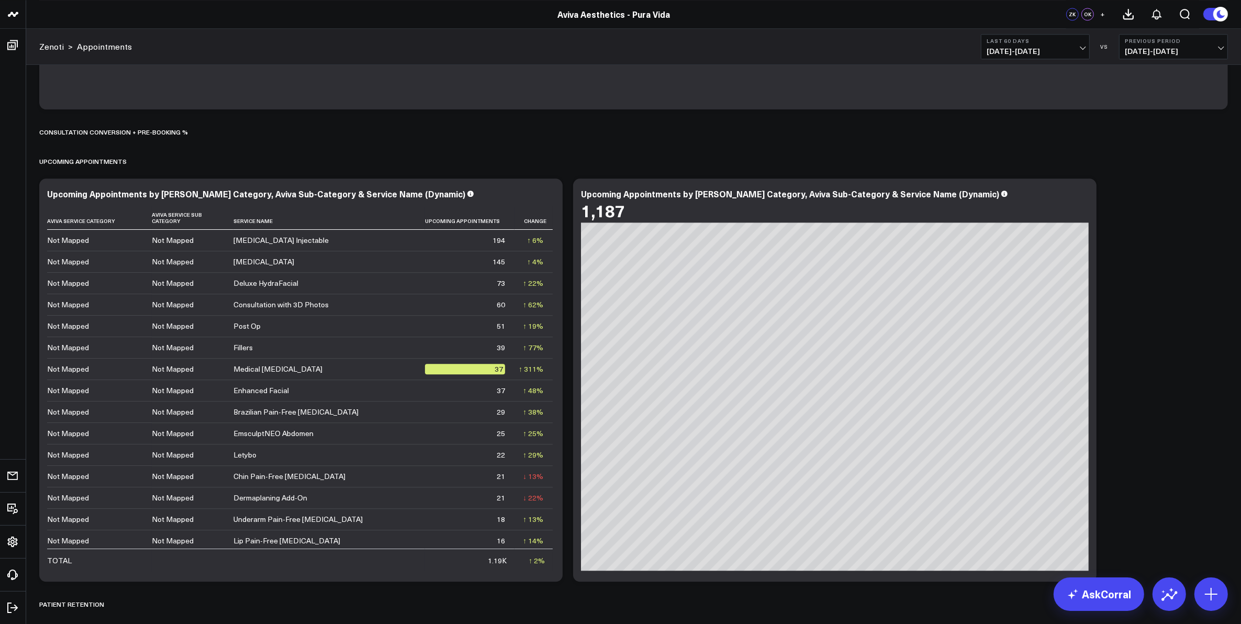
click at [1083, 41] on b "Last 60 Days" at bounding box center [1035, 41] width 97 height 6
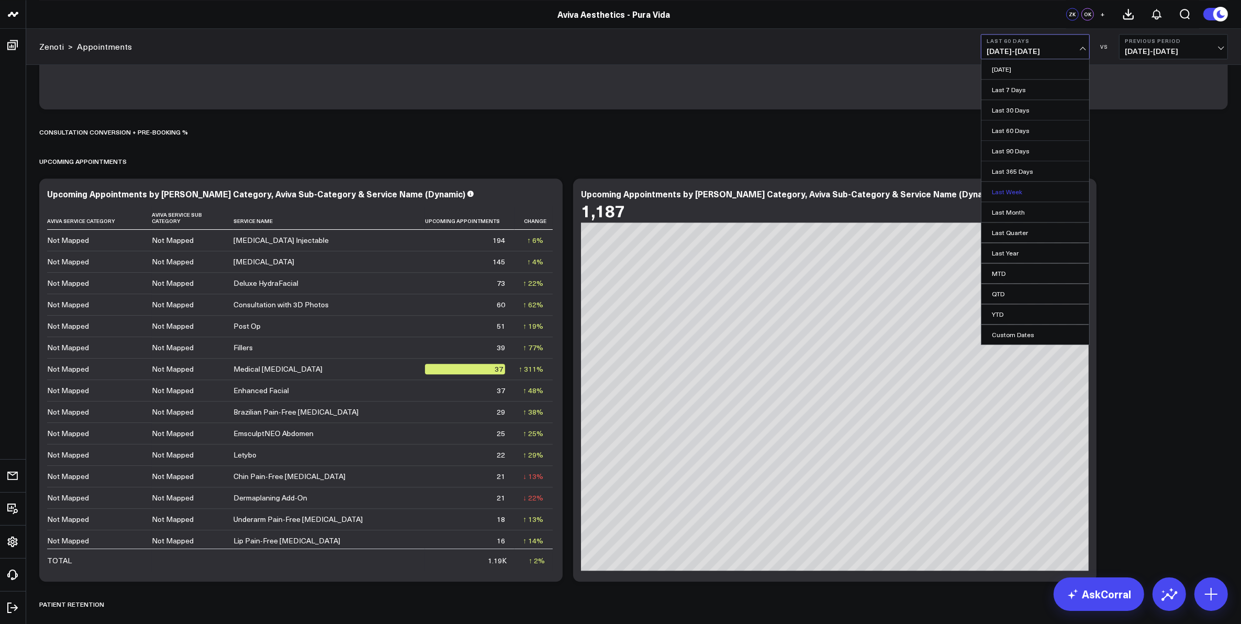
click at [1037, 196] on link "Last Week" at bounding box center [1036, 192] width 108 height 20
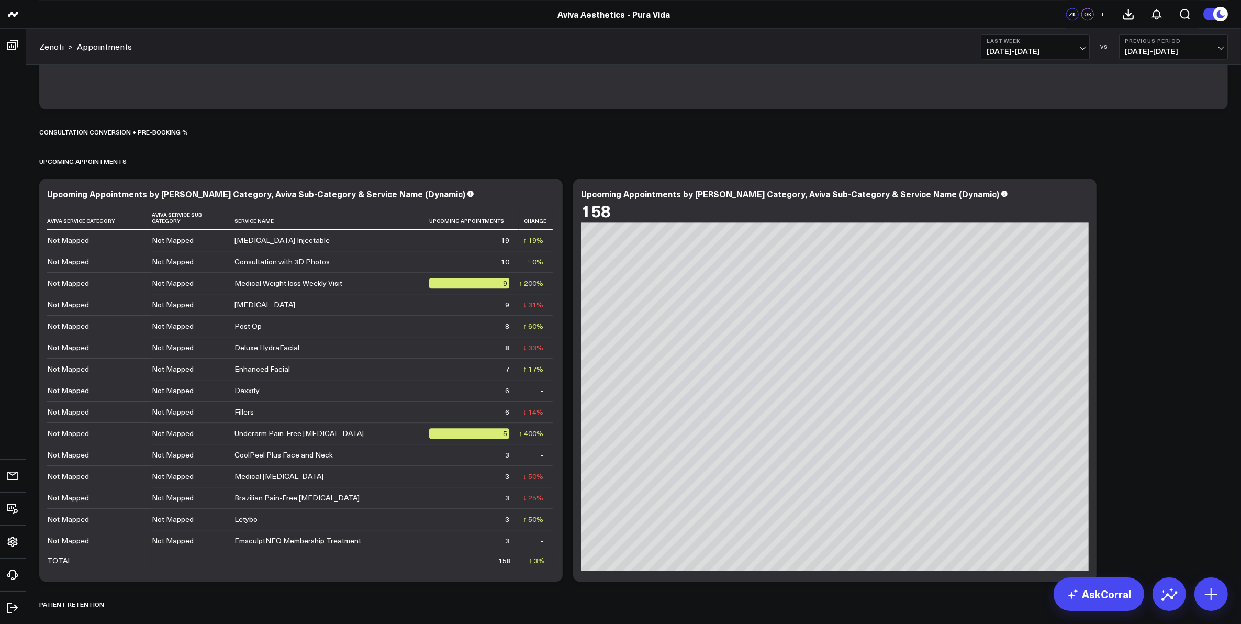
click at [1078, 49] on span "[DATE] - [DATE]" at bounding box center [1035, 51] width 97 height 8
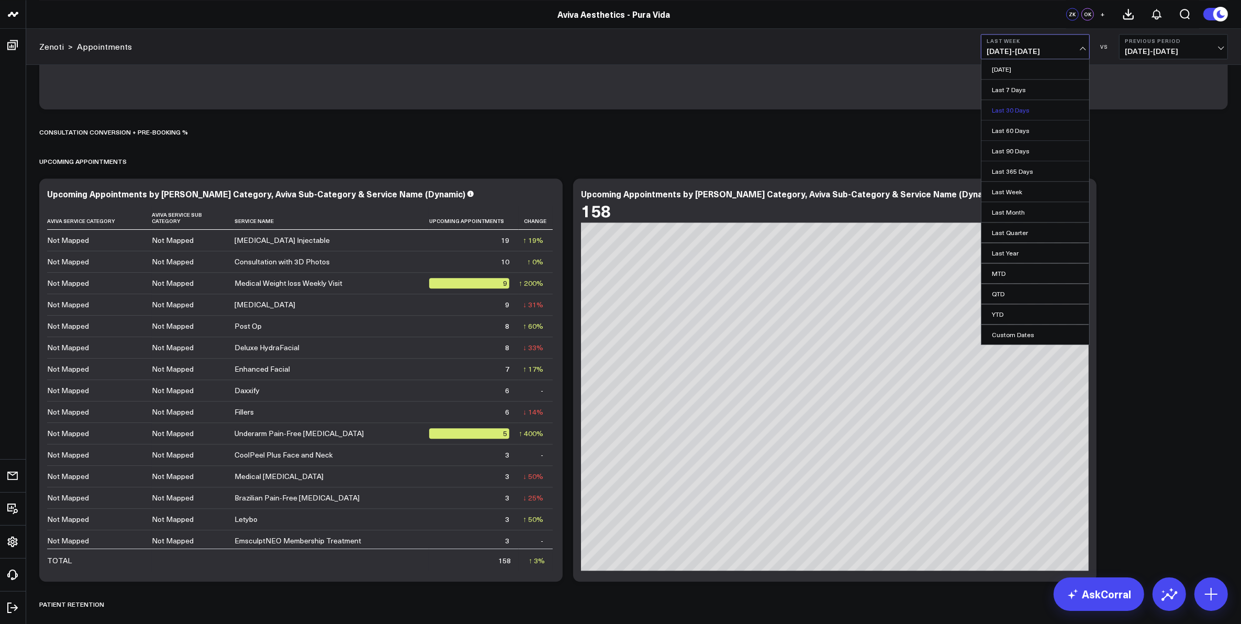
click at [1039, 113] on link "Last 30 Days" at bounding box center [1036, 110] width 108 height 20
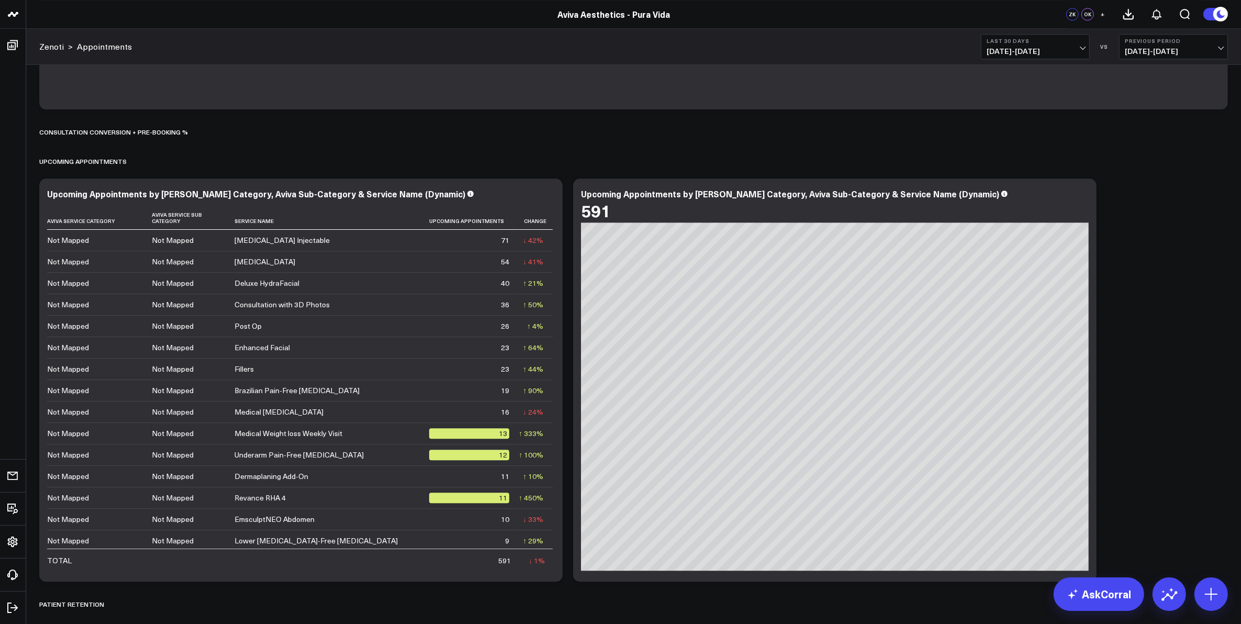
scroll to position [3468, 0]
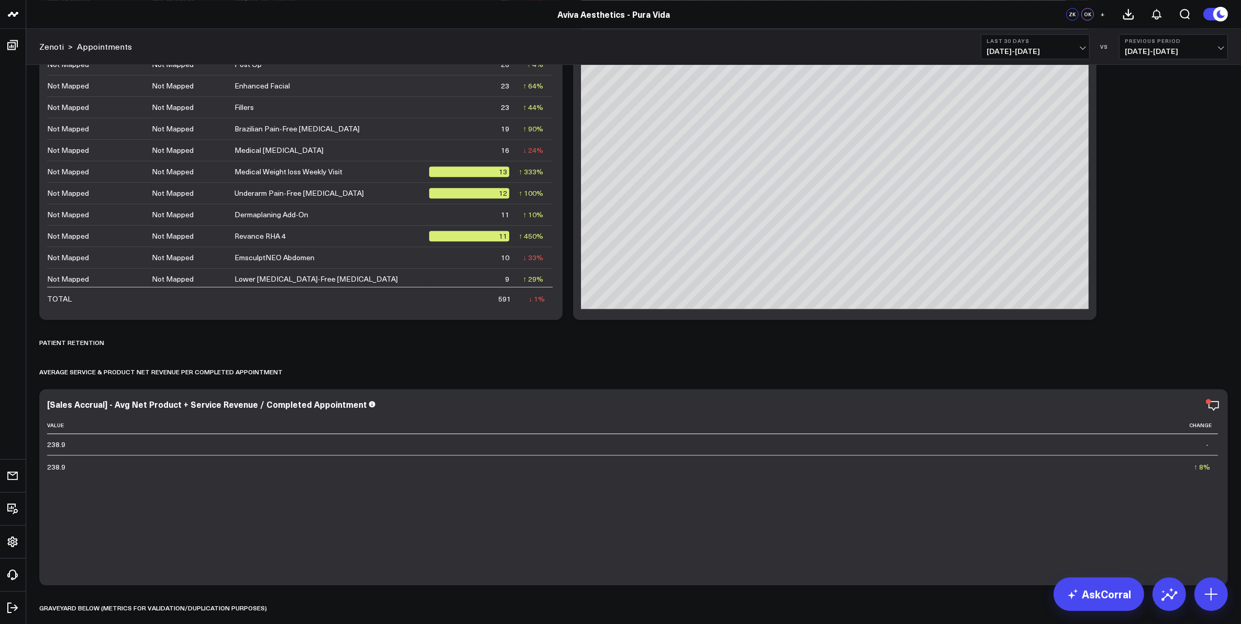
click at [1082, 49] on span "[DATE] - [DATE]" at bounding box center [1035, 51] width 97 height 8
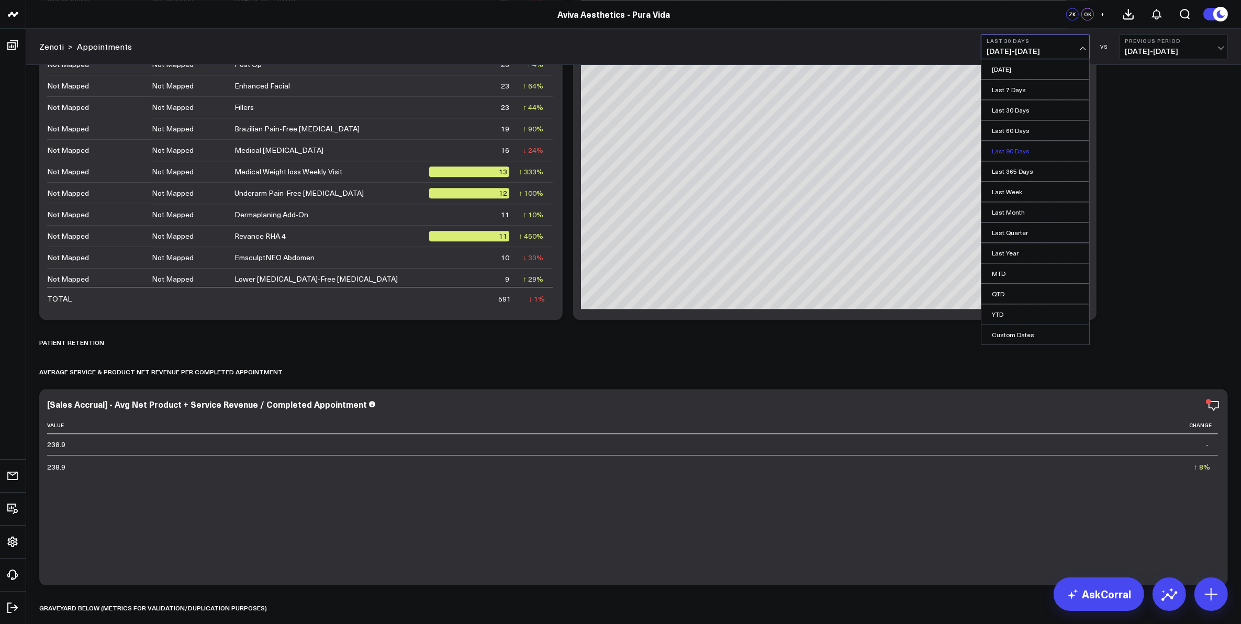
click at [1040, 155] on link "Last 90 Days" at bounding box center [1036, 151] width 108 height 20
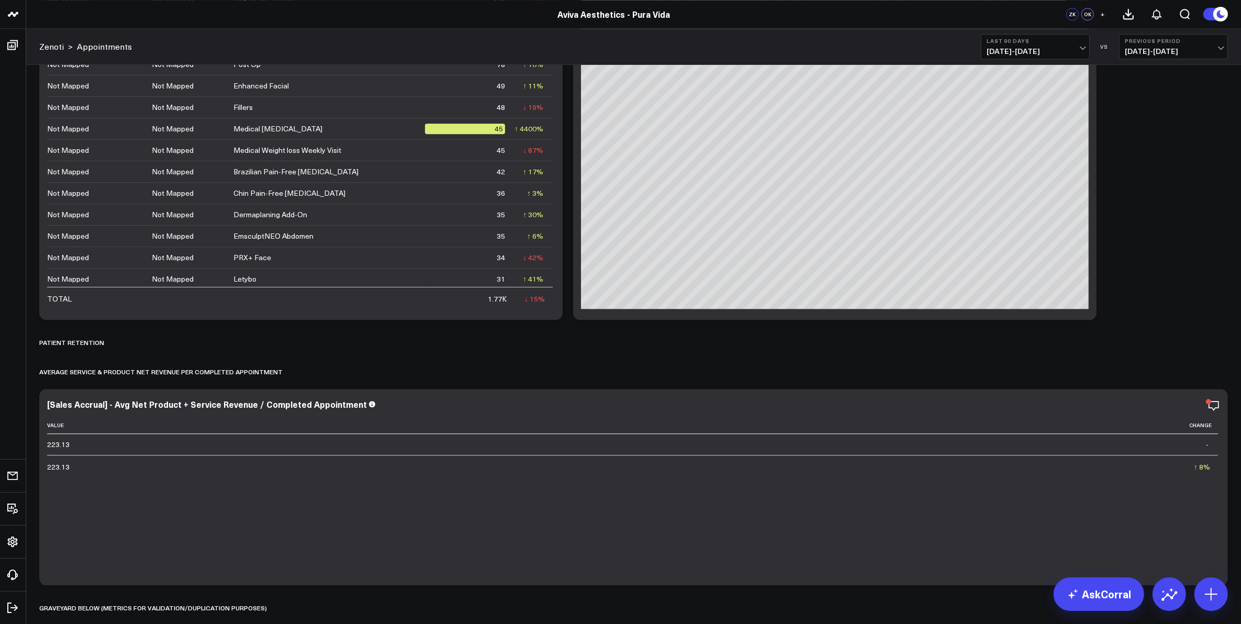
click at [1082, 47] on span "[DATE] - [DATE]" at bounding box center [1035, 51] width 97 height 8
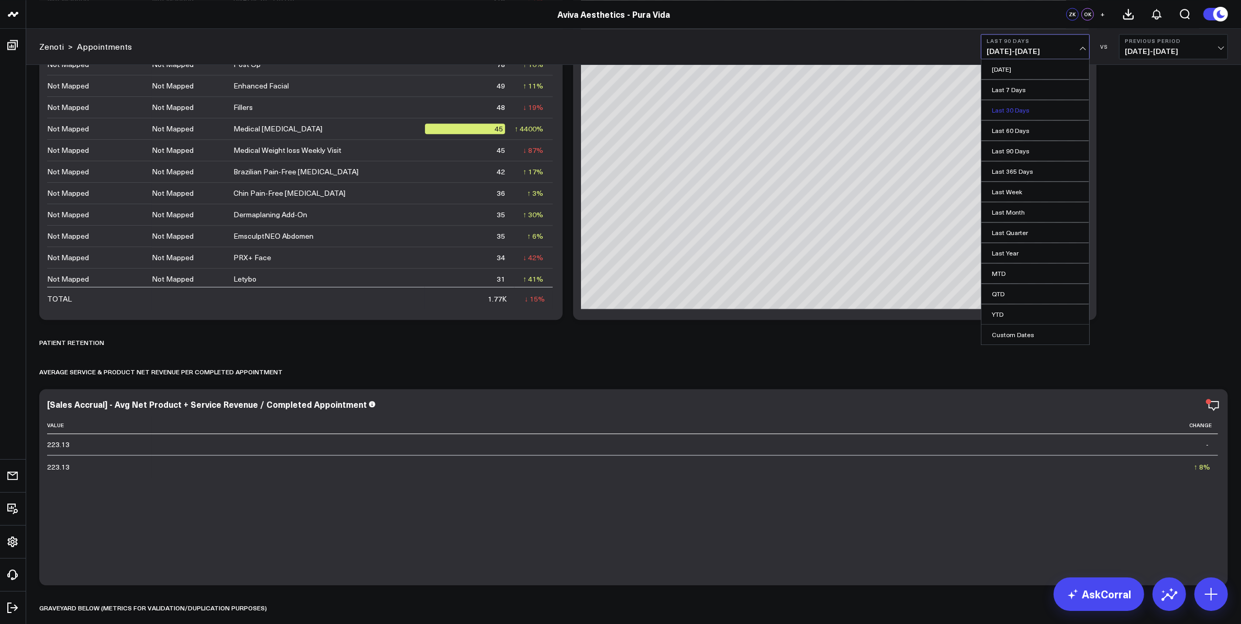
click at [1043, 110] on link "Last 30 Days" at bounding box center [1036, 110] width 108 height 20
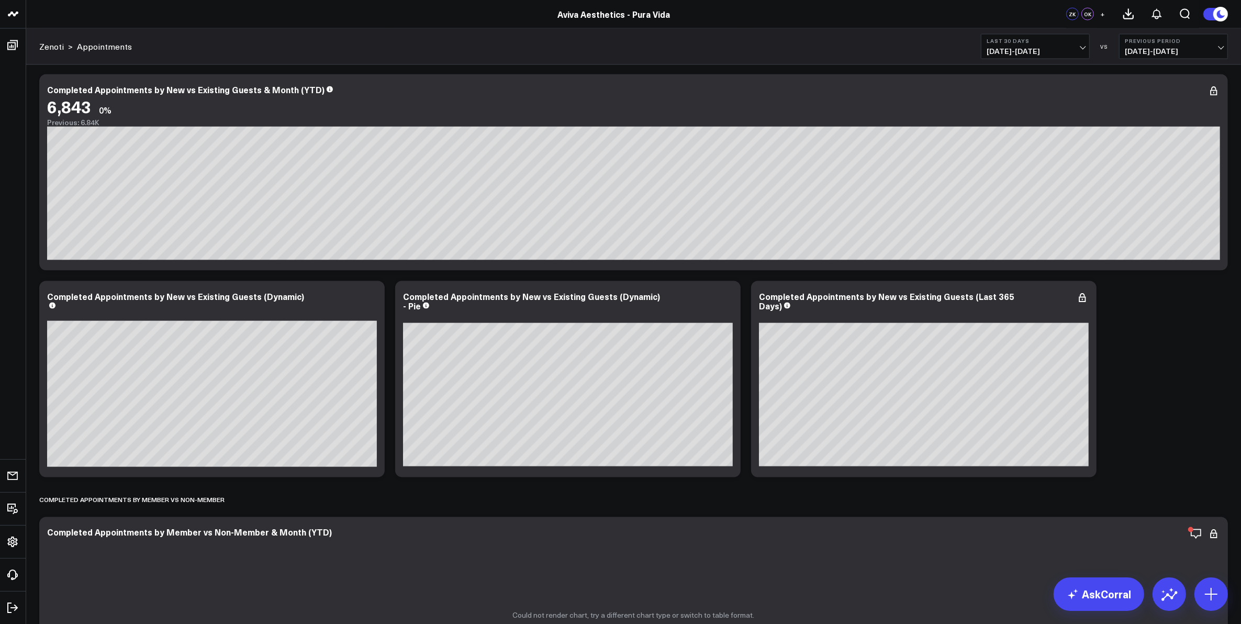
scroll to position [2094, 0]
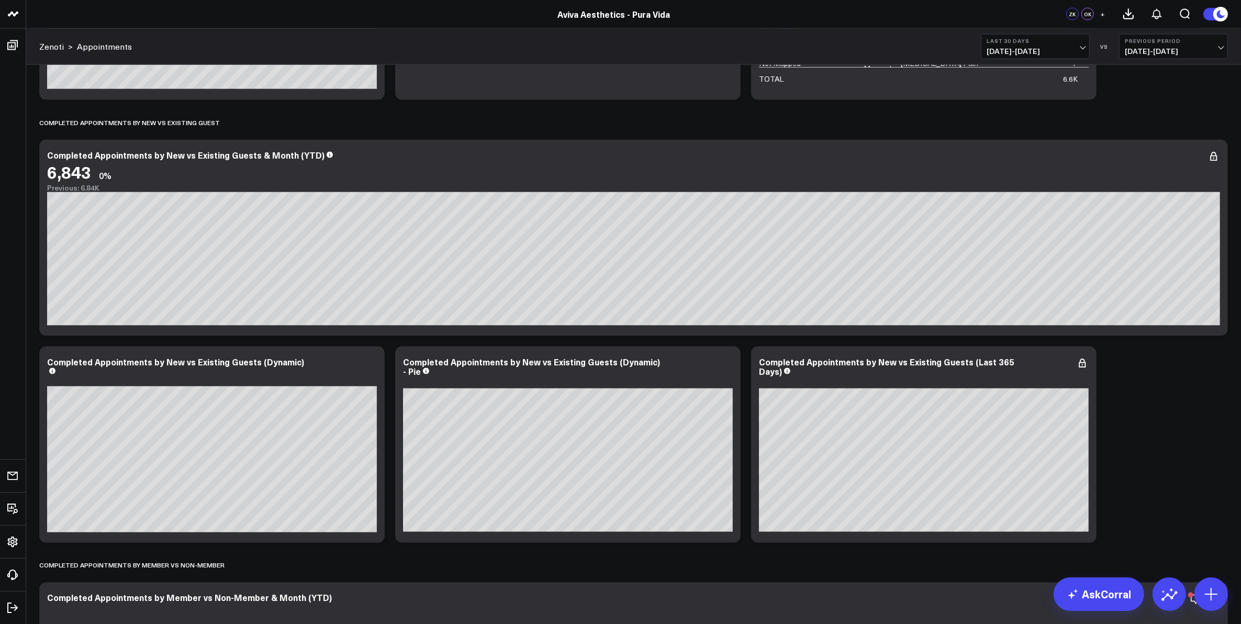
click at [1082, 47] on span "[DATE] - [DATE]" at bounding box center [1035, 51] width 97 height 8
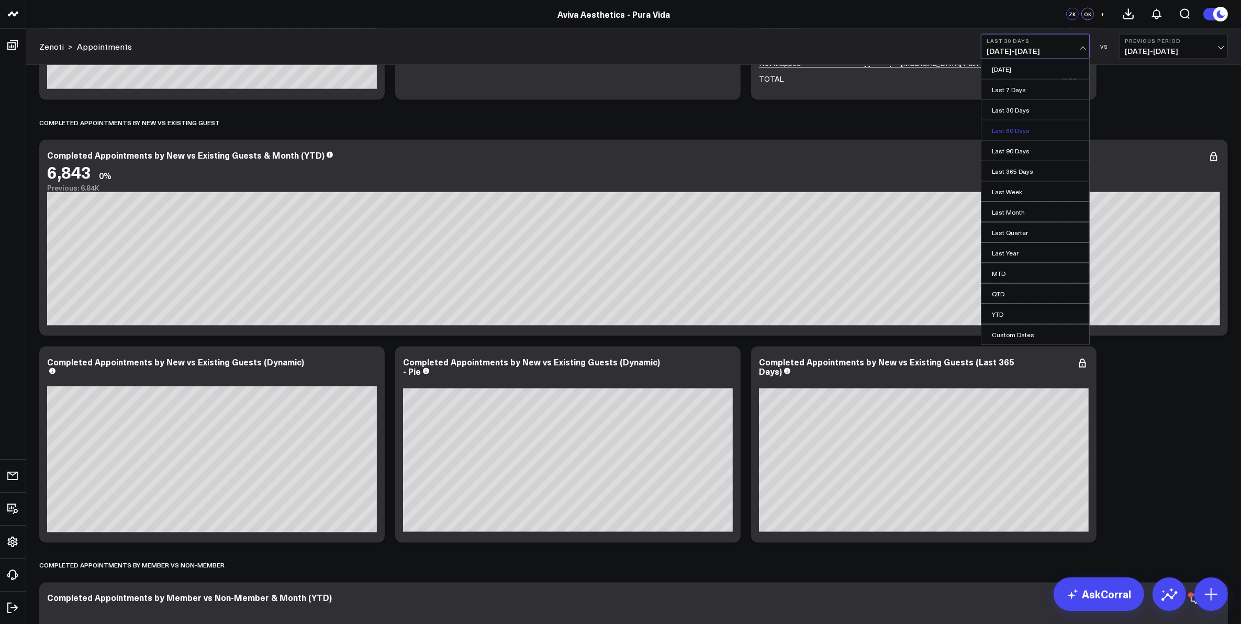
click at [1034, 126] on link "Last 60 Days" at bounding box center [1036, 130] width 108 height 20
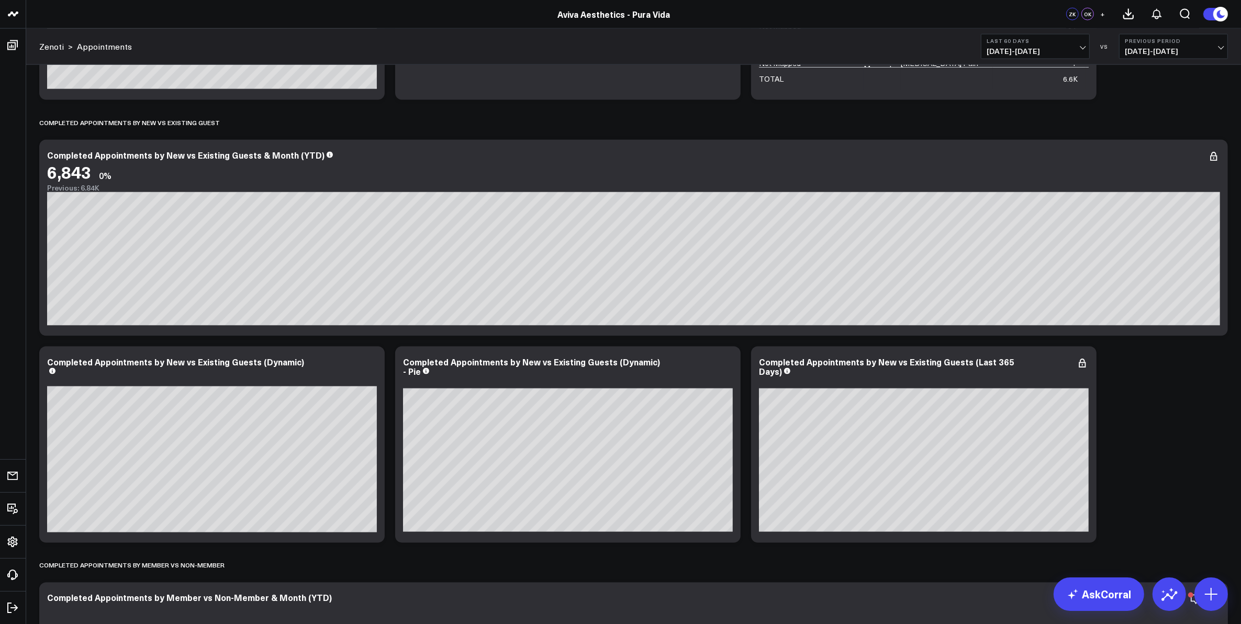
click at [1084, 47] on span "[DATE] - [DATE]" at bounding box center [1035, 51] width 97 height 8
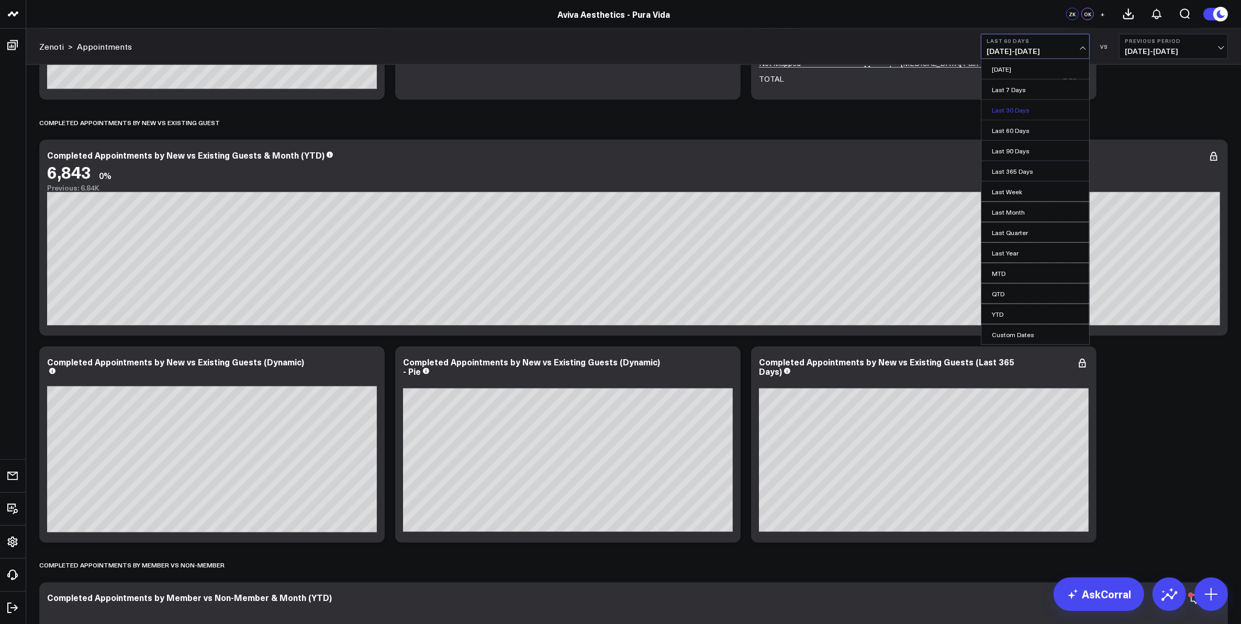
click at [1028, 106] on link "Last 30 Days" at bounding box center [1036, 110] width 108 height 20
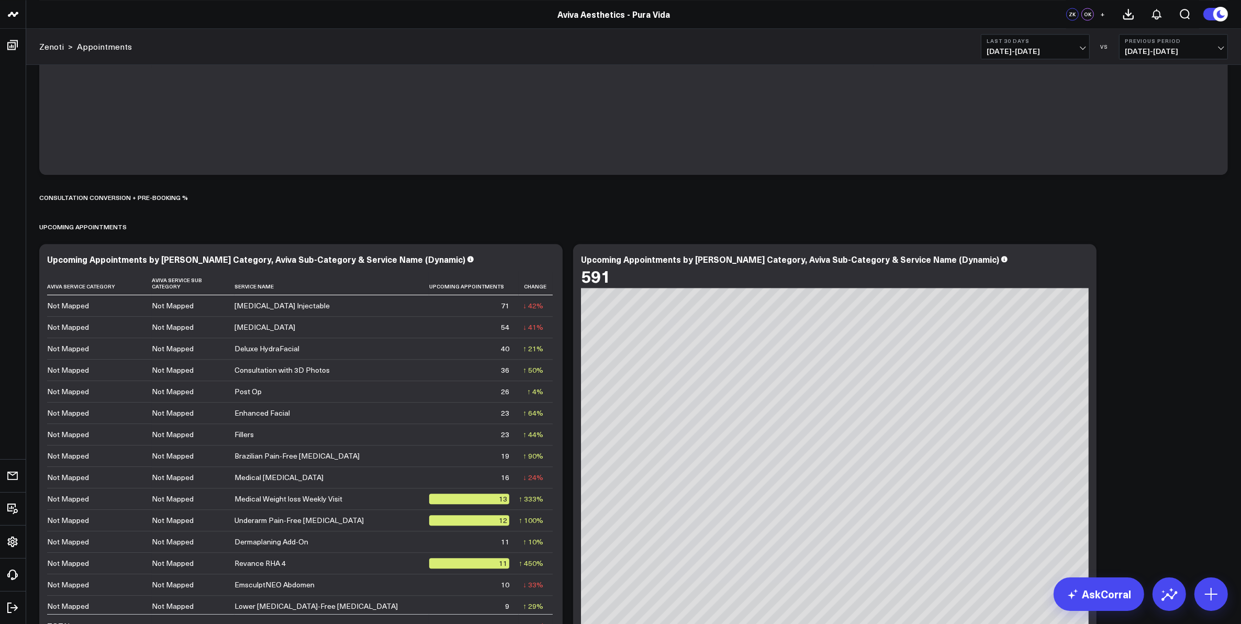
scroll to position [3206, 0]
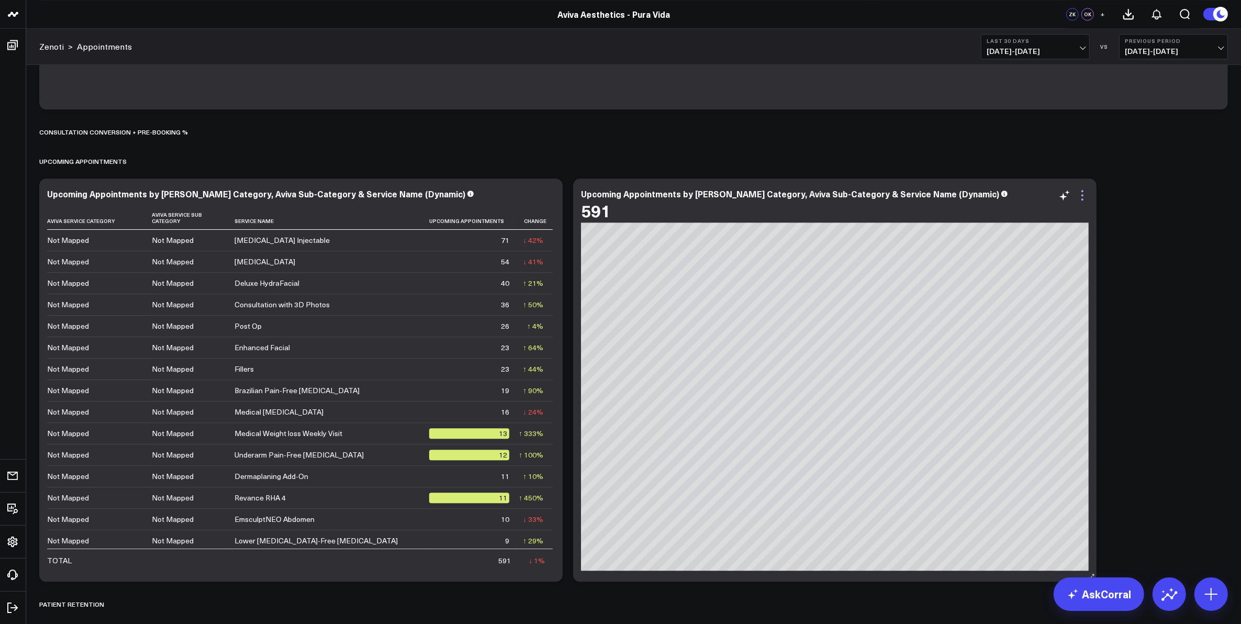
click at [1083, 192] on icon at bounding box center [1083, 191] width 2 height 2
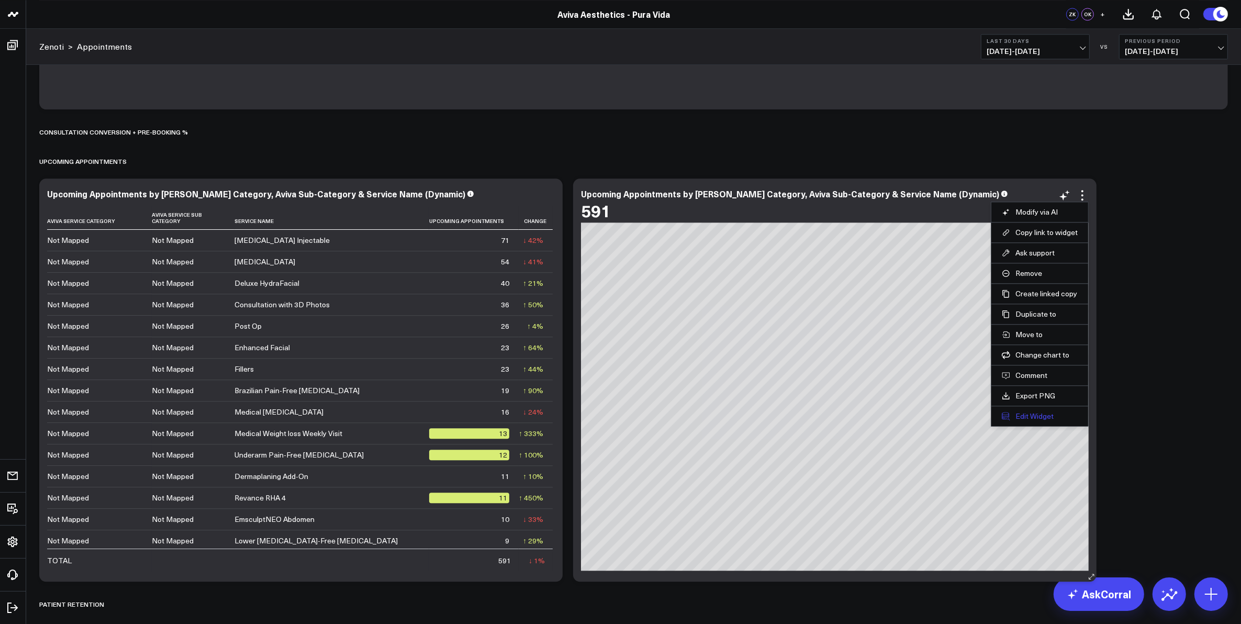
click at [1043, 419] on button "Edit Widget" at bounding box center [1040, 415] width 76 height 9
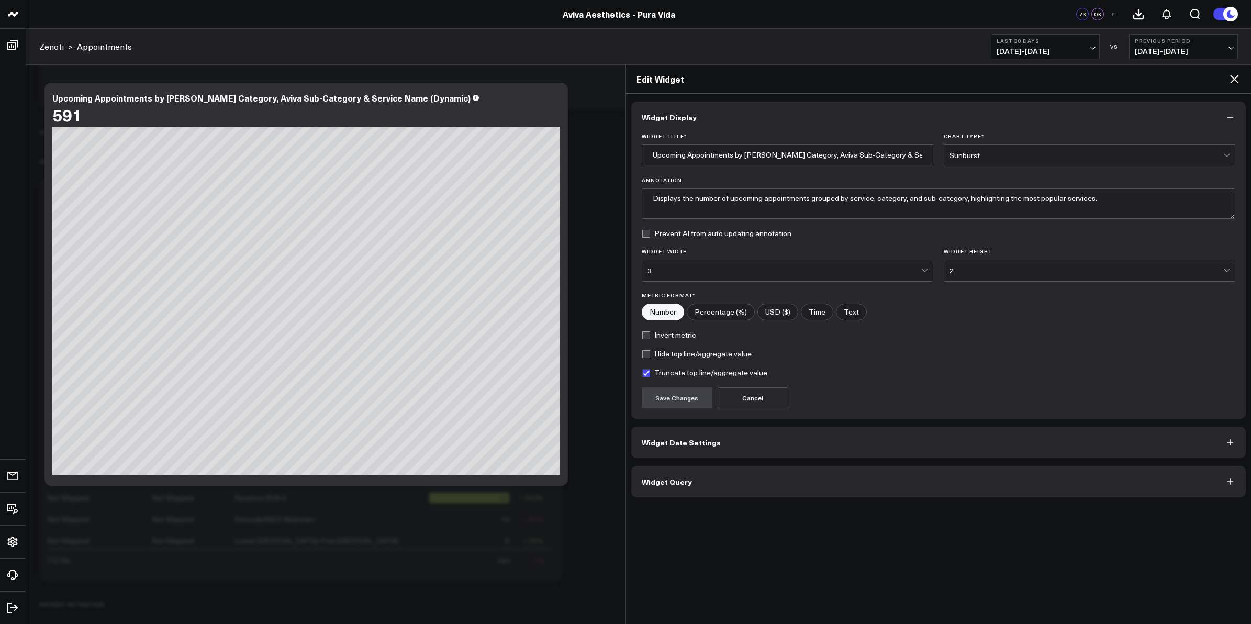
click at [783, 445] on button "Widget Date Settings" at bounding box center [938, 442] width 615 height 31
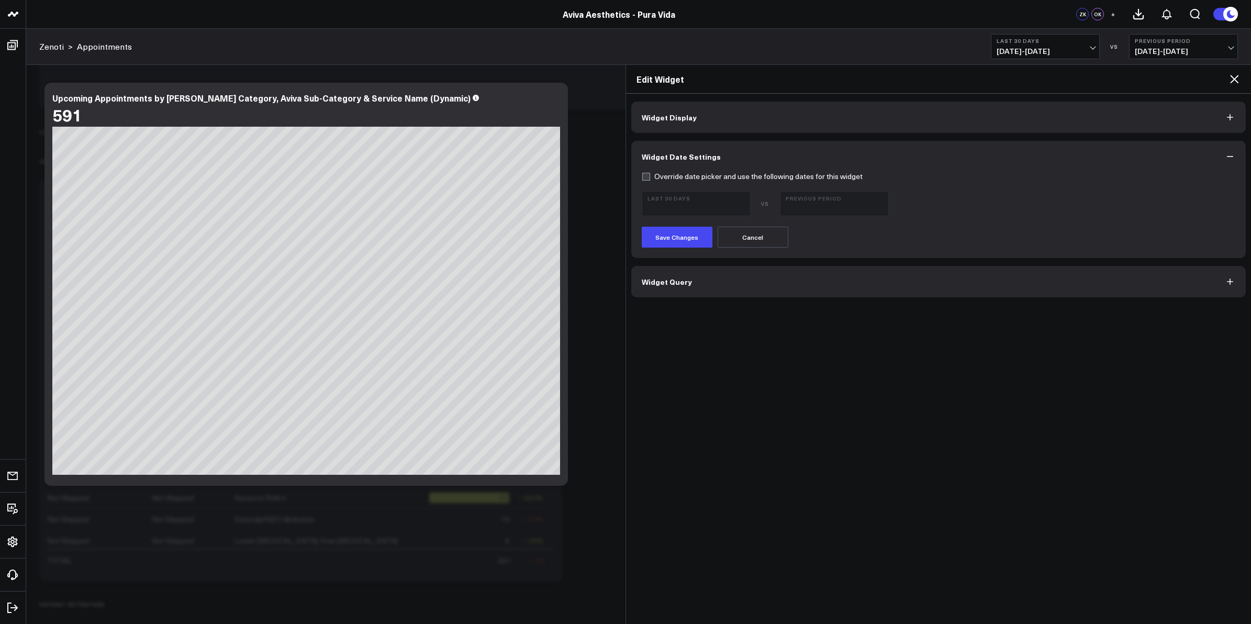
click at [644, 177] on label "Override date picker and use the following dates for this widget" at bounding box center [752, 176] width 221 height 8
click at [644, 177] on input "Override date picker and use the following dates for this widget" at bounding box center [646, 176] width 8 height 8
click at [743, 204] on span "[DATE] - [DATE]" at bounding box center [696, 208] width 97 height 8
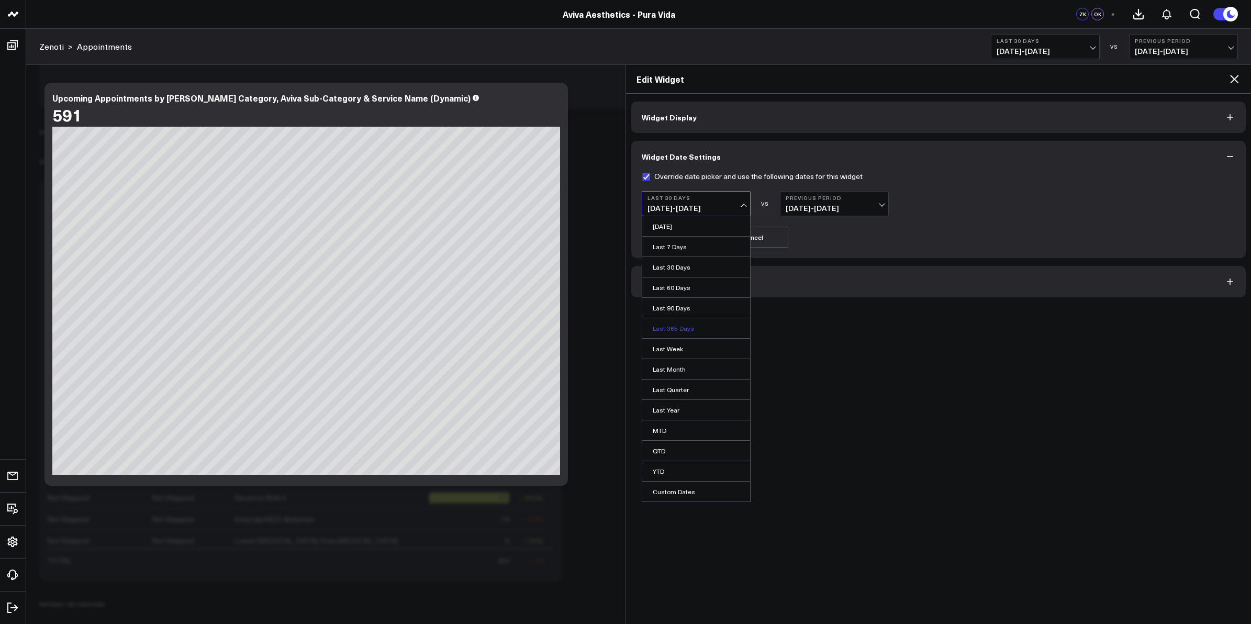
click at [686, 332] on link "Last 365 Days" at bounding box center [696, 328] width 108 height 20
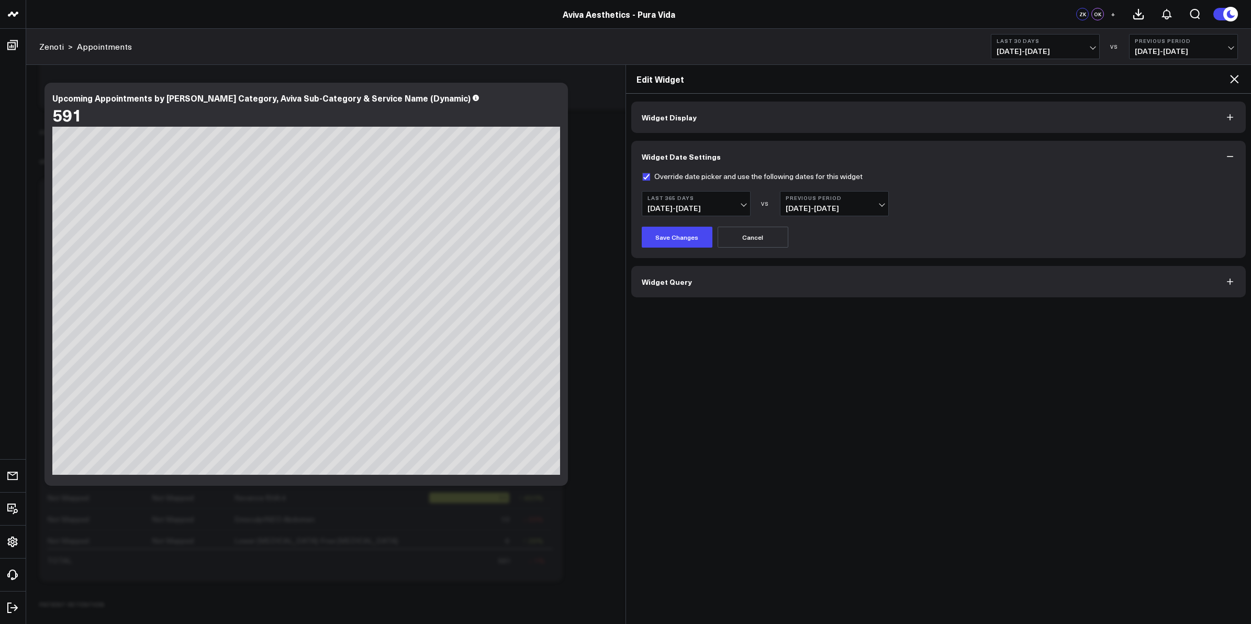
click at [875, 203] on button "Previous Period [DATE] - [DATE]" at bounding box center [834, 203] width 109 height 25
click at [866, 231] on link "Previous Period" at bounding box center [835, 226] width 108 height 20
click at [877, 208] on span "[DATE] - [DATE]" at bounding box center [834, 208] width 97 height 8
click at [909, 231] on div "Save Changes Cancel" at bounding box center [939, 237] width 594 height 21
click at [737, 208] on span "[DATE] - [DATE]" at bounding box center [696, 208] width 97 height 8
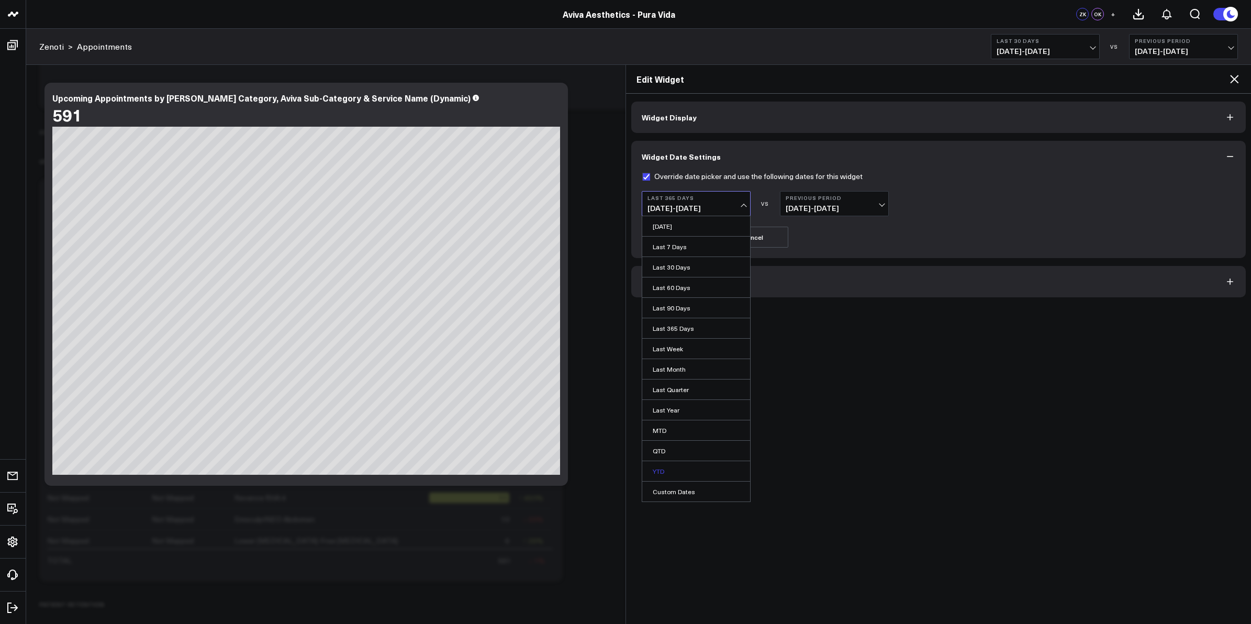
click at [674, 474] on link "YTD" at bounding box center [696, 471] width 108 height 20
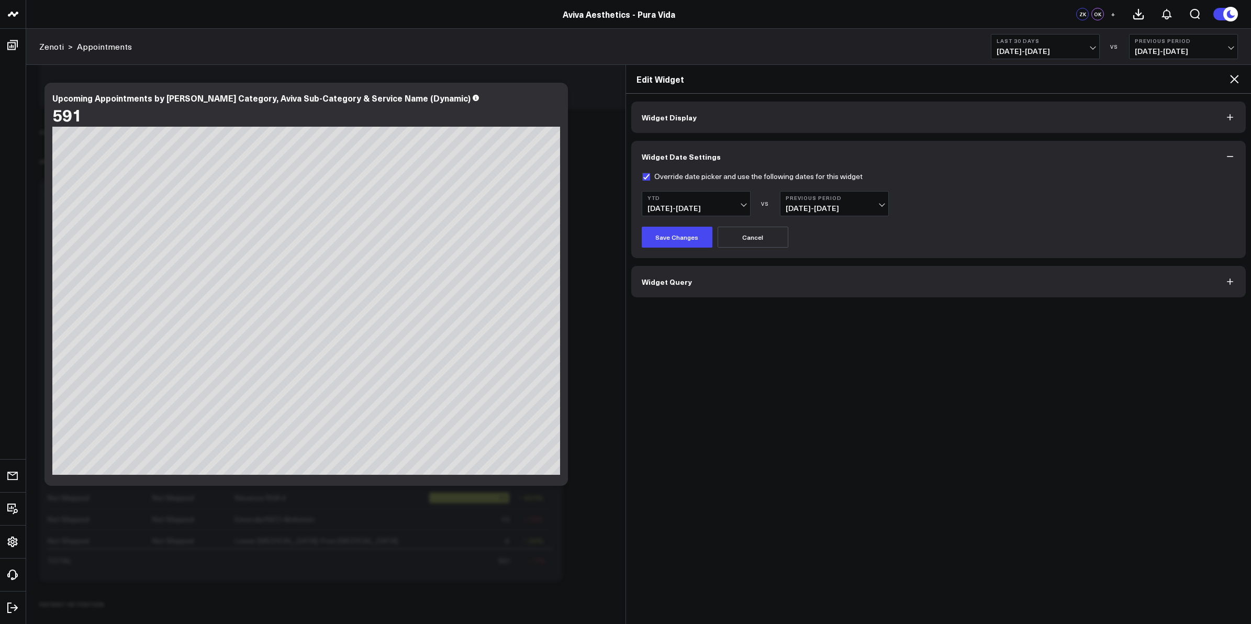
click at [871, 205] on span "[DATE] - [DATE]" at bounding box center [834, 208] width 97 height 8
click at [838, 265] on link "YoY" at bounding box center [835, 267] width 108 height 20
click at [644, 177] on label "Override date picker and use the following dates for this widget" at bounding box center [752, 176] width 221 height 8
click at [644, 177] on input "Override date picker and use the following dates for this widget" at bounding box center [646, 176] width 8 height 8
checkbox input "false"
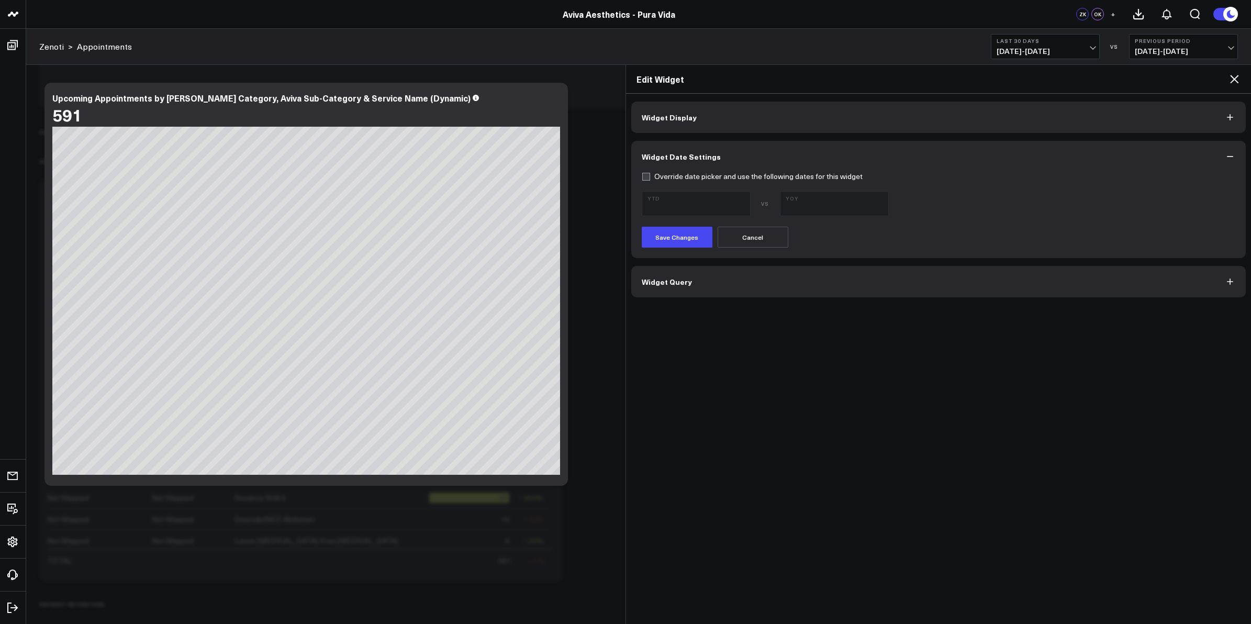
click at [768, 237] on button "Cancel" at bounding box center [753, 237] width 71 height 21
click at [1229, 79] on icon at bounding box center [1234, 79] width 13 height 13
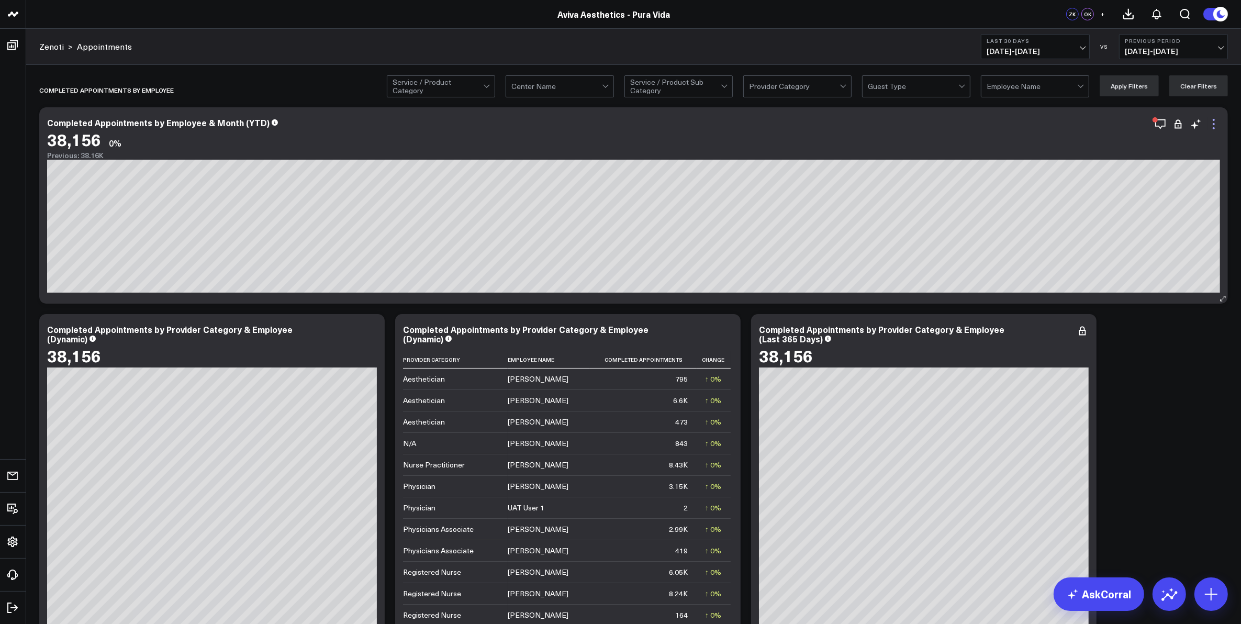
click at [1215, 121] on icon at bounding box center [1214, 124] width 13 height 13
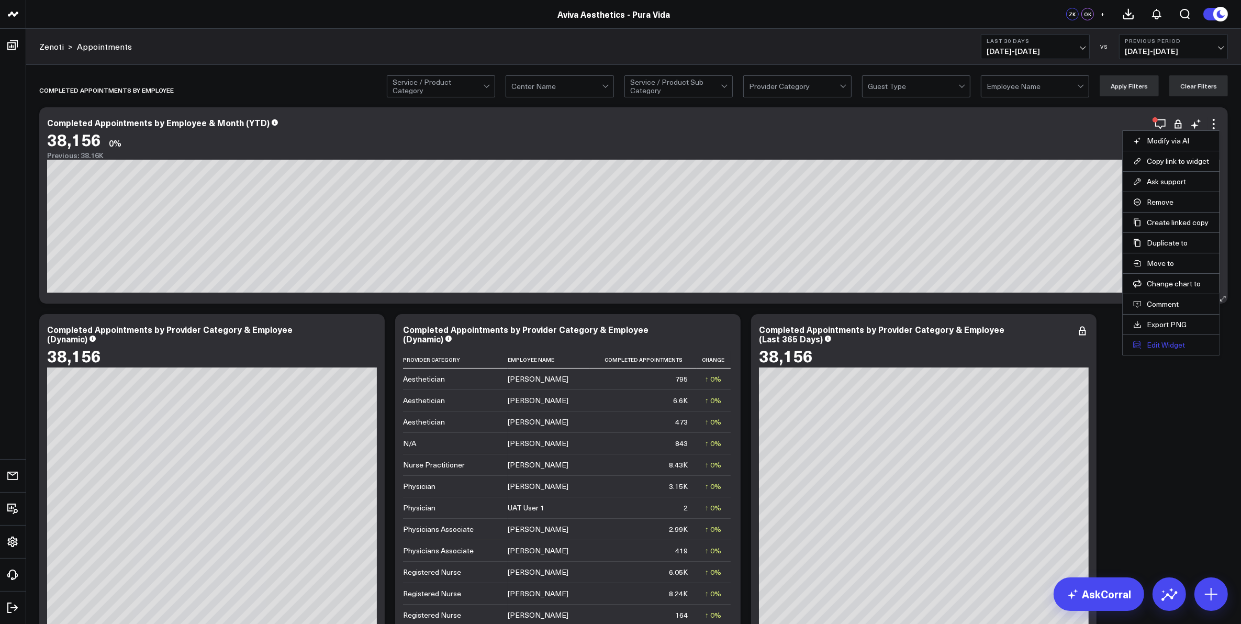
click at [1160, 346] on button "Edit Widget" at bounding box center [1171, 344] width 76 height 9
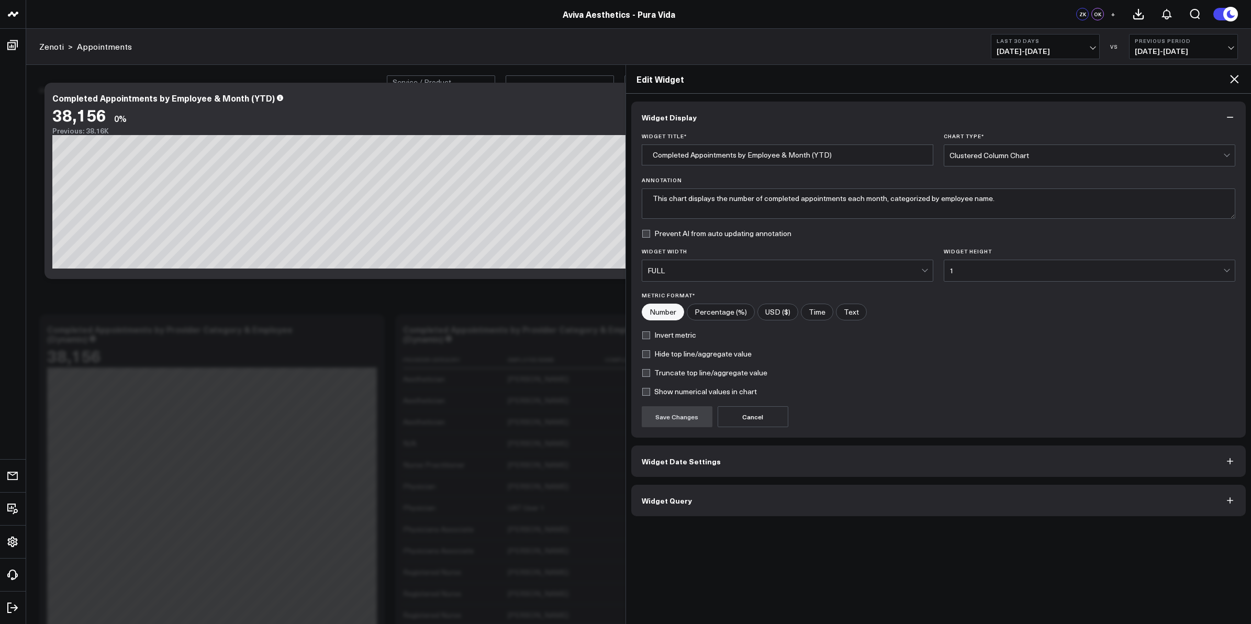
click at [726, 463] on button "Widget Date Settings" at bounding box center [938, 460] width 615 height 31
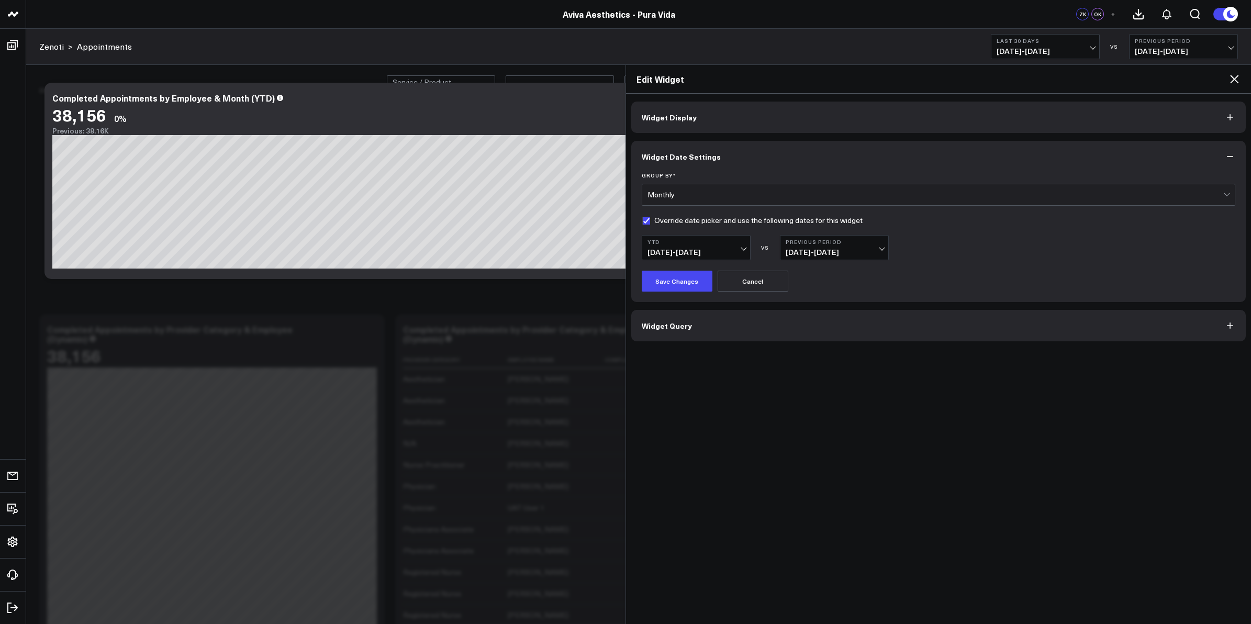
click at [883, 248] on span "[DATE] - [DATE]" at bounding box center [834, 252] width 97 height 8
click at [818, 314] on link "YoY" at bounding box center [835, 311] width 108 height 20
click at [687, 276] on button "Save Changes" at bounding box center [677, 281] width 71 height 21
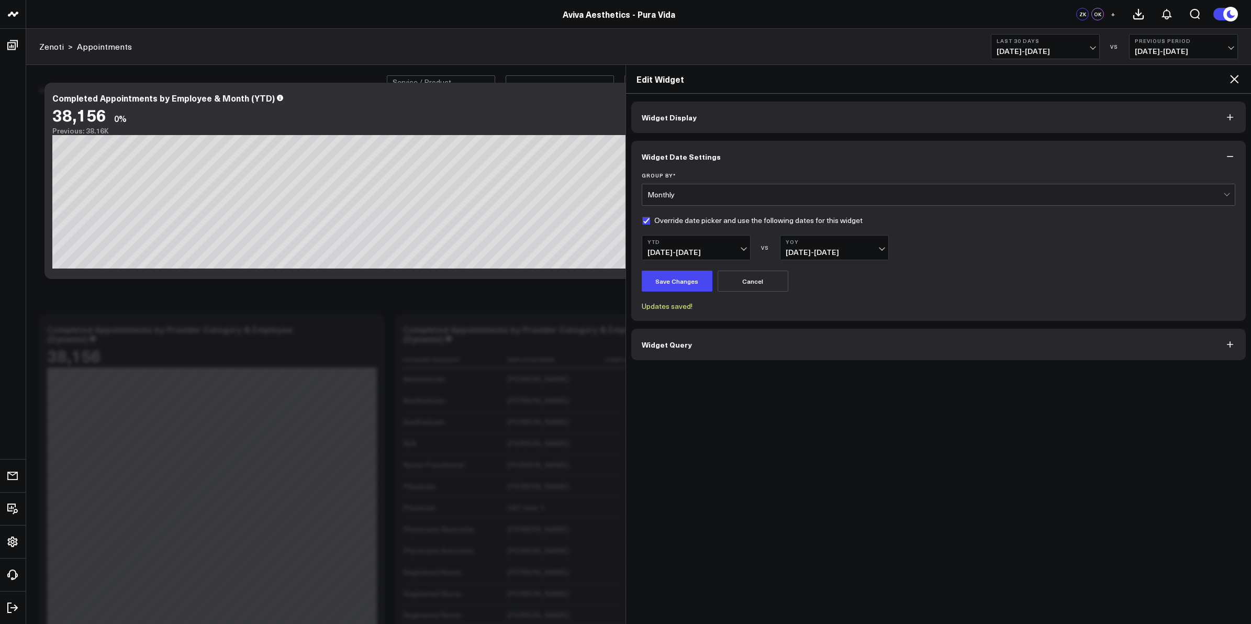
click at [1232, 79] on icon at bounding box center [1234, 79] width 13 height 13
